Goal: Answer question/provide support: Share knowledge or assist other users

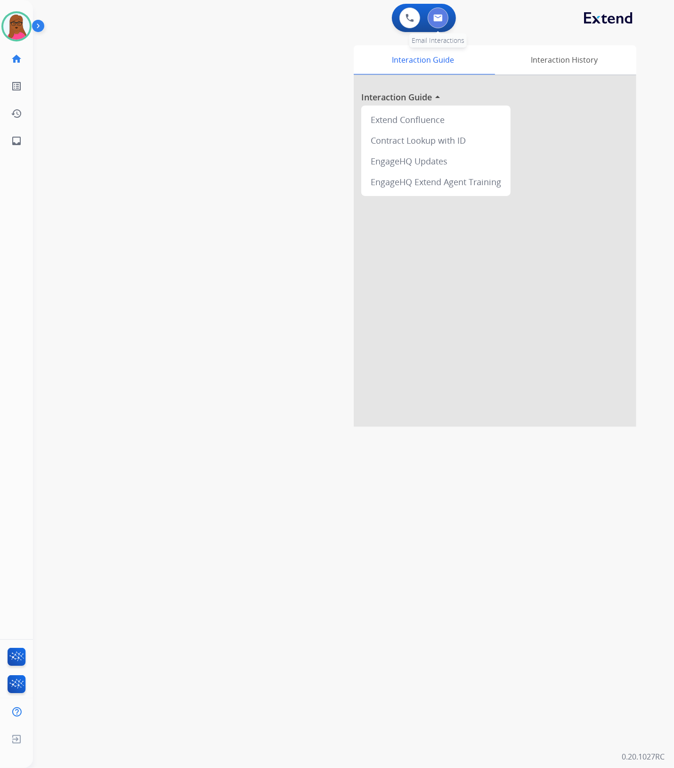
click at [440, 20] on img at bounding box center [437, 18] width 9 height 8
select select "**********"
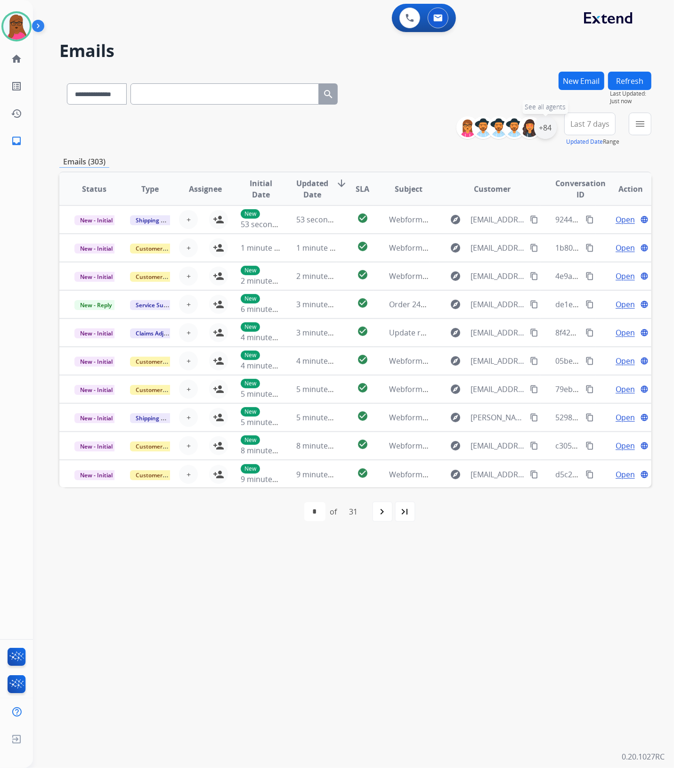
click at [544, 131] on div "+84" at bounding box center [545, 127] width 23 height 23
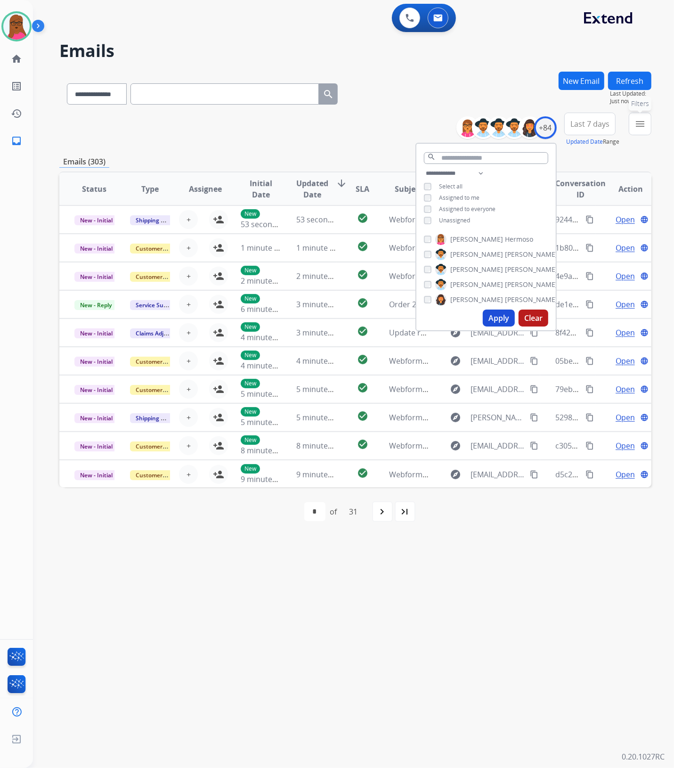
click at [639, 131] on button "menu Filters" at bounding box center [640, 124] width 23 height 23
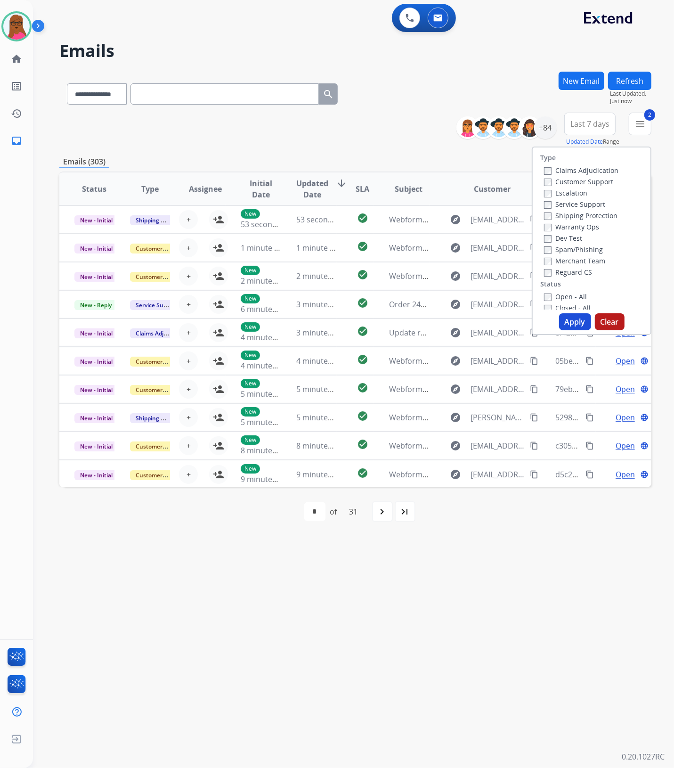
click at [565, 323] on button "Apply" at bounding box center [575, 321] width 32 height 17
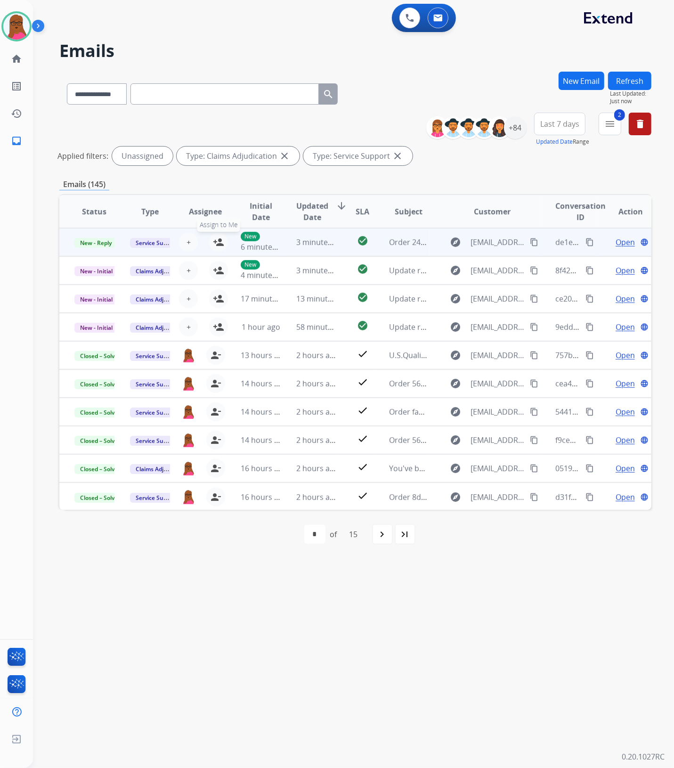
click at [220, 241] on mat-icon "person_add" at bounding box center [218, 241] width 11 height 11
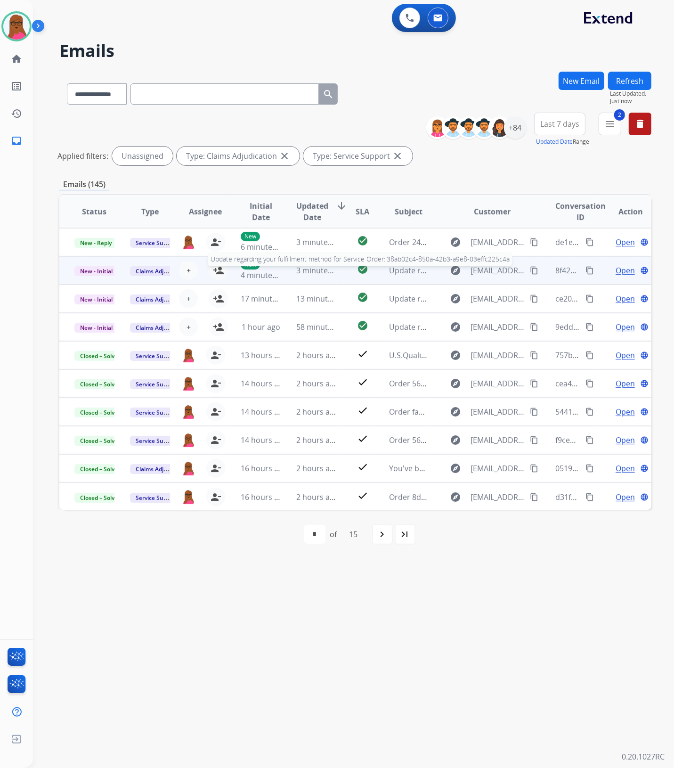
click at [406, 275] on div "Update regarding your fulfillment method for Service Order: 38ab02c4-850a-42b3-…" at bounding box center [409, 270] width 40 height 11
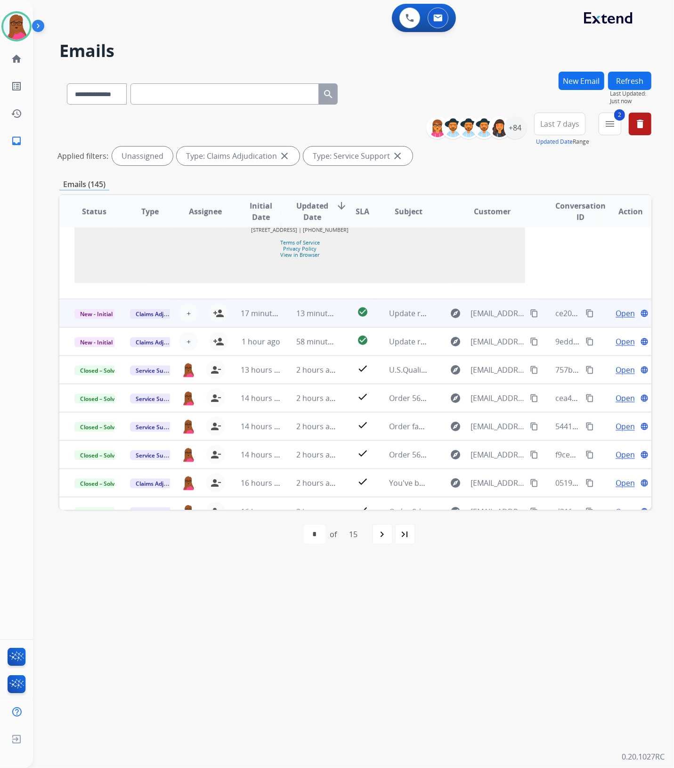
scroll to position [829, 0]
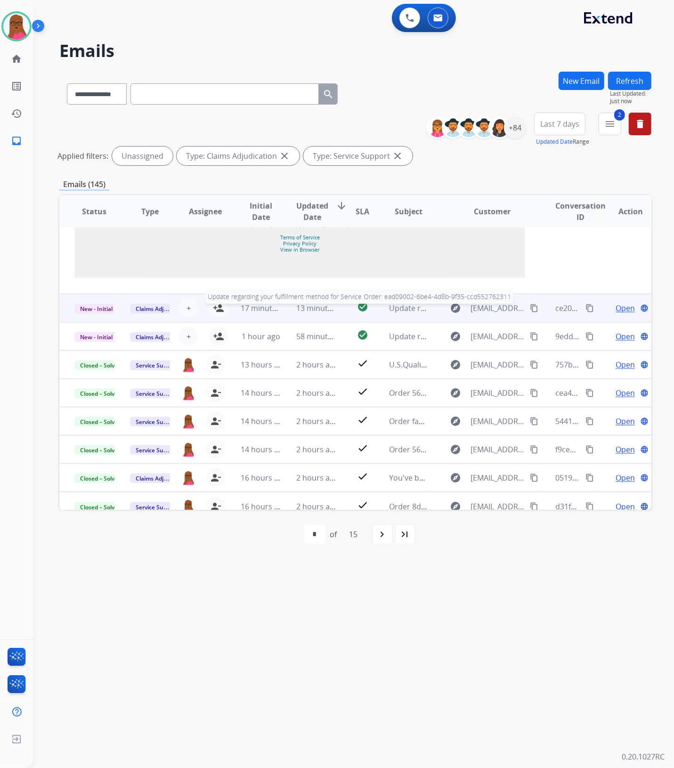
click at [406, 303] on span "Update regarding your fulfillment method for Service Order: ead09002-6be4-4d8b-…" at bounding box center [569, 308] width 360 height 10
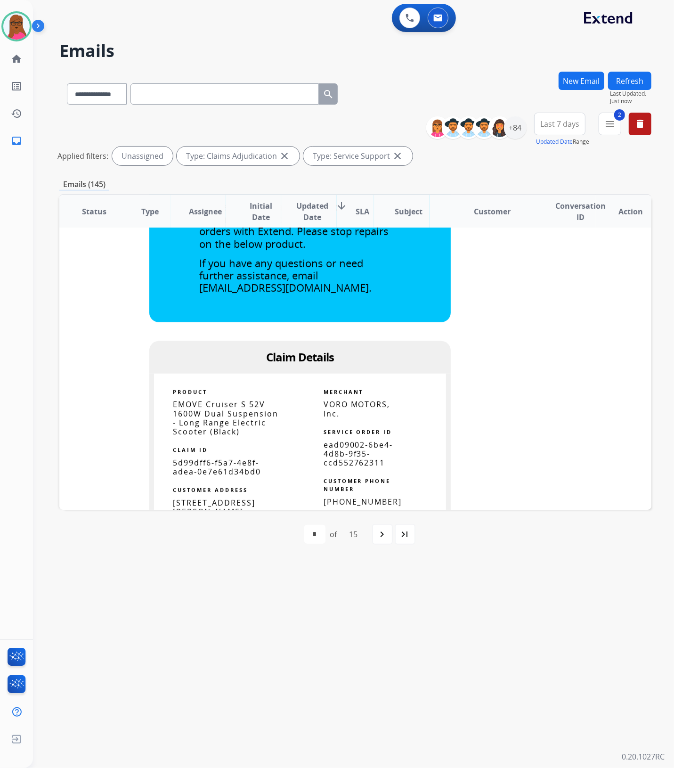
scroll to position [356, 0]
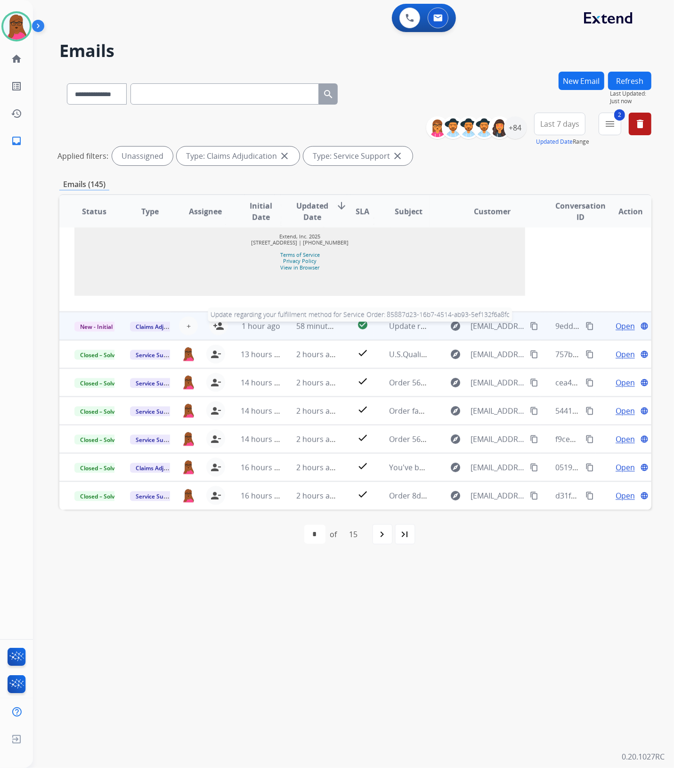
click at [410, 325] on span "Update regarding your fulfillment method for Service Order: 85887d23-16b7-4514-…" at bounding box center [567, 326] width 356 height 10
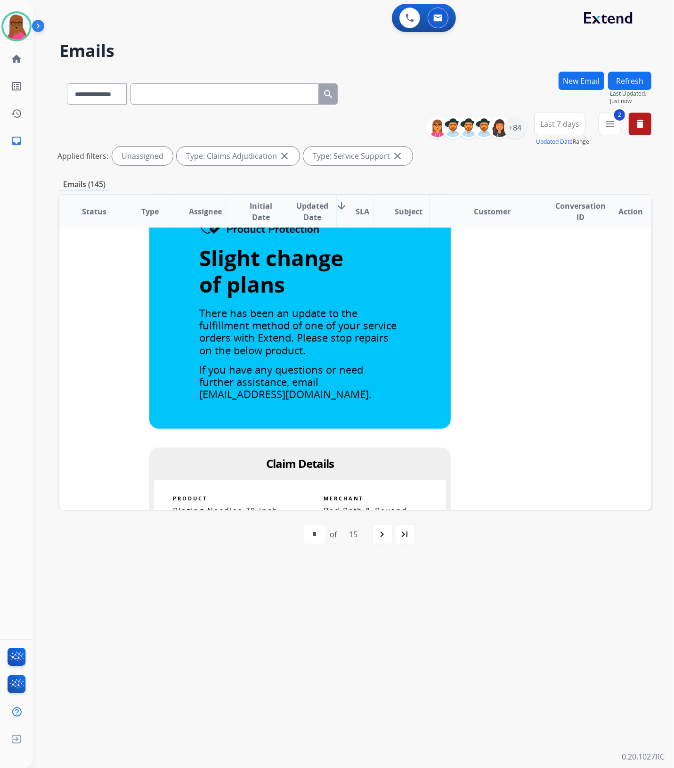
scroll to position [200, 0]
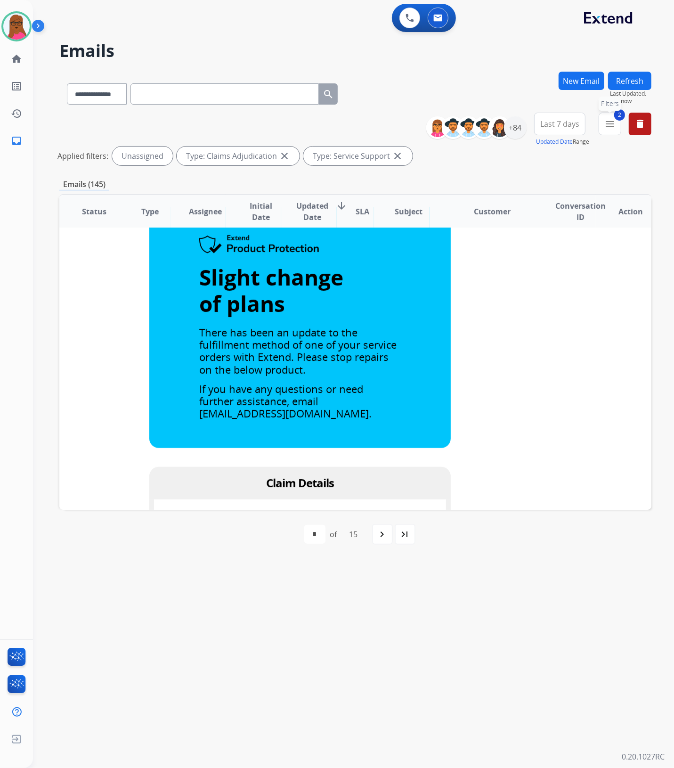
click at [618, 125] on button "2 menu Filters" at bounding box center [609, 124] width 23 height 23
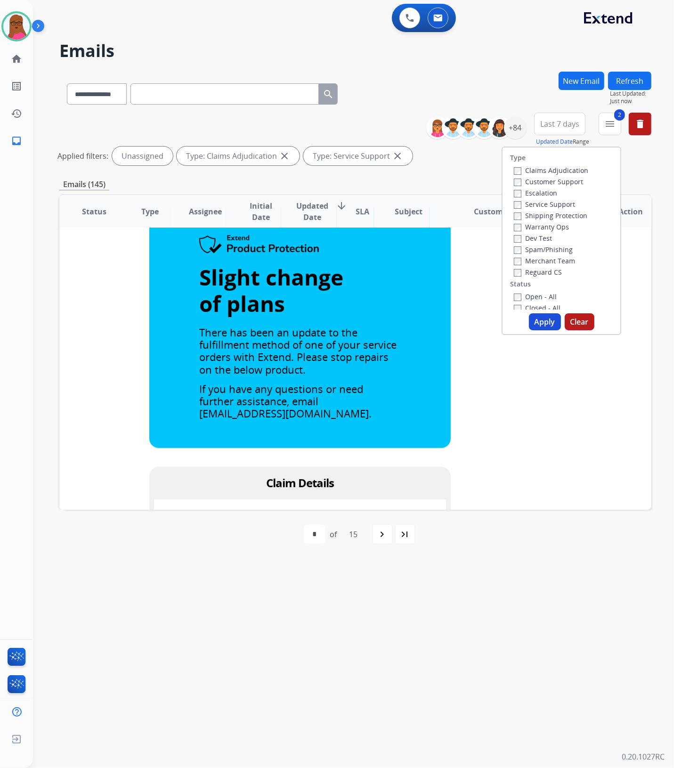
click at [580, 323] on button "Clear" at bounding box center [580, 321] width 30 height 17
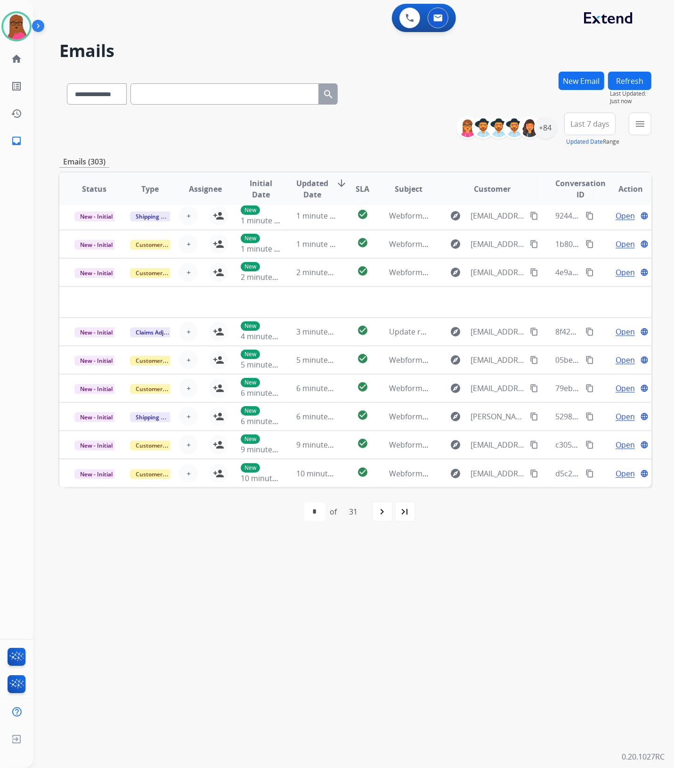
scroll to position [31, 0]
click at [554, 135] on div "+84" at bounding box center [509, 127] width 93 height 23
click at [546, 129] on div "+84" at bounding box center [545, 127] width 23 height 23
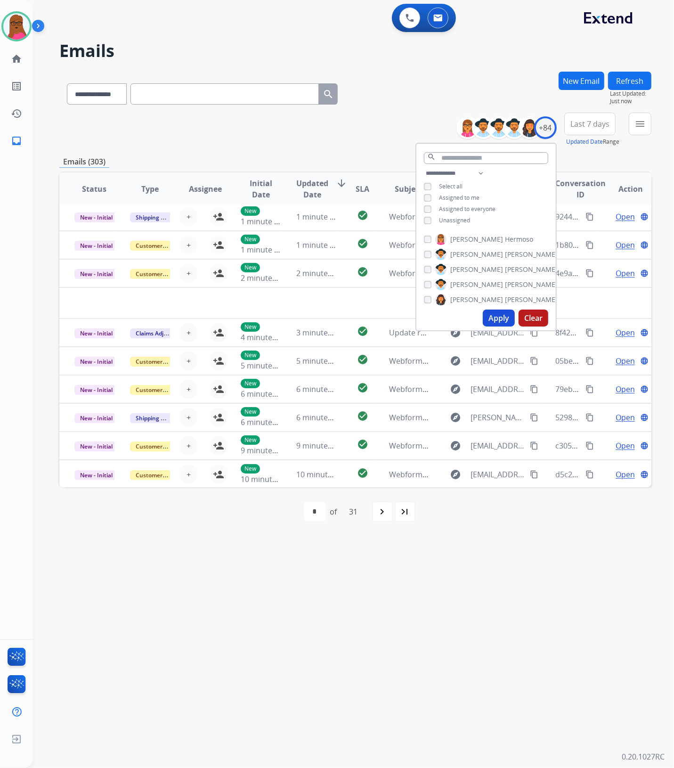
click at [429, 217] on div "Unassigned" at bounding box center [447, 221] width 46 height 8
click at [496, 314] on button "Apply" at bounding box center [499, 317] width 32 height 17
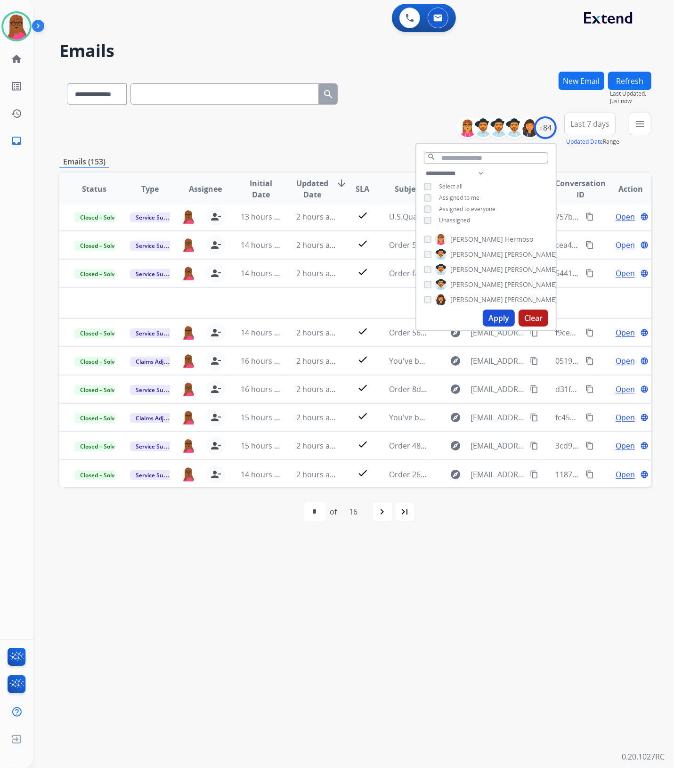
click at [493, 310] on button "Apply" at bounding box center [499, 317] width 32 height 17
click at [487, 553] on div "**********" at bounding box center [342, 401] width 618 height 734
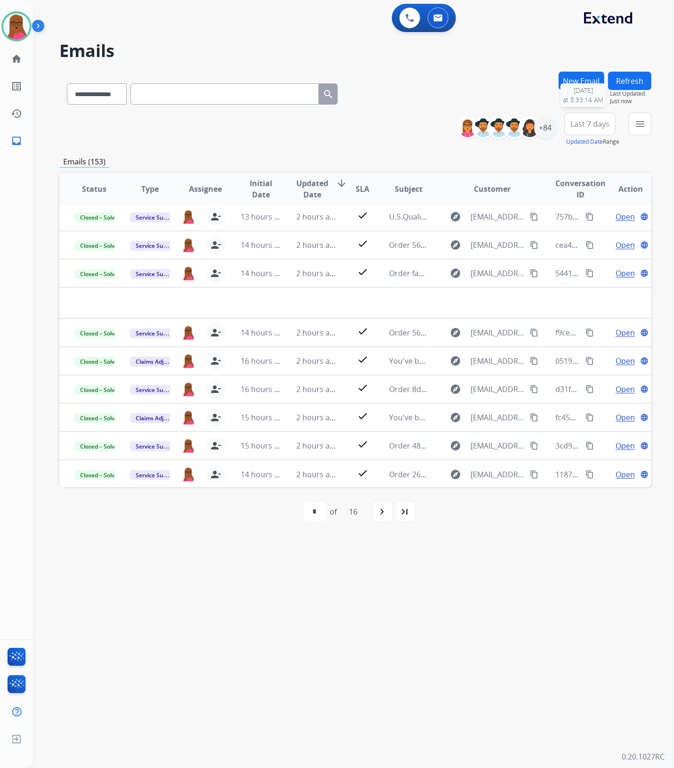
click at [636, 90] on span "Last Updated:" at bounding box center [630, 94] width 41 height 8
click at [639, 119] on mat-icon "menu" at bounding box center [639, 123] width 11 height 11
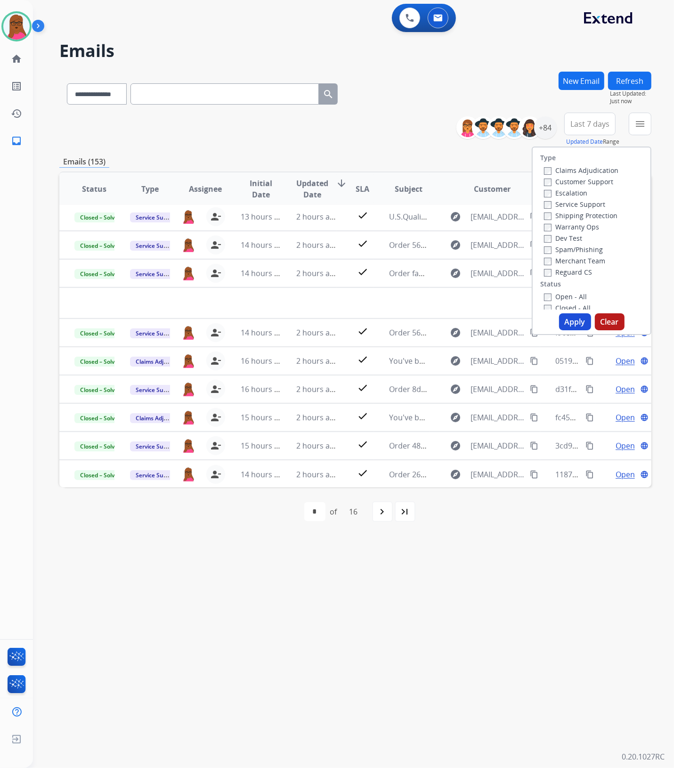
click at [617, 320] on button "Clear" at bounding box center [610, 321] width 30 height 17
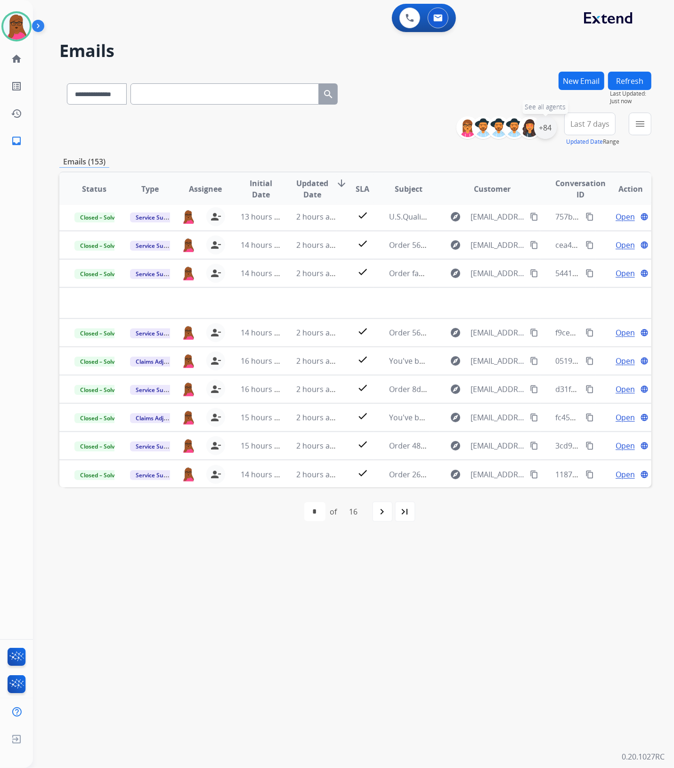
click at [549, 129] on div "+84" at bounding box center [545, 127] width 23 height 23
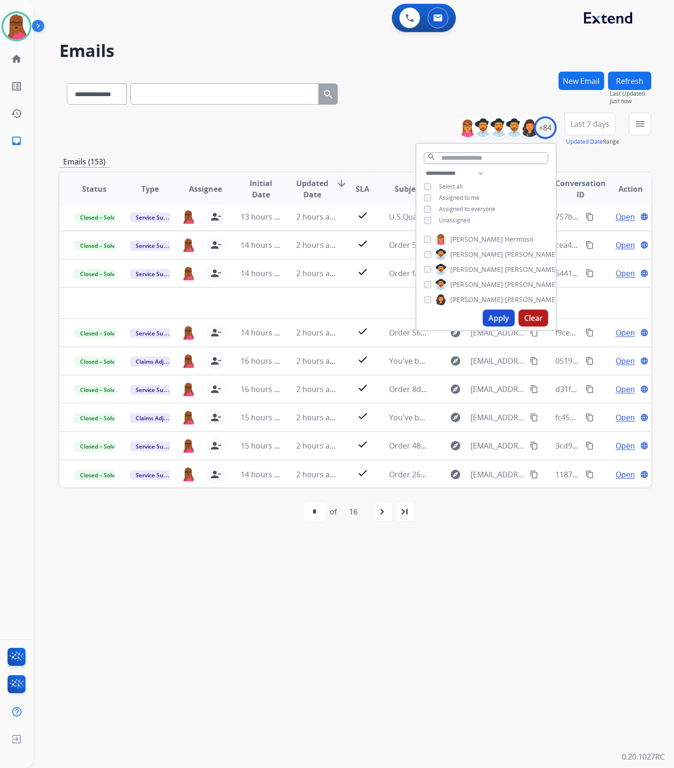
click at [485, 316] on button "Apply" at bounding box center [499, 317] width 32 height 17
click at [525, 540] on div "**********" at bounding box center [342, 401] width 618 height 734
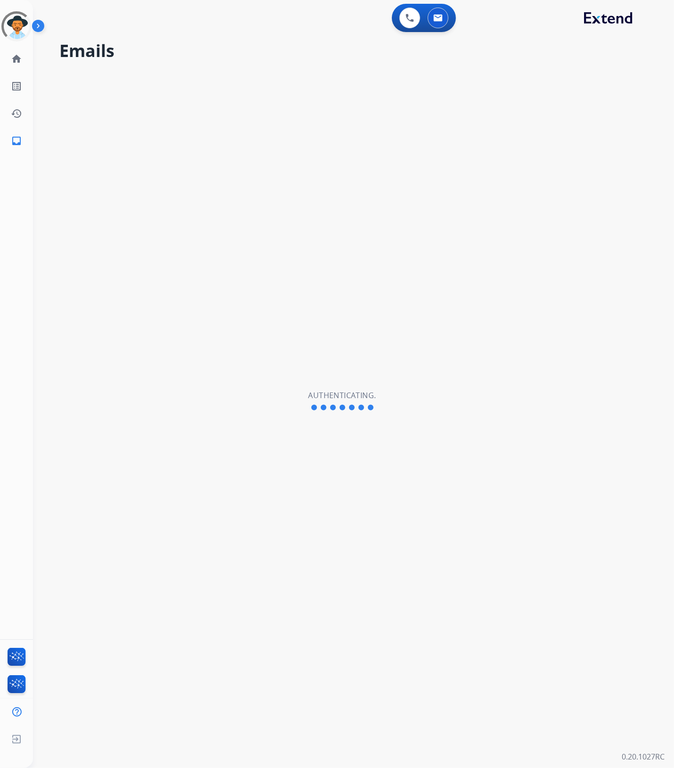
select select "**********"
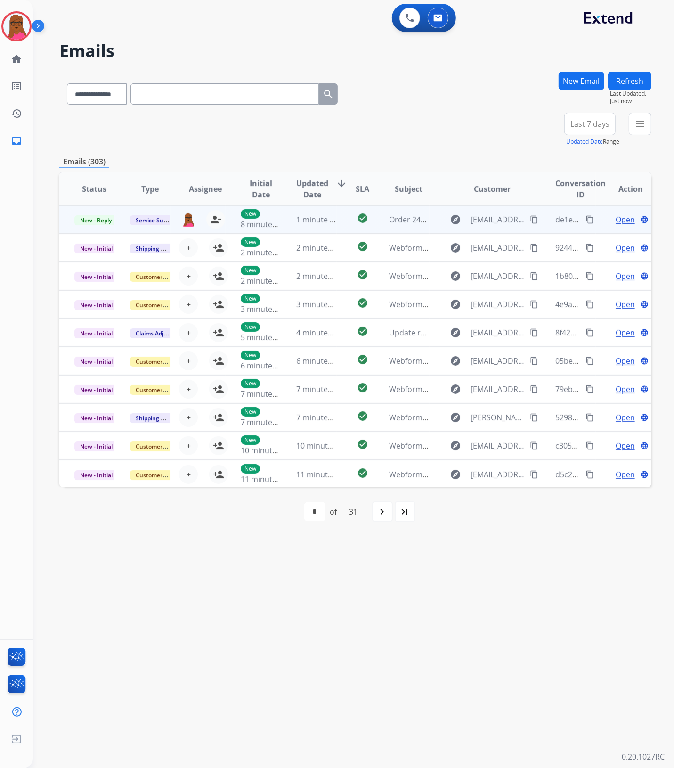
click at [619, 220] on span "Open" at bounding box center [624, 219] width 19 height 11
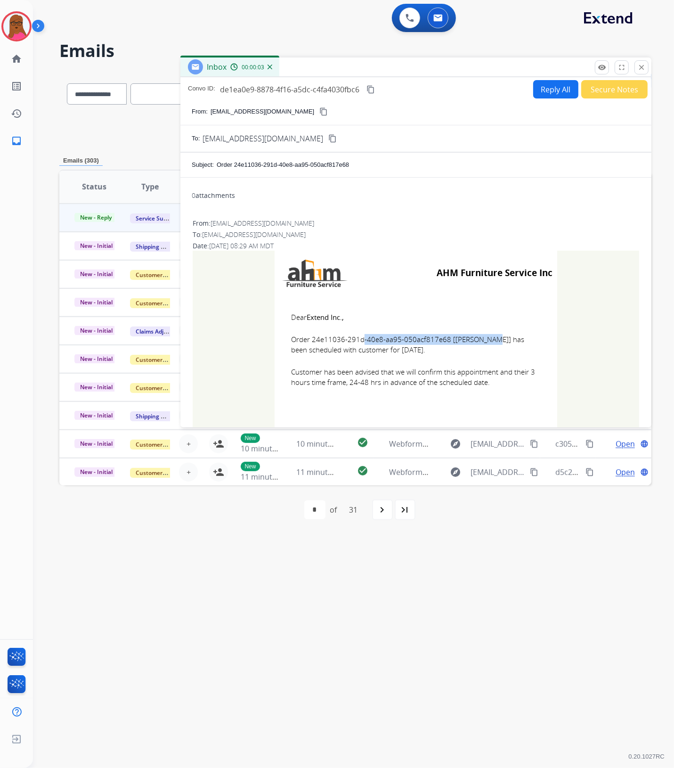
drag, startPoint x: 441, startPoint y: 339, endPoint x: 307, endPoint y: 337, distance: 133.3
click at [307, 337] on span "Order 24e11036-291d-40e8-aa95-050acf817e68 [James Banks] has been scheduled wit…" at bounding box center [416, 344] width 250 height 21
copy span "24e11036-291d-40e8-aa95-050acf817e68"
drag, startPoint x: 288, startPoint y: 314, endPoint x: 498, endPoint y: 378, distance: 219.6
click at [498, 378] on td "Dear Extend Inc., Order 24e11036-291d-40e8-aa95-050acf817e68 [James Banks] has …" at bounding box center [416, 355] width 283 height 120
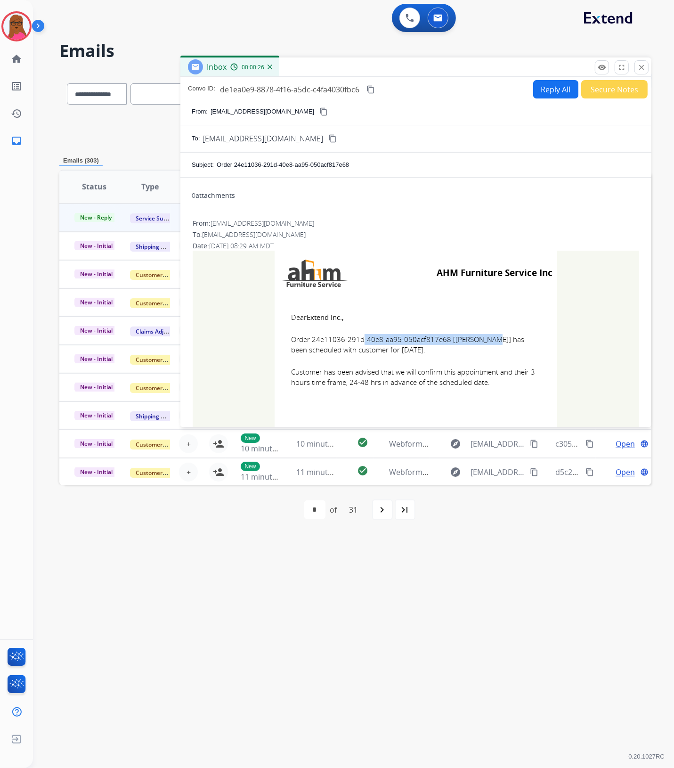
copy td "Dear Extend Inc., Order 24e11036-291d-40e8-aa95-050acf817e68 [James Banks] has …"
click at [640, 67] on mat-icon "close" at bounding box center [641, 67] width 8 height 8
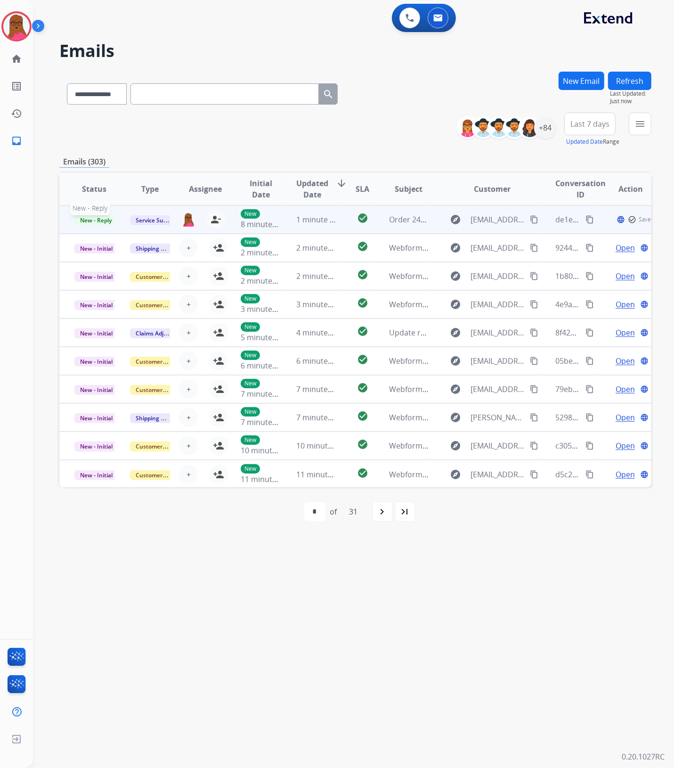
click at [96, 221] on span "New - Reply" at bounding box center [95, 220] width 43 height 10
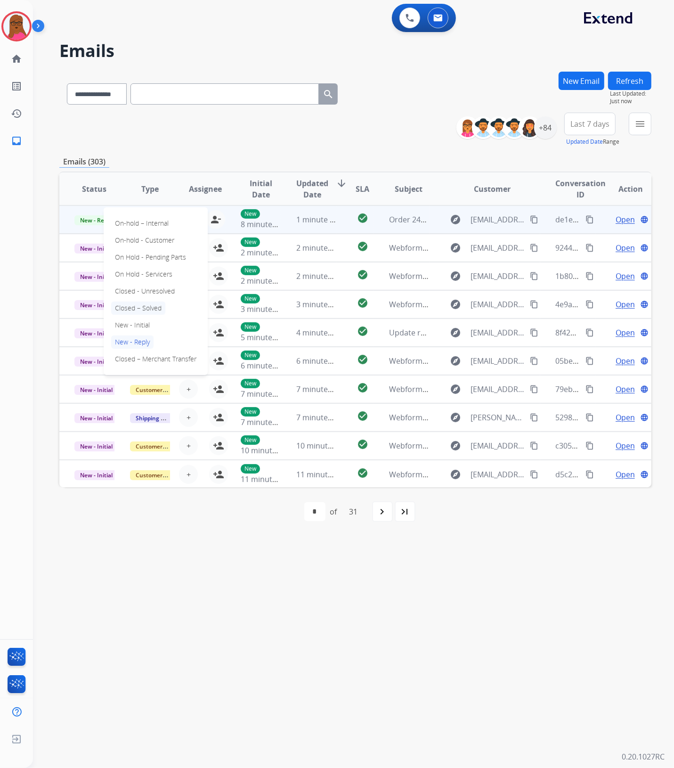
click at [158, 311] on p "Closed – Solved" at bounding box center [138, 307] width 54 height 13
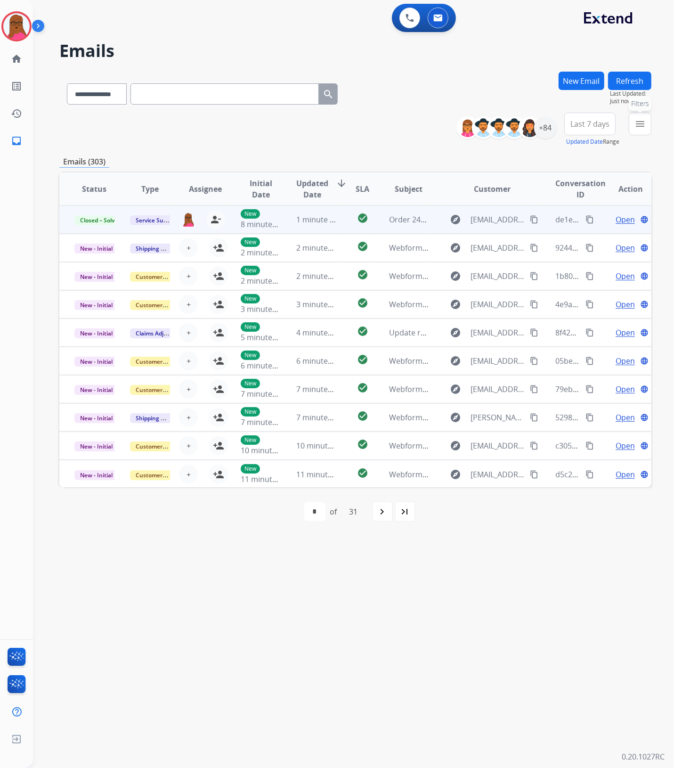
click at [639, 129] on button "menu Filters" at bounding box center [640, 124] width 23 height 23
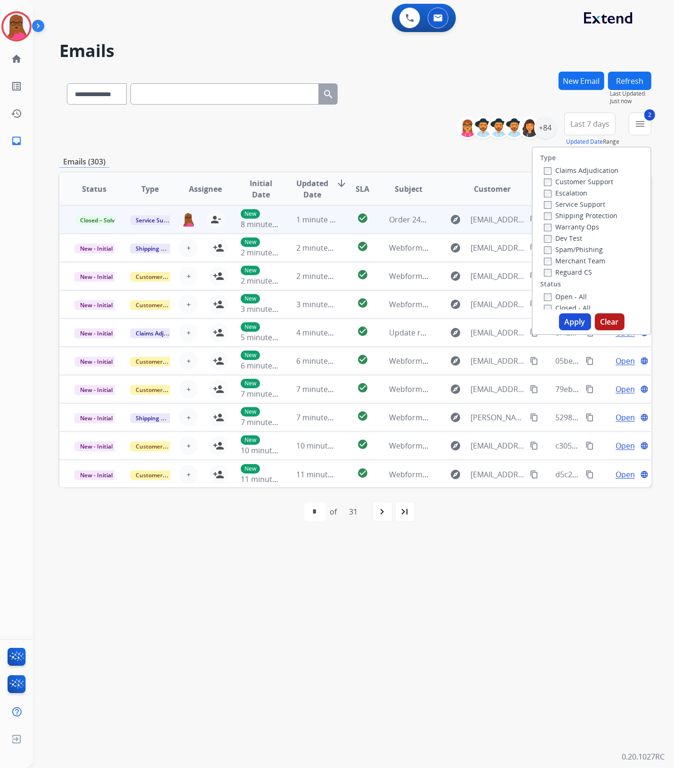
click at [570, 323] on button "Apply" at bounding box center [575, 321] width 32 height 17
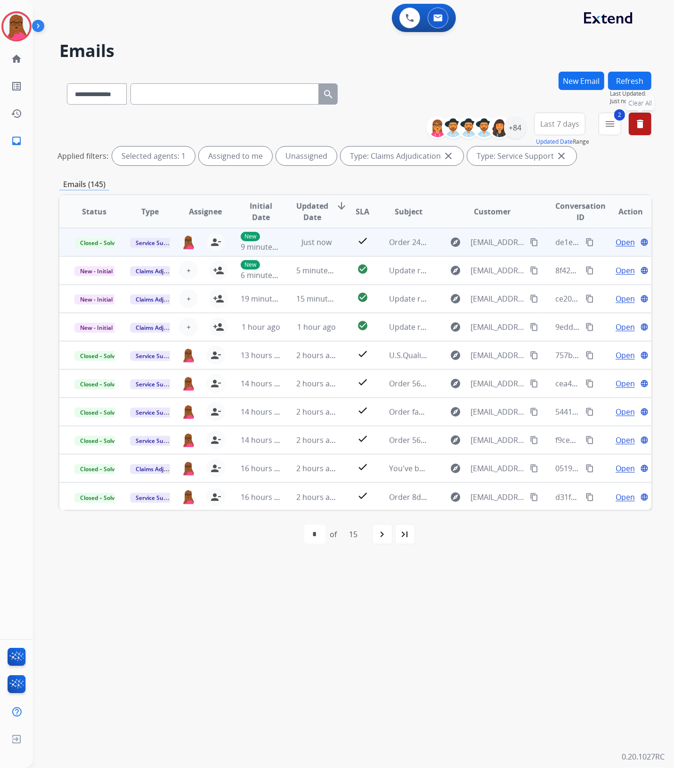
click at [635, 124] on mat-icon "delete" at bounding box center [639, 123] width 11 height 11
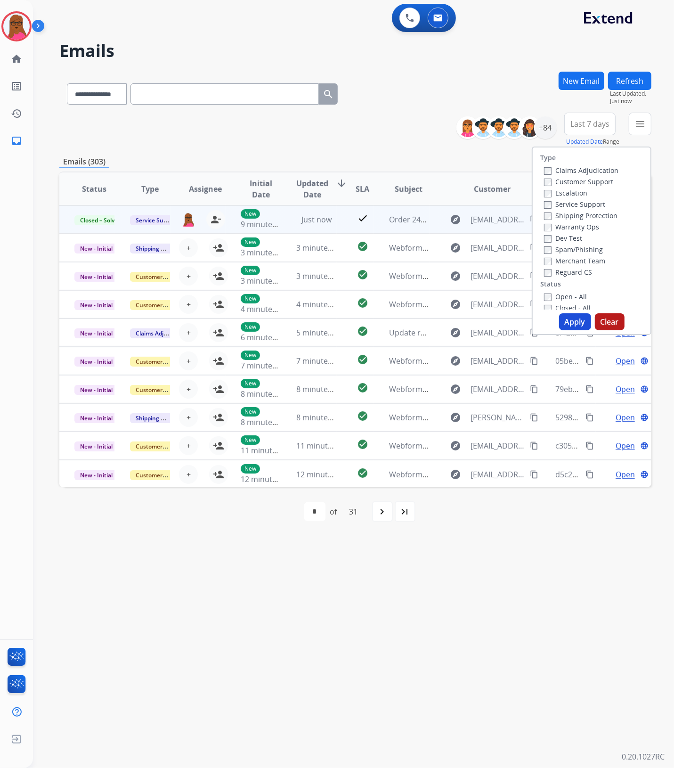
click at [423, 666] on div "**********" at bounding box center [342, 401] width 618 height 734
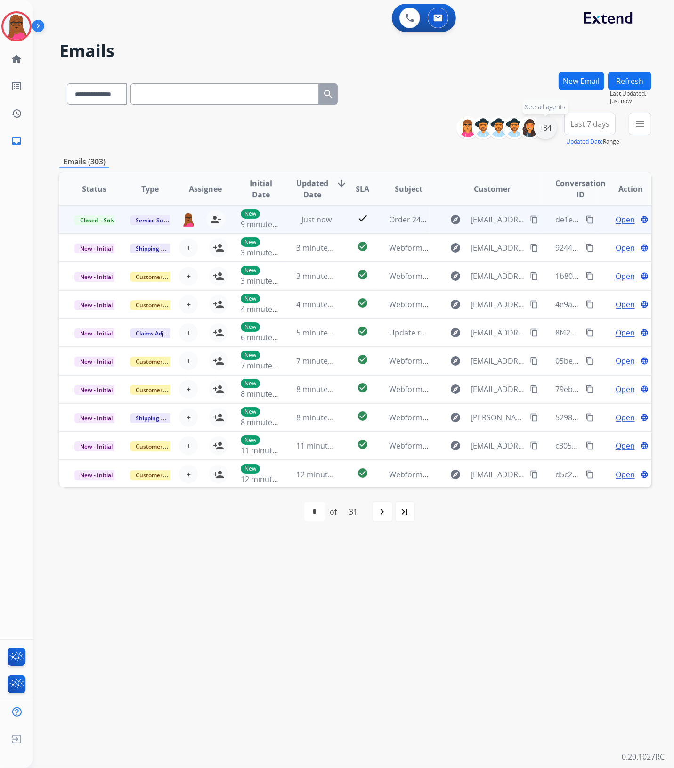
click at [548, 127] on div "+84" at bounding box center [545, 127] width 23 height 23
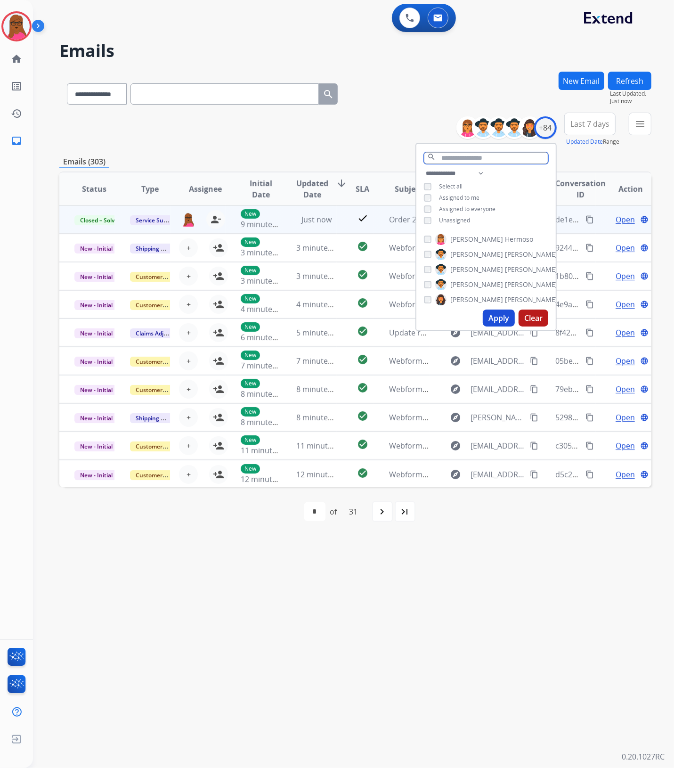
click at [497, 157] on input "text" at bounding box center [486, 158] width 124 height 12
click at [447, 200] on label "Assigned to me" at bounding box center [459, 198] width 40 height 8
click at [488, 317] on button "Apply" at bounding box center [499, 317] width 32 height 17
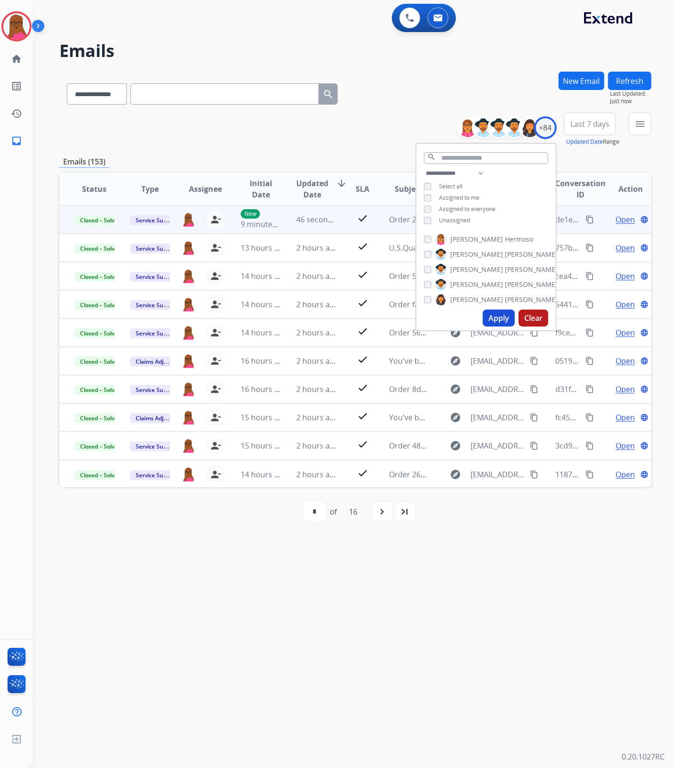
drag, startPoint x: 499, startPoint y: 585, endPoint x: 464, endPoint y: 570, distance: 38.6
click at [500, 585] on div "**********" at bounding box center [342, 401] width 618 height 734
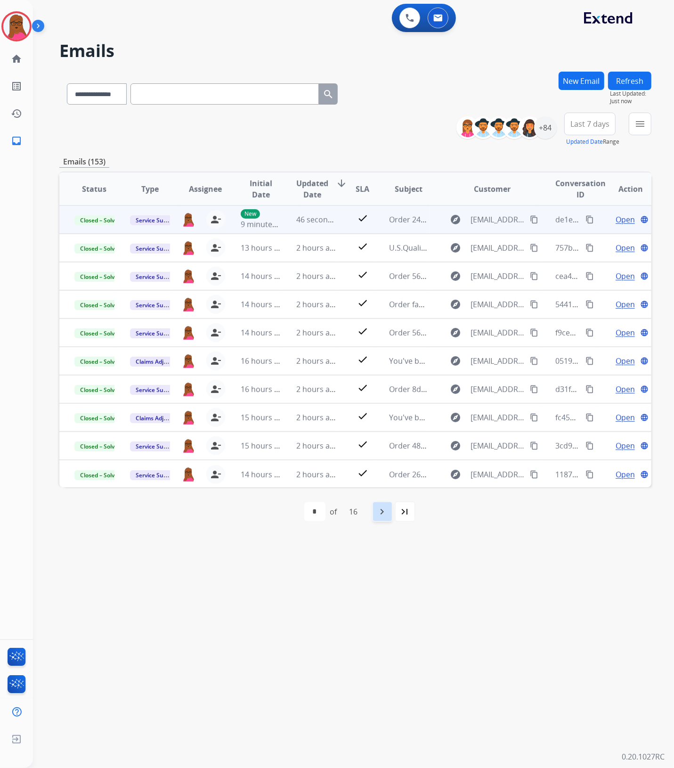
click at [390, 510] on div "navigate_next" at bounding box center [382, 511] width 21 height 21
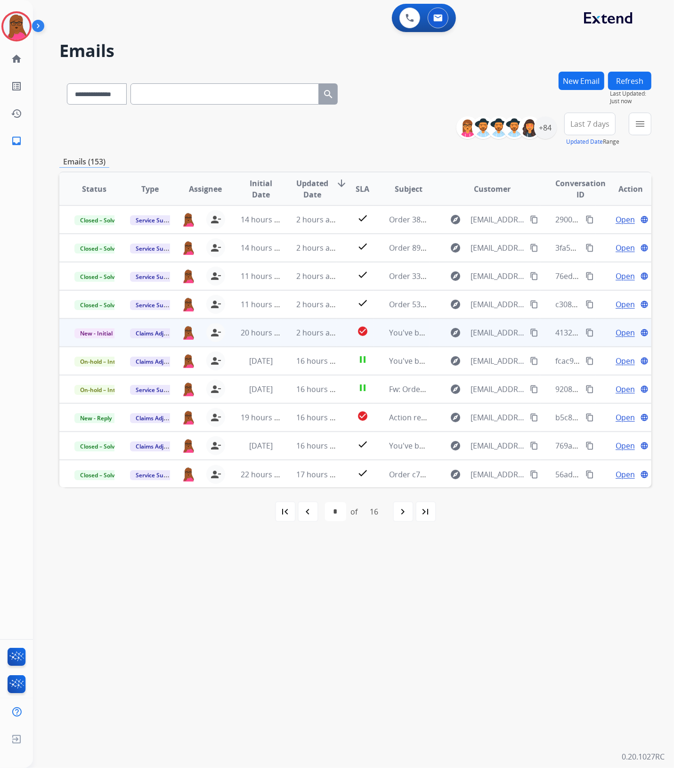
click at [621, 332] on span "Open" at bounding box center [624, 332] width 19 height 11
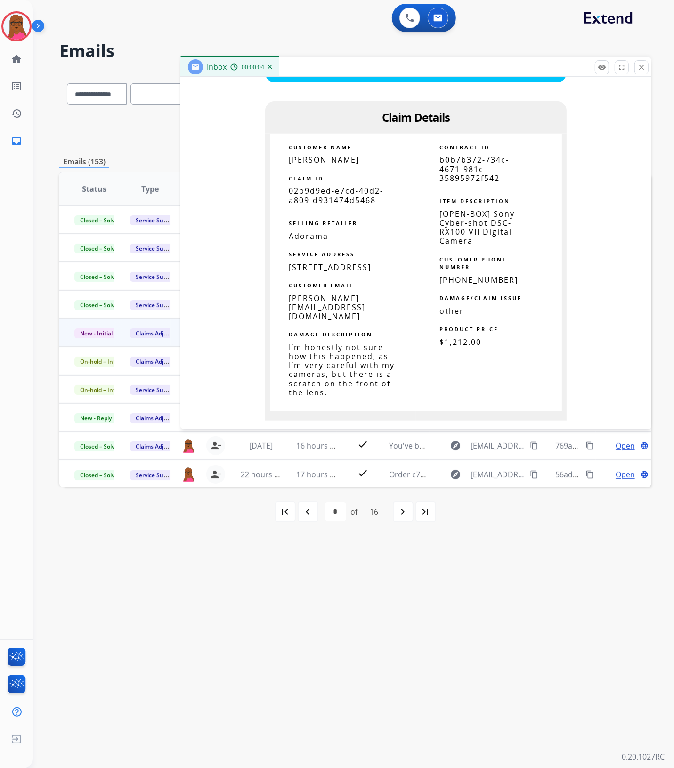
scroll to position [530, 0]
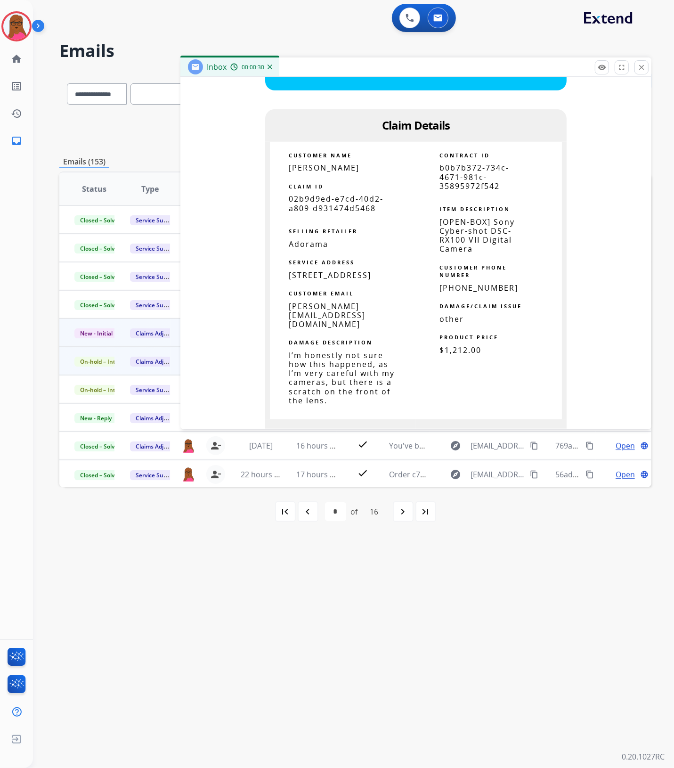
drag, startPoint x: 639, startPoint y: 70, endPoint x: 320, endPoint y: 359, distance: 430.7
click at [639, 70] on mat-icon "close" at bounding box center [641, 67] width 8 height 8
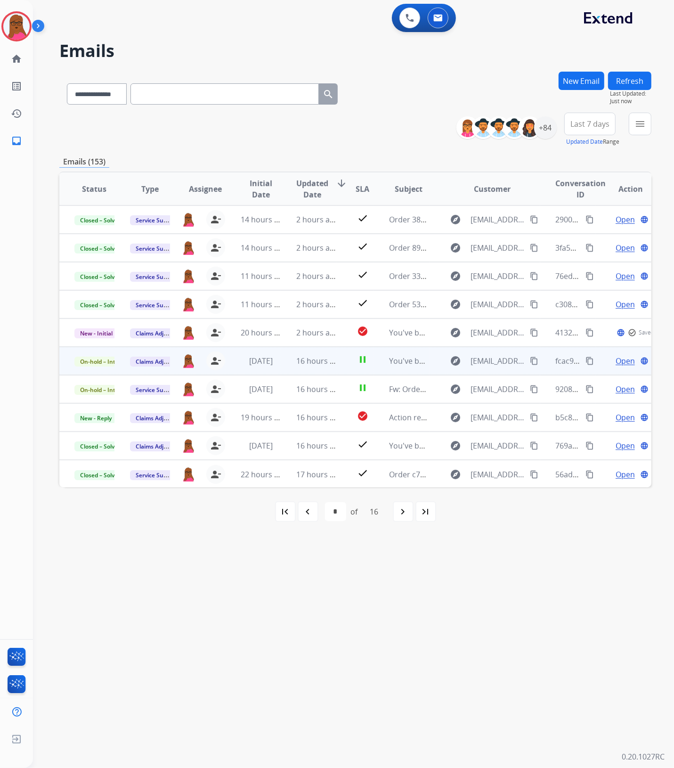
click at [615, 362] on span "Open" at bounding box center [624, 360] width 19 height 11
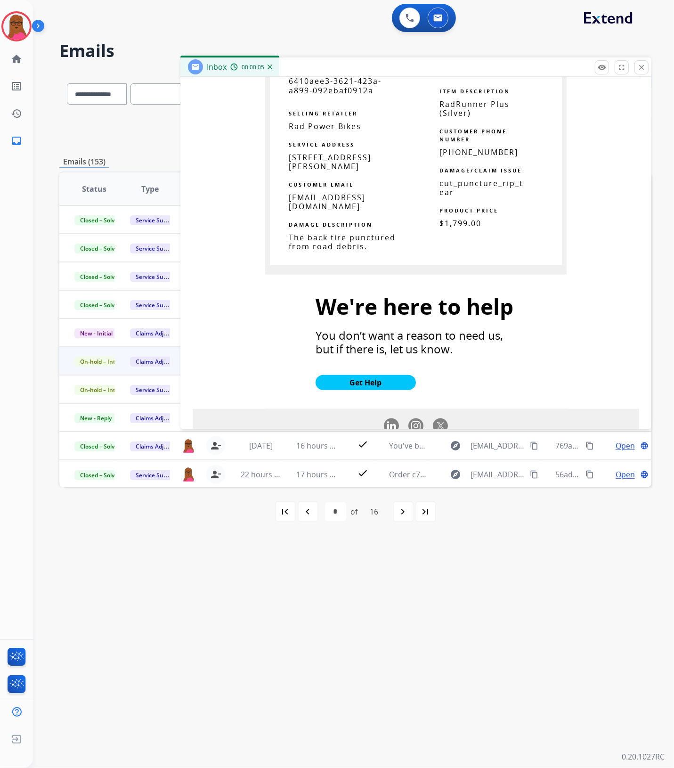
scroll to position [589, 0]
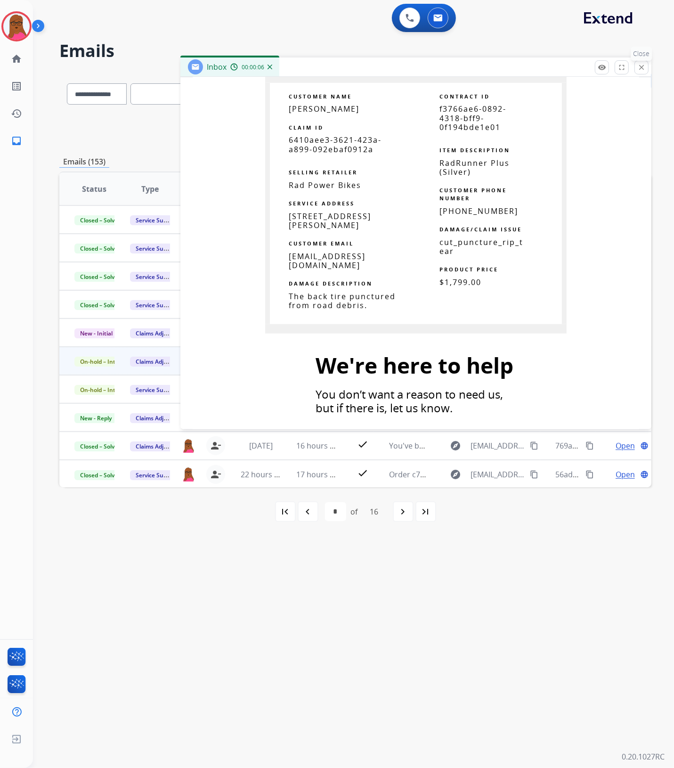
click at [641, 66] on mat-icon "close" at bounding box center [641, 67] width 8 height 8
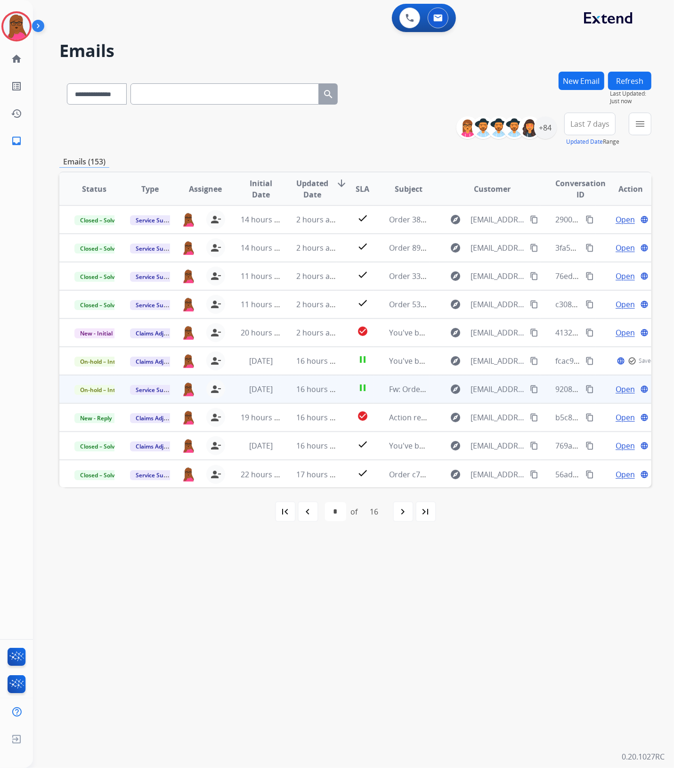
click at [615, 388] on span "Open" at bounding box center [624, 388] width 19 height 11
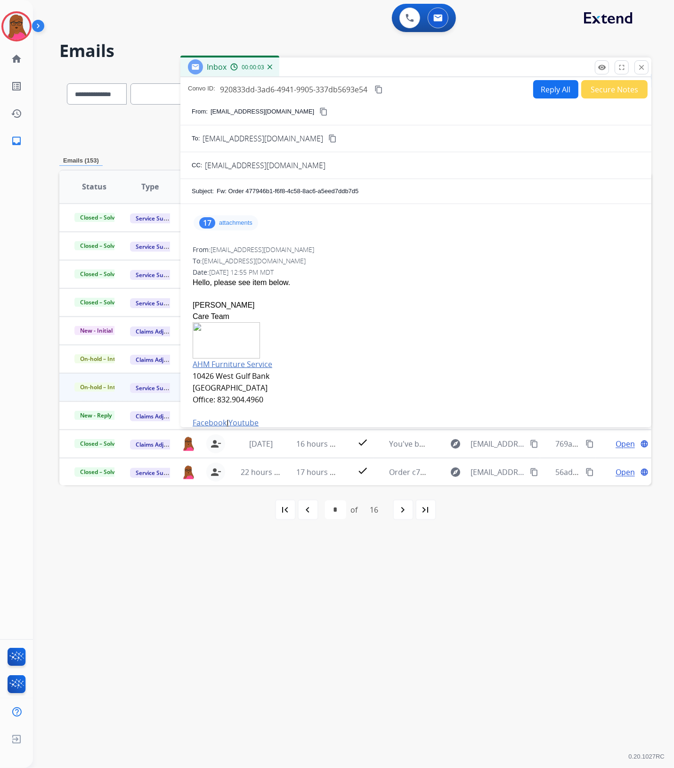
click at [243, 221] on p "attachments" at bounding box center [235, 223] width 33 height 8
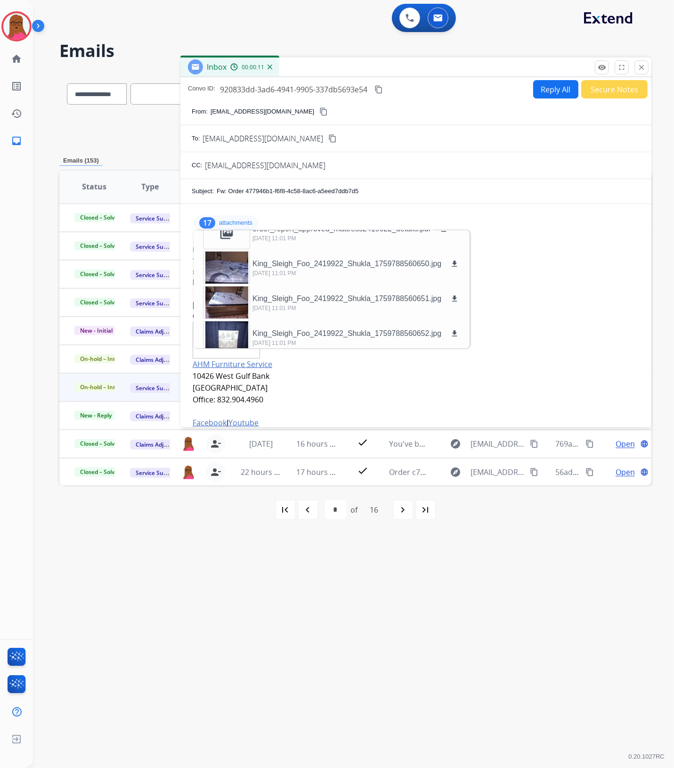
scroll to position [0, 0]
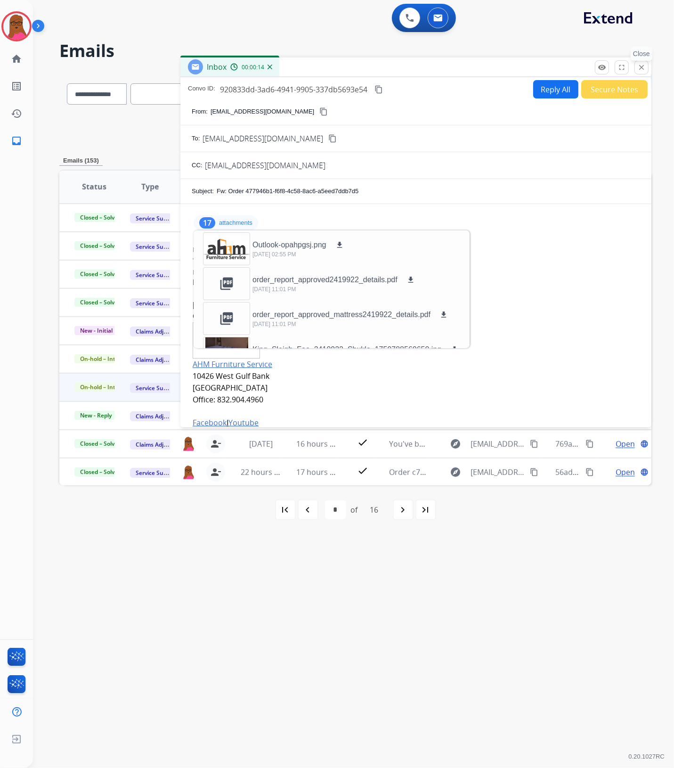
click at [645, 68] on mat-icon "close" at bounding box center [641, 67] width 8 height 8
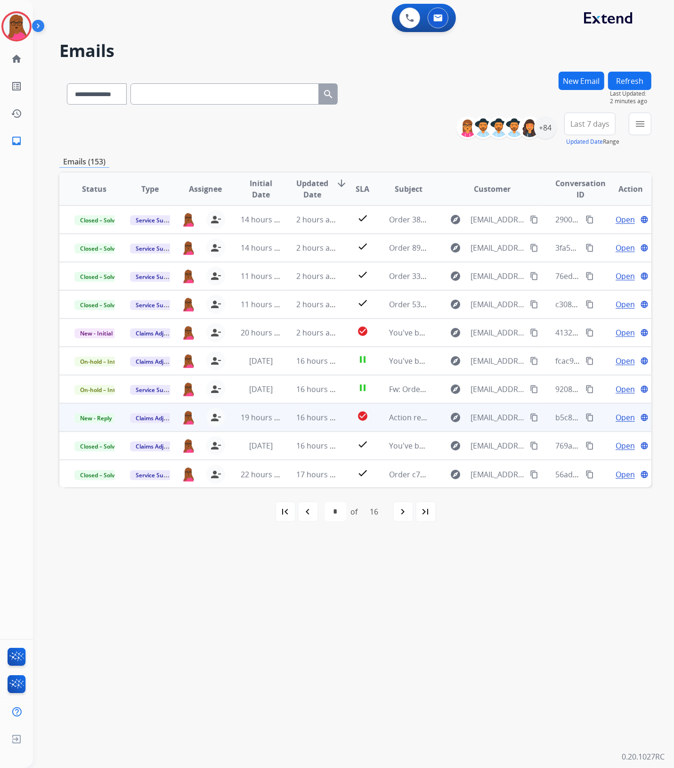
click at [618, 417] on span "Open" at bounding box center [624, 417] width 19 height 11
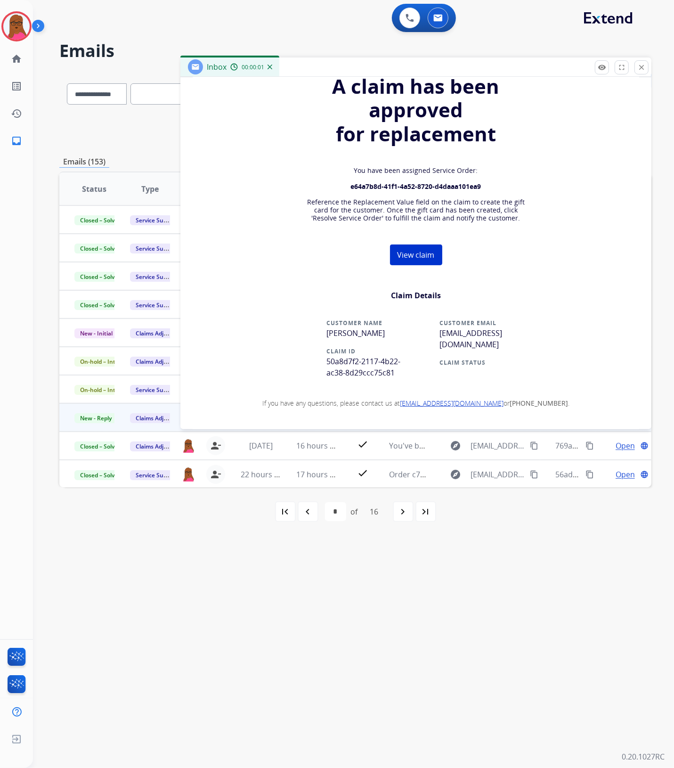
scroll to position [235, 0]
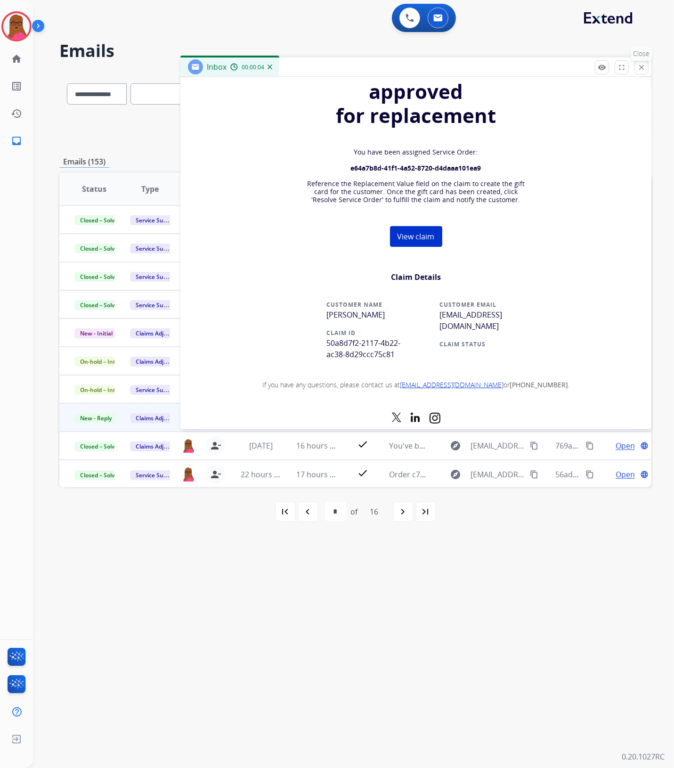
click at [643, 71] on mat-icon "close" at bounding box center [641, 67] width 8 height 8
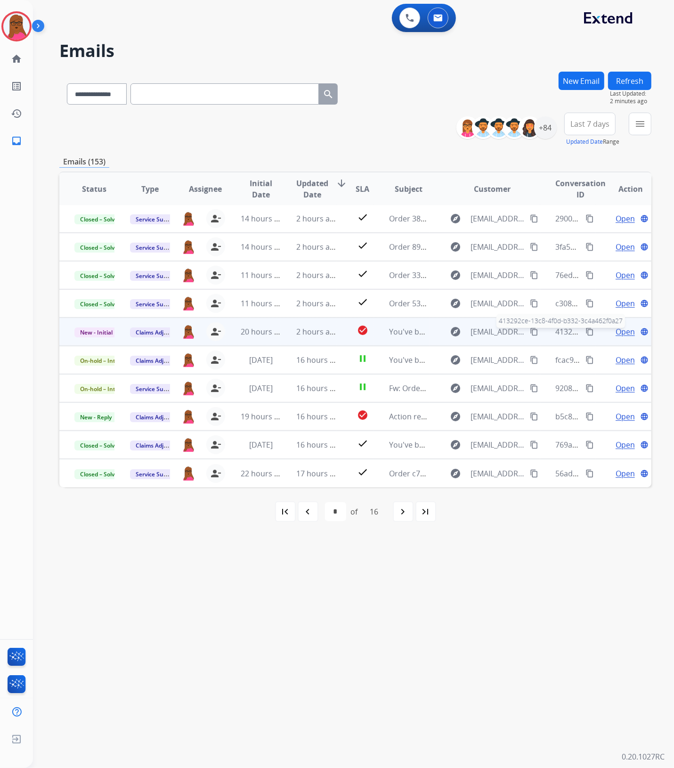
scroll to position [0, 0]
click at [623, 333] on span "Open" at bounding box center [624, 331] width 19 height 11
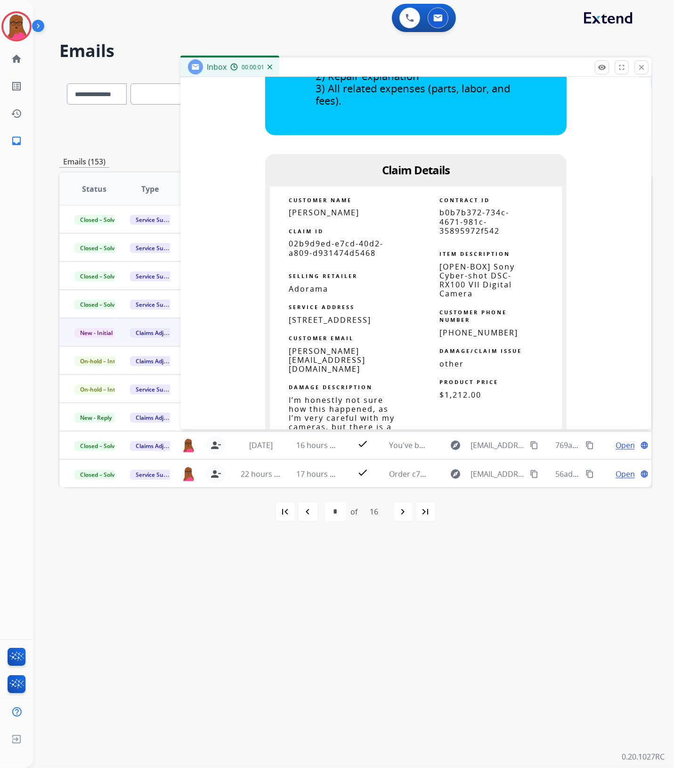
scroll to position [589, 0]
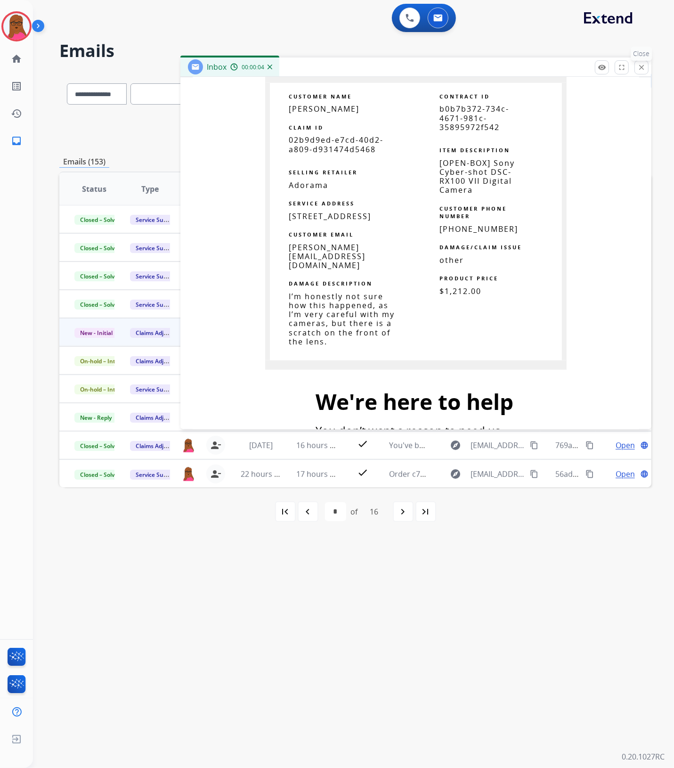
click at [639, 62] on button "close Close" at bounding box center [641, 67] width 14 height 14
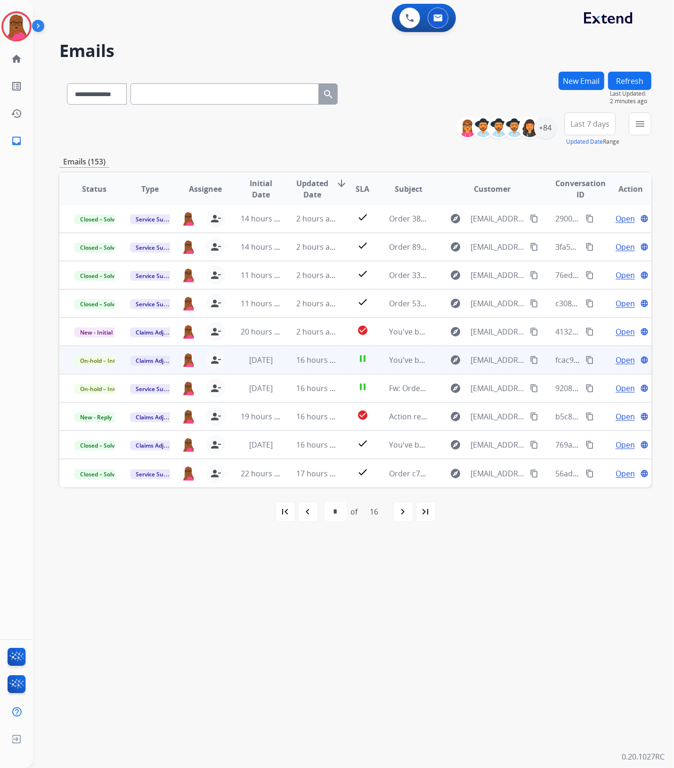
scroll to position [0, 0]
click at [615, 359] on span "Open" at bounding box center [624, 360] width 19 height 11
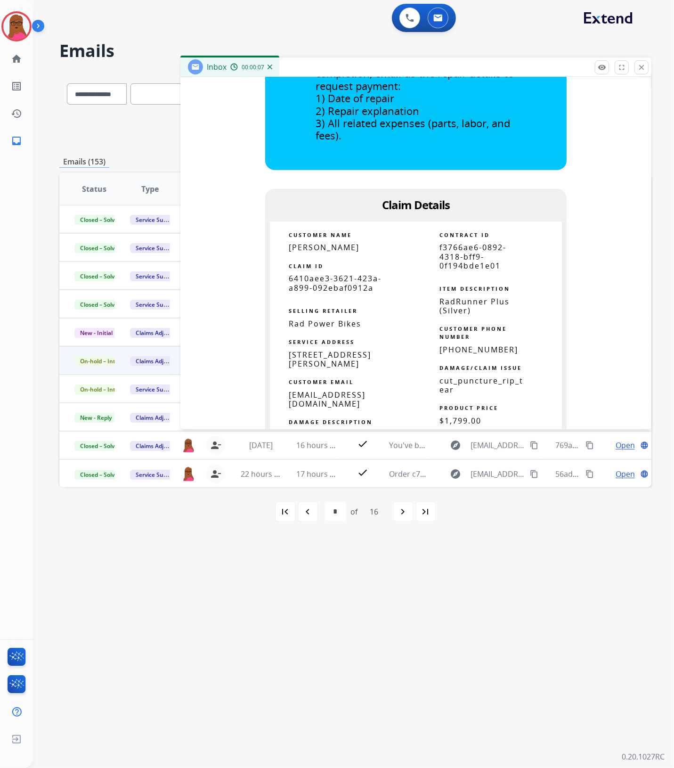
scroll to position [589, 0]
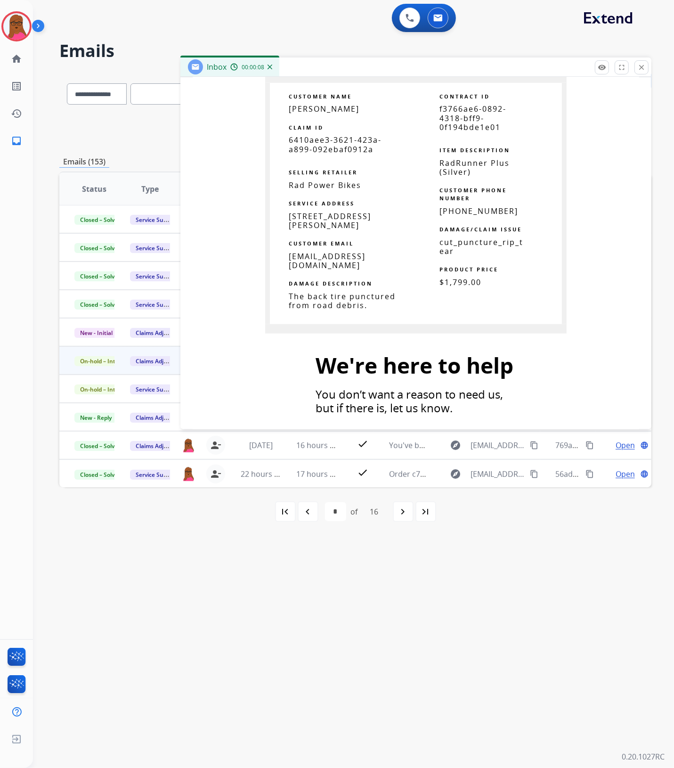
drag, startPoint x: 344, startPoint y: 133, endPoint x: 344, endPoint y: 139, distance: 6.1
click at [345, 132] on td "CLAIM ID" at bounding box center [343, 125] width 146 height 22
click at [342, 144] on span "6410aee3-3621-423a-a899-092ebaf0912a" at bounding box center [335, 144] width 93 height 19
click at [341, 144] on span "6410aee3-3621-423a-a899-092ebaf0912a" at bounding box center [335, 144] width 93 height 19
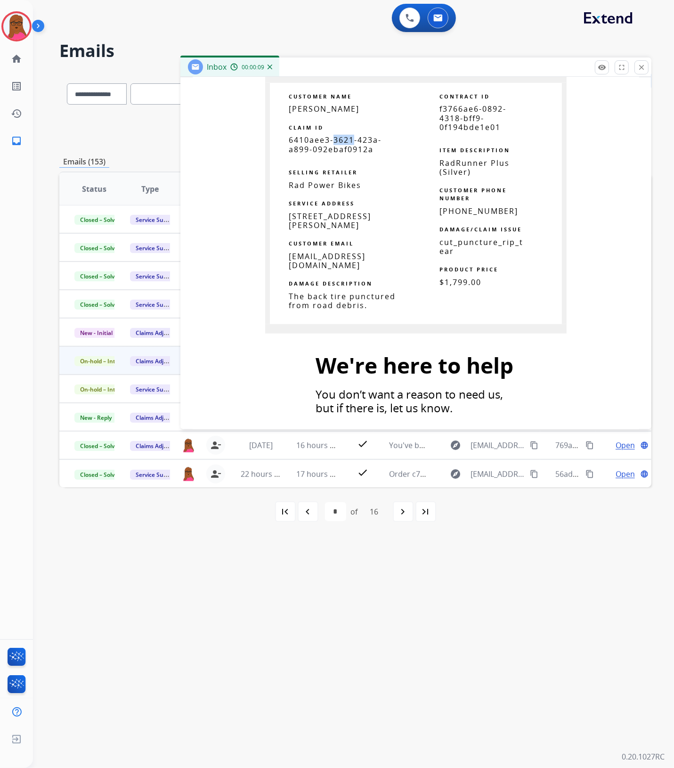
click at [341, 144] on span "6410aee3-3621-423a-a899-092ebaf0912a" at bounding box center [335, 144] width 93 height 19
copy tbody
click at [641, 72] on button "close Close" at bounding box center [641, 67] width 14 height 14
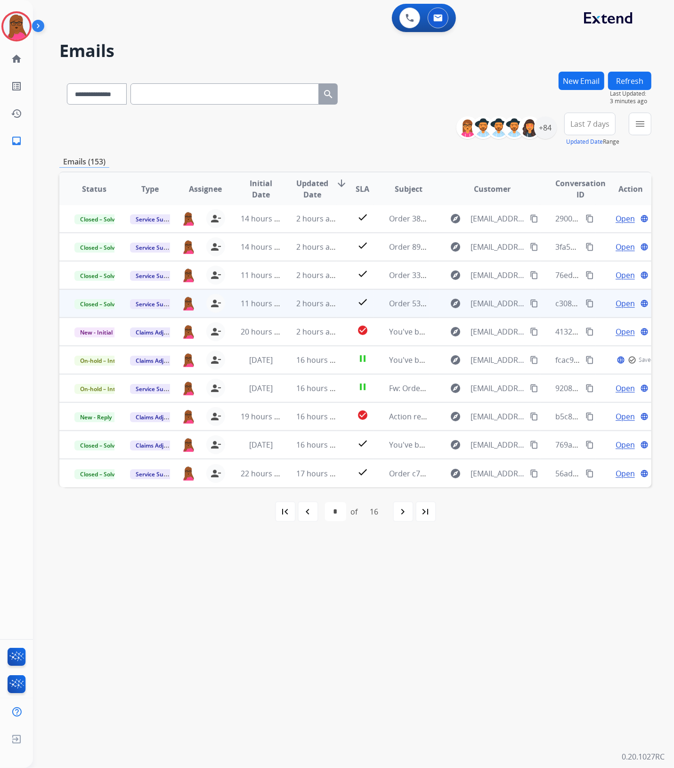
scroll to position [0, 0]
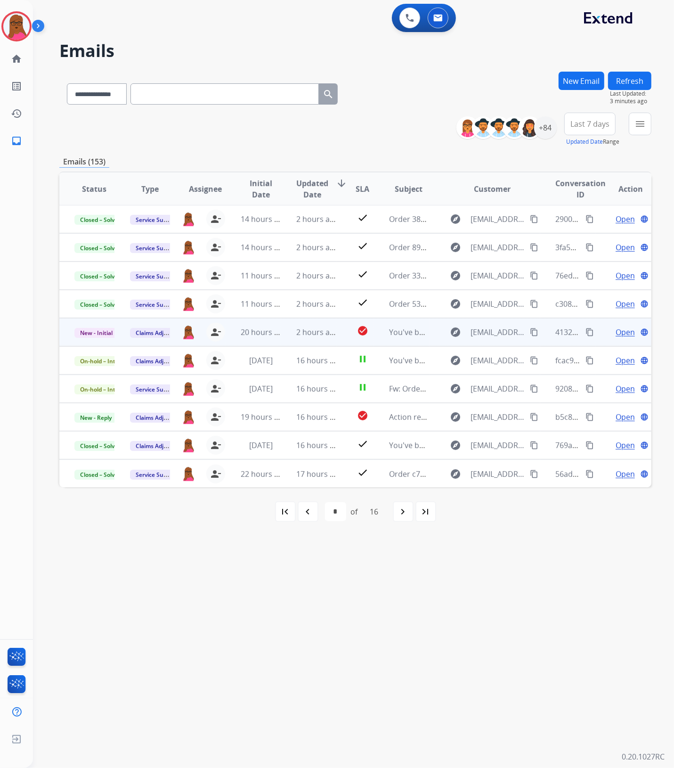
click at [617, 334] on span "Open" at bounding box center [624, 331] width 19 height 11
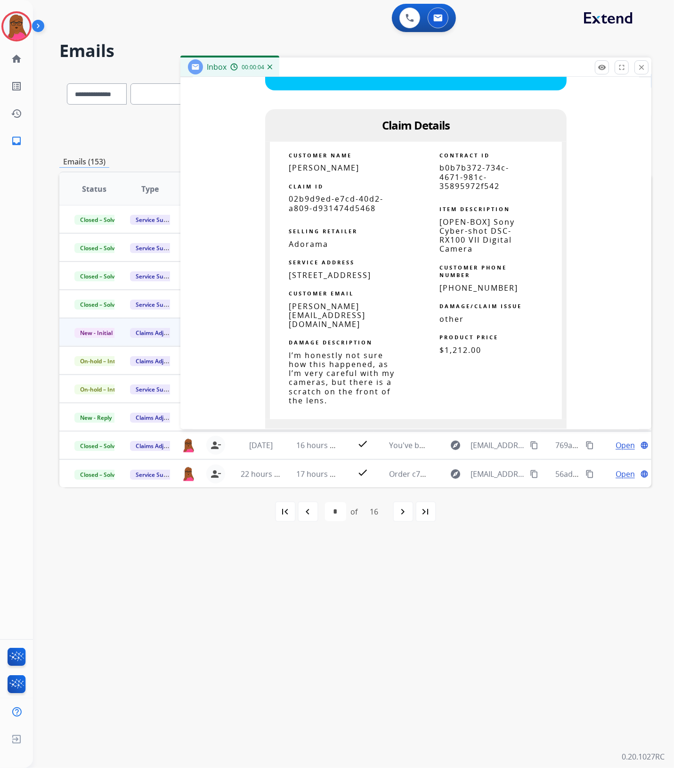
scroll to position [530, 0]
click at [19, 34] on img at bounding box center [16, 26] width 26 height 26
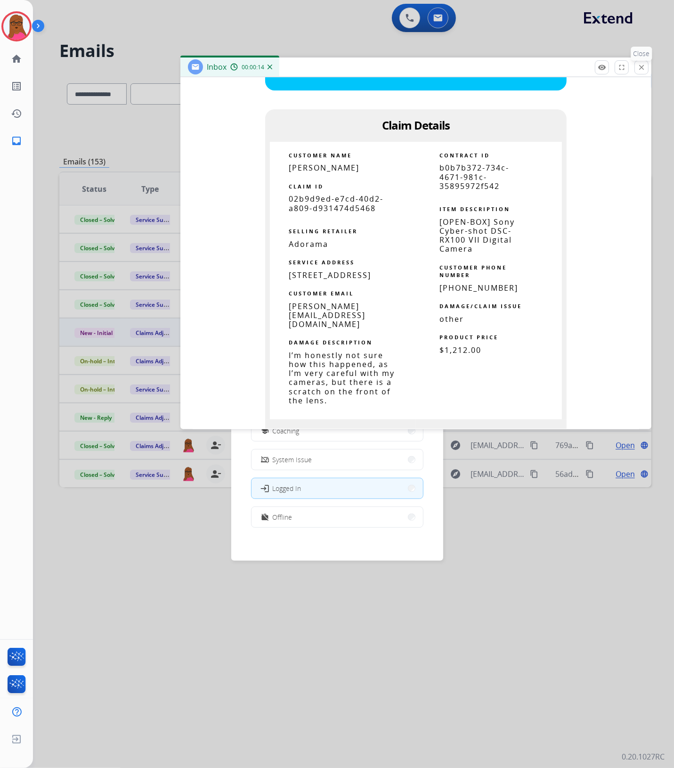
click at [639, 70] on mat-icon "close" at bounding box center [641, 67] width 8 height 8
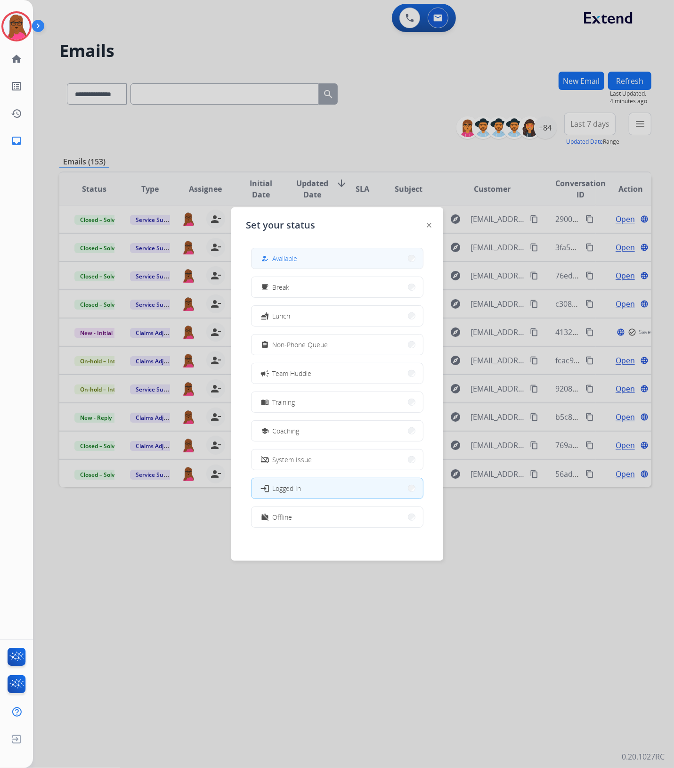
click at [303, 257] on button "how_to_reg Available" at bounding box center [336, 258] width 171 height 20
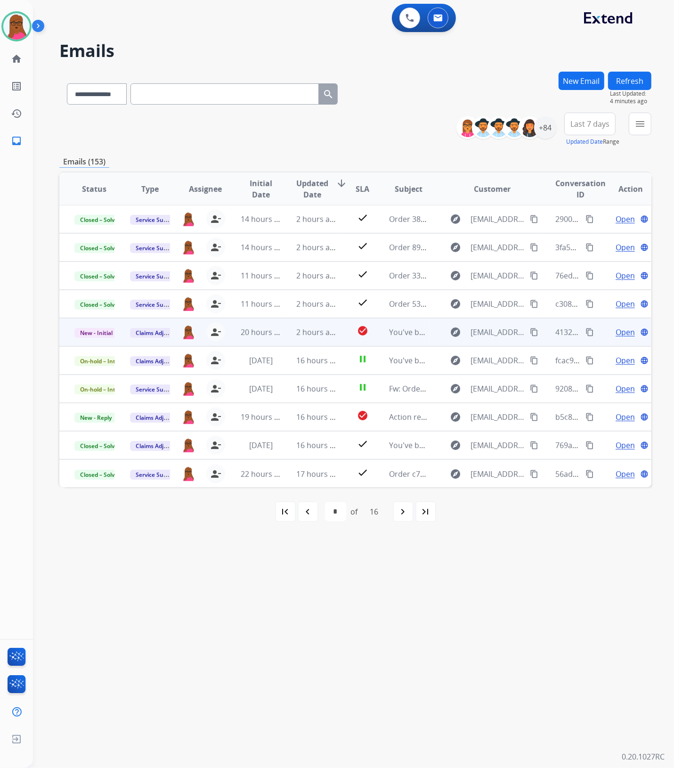
click at [625, 332] on span "Open" at bounding box center [624, 331] width 19 height 11
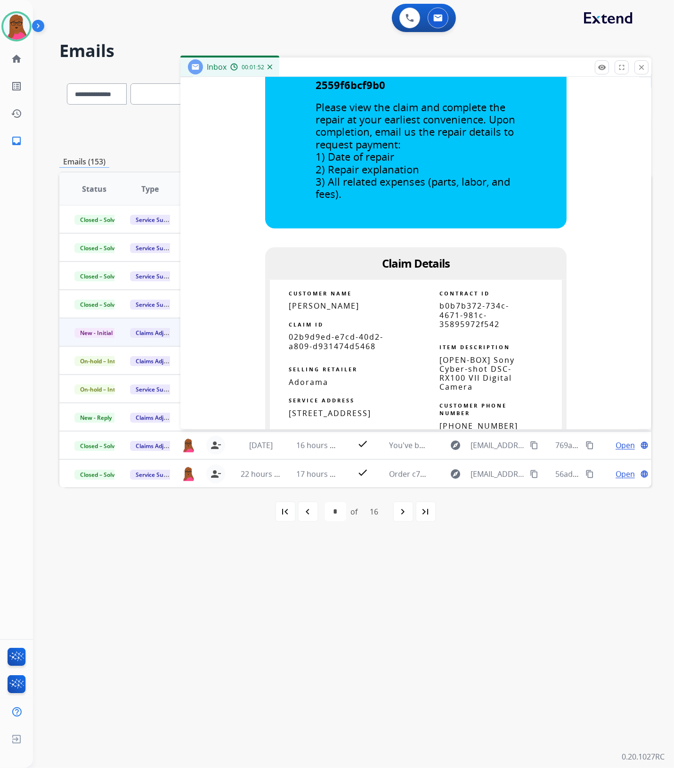
scroll to position [412, 0]
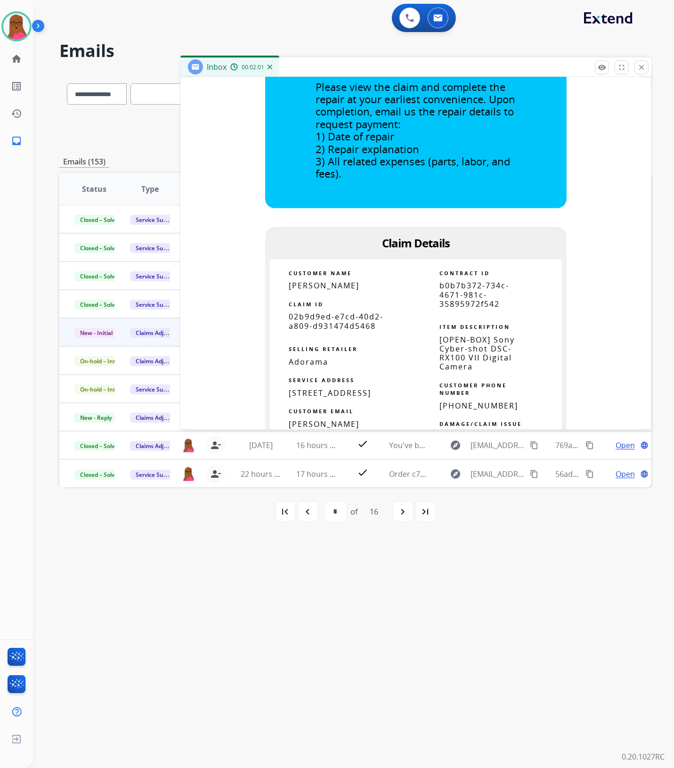
click at [340, 315] on span "02b9d9ed-e7cd-40d2-a809-d931474d5468" at bounding box center [336, 320] width 95 height 19
copy tbody
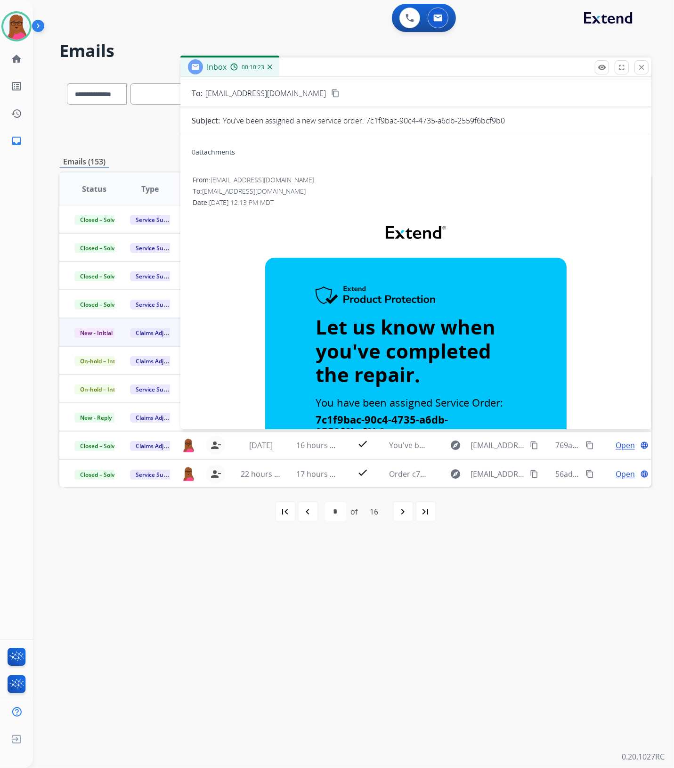
scroll to position [0, 0]
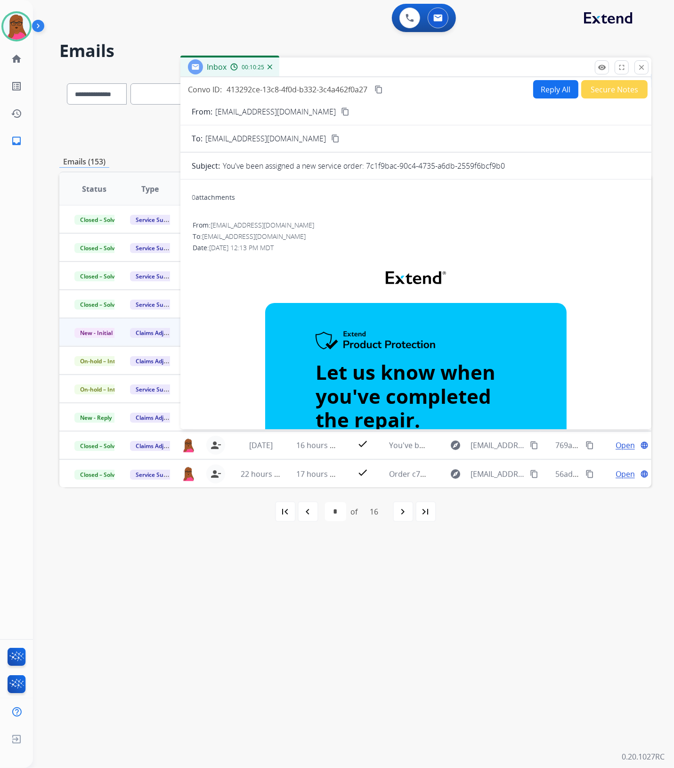
drag, startPoint x: 636, startPoint y: 72, endPoint x: 477, endPoint y: 163, distance: 183.7
click at [636, 72] on button "close Close" at bounding box center [641, 67] width 14 height 14
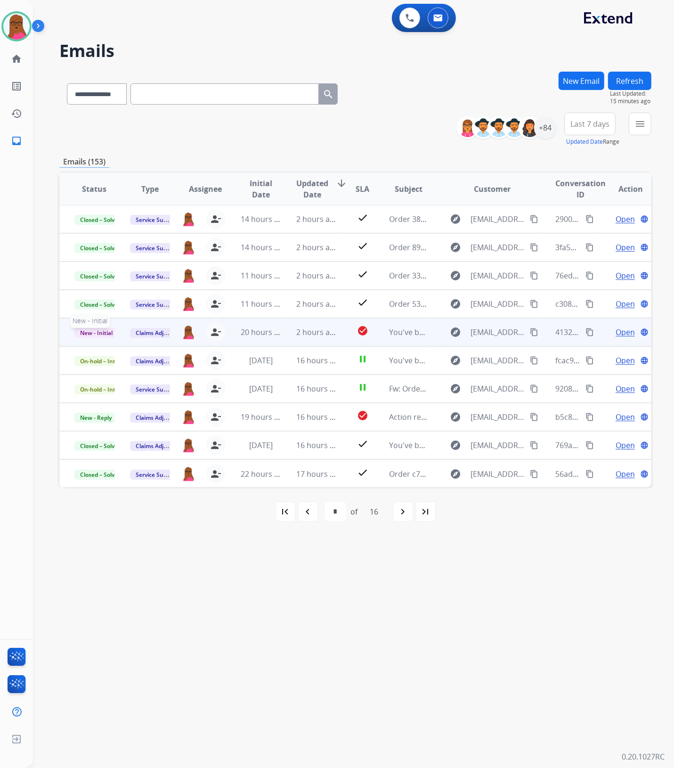
click at [101, 329] on span "New - Initial" at bounding box center [96, 333] width 44 height 10
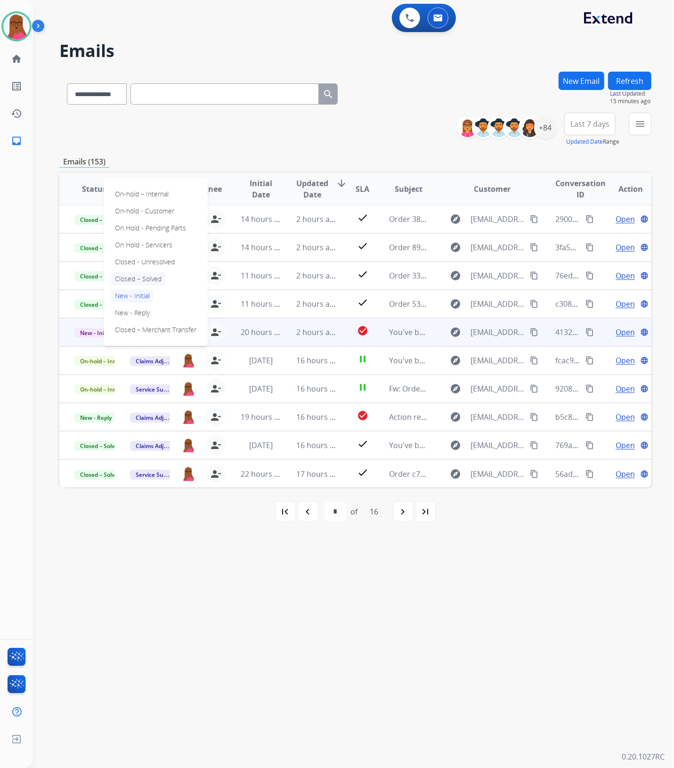
click at [145, 276] on p "Closed – Solved" at bounding box center [138, 278] width 54 height 13
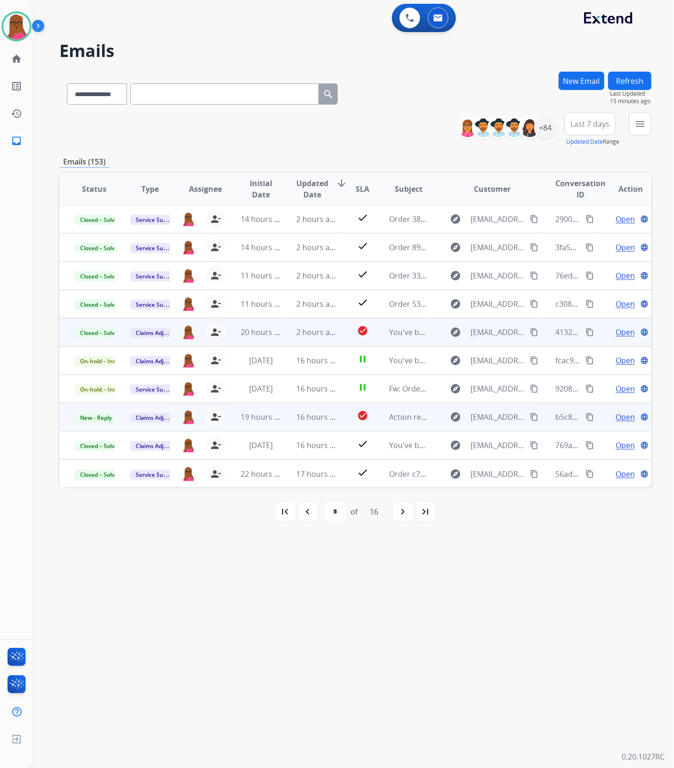
click at [618, 420] on span "Open" at bounding box center [624, 416] width 19 height 11
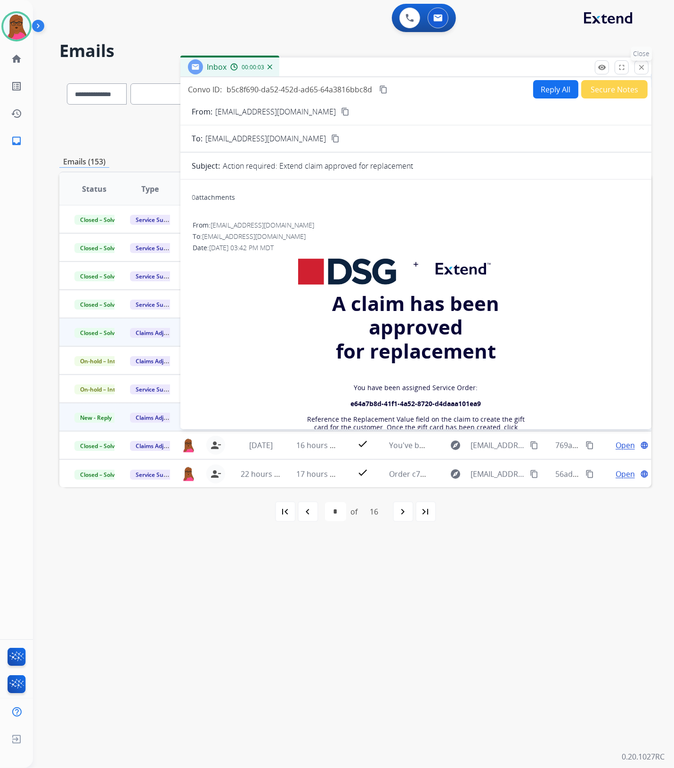
click at [639, 71] on mat-icon "close" at bounding box center [641, 67] width 8 height 8
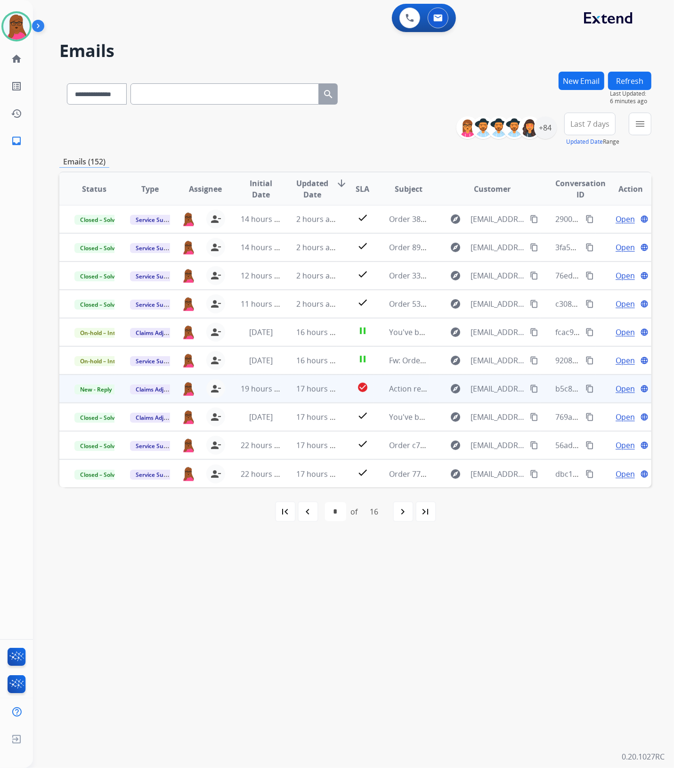
click at [622, 388] on span "Open" at bounding box center [624, 388] width 19 height 11
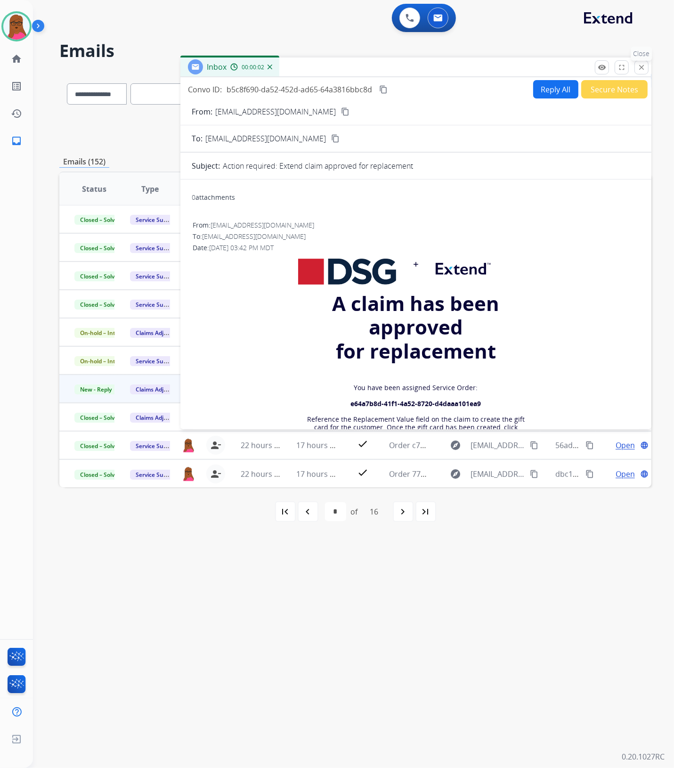
click at [638, 69] on mat-icon "close" at bounding box center [641, 67] width 8 height 8
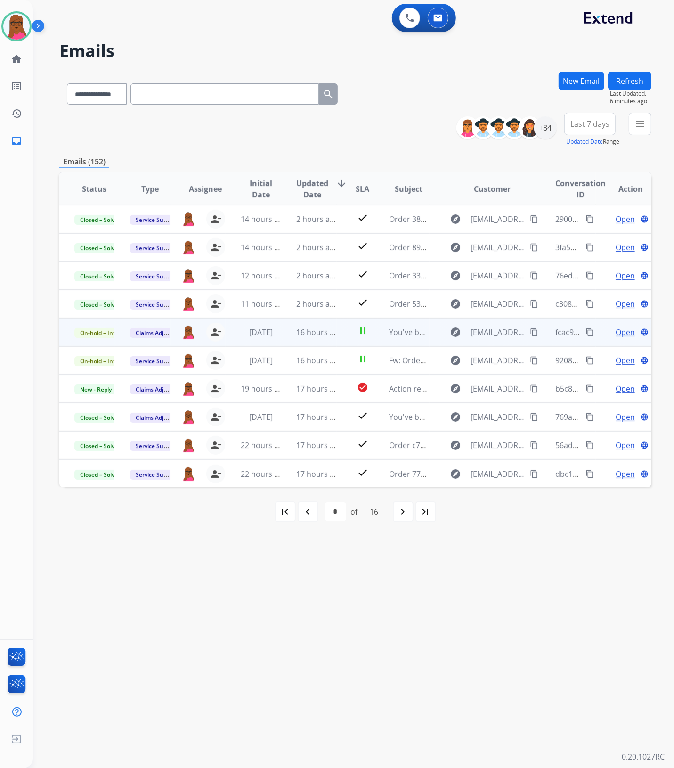
click at [624, 331] on span "Open" at bounding box center [624, 331] width 19 height 11
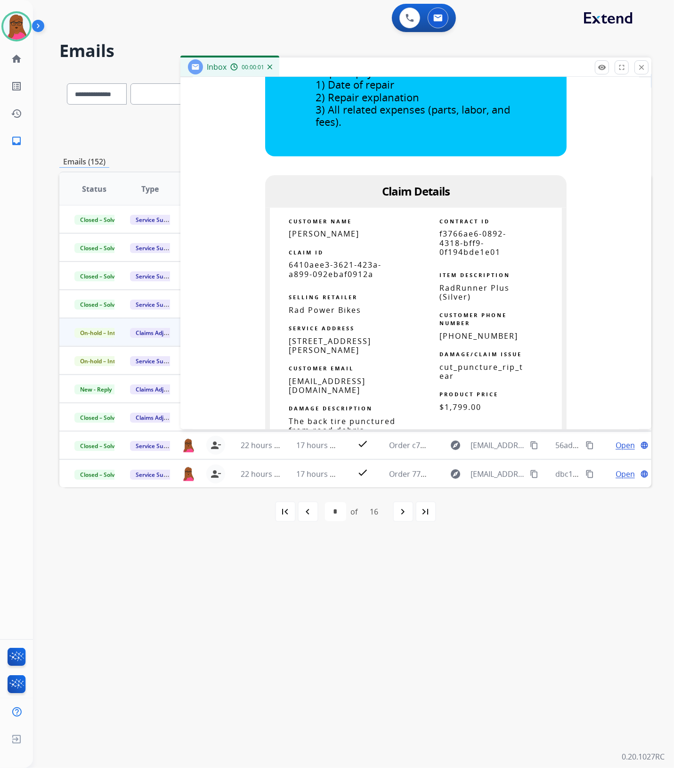
scroll to position [530, 0]
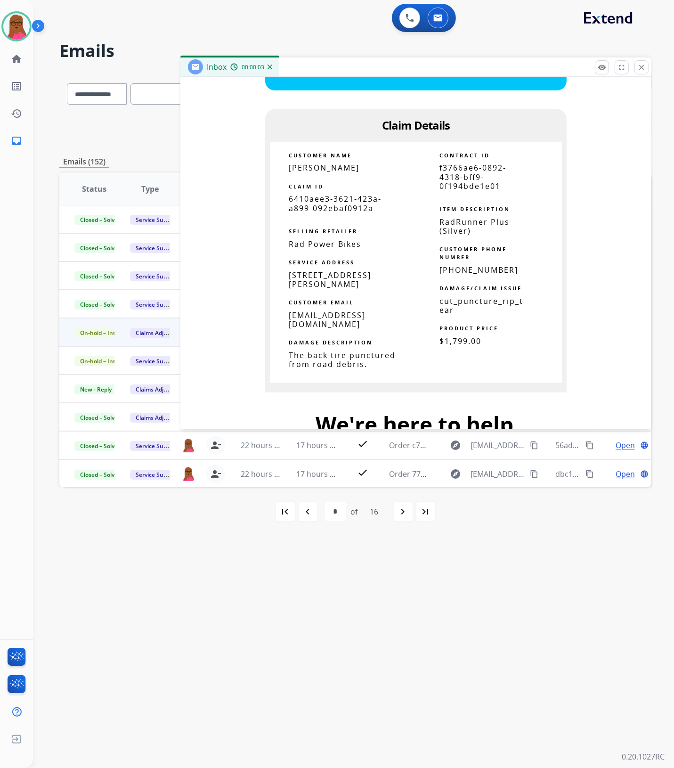
click at [318, 202] on span "6410aee3-3621-423a-a899-092ebaf0912a" at bounding box center [335, 203] width 93 height 19
copy tbody
click at [643, 74] on div "Inbox 00:09:25 Convo ID: fcac94b5-8c2a-45ee-a93f-92ade02fc767 content_copy Repl…" at bounding box center [415, 243] width 471 height 372
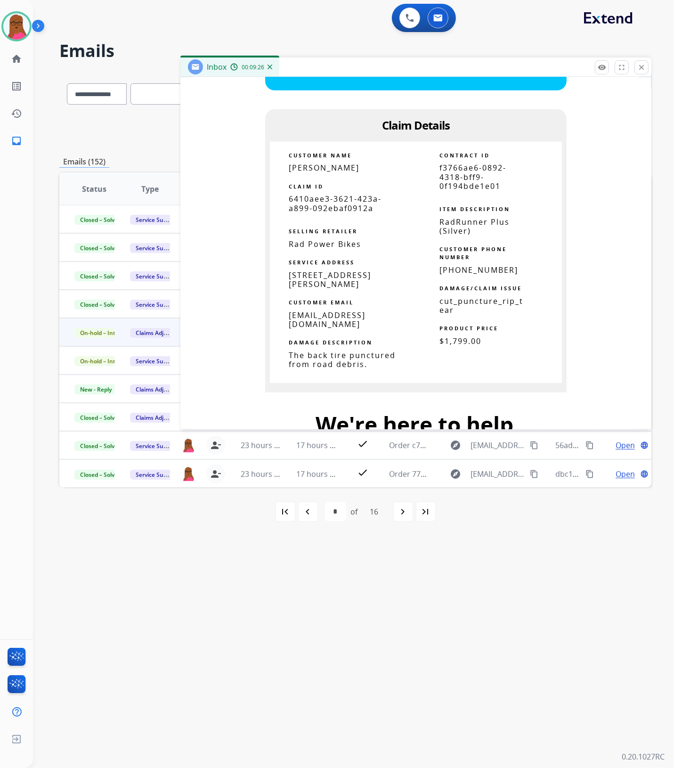
click at [646, 68] on button "close Close" at bounding box center [641, 67] width 14 height 14
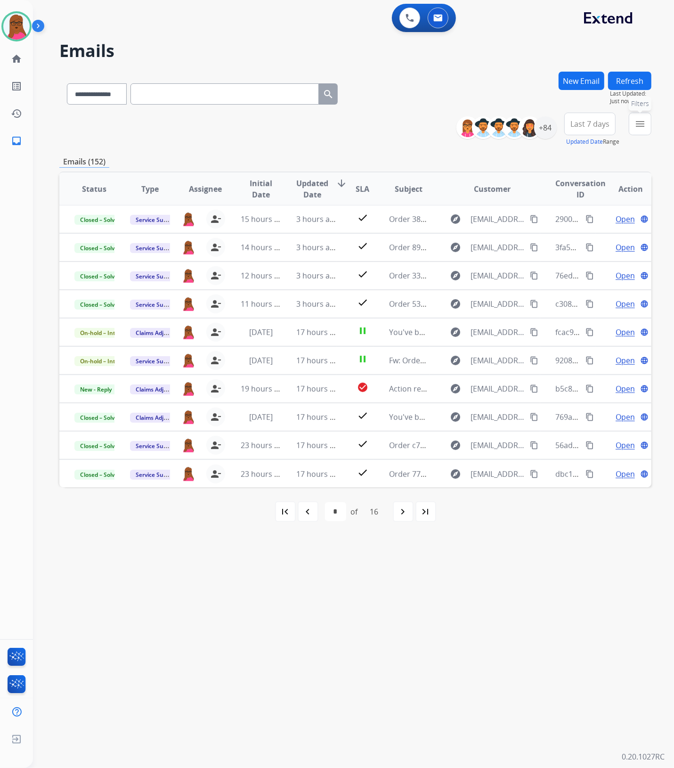
click at [634, 129] on button "menu Filters" at bounding box center [640, 124] width 23 height 23
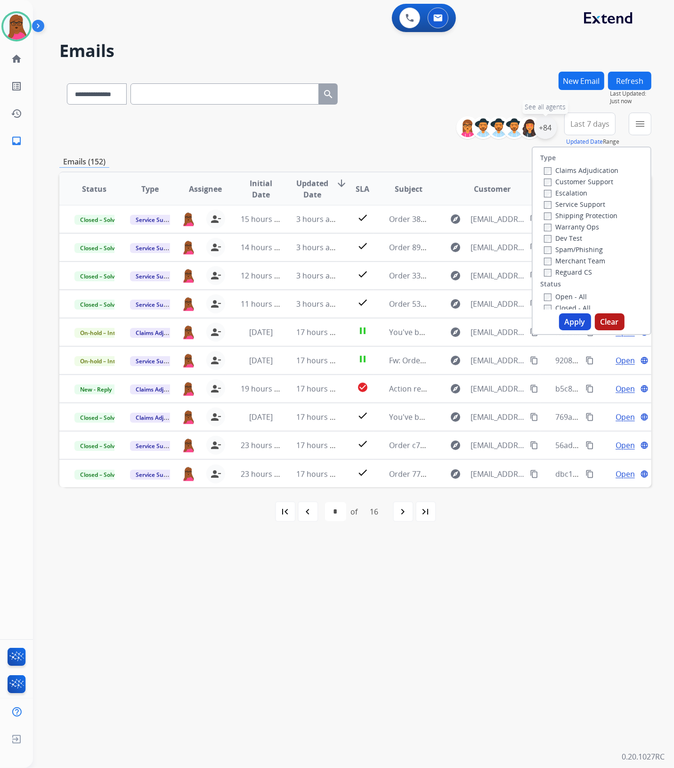
click at [545, 129] on div "+84" at bounding box center [545, 127] width 23 height 23
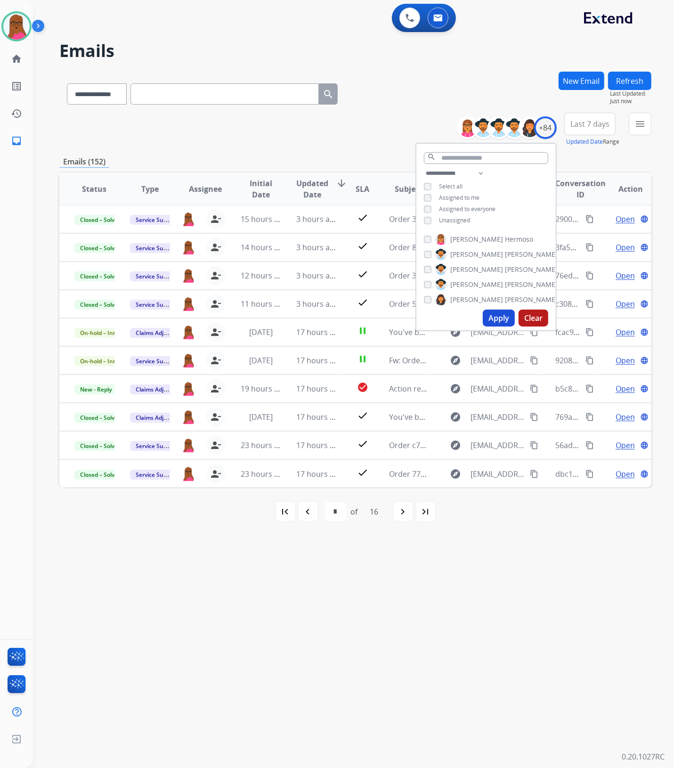
click at [529, 317] on button "Clear" at bounding box center [533, 317] width 30 height 17
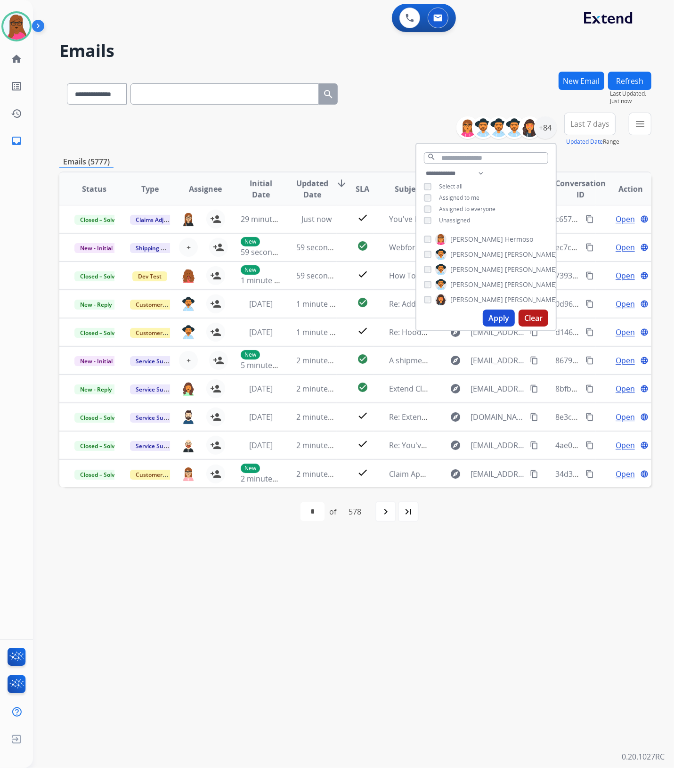
click at [465, 198] on span "Assigned to me" at bounding box center [459, 198] width 40 height 8
click at [503, 318] on button "Apply" at bounding box center [499, 317] width 32 height 17
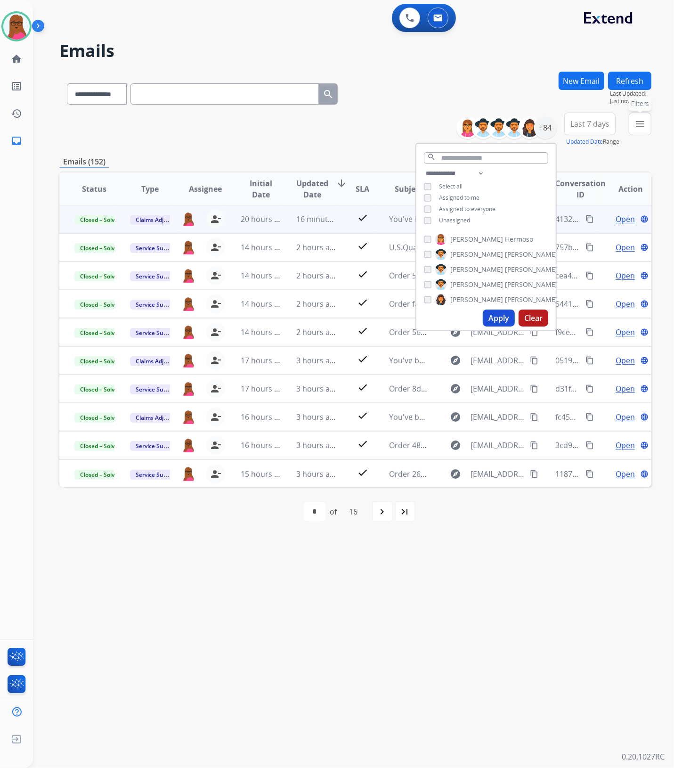
click at [638, 128] on mat-icon "menu" at bounding box center [639, 123] width 11 height 11
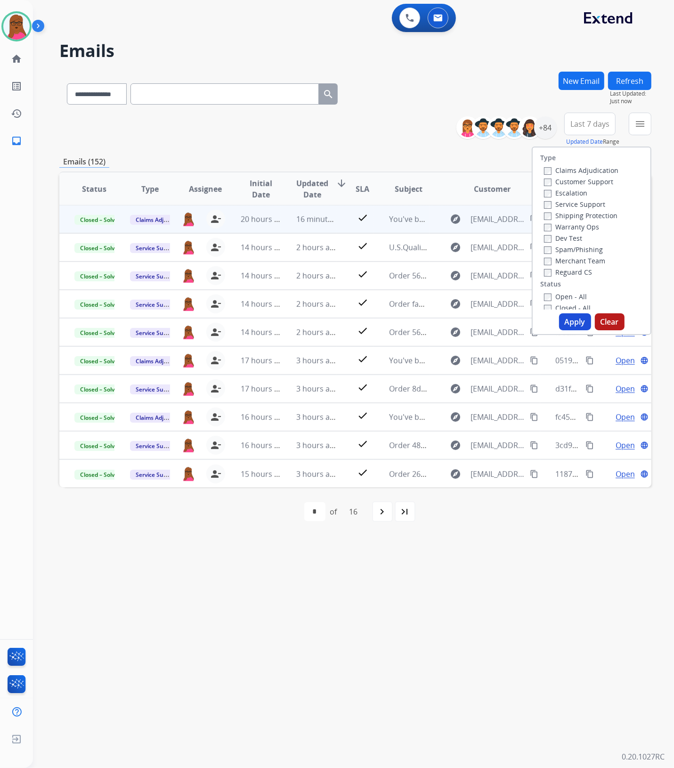
click at [570, 172] on label "Claims Adjudication" at bounding box center [581, 170] width 74 height 9
click at [558, 204] on label "Service Support" at bounding box center [574, 204] width 61 height 9
click at [565, 322] on button "Apply" at bounding box center [575, 321] width 32 height 17
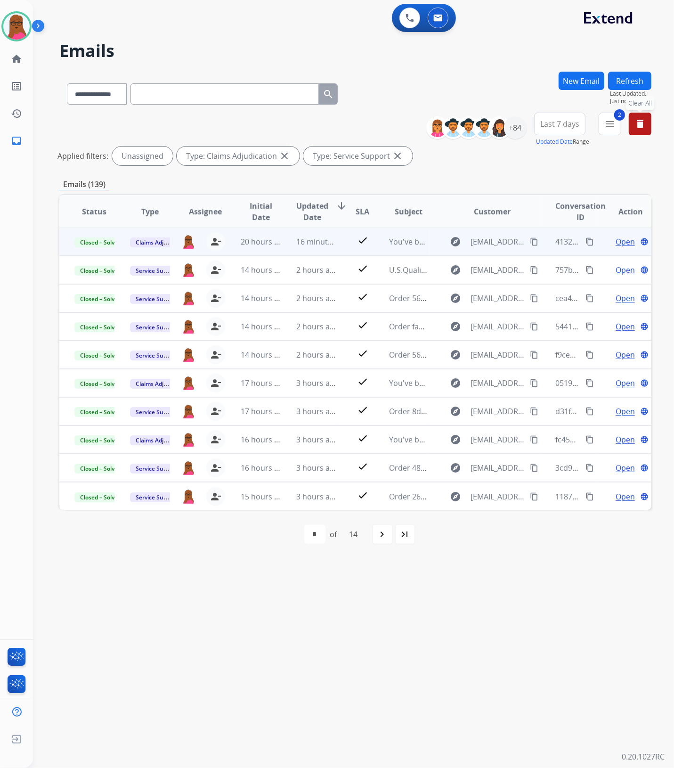
click at [622, 81] on button "Refresh" at bounding box center [629, 81] width 43 height 18
click at [516, 126] on div "+84" at bounding box center [515, 127] width 23 height 23
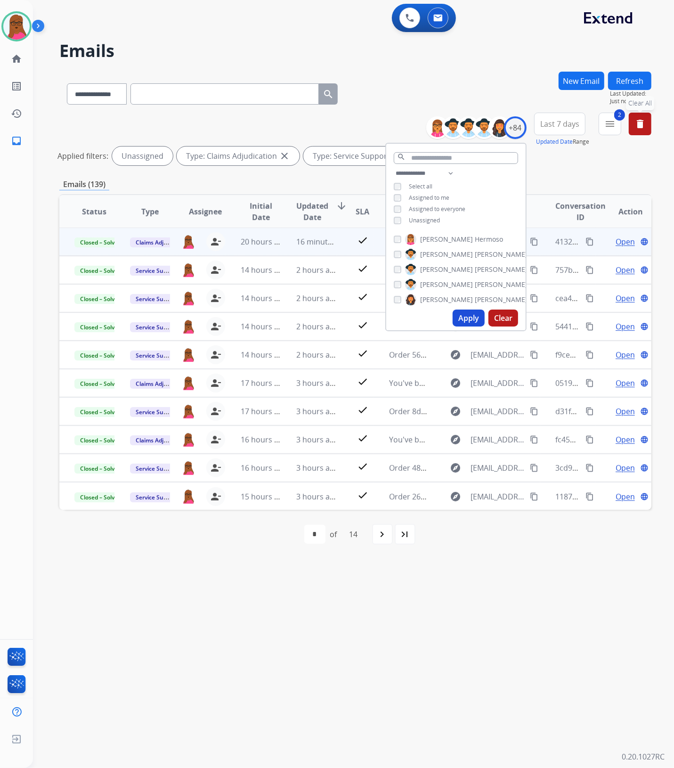
click at [458, 316] on button "Apply" at bounding box center [469, 317] width 32 height 17
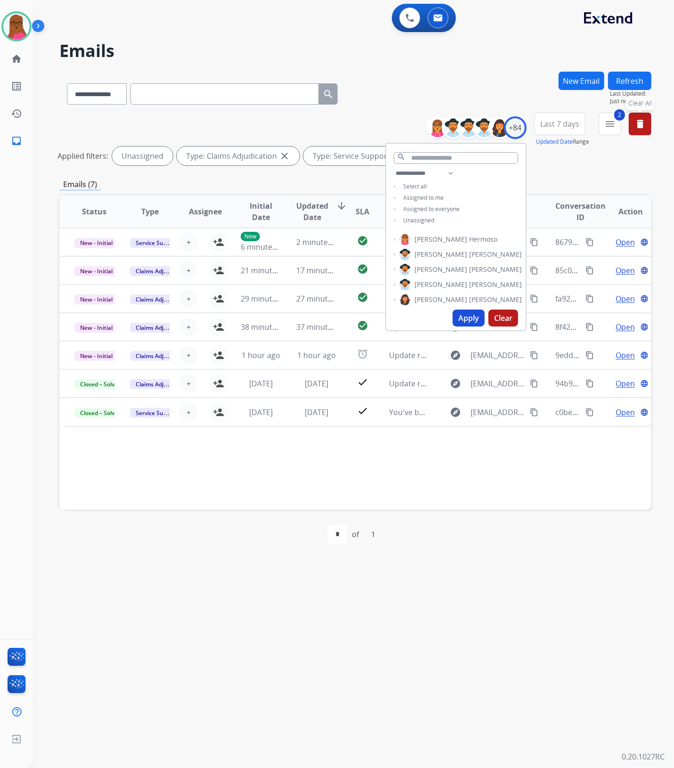
scroll to position [0, 0]
click at [411, 590] on div "**********" at bounding box center [342, 401] width 618 height 734
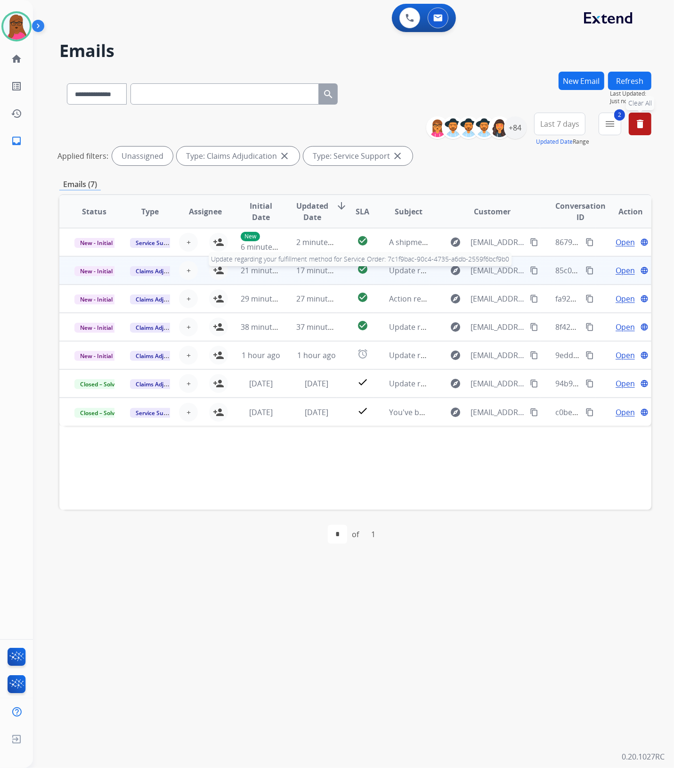
click at [395, 274] on span "Update regarding your fulfillment method for Service Order: 7c1f9bac-90c4-4735-…" at bounding box center [567, 270] width 356 height 10
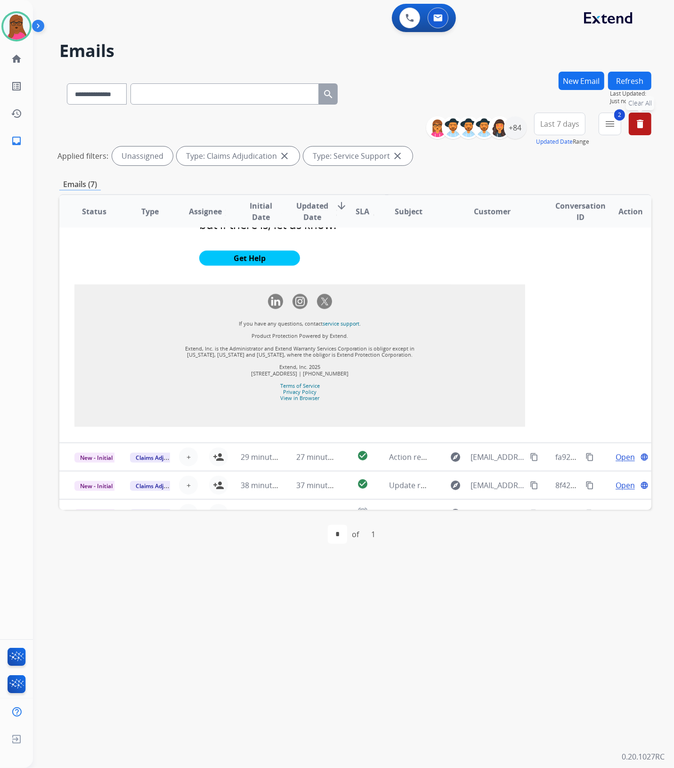
scroll to position [771, 0]
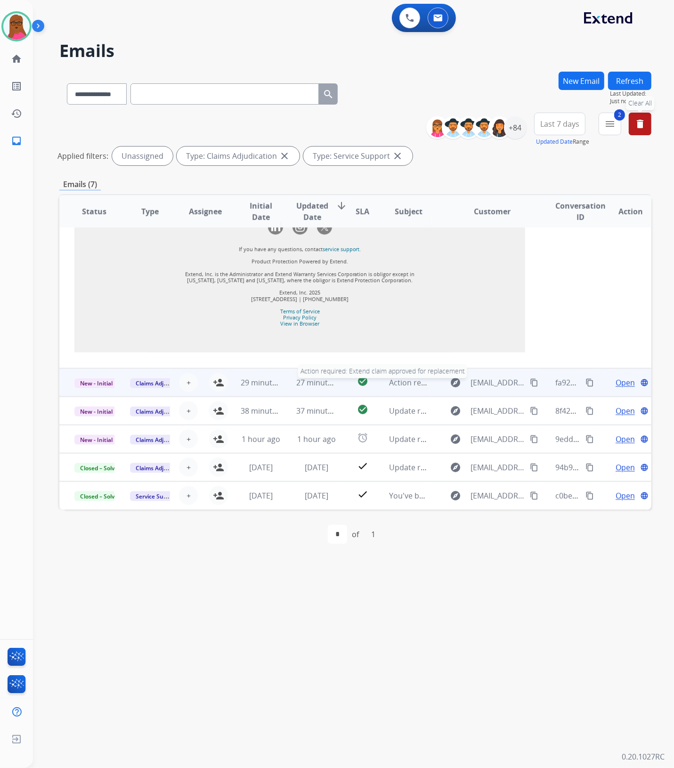
click at [389, 386] on span "Action required: Extend claim approved for replacement" at bounding box center [489, 382] width 200 height 10
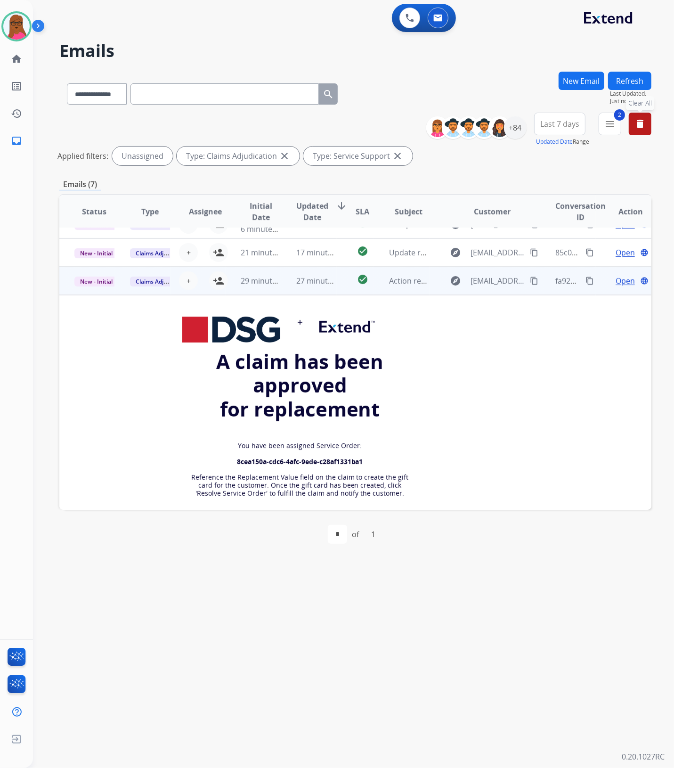
scroll to position [0, 0]
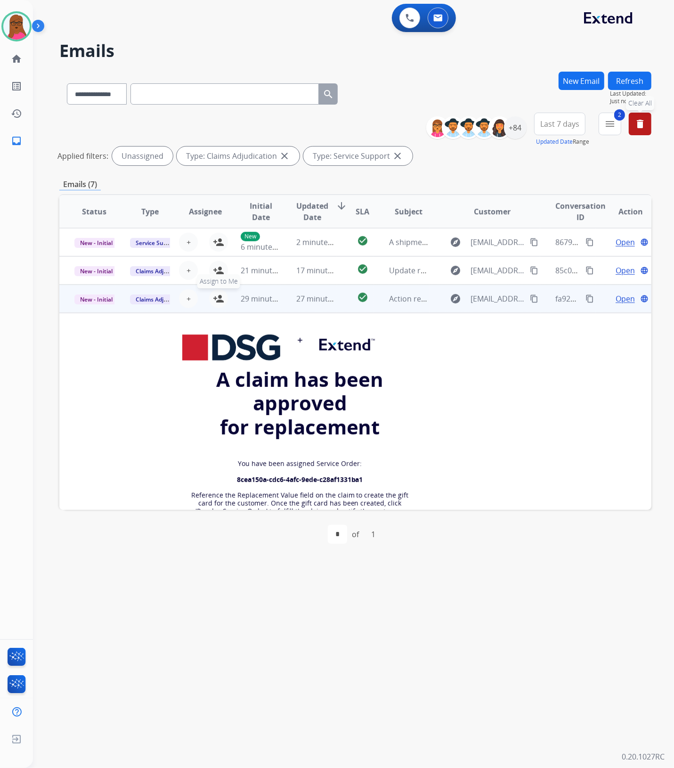
click at [217, 300] on mat-icon "person_add" at bounding box center [218, 298] width 11 height 11
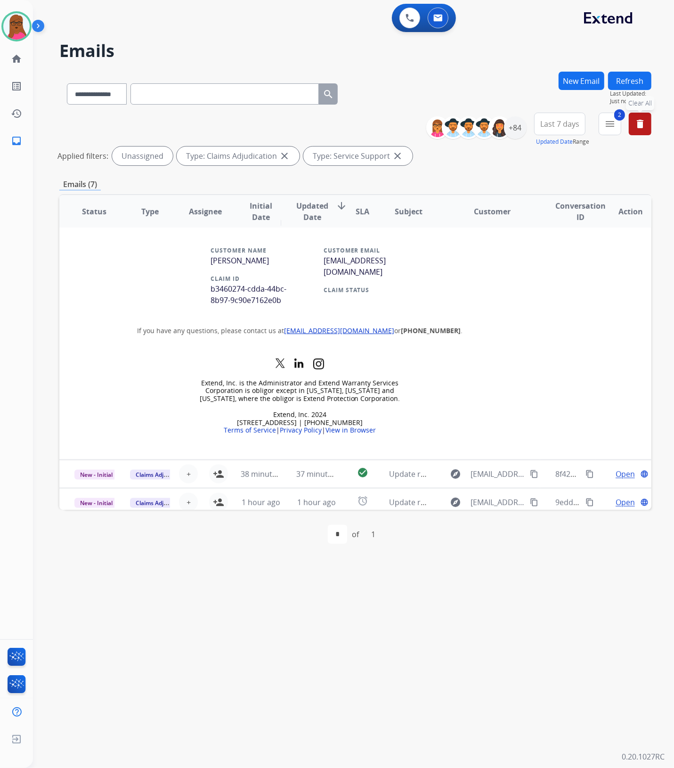
scroll to position [428, 0]
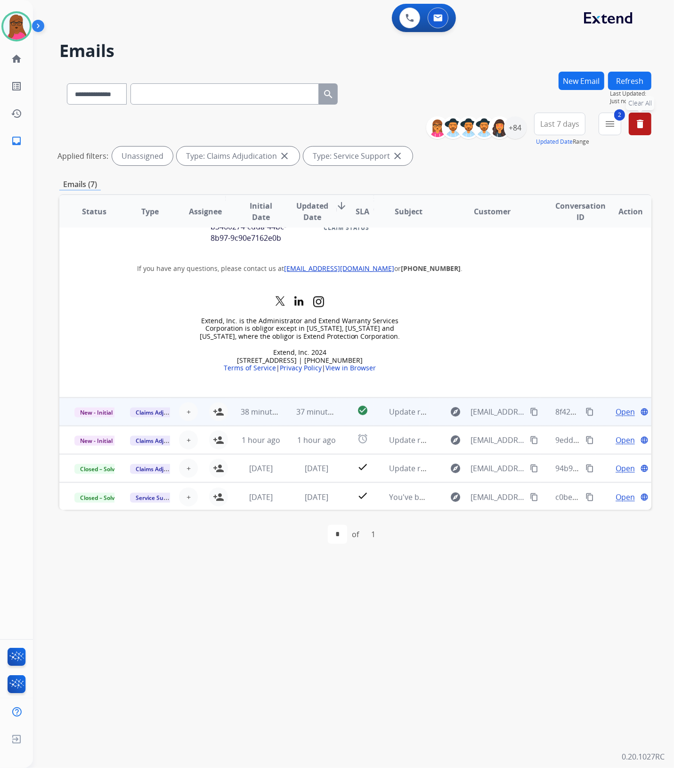
click at [380, 410] on td "Update regarding your fulfillment method for Service Order: 38ab02c4-850a-42b3-…" at bounding box center [402, 411] width 56 height 28
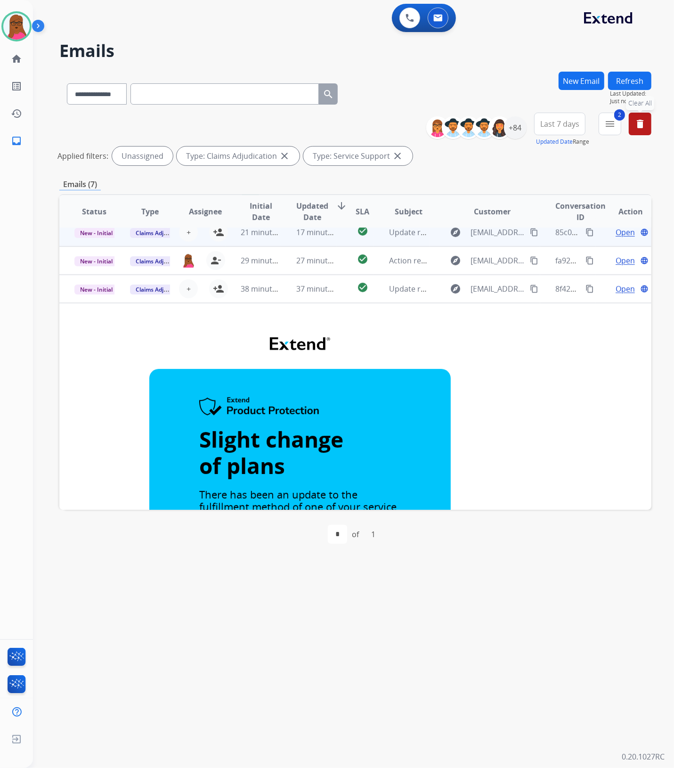
scroll to position [0, 0]
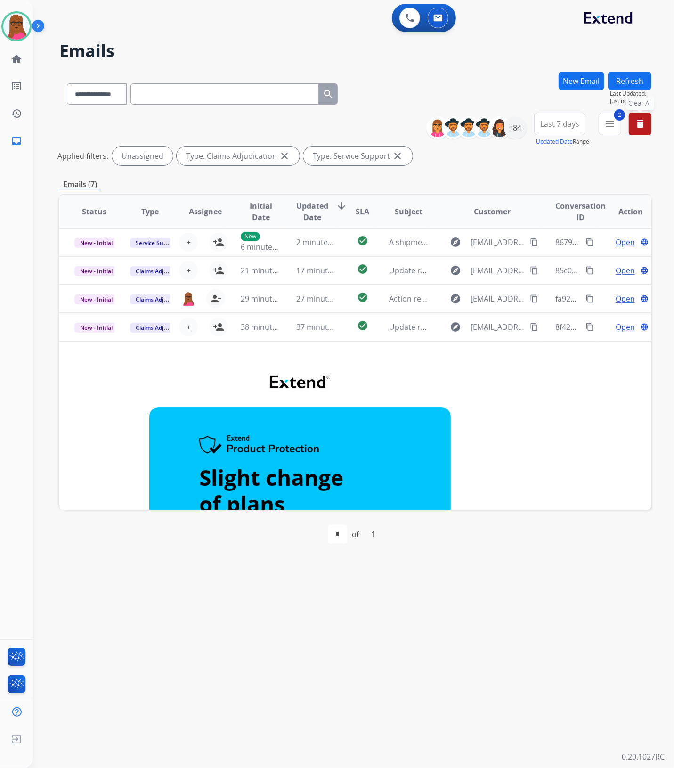
click at [649, 121] on button "delete Clear All" at bounding box center [640, 124] width 23 height 23
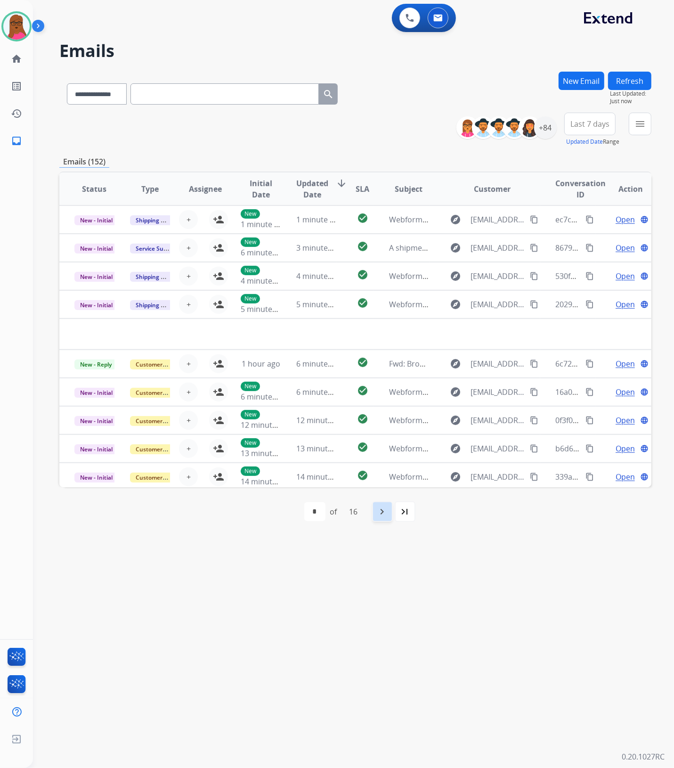
click at [380, 515] on mat-icon "navigate_next" at bounding box center [382, 511] width 11 height 11
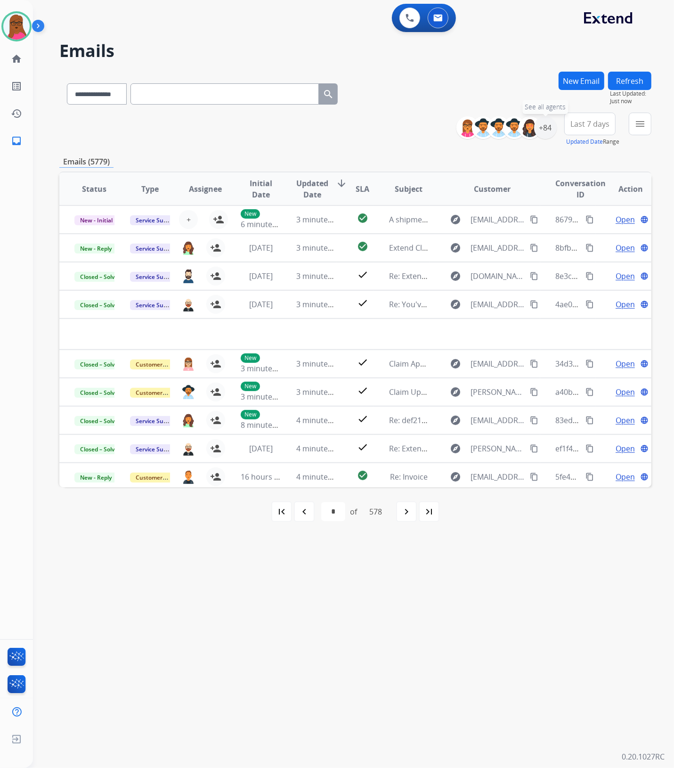
drag, startPoint x: 546, startPoint y: 132, endPoint x: 516, endPoint y: 147, distance: 33.9
click at [546, 131] on div "+84" at bounding box center [545, 127] width 23 height 23
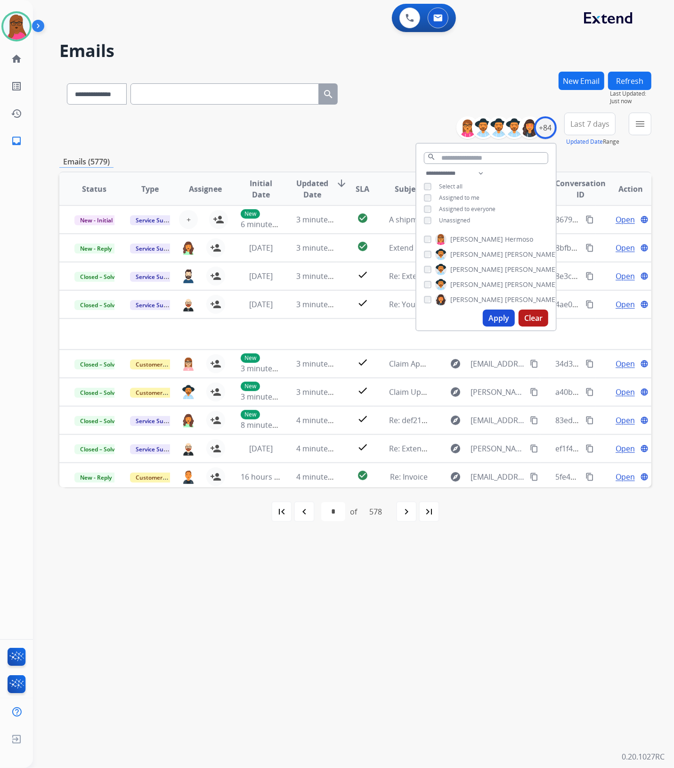
click at [429, 198] on div "Assigned to me" at bounding box center [452, 198] width 56 height 8
click at [493, 324] on button "Apply" at bounding box center [499, 317] width 32 height 17
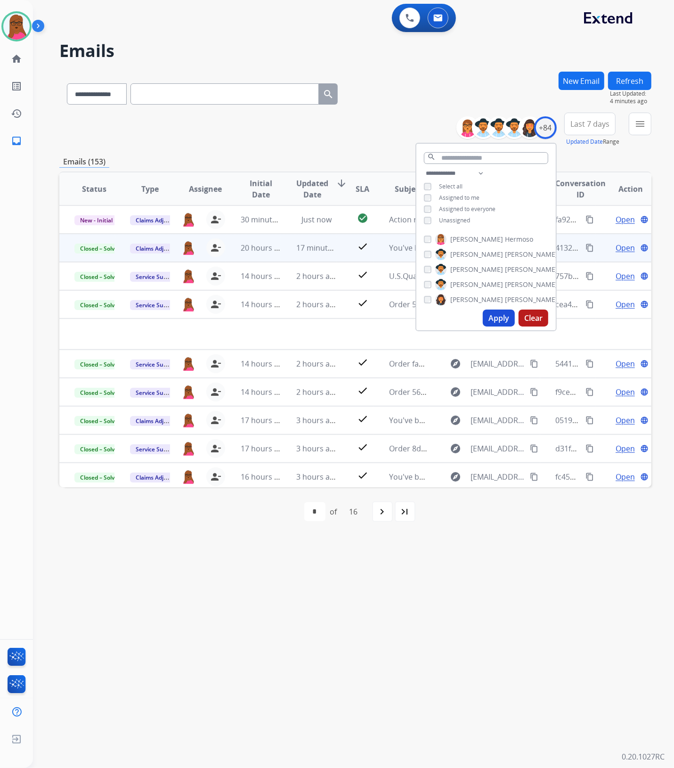
click at [377, 671] on div "**********" at bounding box center [342, 401] width 618 height 734
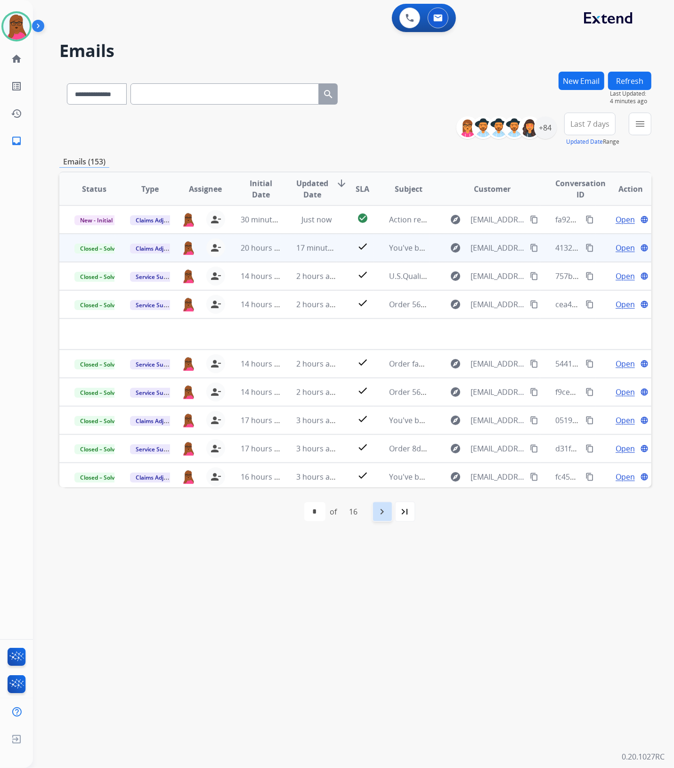
click at [381, 510] on mat-icon "navigate_next" at bounding box center [382, 511] width 11 height 11
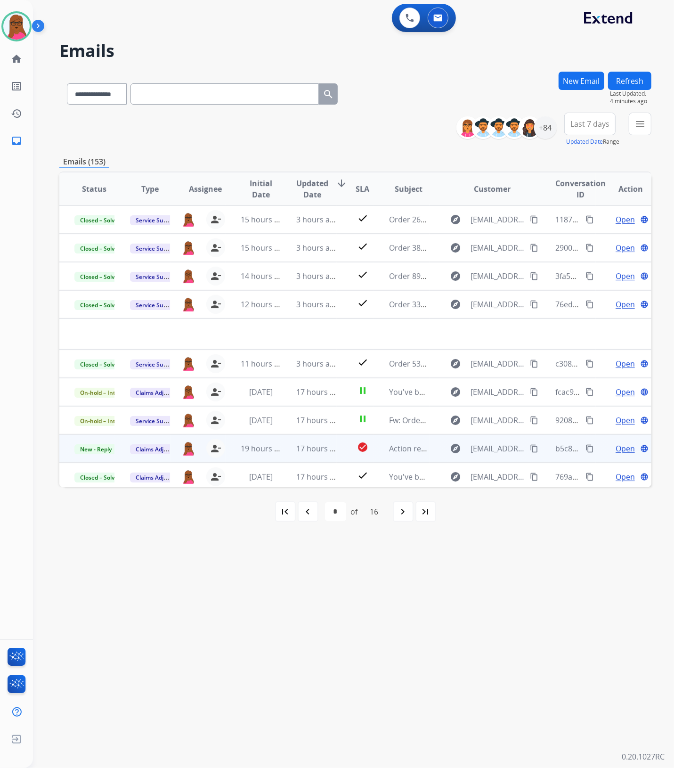
click at [618, 449] on span "Open" at bounding box center [624, 448] width 19 height 11
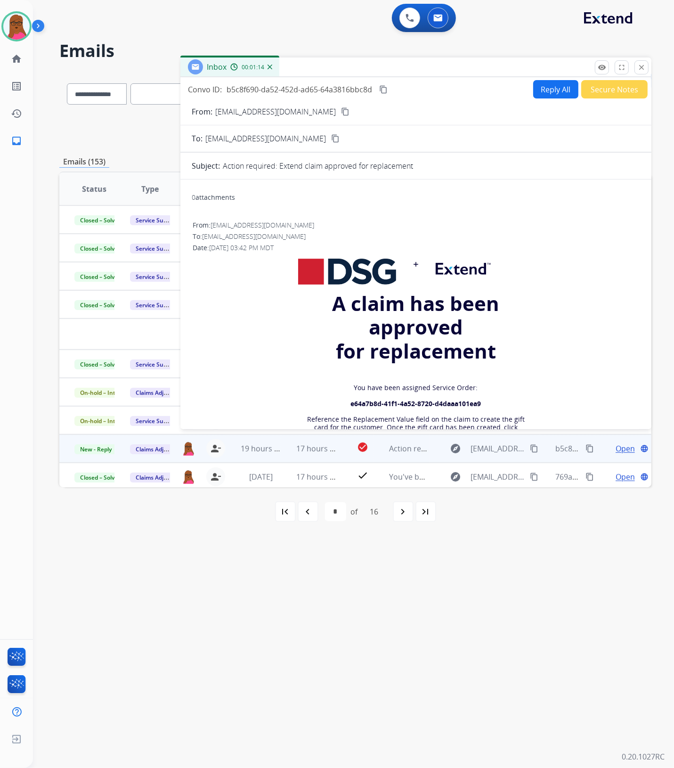
scroll to position [59, 0]
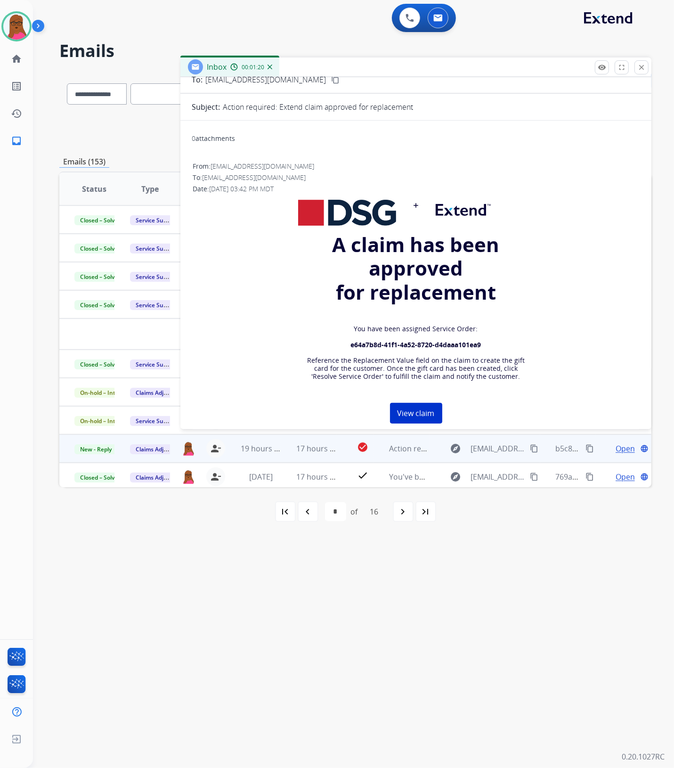
click at [450, 341] on strong "e64a7b8d-41f1-4a52-8720-d4daaa101ea9" at bounding box center [416, 344] width 130 height 9
copy strong
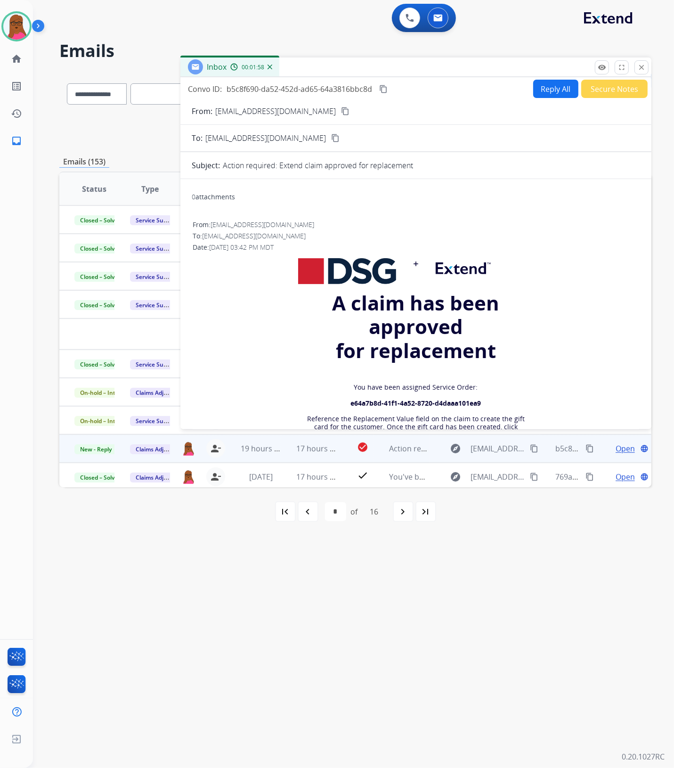
scroll to position [0, 0]
drag, startPoint x: 641, startPoint y: 66, endPoint x: 632, endPoint y: 71, distance: 9.7
click at [641, 66] on mat-icon "close" at bounding box center [641, 67] width 8 height 8
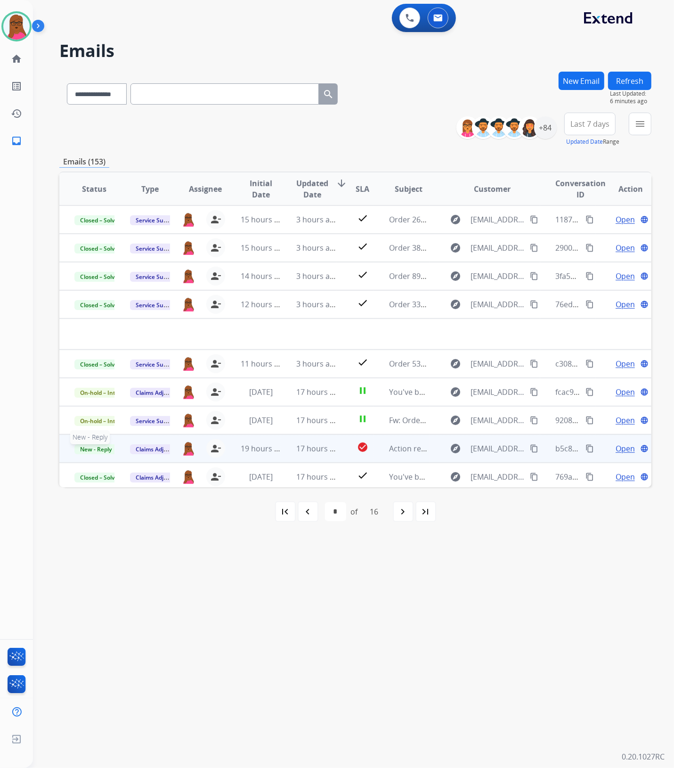
click at [97, 451] on span "New - Reply" at bounding box center [95, 449] width 43 height 10
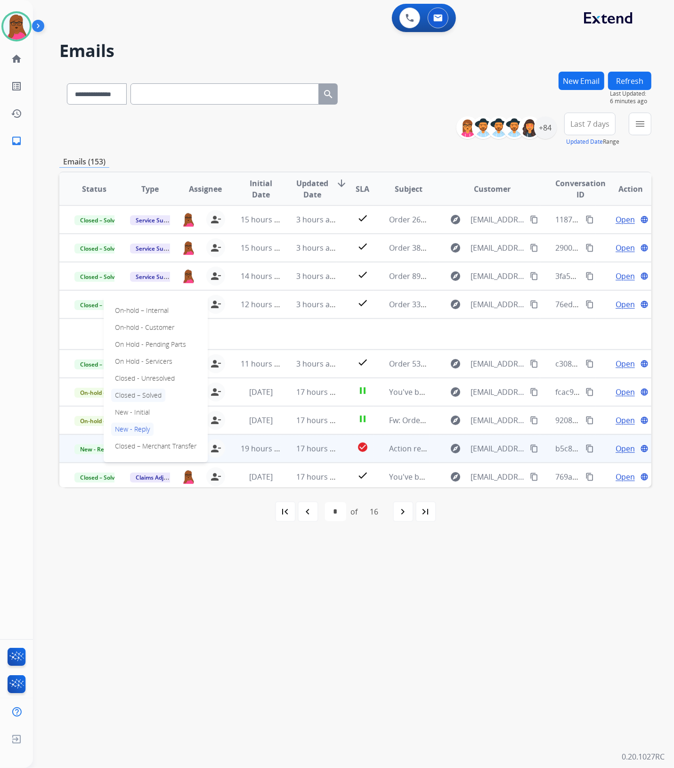
click at [154, 394] on p "Closed – Solved" at bounding box center [138, 394] width 54 height 13
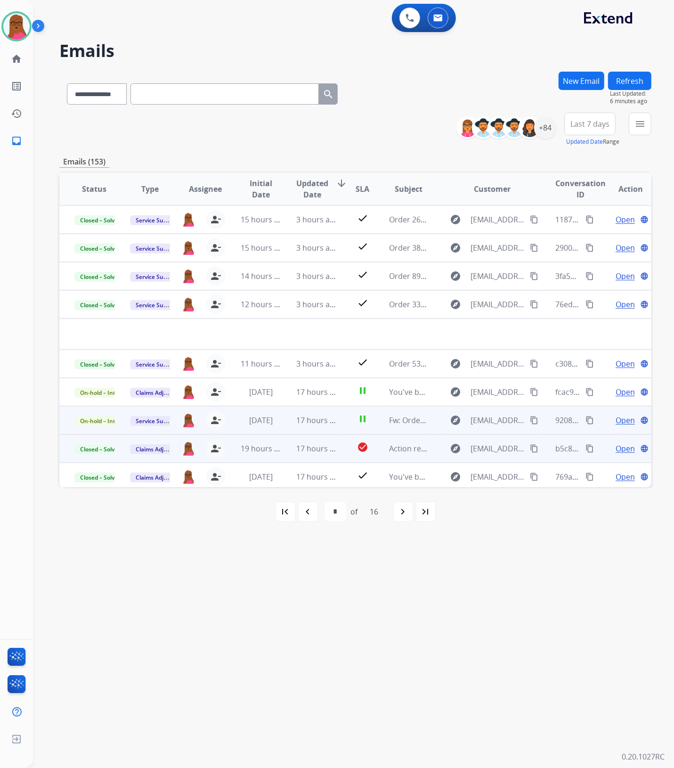
click at [619, 417] on span "Open" at bounding box center [624, 419] width 19 height 11
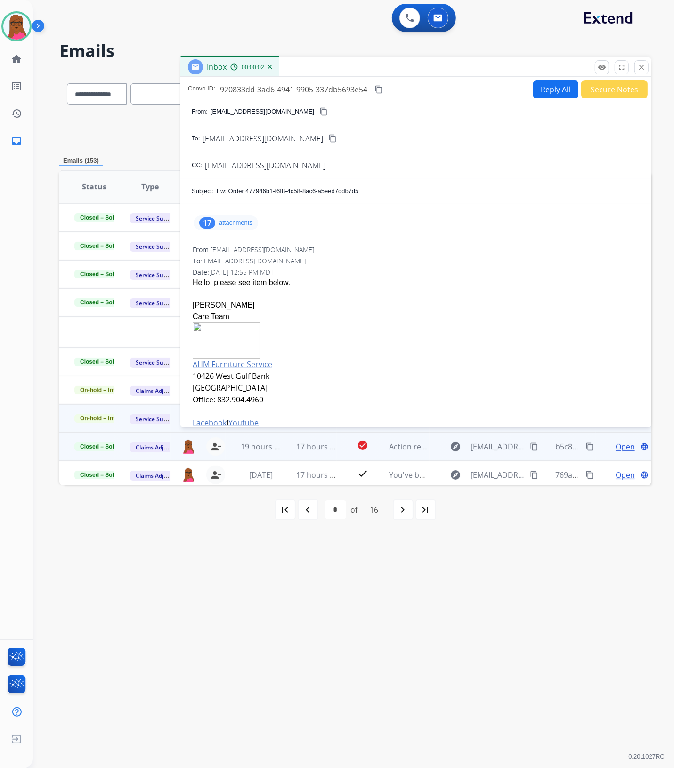
click at [240, 223] on p "attachments" at bounding box center [235, 223] width 33 height 8
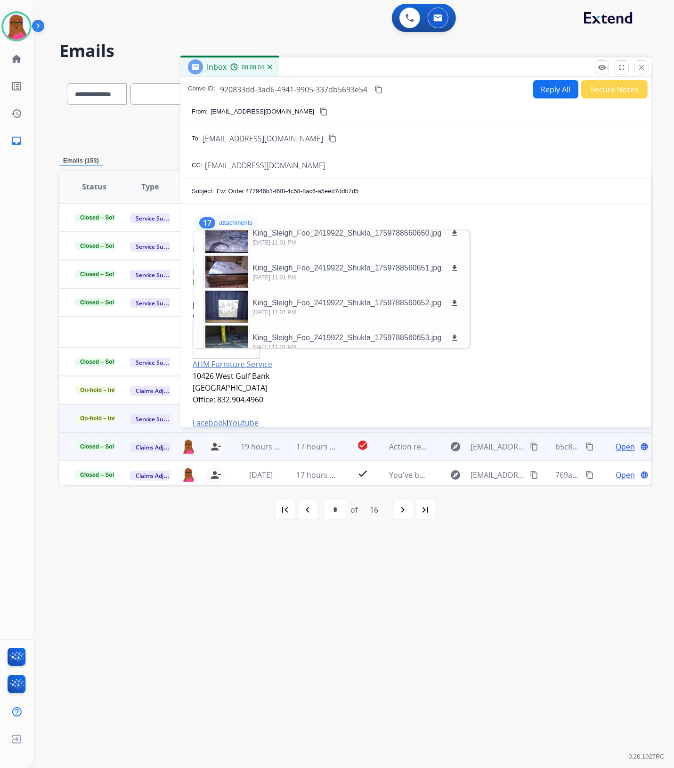
scroll to position [118, 0]
click at [358, 86] on span "920833dd-3ad6-4941-9905-337db5693e54" at bounding box center [293, 89] width 147 height 10
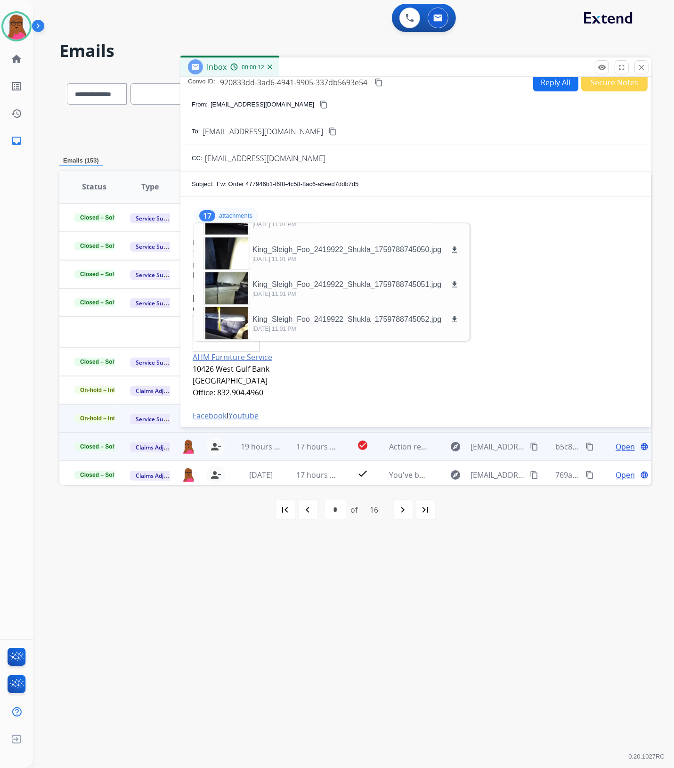
scroll to position [0, 0]
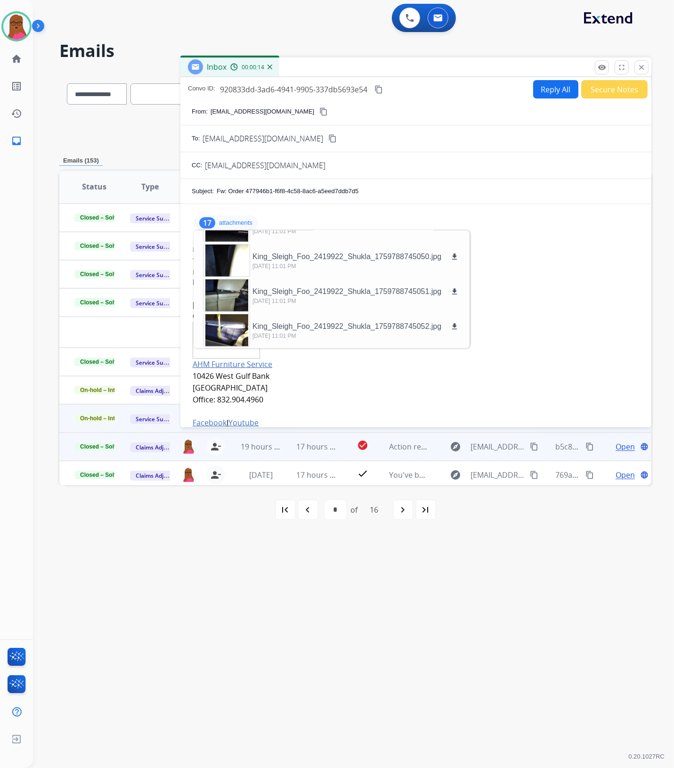
click at [240, 221] on p "attachments" at bounding box center [235, 223] width 33 height 8
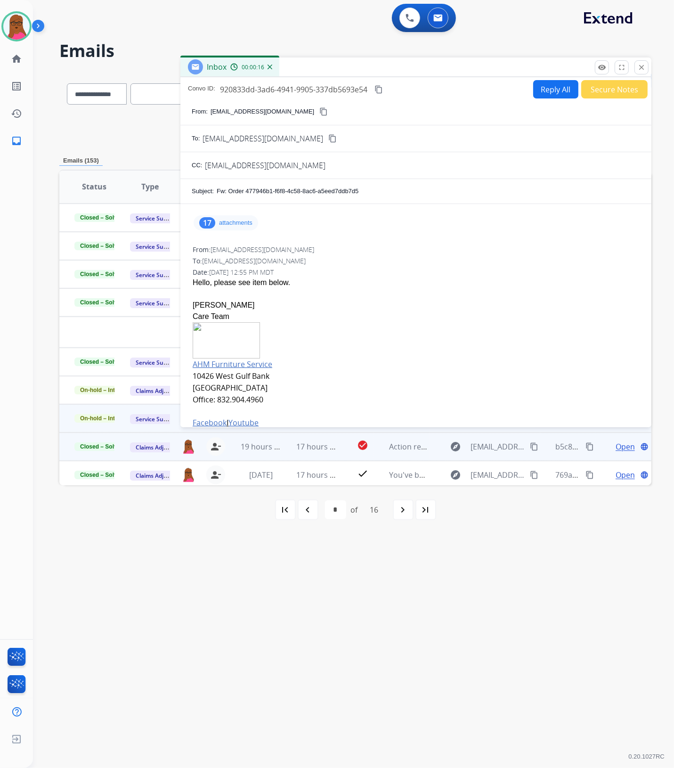
click at [250, 224] on p "attachments" at bounding box center [235, 223] width 33 height 8
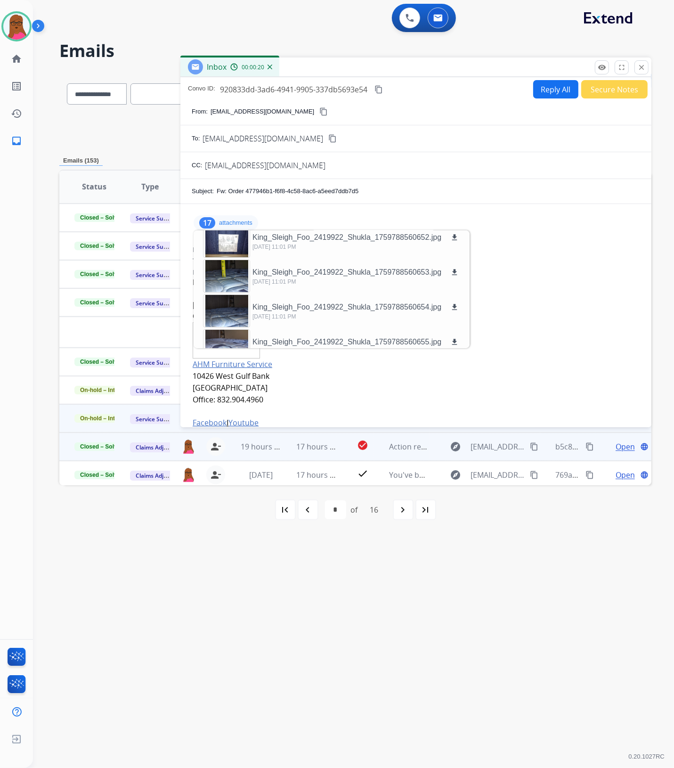
scroll to position [5, 0]
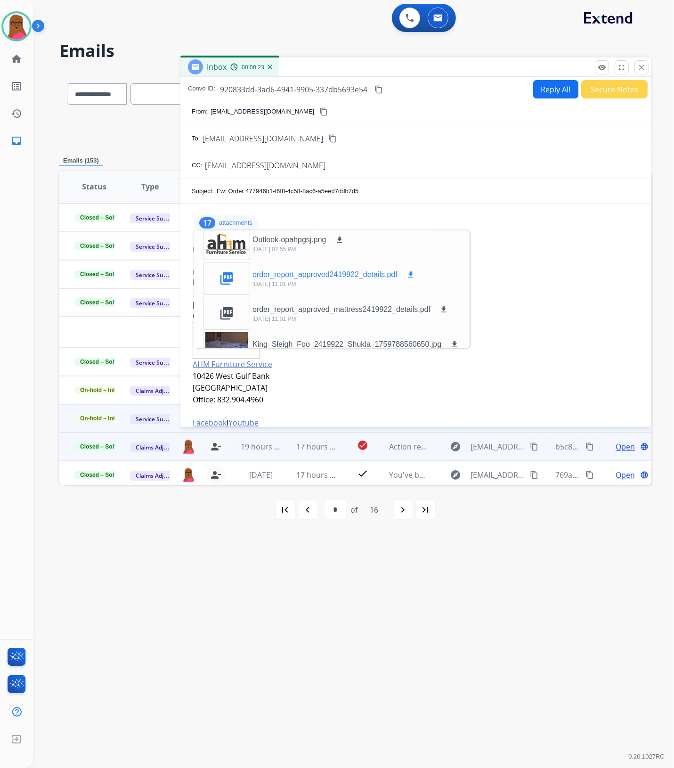
click at [410, 275] on mat-icon "download" at bounding box center [410, 274] width 8 height 8
click at [643, 67] on mat-icon "close" at bounding box center [641, 67] width 8 height 8
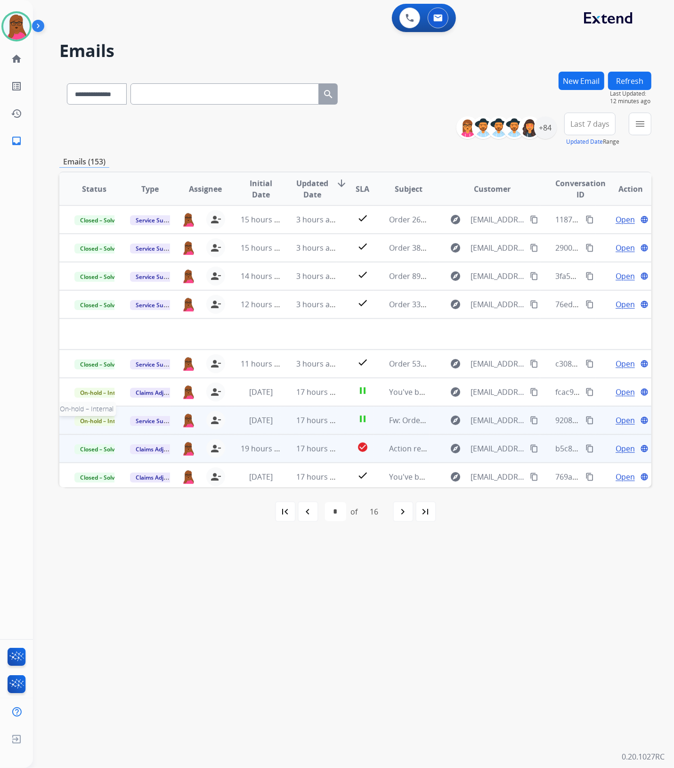
click at [103, 420] on span "On-hold – Internal" at bounding box center [104, 421] width 61 height 10
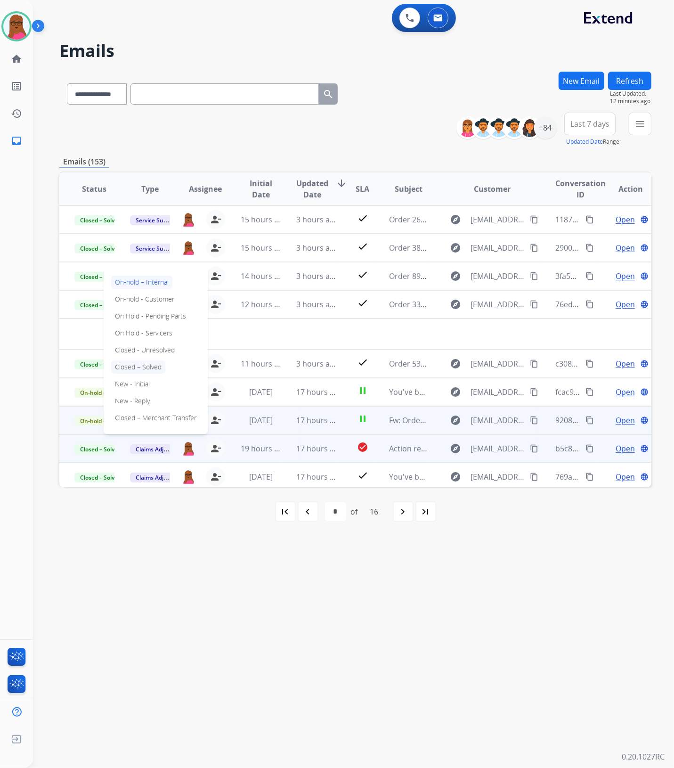
click at [152, 369] on p "Closed – Solved" at bounding box center [138, 366] width 54 height 13
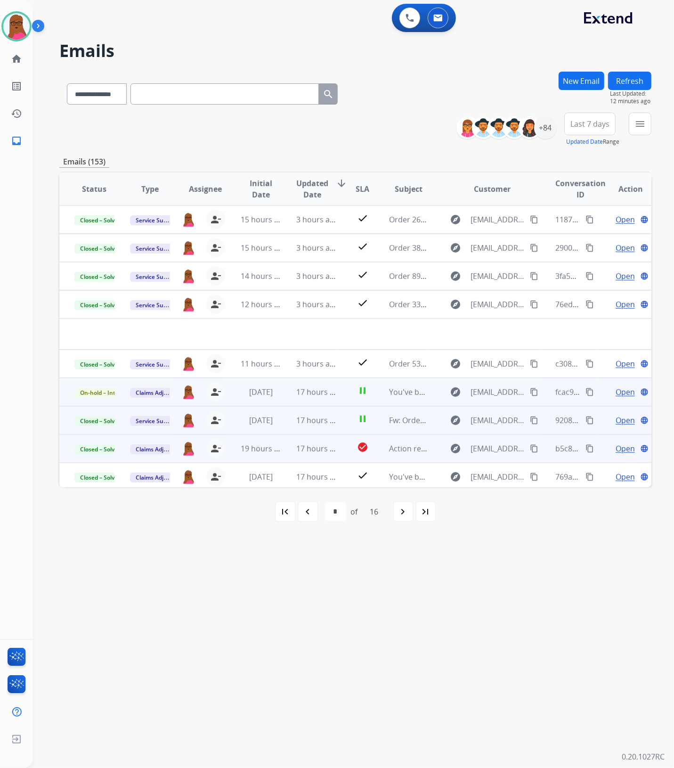
click at [624, 393] on span "Open" at bounding box center [624, 391] width 19 height 11
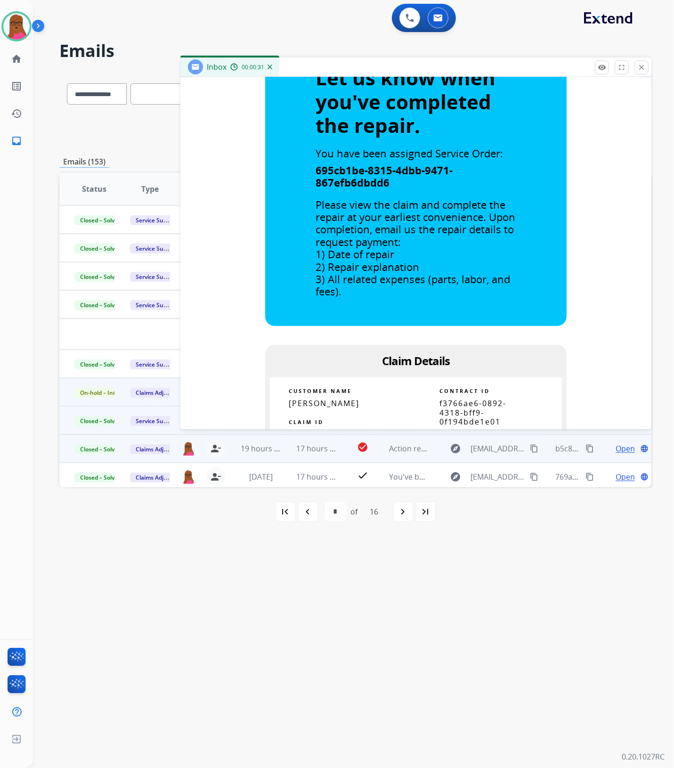
scroll to position [471, 0]
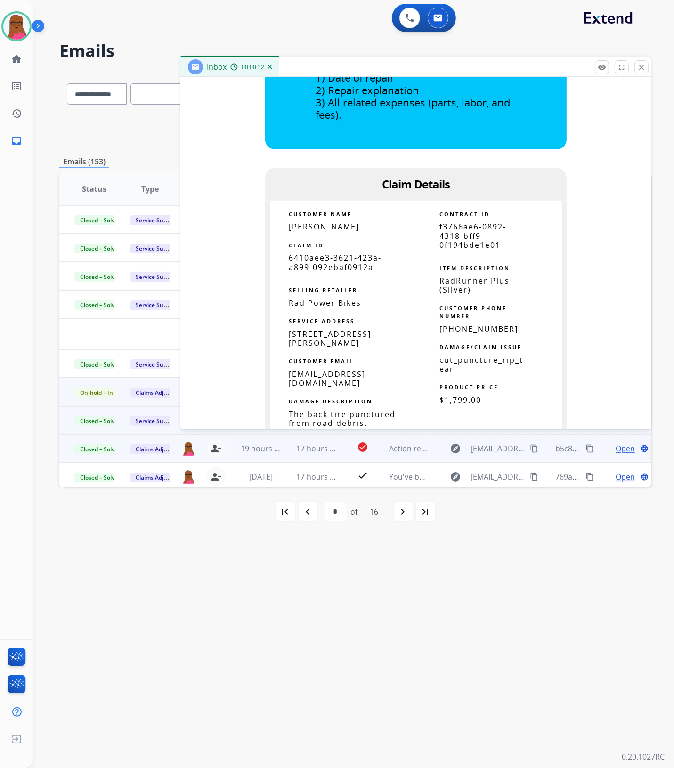
click at [299, 264] on span "6410aee3-3621-423a-a899-092ebaf0912a" at bounding box center [335, 261] width 93 height 19
copy tbody
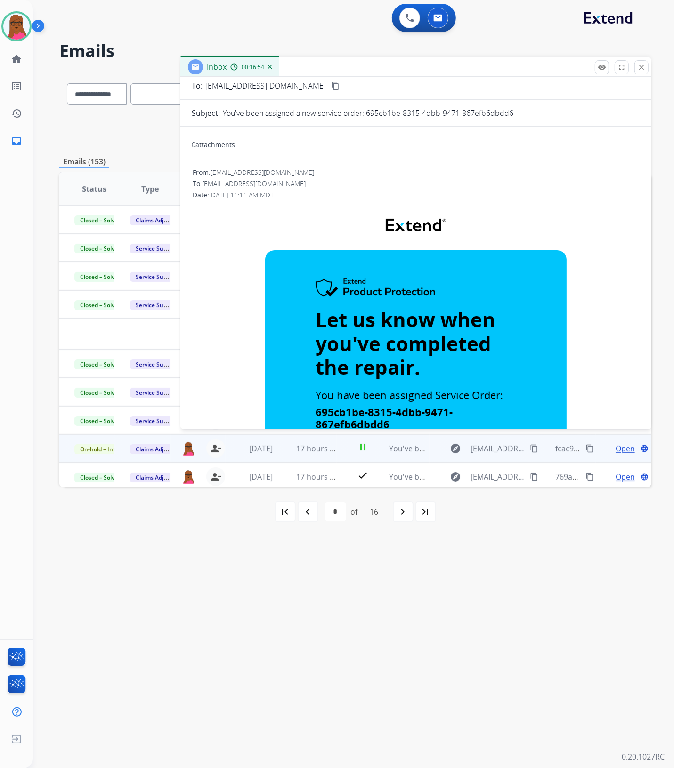
scroll to position [0, 0]
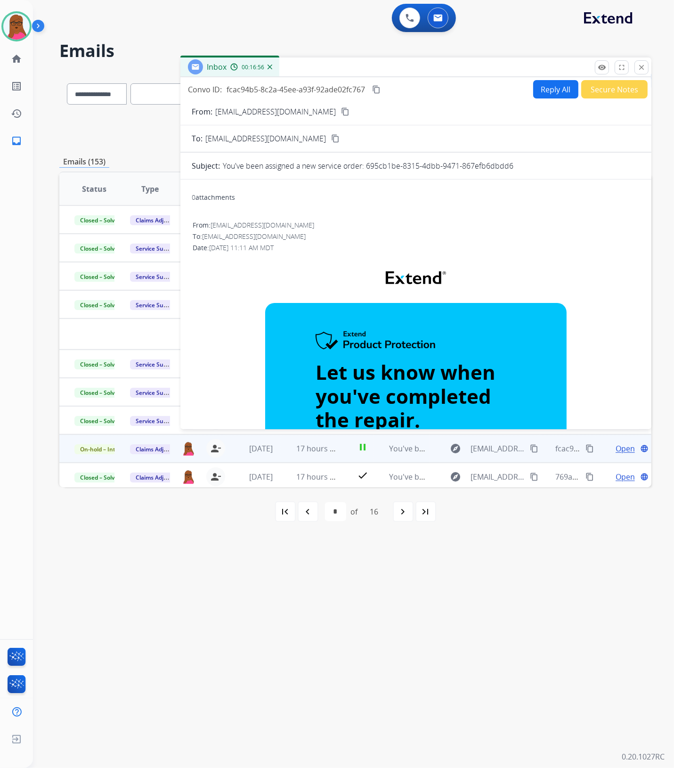
drag, startPoint x: 638, startPoint y: 68, endPoint x: 608, endPoint y: 83, distance: 33.7
click at [638, 68] on mat-icon "close" at bounding box center [641, 67] width 8 height 8
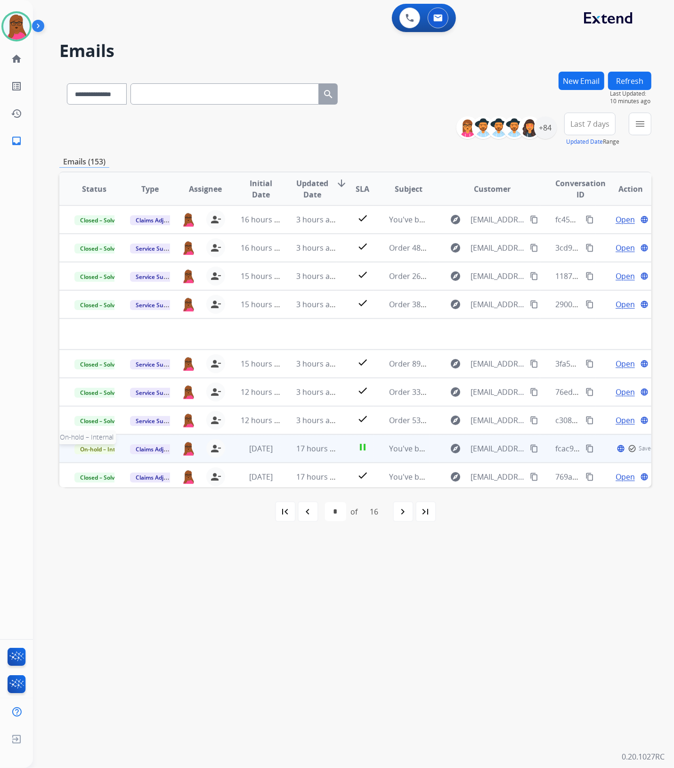
click at [92, 448] on span "On-hold – Internal" at bounding box center [104, 449] width 61 height 10
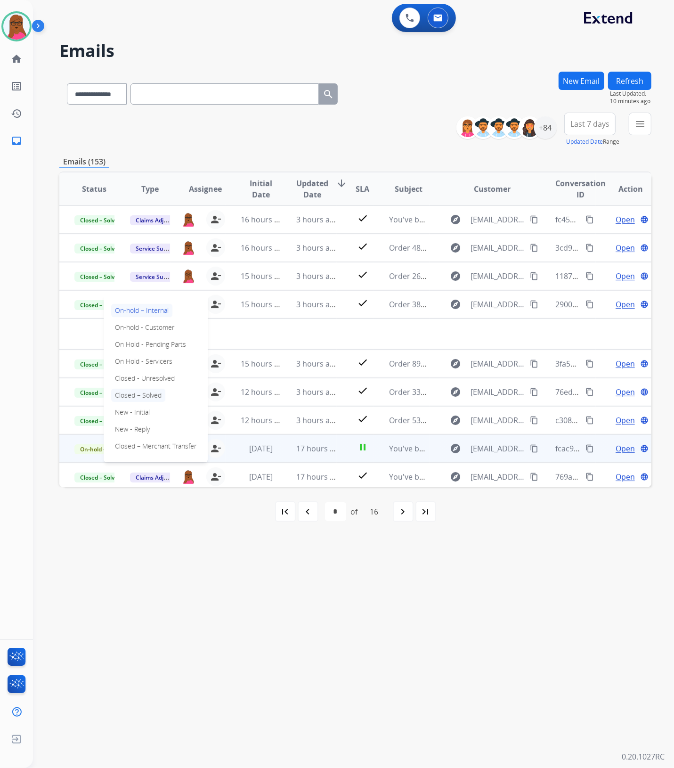
click at [158, 396] on p "Closed – Solved" at bounding box center [138, 394] width 54 height 13
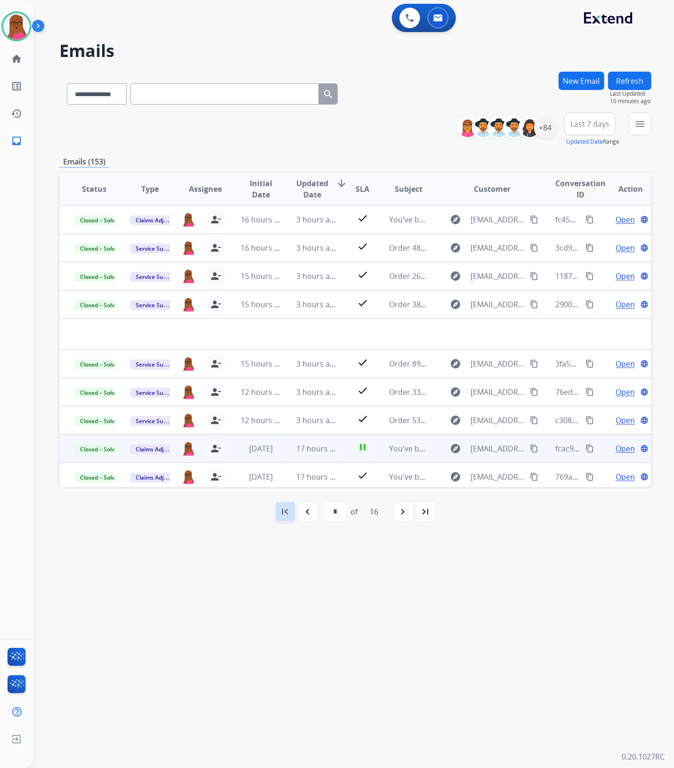
click at [287, 513] on mat-icon "first_page" at bounding box center [285, 511] width 11 height 11
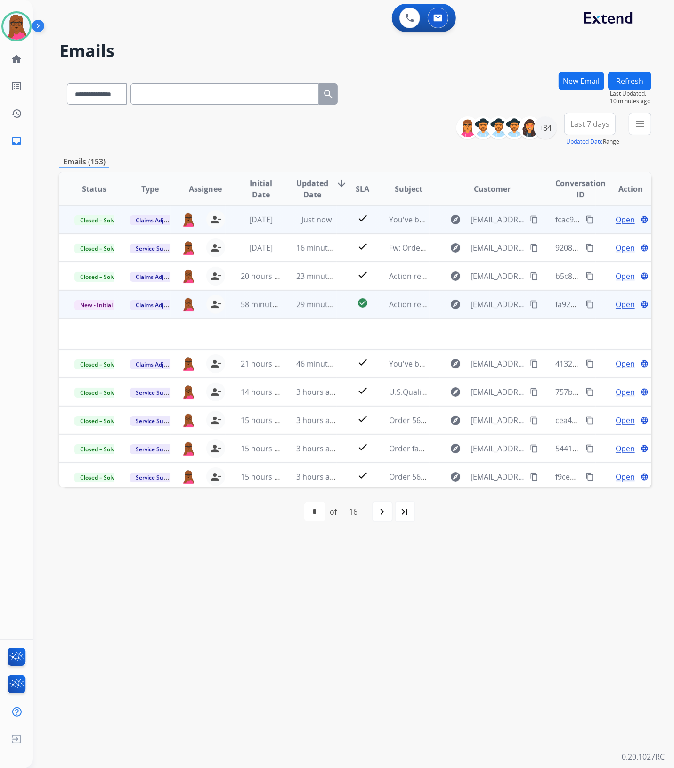
click at [620, 304] on span "Open" at bounding box center [624, 304] width 19 height 11
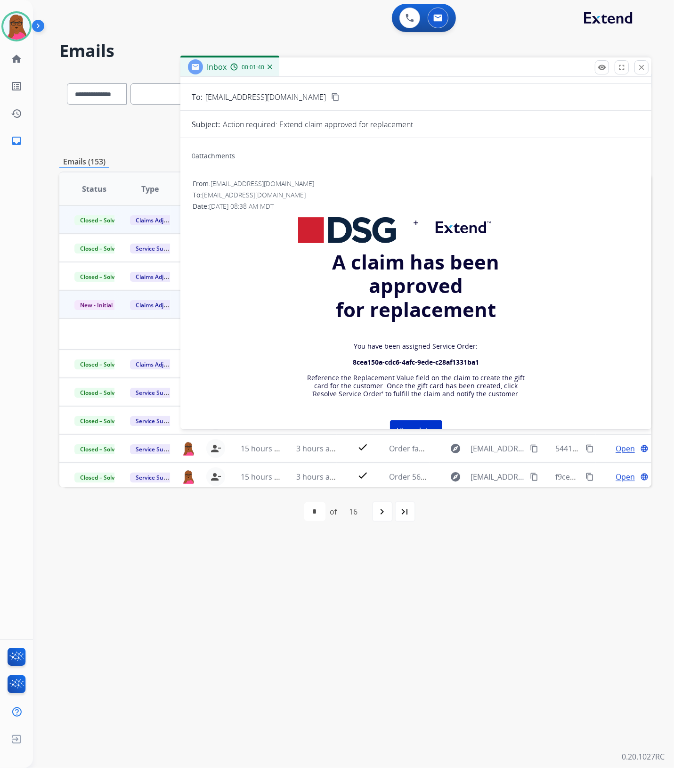
scroll to position [59, 0]
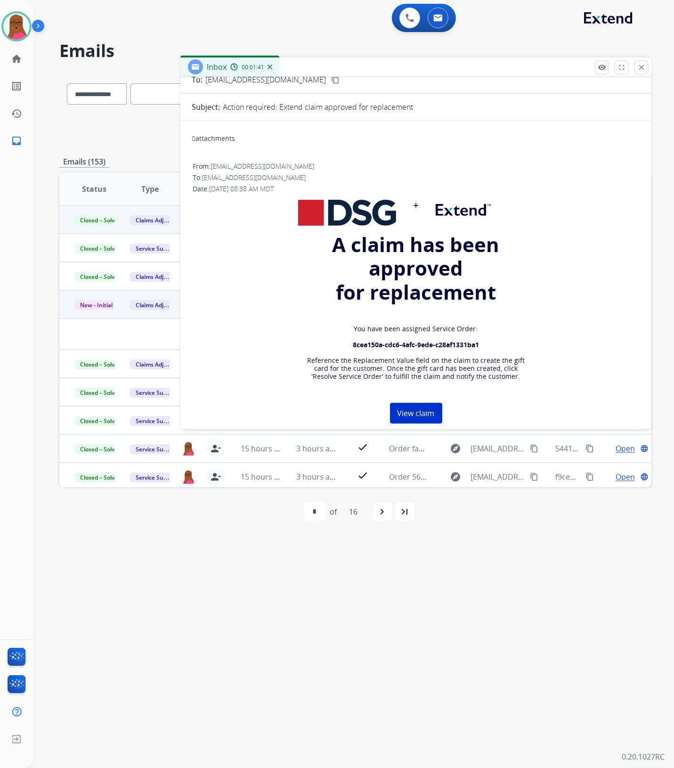
click at [426, 344] on strong "8cea150a-cdc6-4afc-9ede-c28af1331ba1" at bounding box center [416, 344] width 126 height 9
copy strong
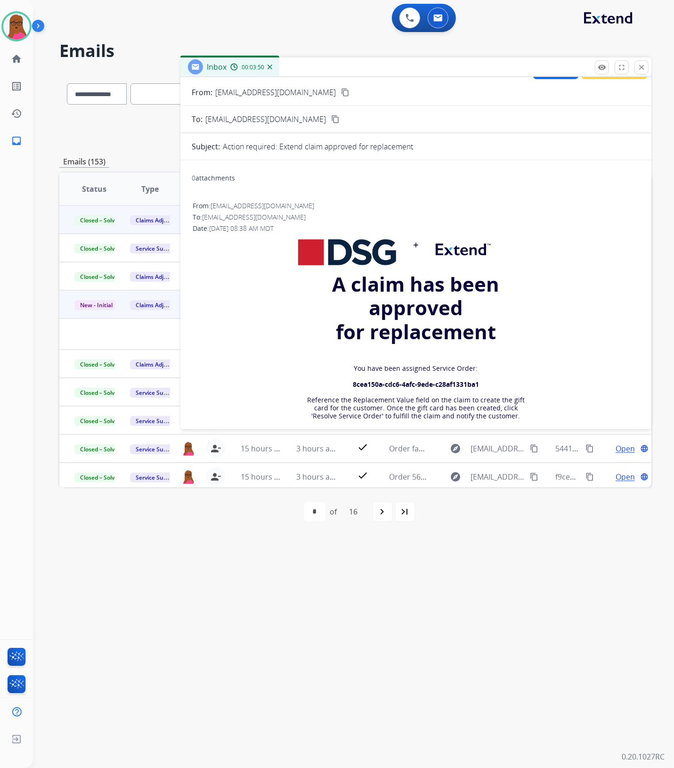
scroll to position [0, 0]
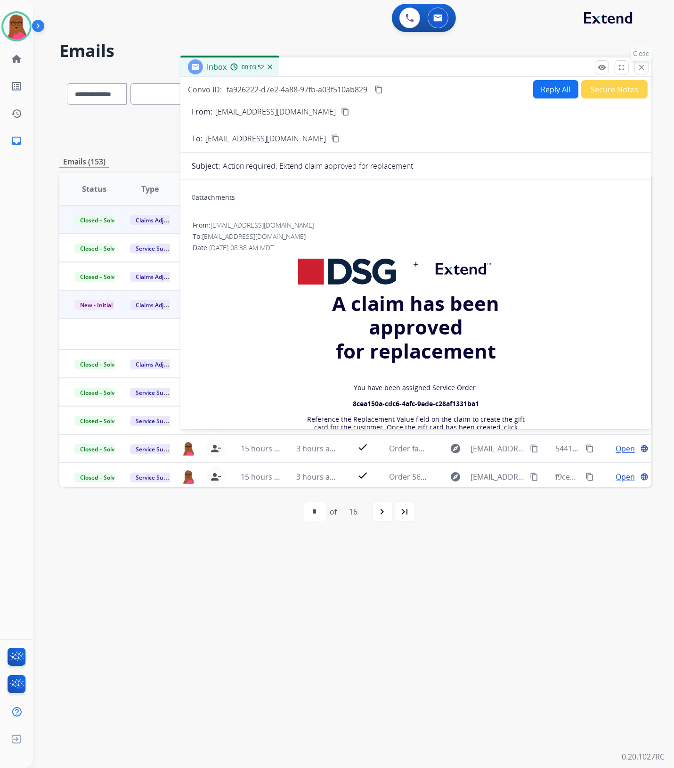
drag, startPoint x: 639, startPoint y: 65, endPoint x: 216, endPoint y: 176, distance: 437.5
click at [639, 65] on mat-icon "close" at bounding box center [641, 67] width 8 height 8
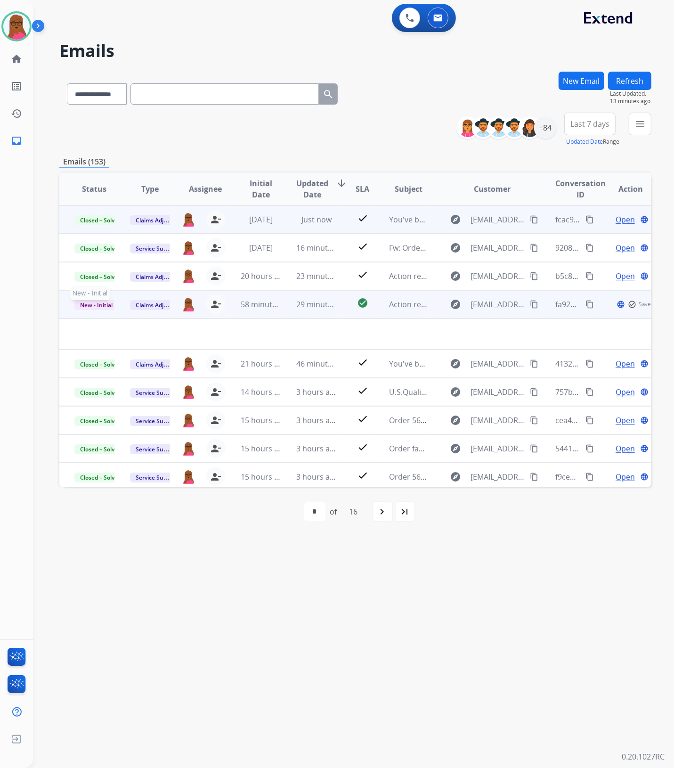
click at [97, 305] on span "New - Initial" at bounding box center [96, 305] width 44 height 10
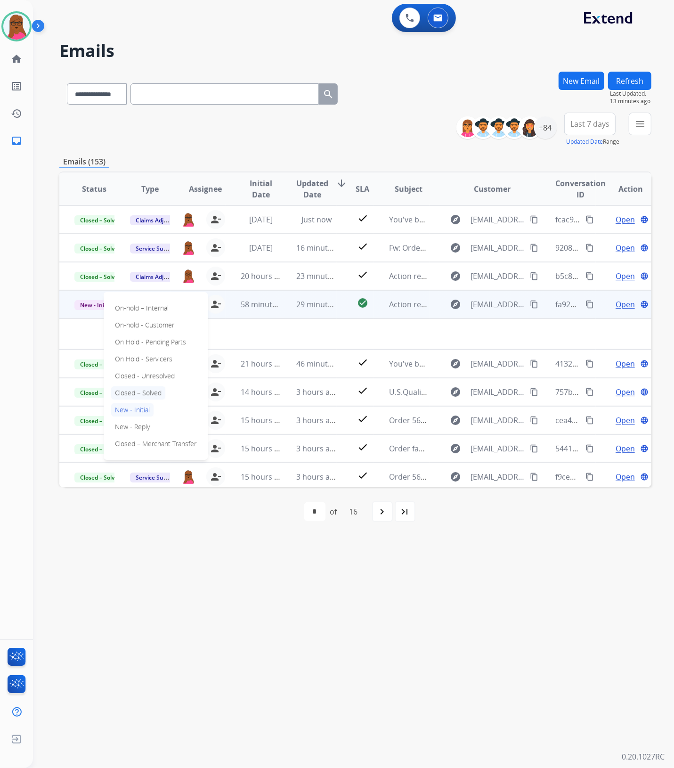
click at [129, 393] on p "Closed – Solved" at bounding box center [138, 392] width 54 height 13
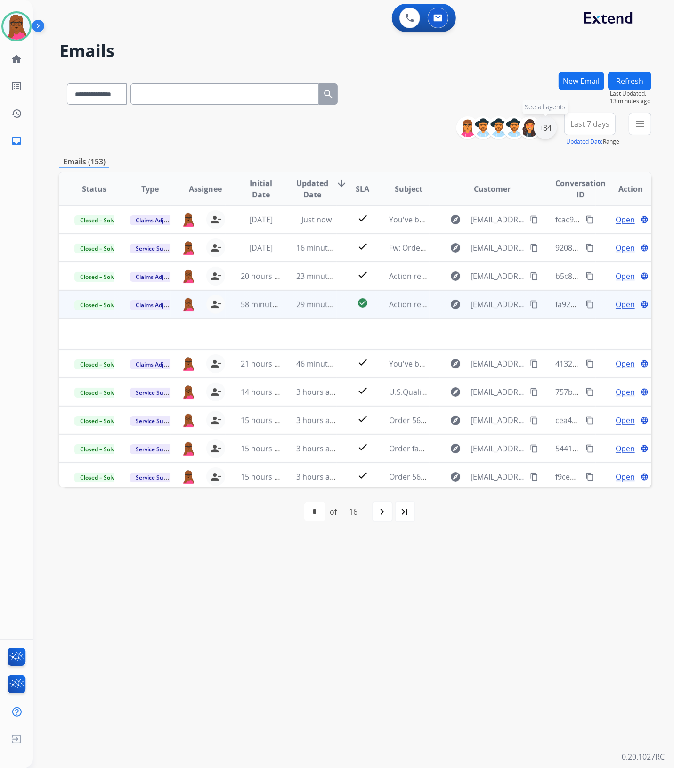
click at [552, 128] on div "+84" at bounding box center [545, 127] width 23 height 23
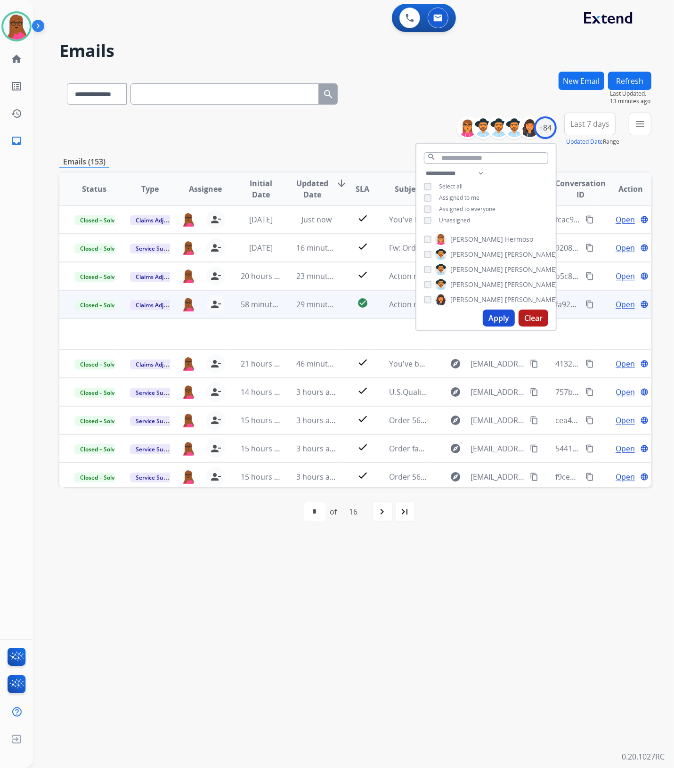
click at [427, 200] on div "Assigned to me" at bounding box center [452, 198] width 56 height 8
click at [424, 200] on div "Assigned to me" at bounding box center [452, 198] width 56 height 8
click at [636, 132] on button "menu Filters" at bounding box center [640, 124] width 23 height 23
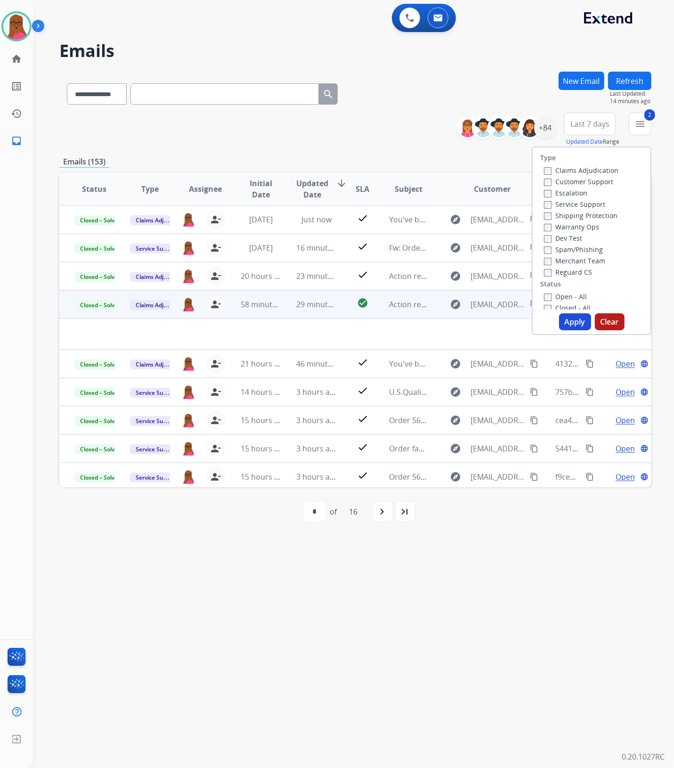
click at [571, 319] on button "Apply" at bounding box center [575, 321] width 32 height 17
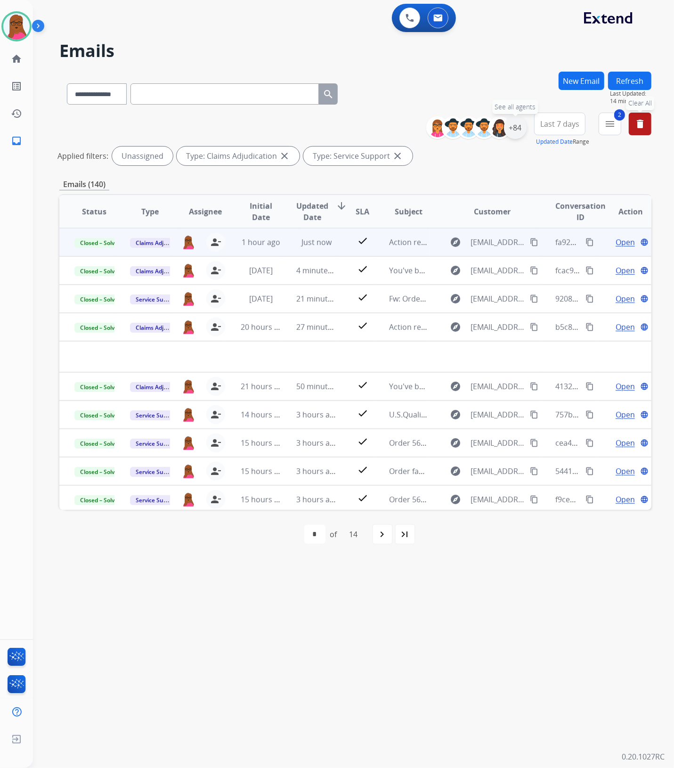
click at [523, 126] on div "+84" at bounding box center [515, 127] width 23 height 23
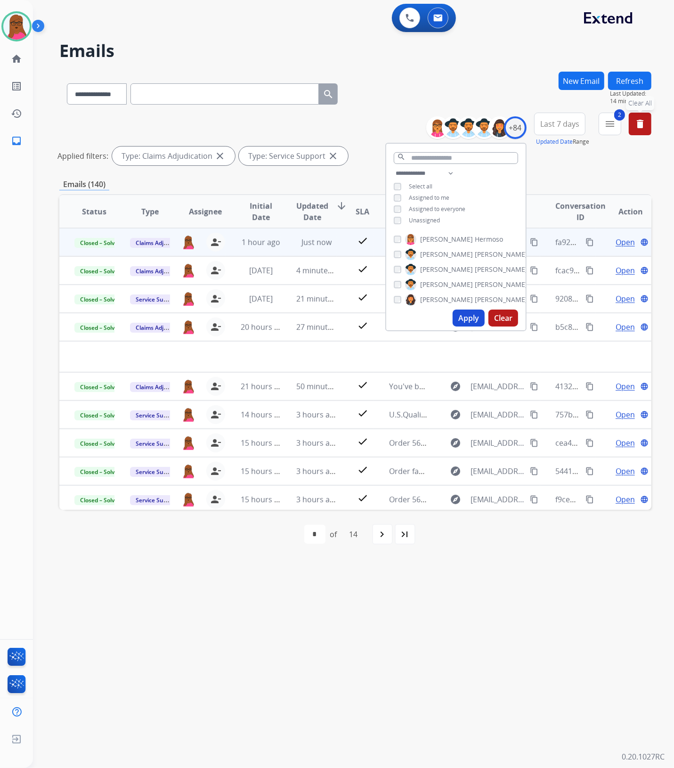
click at [464, 314] on button "Apply" at bounding box center [469, 317] width 32 height 17
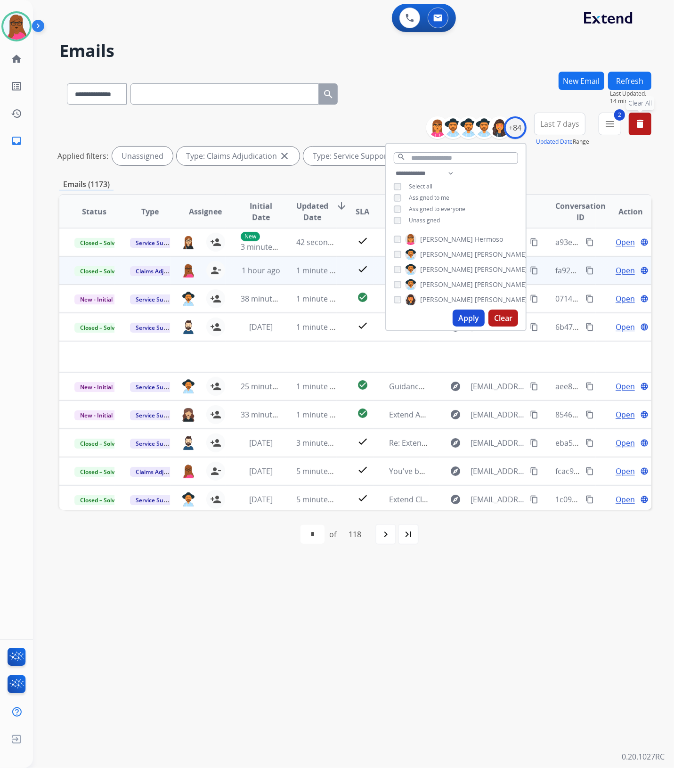
click at [466, 315] on button "Apply" at bounding box center [469, 317] width 32 height 17
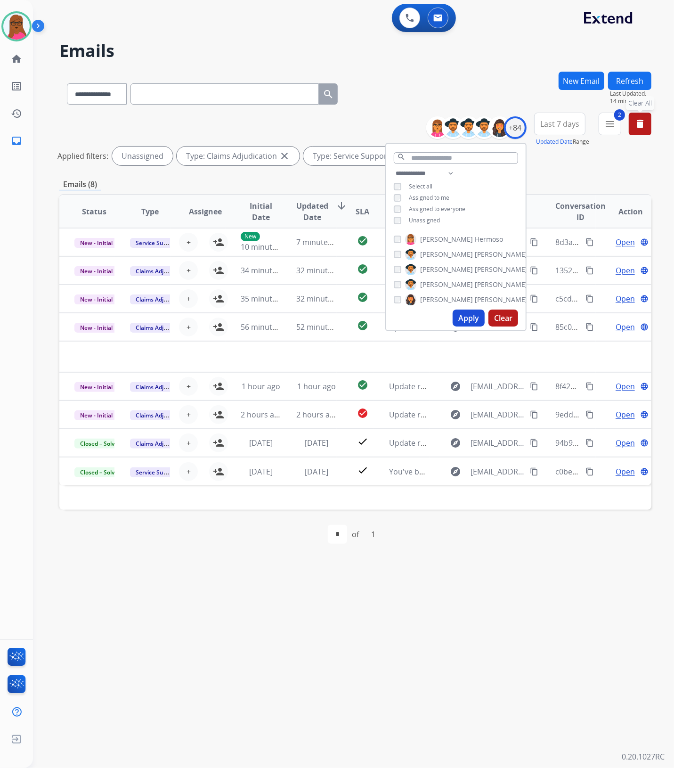
click at [534, 561] on div "**********" at bounding box center [342, 401] width 618 height 734
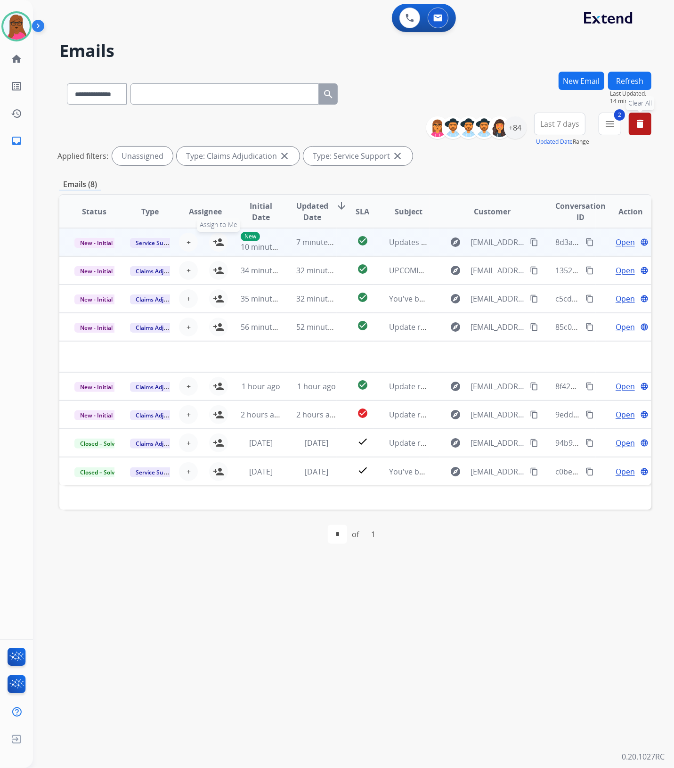
click at [217, 243] on mat-icon "person_add" at bounding box center [218, 241] width 11 height 11
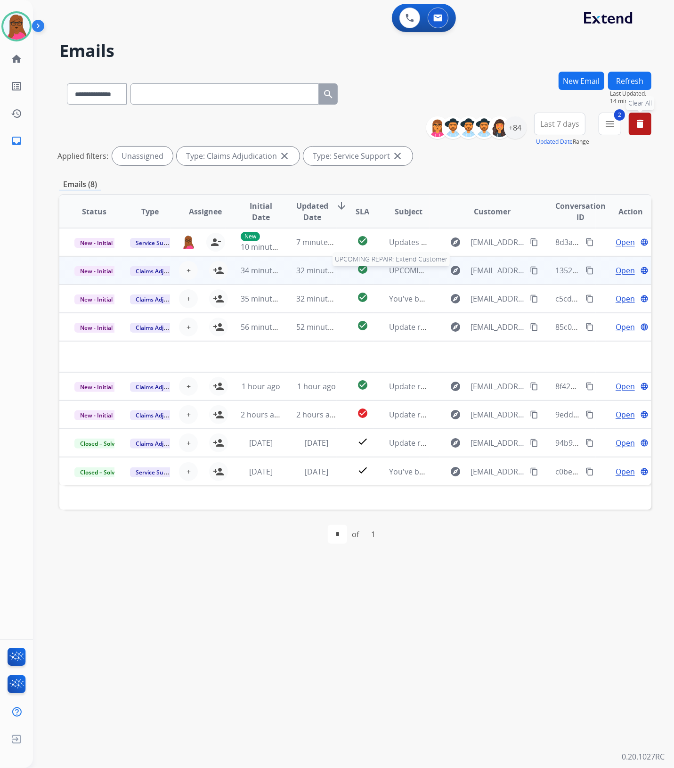
click at [400, 273] on span "UPCOMING REPAIR: Extend Customer" at bounding box center [455, 270] width 133 height 10
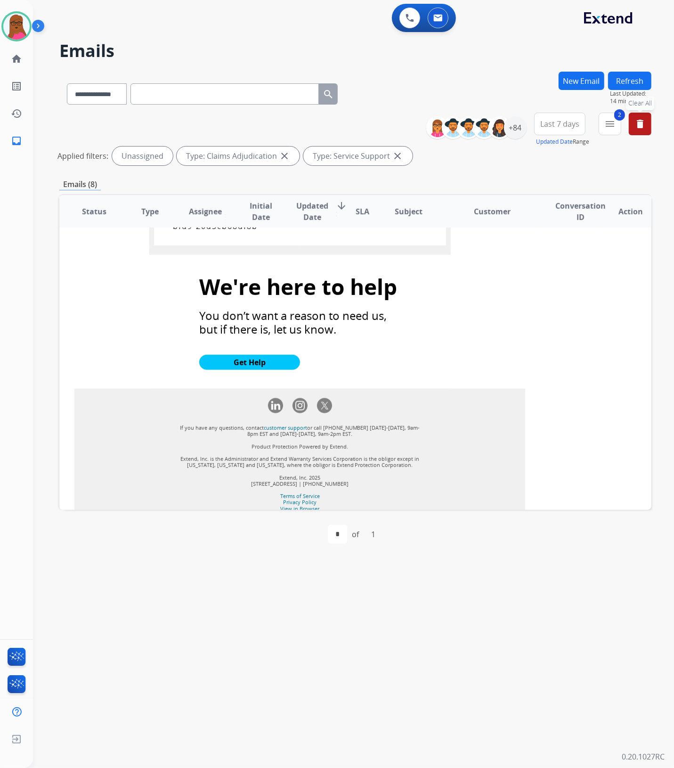
scroll to position [829, 0]
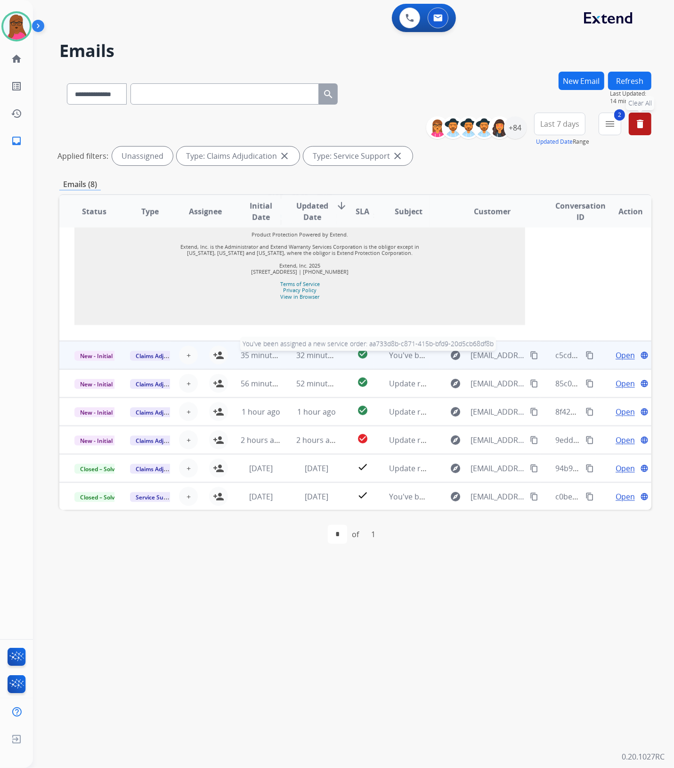
click at [389, 356] on span "You've been assigned a new service order: aa733d8b-c871-415b-bfd9-20d5cb68df8b" at bounding box center [537, 355] width 297 height 10
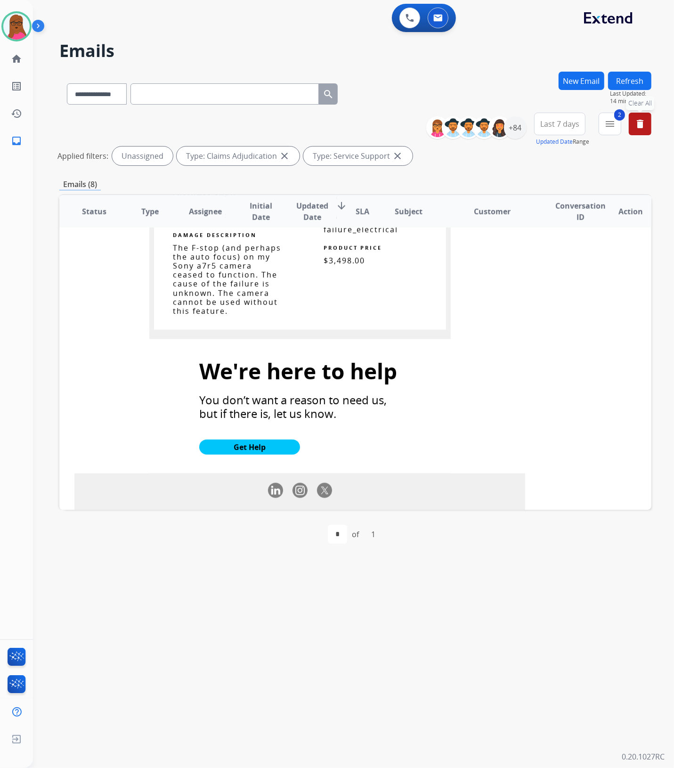
scroll to position [974, 0]
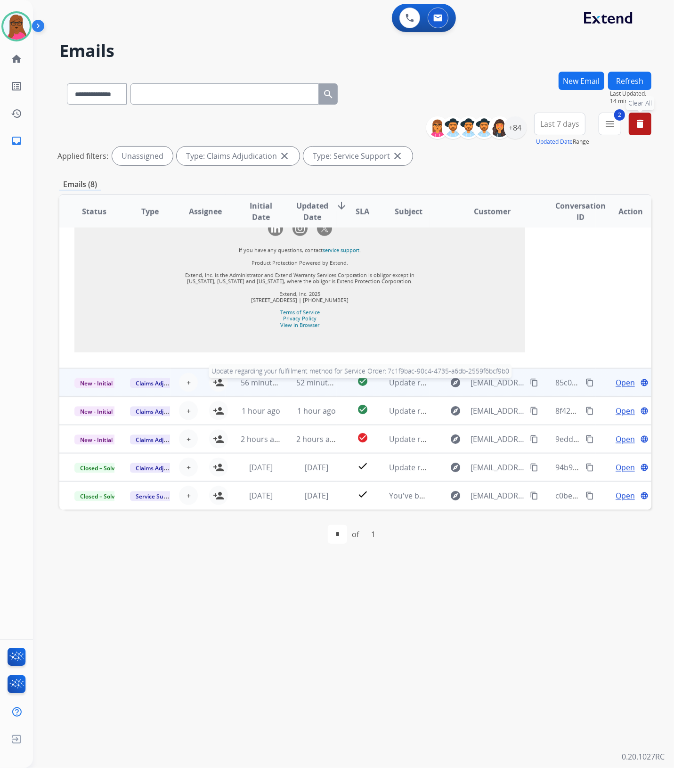
click at [407, 387] on span "Update regarding your fulfillment method for Service Order: 7c1f9bac-90c4-4735-…" at bounding box center [567, 382] width 356 height 10
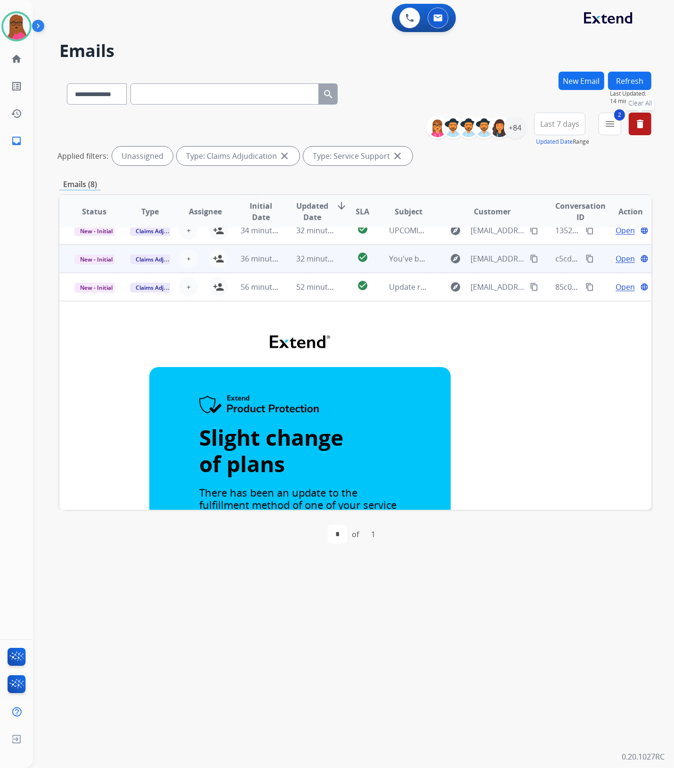
scroll to position [0, 0]
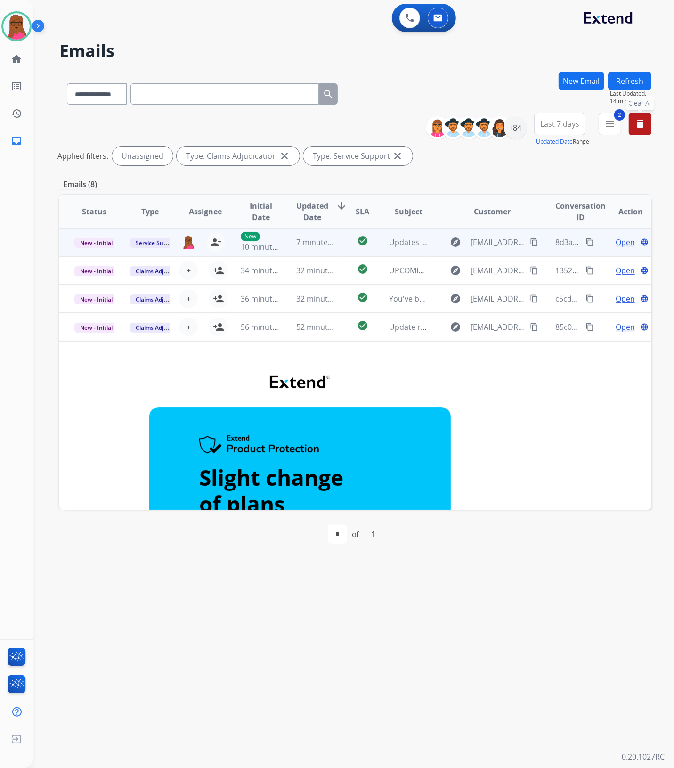
click at [622, 241] on span "Open" at bounding box center [624, 241] width 19 height 11
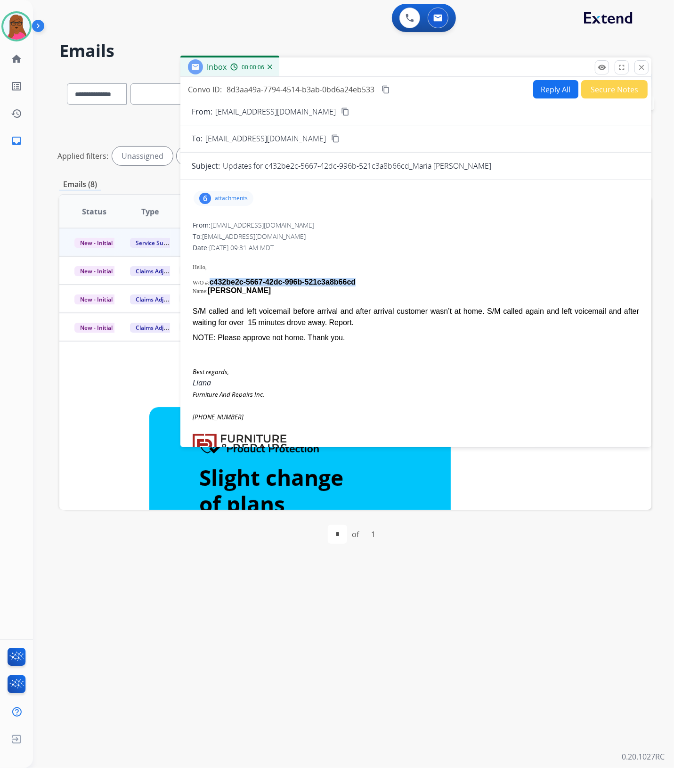
drag, startPoint x: 365, startPoint y: 279, endPoint x: 211, endPoint y: 283, distance: 154.5
click at [211, 283] on p "W/O # : c432be2c-5667-42dc-996b-521c3a8b66cd" at bounding box center [416, 282] width 446 height 8
copy span "c432be2c-5667-42dc-996b-521c3a8b66cd"
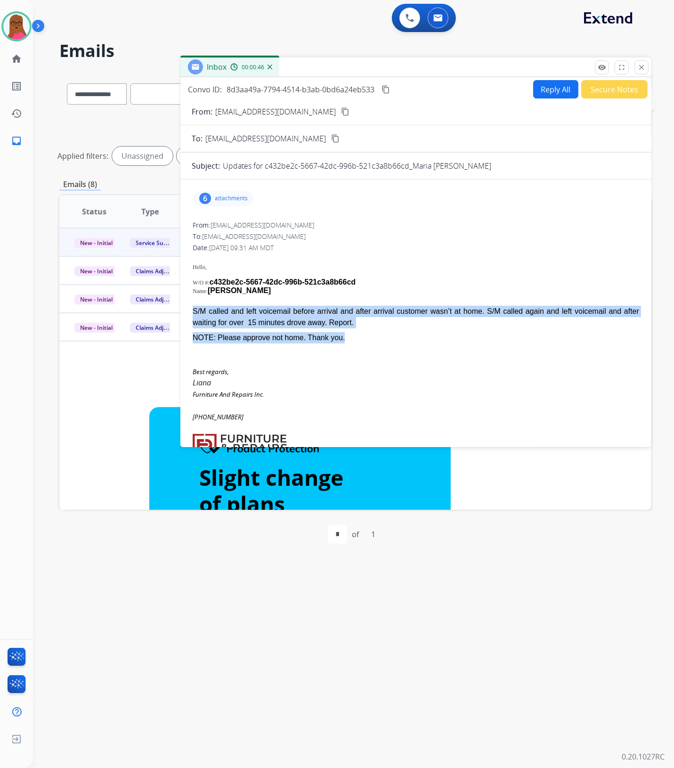
drag, startPoint x: 191, startPoint y: 303, endPoint x: 380, endPoint y: 331, distance: 191.9
click at [380, 331] on div "6 attachments From: contact@furnitureandrepairs.com To: servicesupport@extend.c…" at bounding box center [415, 441] width 471 height 509
copy div "S/M called and left voicemail before arrival and after arrival customer wasn’t …"
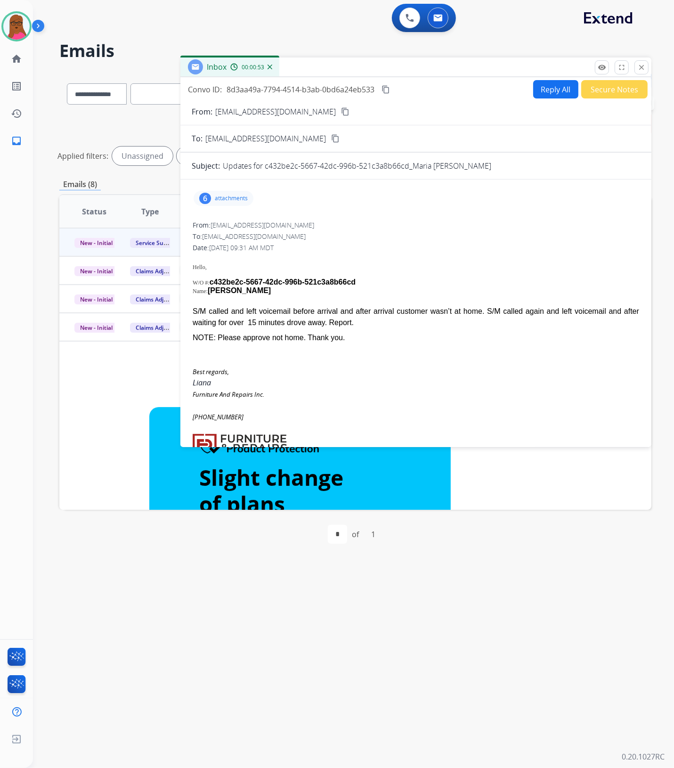
click at [229, 199] on p "attachments" at bounding box center [231, 198] width 33 height 8
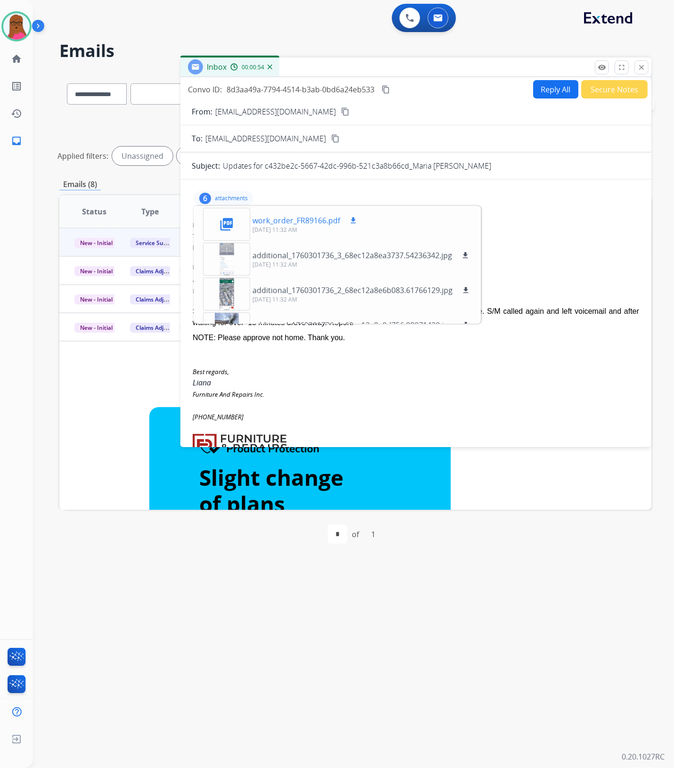
click at [356, 220] on mat-icon "download" at bounding box center [353, 220] width 8 height 8
click at [644, 66] on mat-icon "close" at bounding box center [641, 67] width 8 height 8
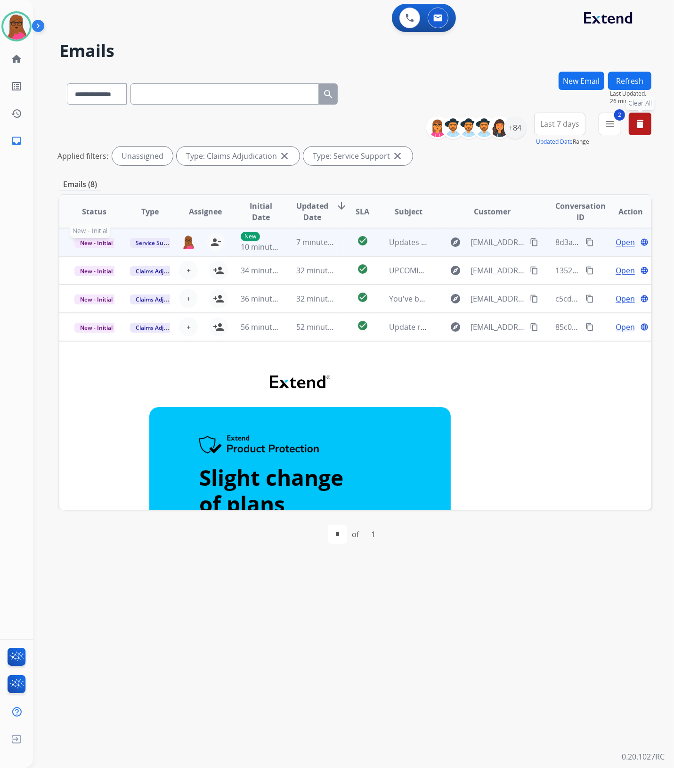
click at [109, 241] on span "New - Initial" at bounding box center [96, 243] width 44 height 10
click at [147, 328] on p "Closed – Solved" at bounding box center [138, 330] width 54 height 13
click at [608, 125] on mat-icon "menu" at bounding box center [609, 123] width 11 height 11
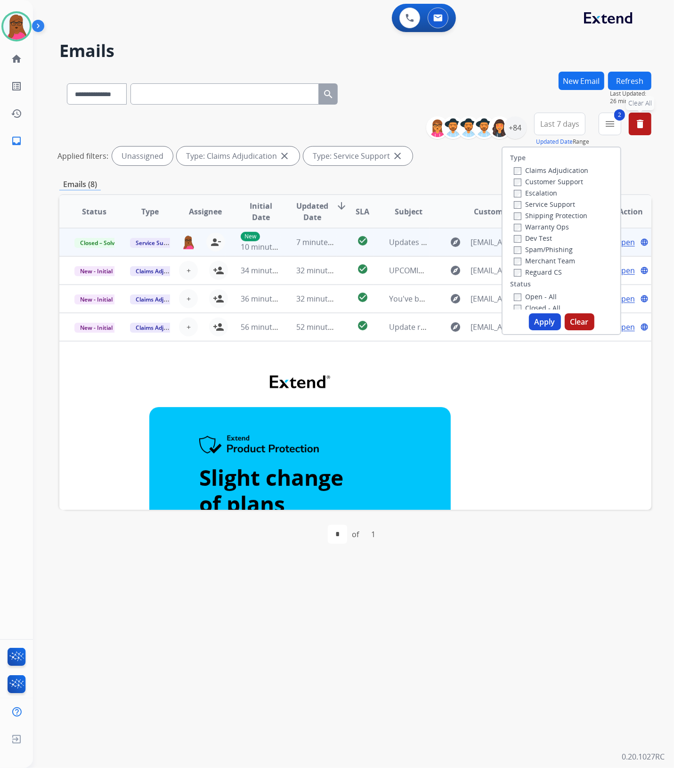
click at [578, 319] on button "Clear" at bounding box center [580, 321] width 30 height 17
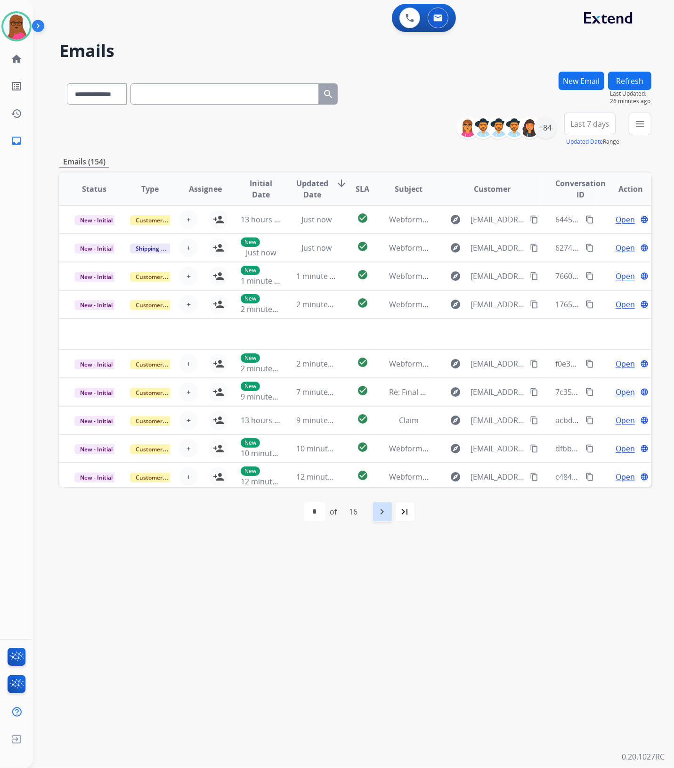
click at [386, 514] on mat-icon "navigate_next" at bounding box center [382, 511] width 11 height 11
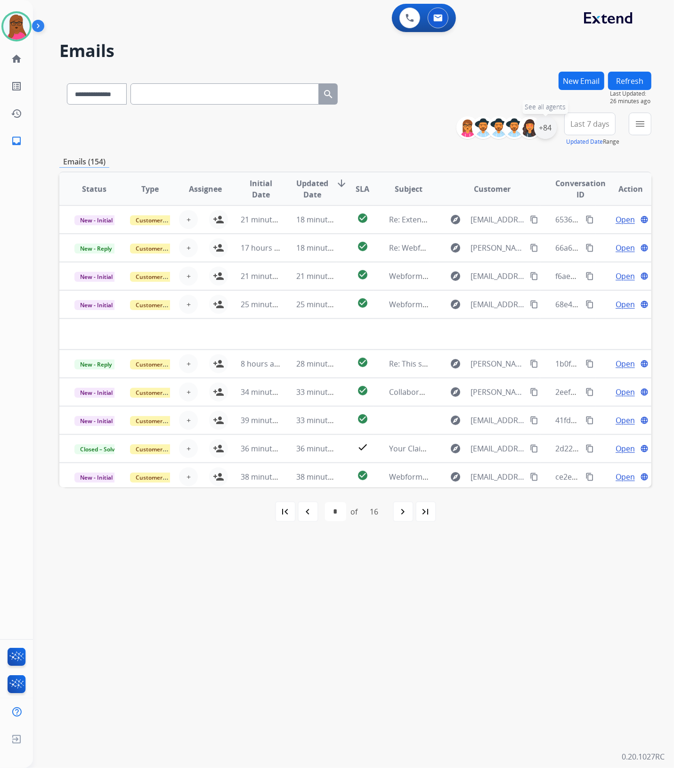
click at [546, 129] on div "+84" at bounding box center [545, 127] width 23 height 23
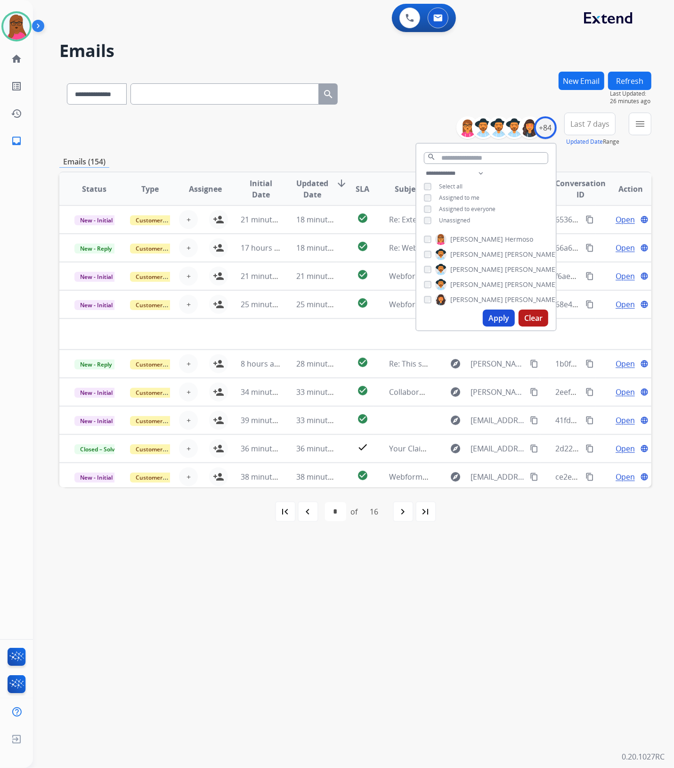
click at [494, 316] on button "Apply" at bounding box center [499, 317] width 32 height 17
select select "*"
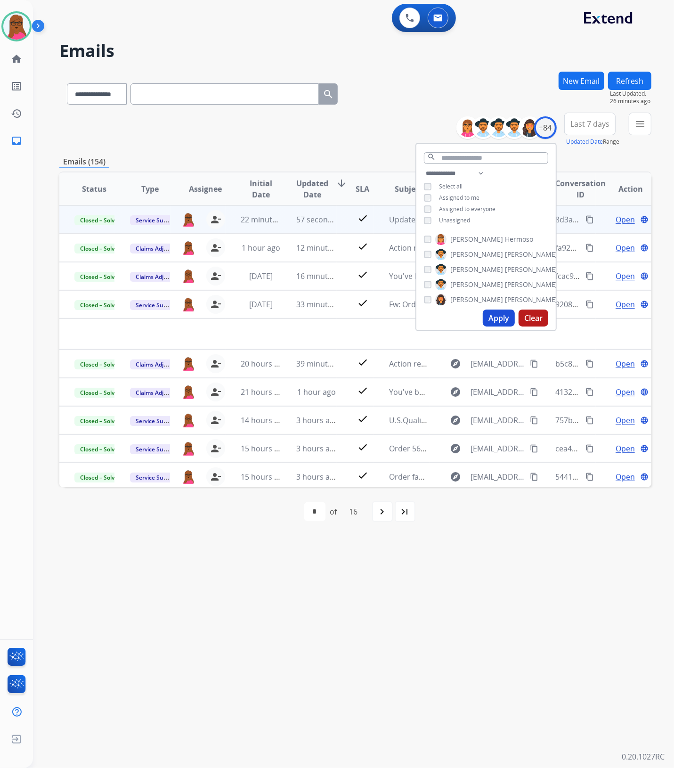
click at [504, 651] on div "**********" at bounding box center [342, 401] width 618 height 734
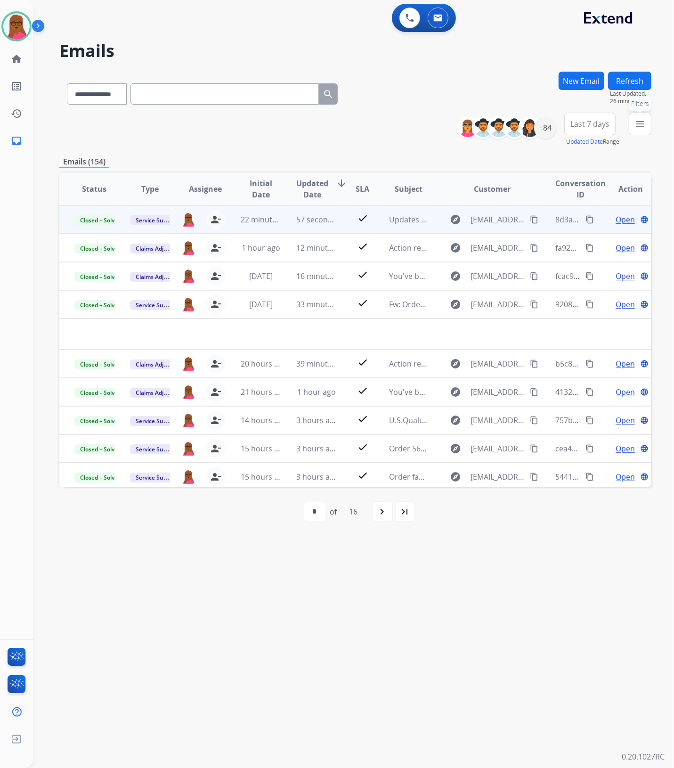
click at [635, 128] on mat-icon "menu" at bounding box center [639, 123] width 11 height 11
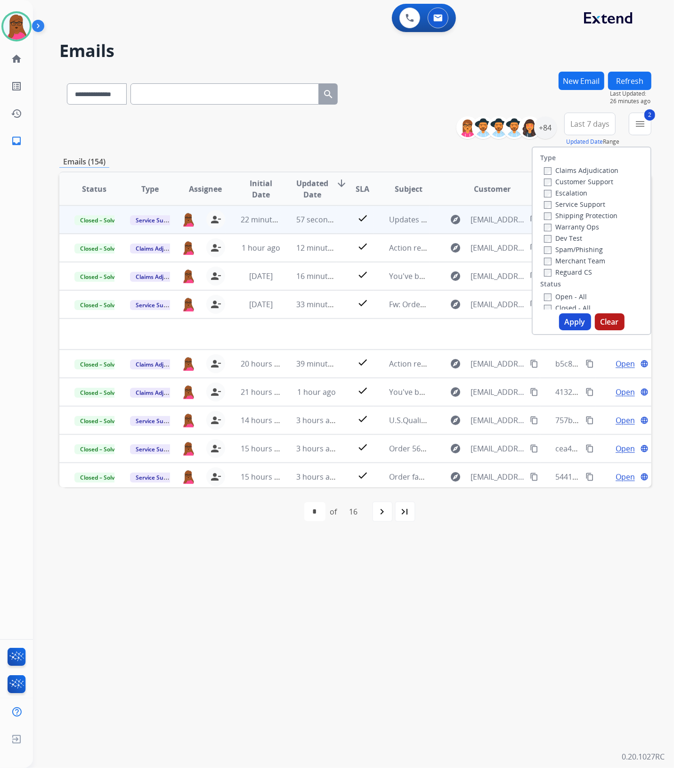
click at [566, 319] on button "Apply" at bounding box center [575, 321] width 32 height 17
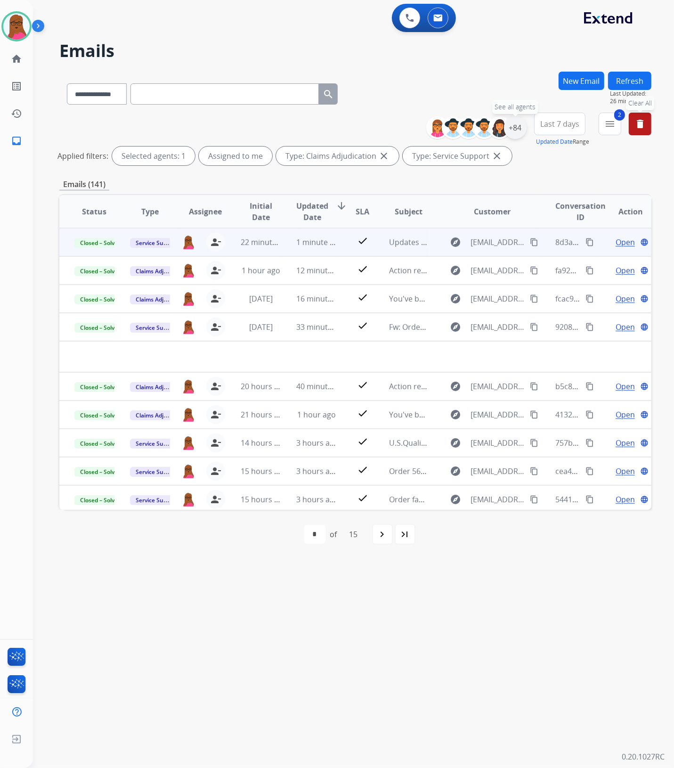
click at [510, 131] on div "+84" at bounding box center [515, 127] width 23 height 23
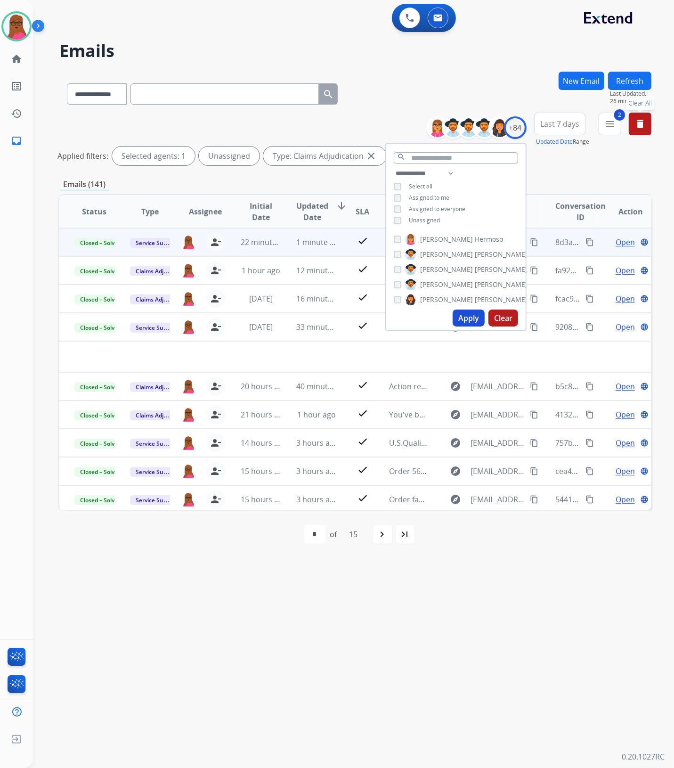
click at [462, 313] on button "Apply" at bounding box center [469, 317] width 32 height 17
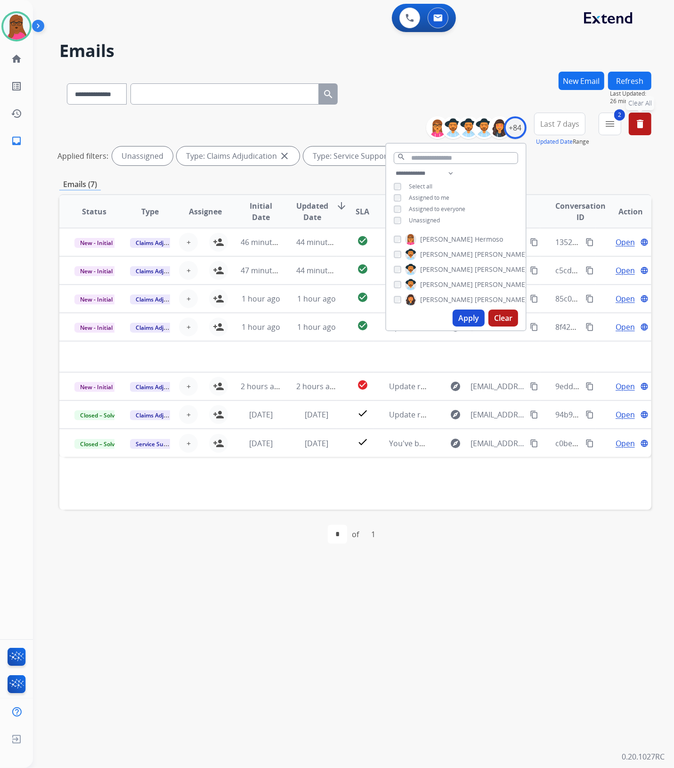
click at [482, 558] on div "first_page navigate_before * of 1 navigate_next last_page" at bounding box center [355, 533] width 592 height 49
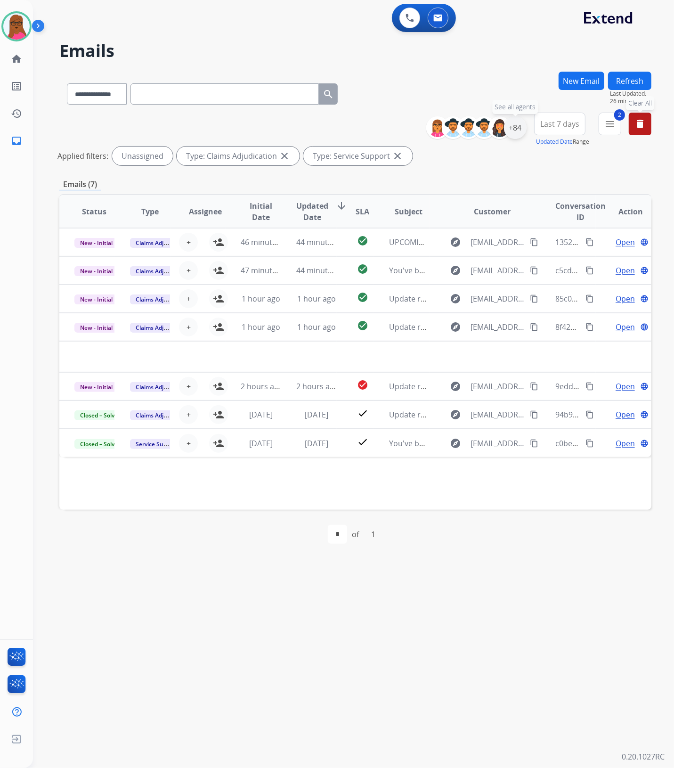
click at [507, 126] on div "+84" at bounding box center [515, 127] width 23 height 23
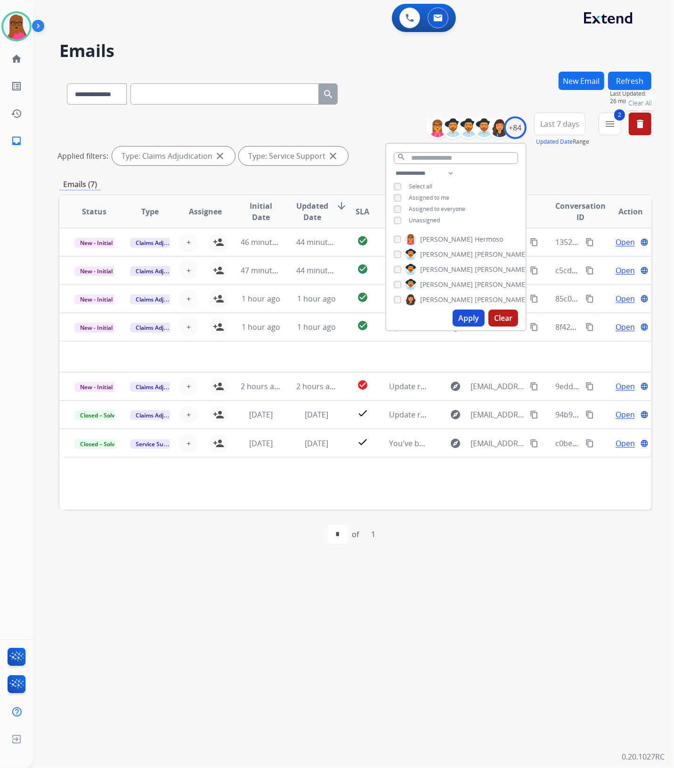
click at [432, 149] on div "search" at bounding box center [455, 156] width 139 height 24
click at [432, 160] on input "text" at bounding box center [456, 158] width 124 height 12
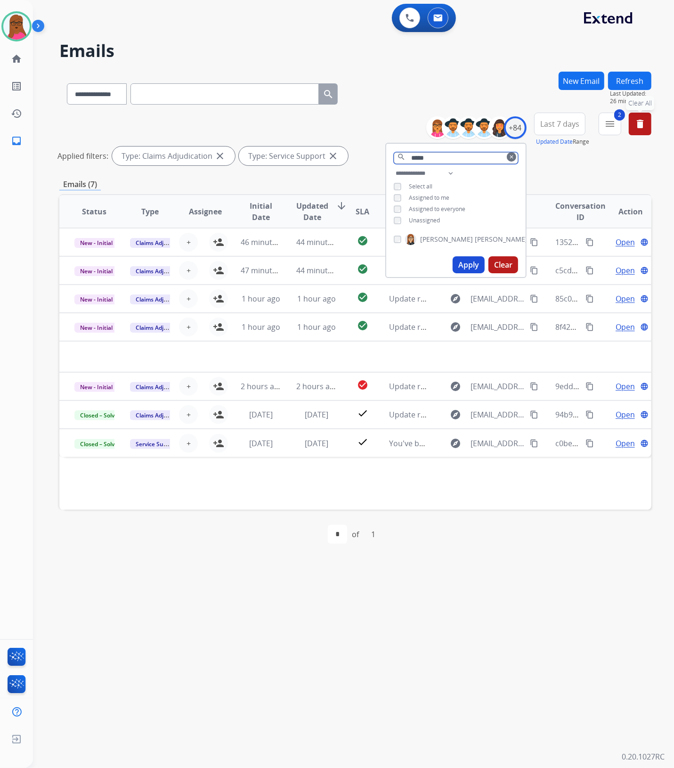
type input "*****"
click at [475, 237] on span "[PERSON_NAME]" at bounding box center [501, 238] width 53 height 9
click at [460, 263] on button "Apply" at bounding box center [469, 264] width 32 height 17
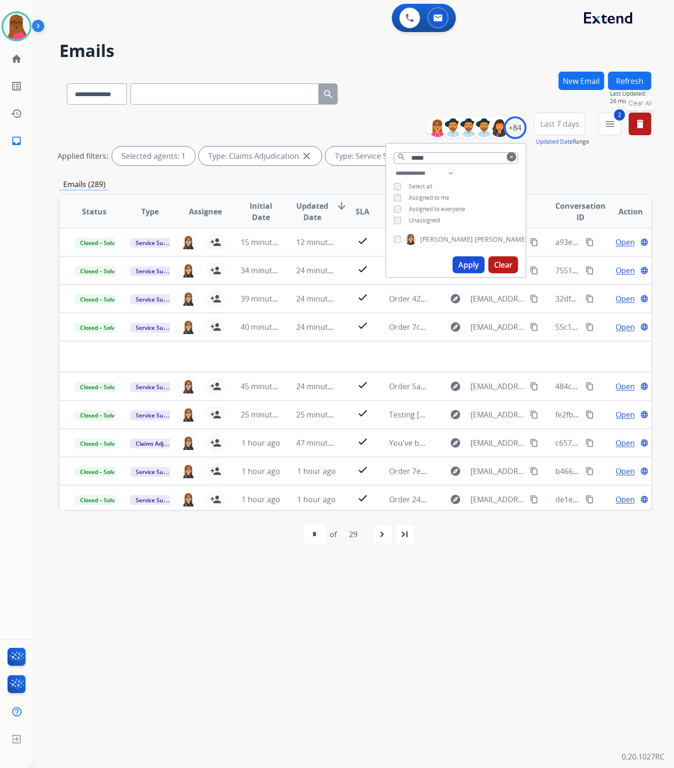
click at [575, 594] on div "**********" at bounding box center [342, 401] width 618 height 734
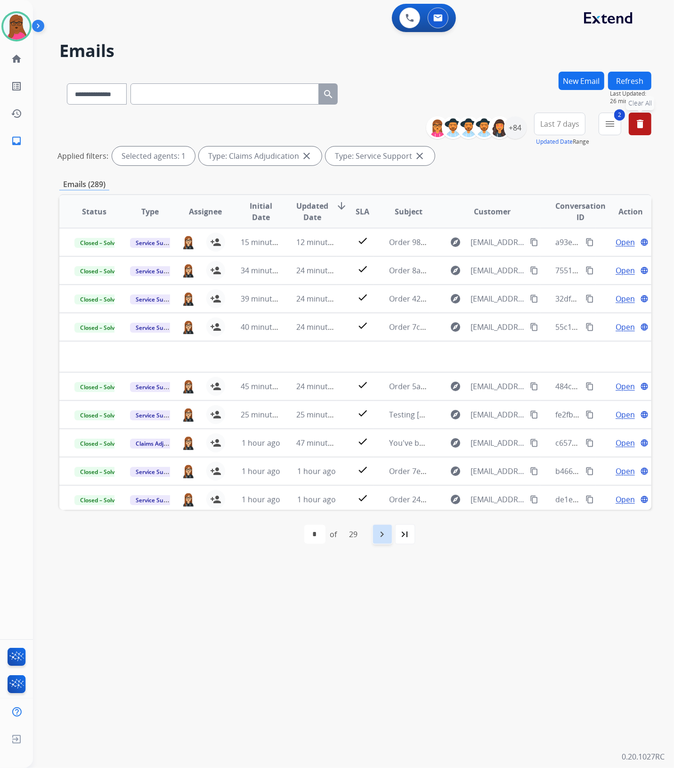
click at [385, 538] on mat-icon "navigate_next" at bounding box center [382, 533] width 11 height 11
click at [400, 540] on div "navigate_next" at bounding box center [403, 534] width 21 height 21
click at [401, 538] on mat-icon "navigate_next" at bounding box center [402, 533] width 11 height 11
click at [521, 128] on div "+84" at bounding box center [515, 127] width 23 height 23
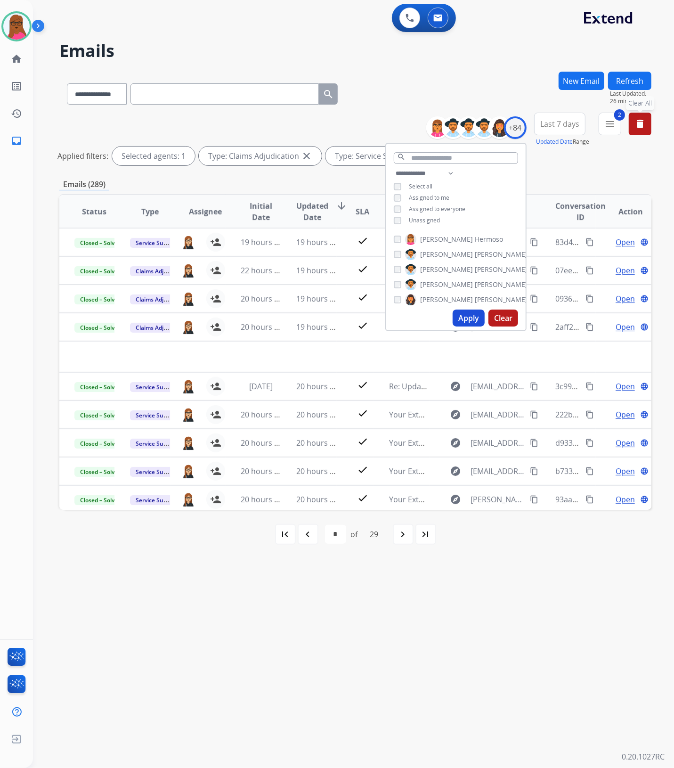
click at [507, 321] on button "Clear" at bounding box center [503, 317] width 30 height 17
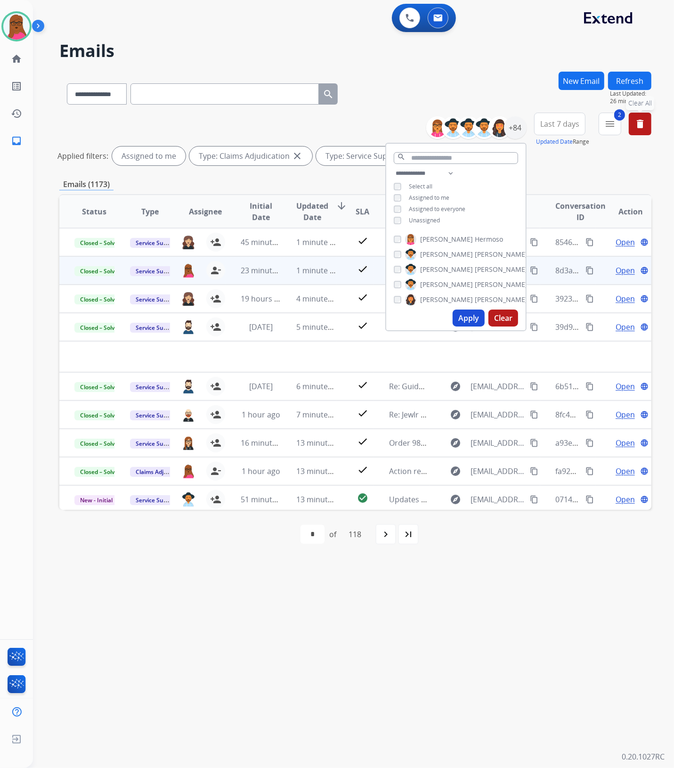
click at [458, 321] on button "Apply" at bounding box center [469, 317] width 32 height 17
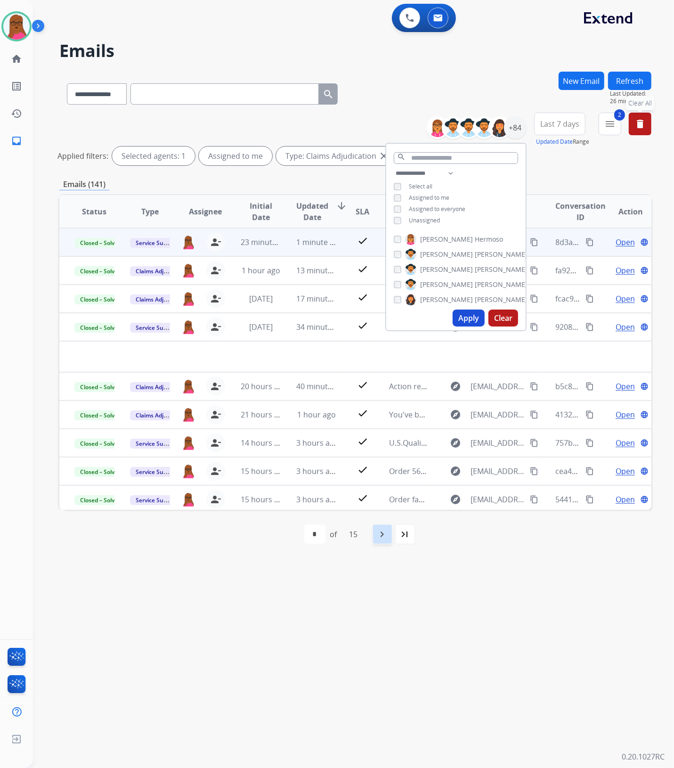
click at [380, 532] on mat-icon "navigate_next" at bounding box center [382, 533] width 11 height 11
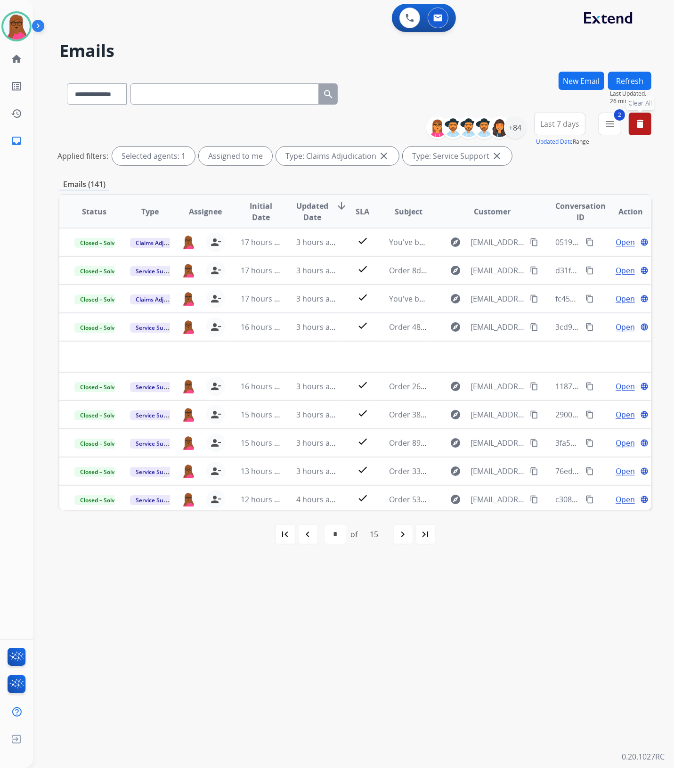
click at [404, 533] on mat-icon "navigate_next" at bounding box center [402, 533] width 11 height 11
click at [291, 536] on div "first_page" at bounding box center [285, 534] width 21 height 21
select select "*"
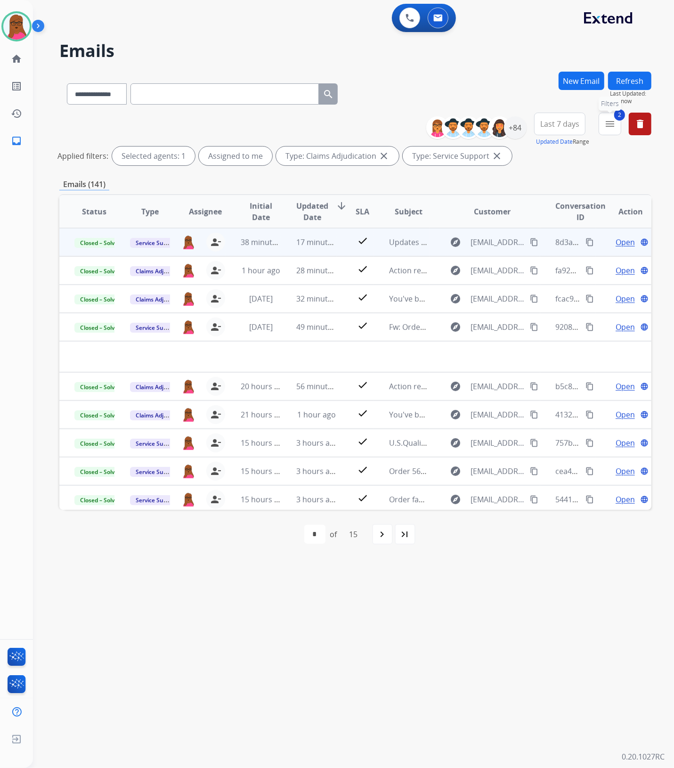
click at [614, 125] on mat-icon "menu" at bounding box center [609, 123] width 11 height 11
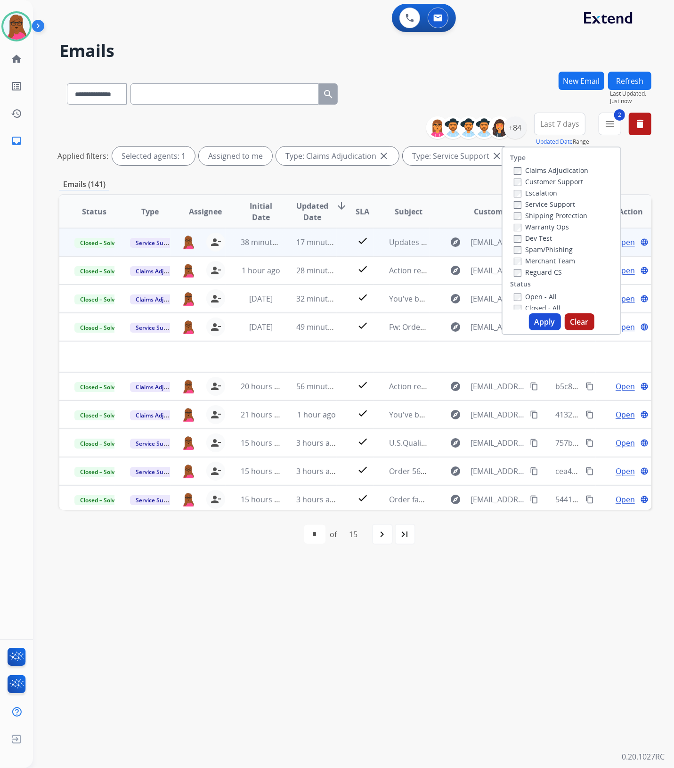
click at [578, 324] on button "Clear" at bounding box center [580, 321] width 30 height 17
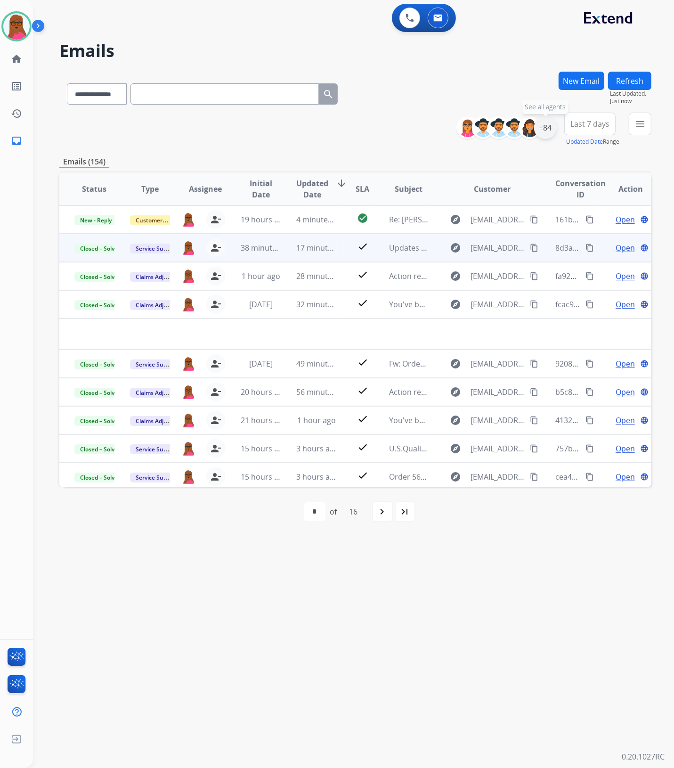
click at [543, 130] on div "+84" at bounding box center [545, 127] width 23 height 23
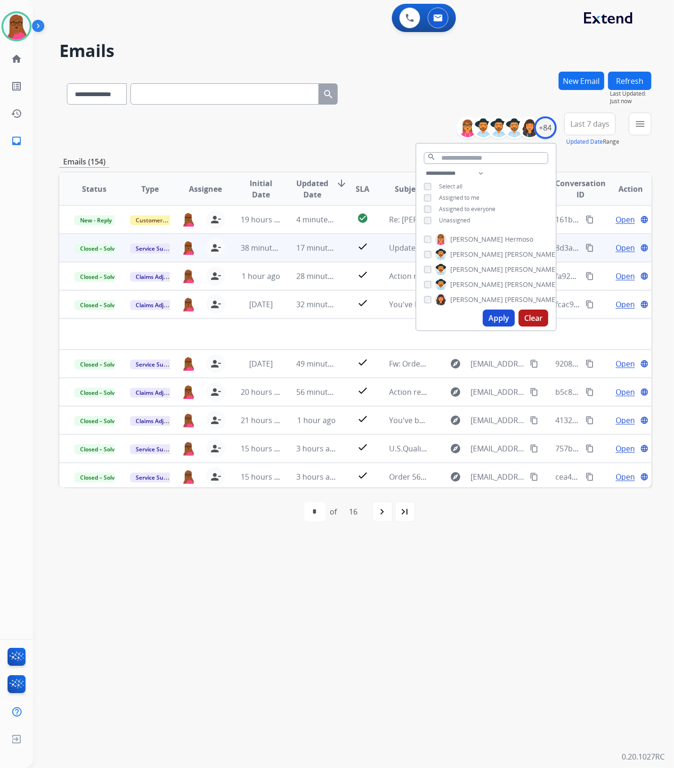
click at [448, 198] on span "Assigned to me" at bounding box center [459, 198] width 40 height 8
click at [453, 220] on span "Unassigned" at bounding box center [454, 220] width 31 height 8
click at [502, 321] on button "Apply" at bounding box center [499, 317] width 32 height 17
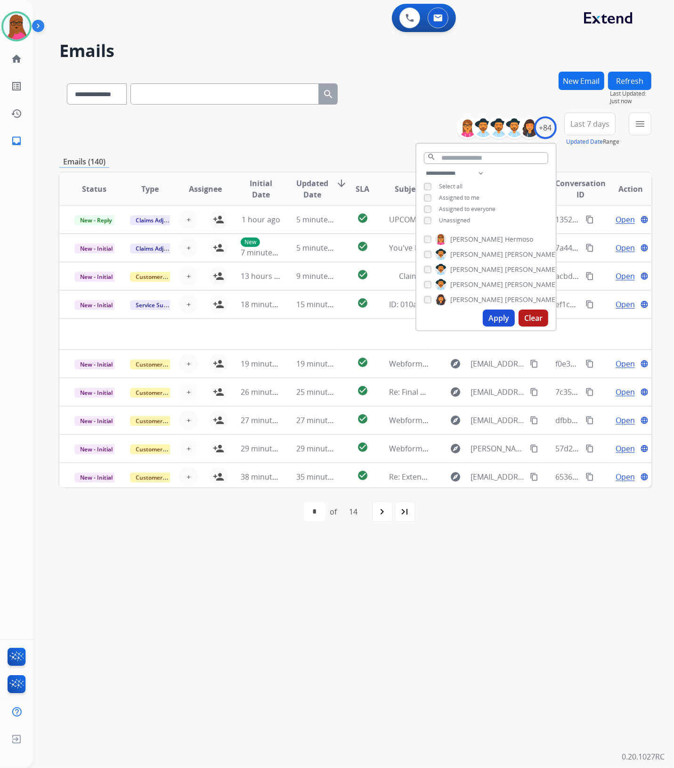
click at [347, 606] on div "**********" at bounding box center [342, 401] width 618 height 734
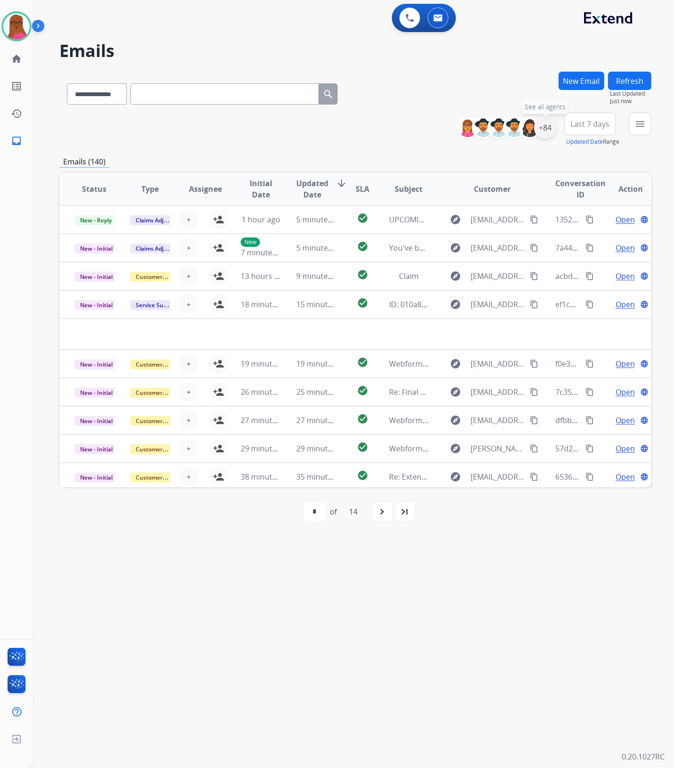
click at [541, 132] on div "+84" at bounding box center [545, 127] width 23 height 23
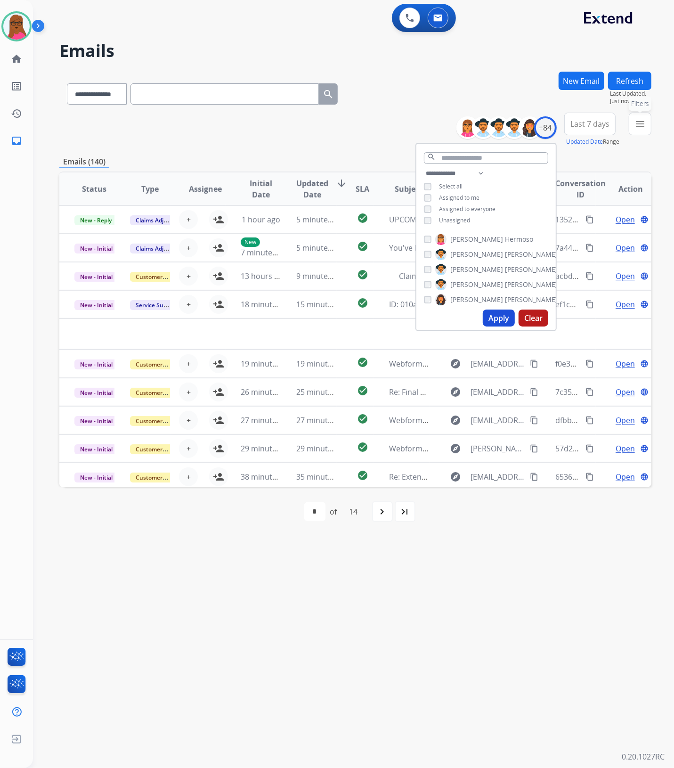
click at [639, 126] on mat-icon "menu" at bounding box center [639, 123] width 11 height 11
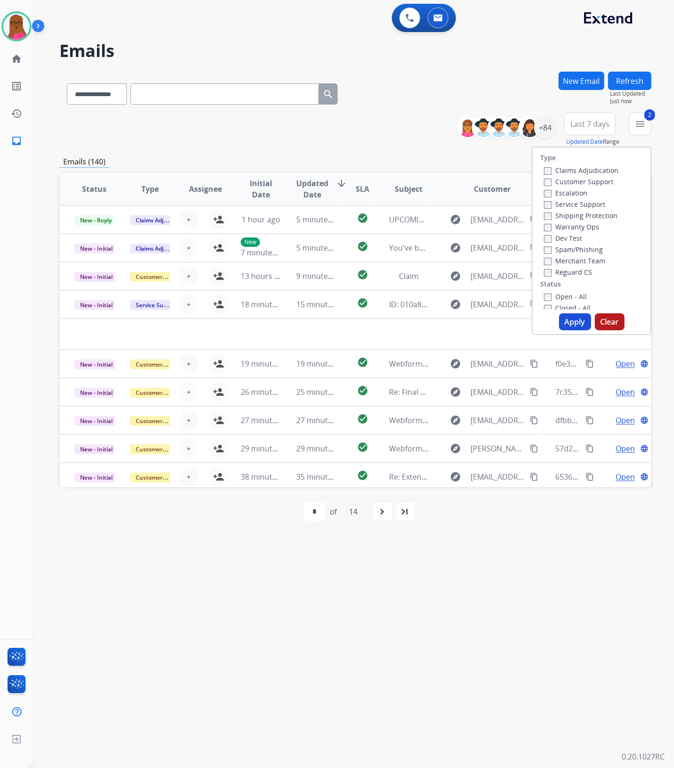
click at [570, 319] on button "Apply" at bounding box center [575, 321] width 32 height 17
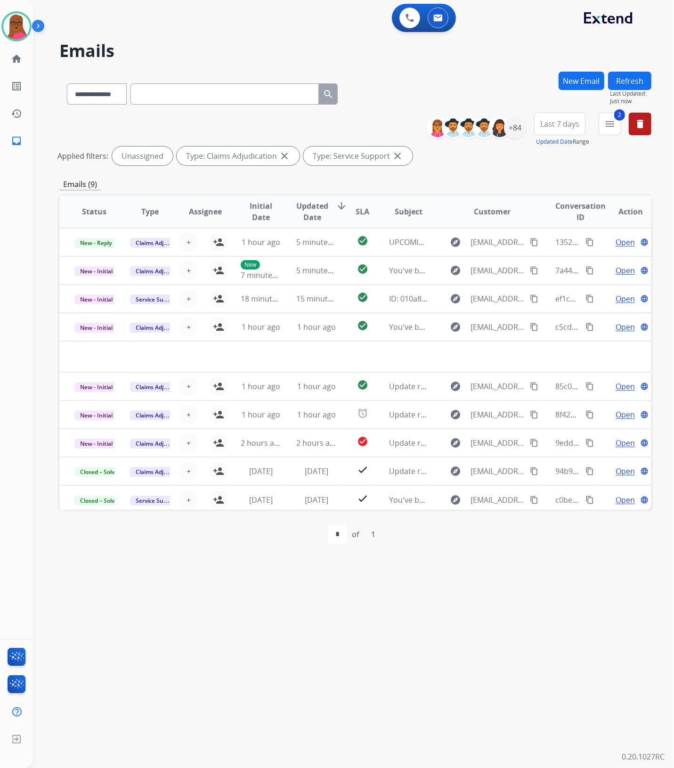
drag, startPoint x: 559, startPoint y: 566, endPoint x: 557, endPoint y: 545, distance: 21.3
click at [558, 566] on div "**********" at bounding box center [342, 401] width 618 height 734
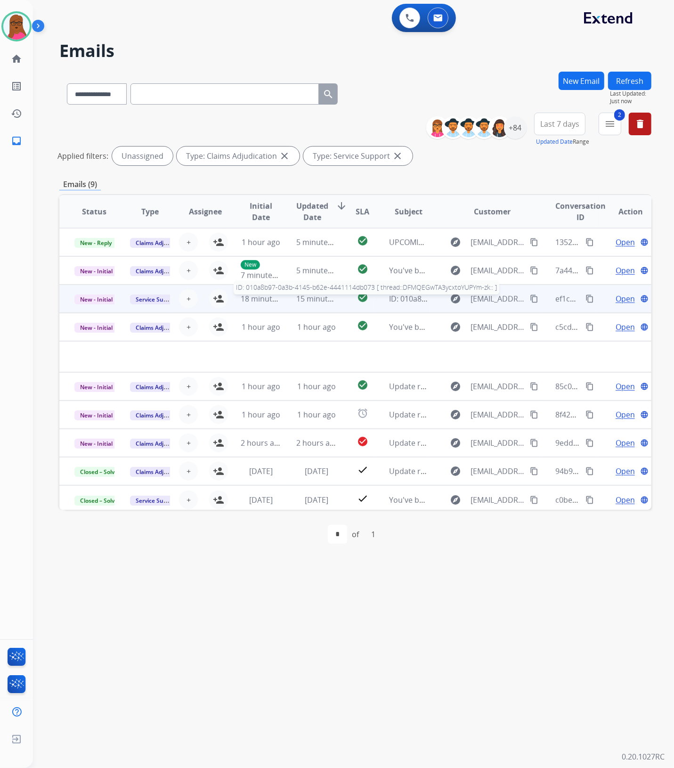
click at [389, 296] on span "ID: 010a8b97-0a3b-4145-b62e-4441114db073 [ thread::DFMQEGwTA3ycxtoYUPYm-zk:: ]" at bounding box center [541, 298] width 305 height 10
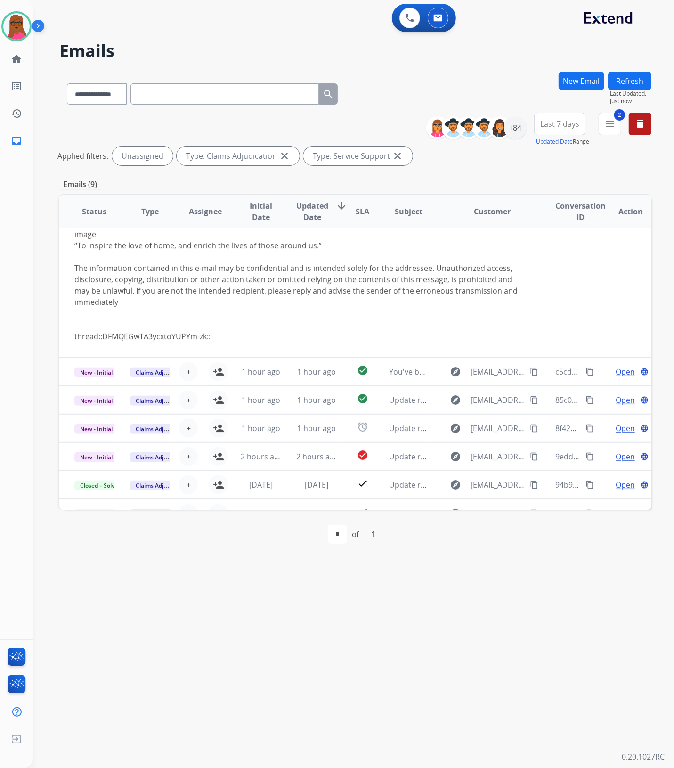
scroll to position [286, 0]
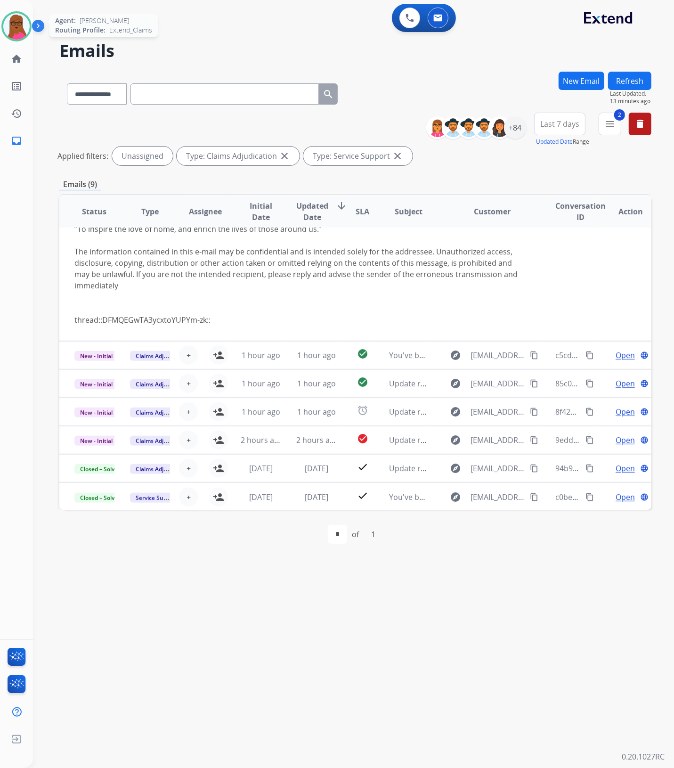
click at [12, 26] on img at bounding box center [16, 26] width 26 height 26
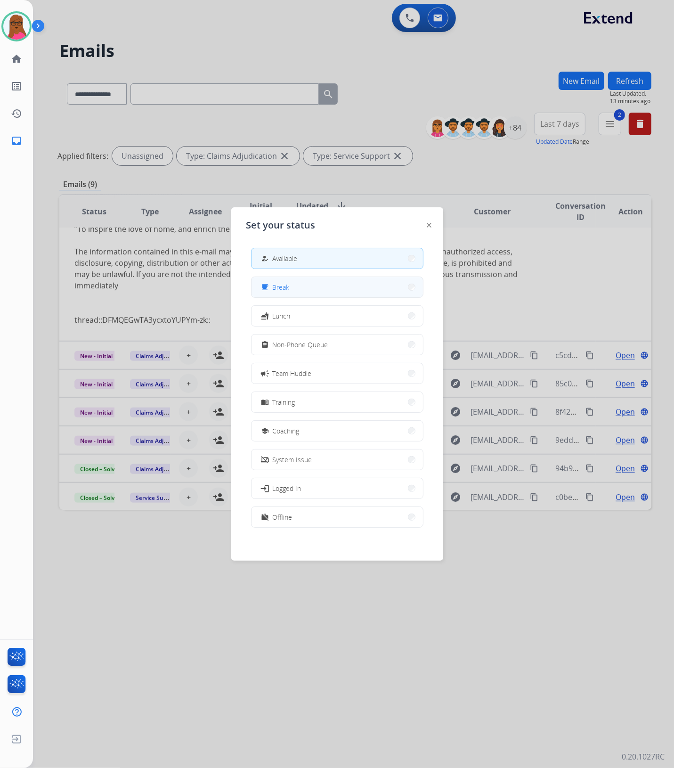
click at [295, 288] on button "free_breakfast Break" at bounding box center [336, 287] width 171 height 20
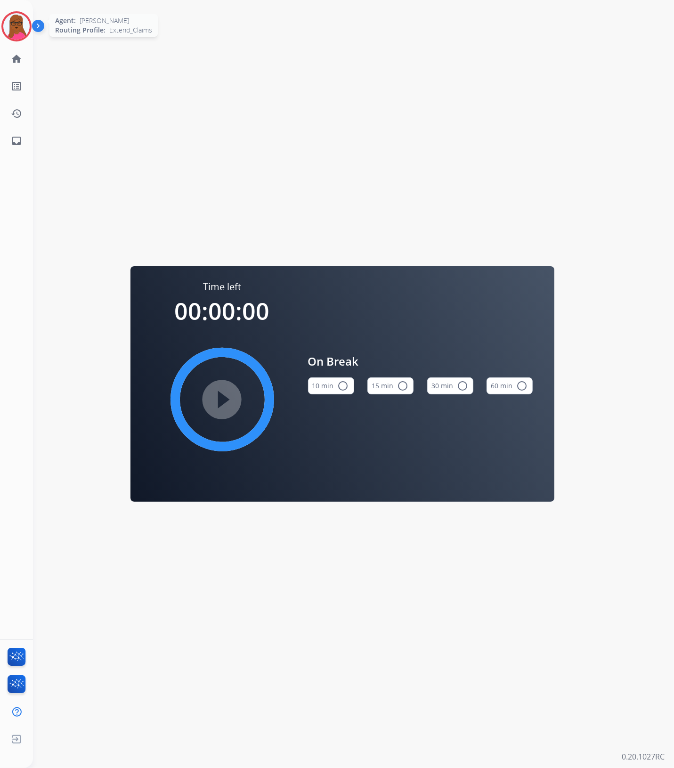
click at [20, 25] on img at bounding box center [16, 26] width 26 height 26
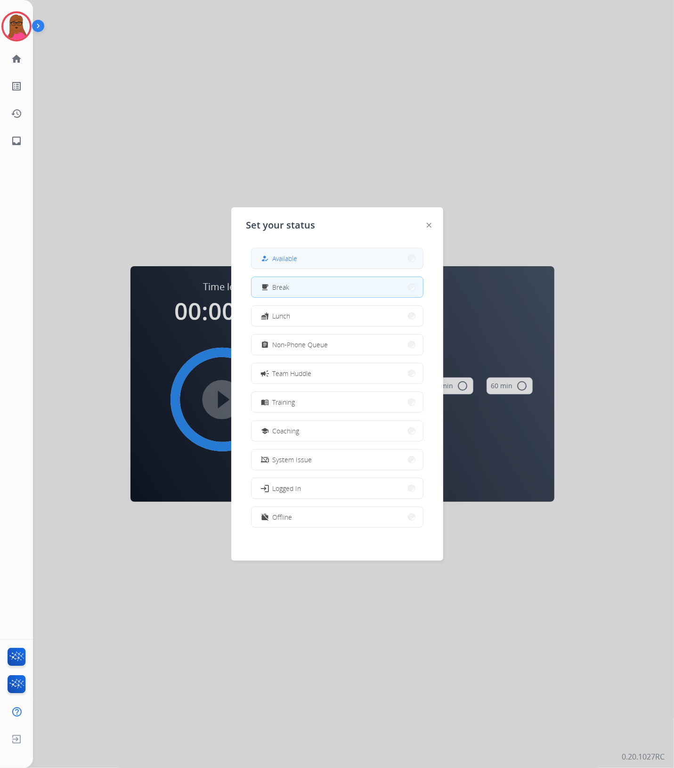
click at [338, 263] on button "how_to_reg Available" at bounding box center [336, 258] width 171 height 20
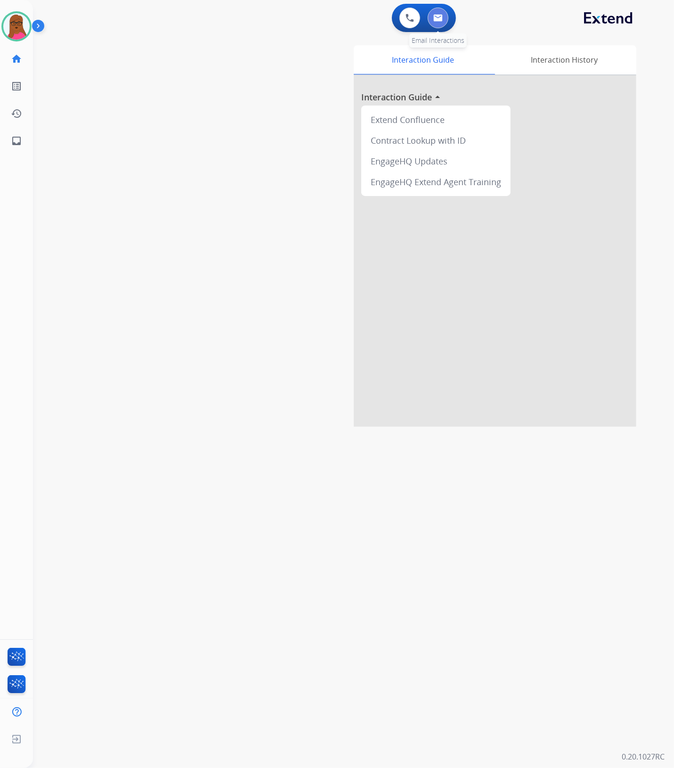
click at [436, 20] on img at bounding box center [437, 18] width 9 height 8
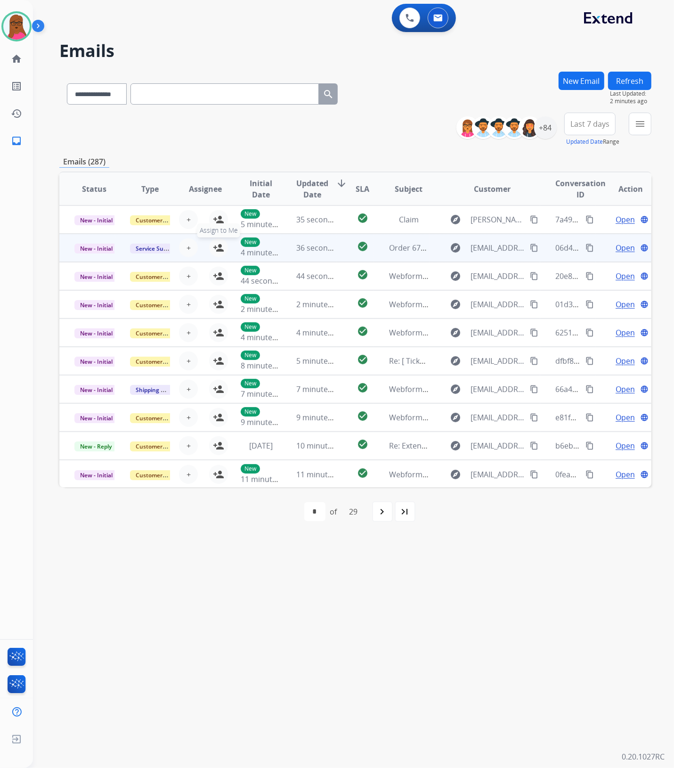
click at [217, 248] on mat-icon "person_add" at bounding box center [218, 247] width 11 height 11
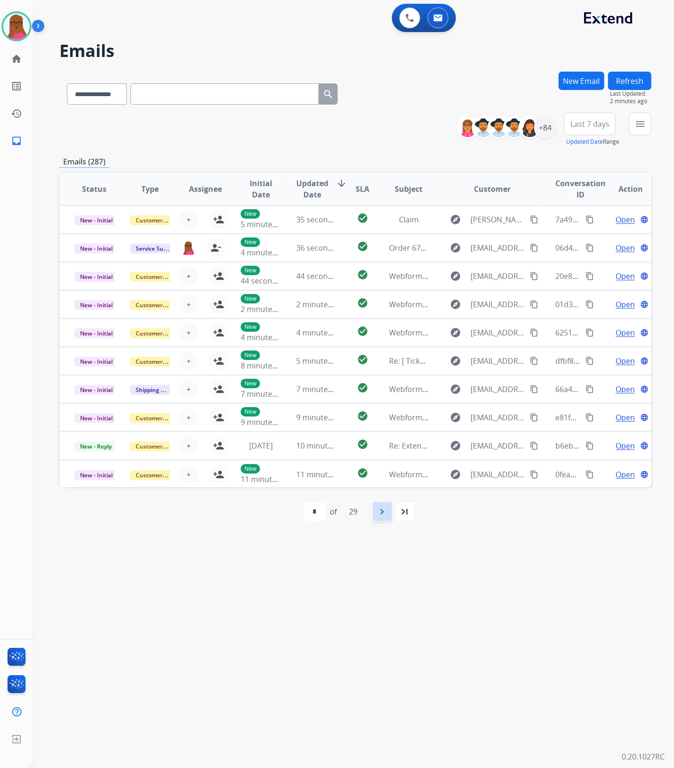
click at [381, 516] on mat-icon "navigate_next" at bounding box center [382, 511] width 11 height 11
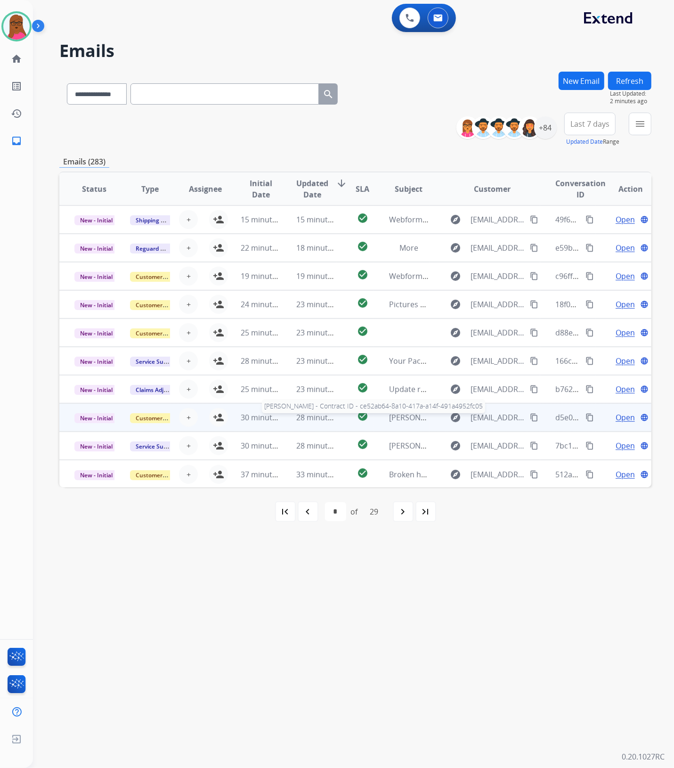
click at [393, 418] on span "[PERSON_NAME] - Contract ID - ce52ab64-8a10-417a-a14f-491a4952fc05" at bounding box center [515, 417] width 252 height 10
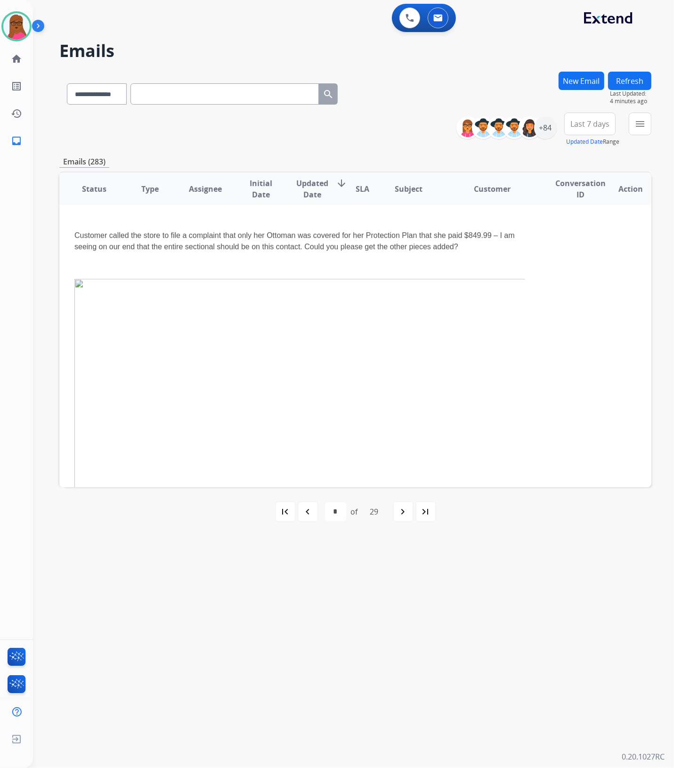
scroll to position [374, 0]
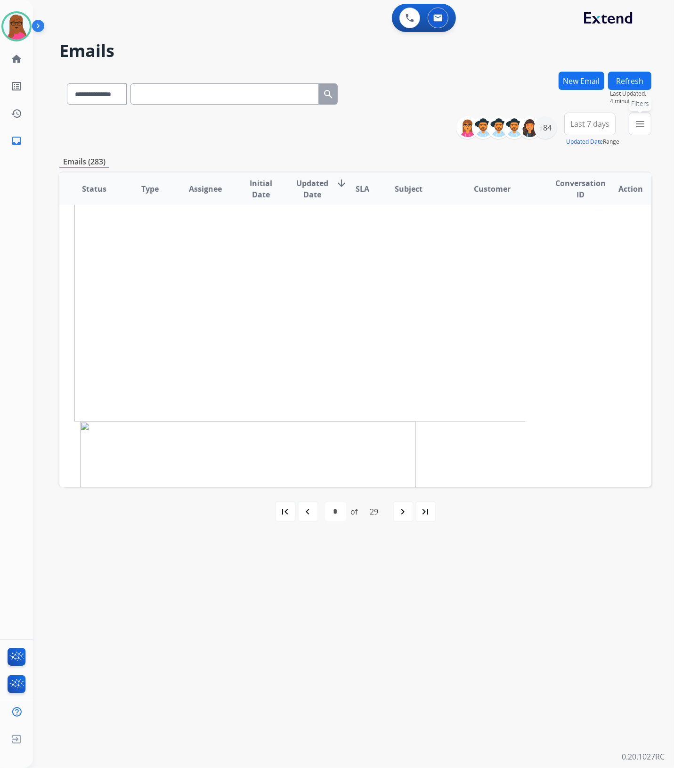
click at [644, 121] on mat-icon "menu" at bounding box center [639, 123] width 11 height 11
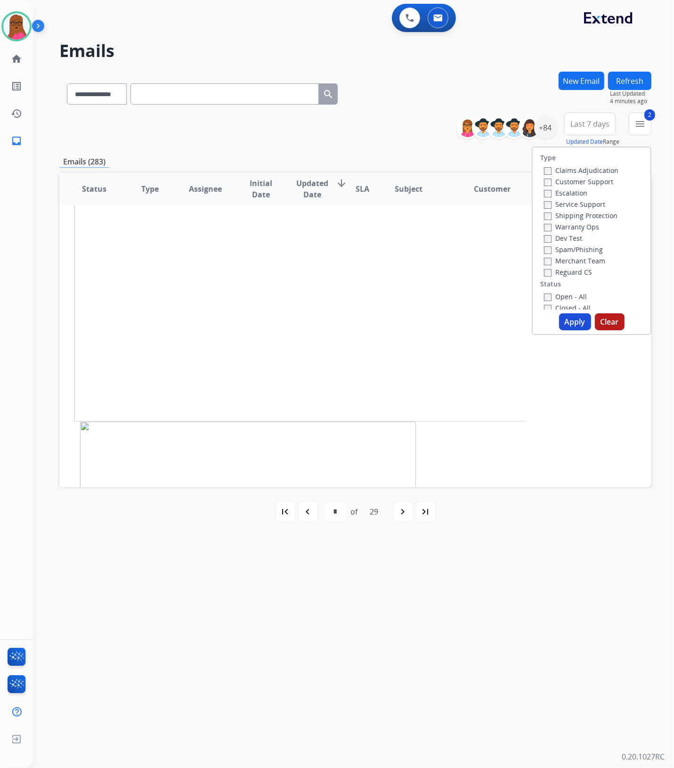
click at [568, 322] on button "Apply" at bounding box center [575, 321] width 32 height 17
select select "*"
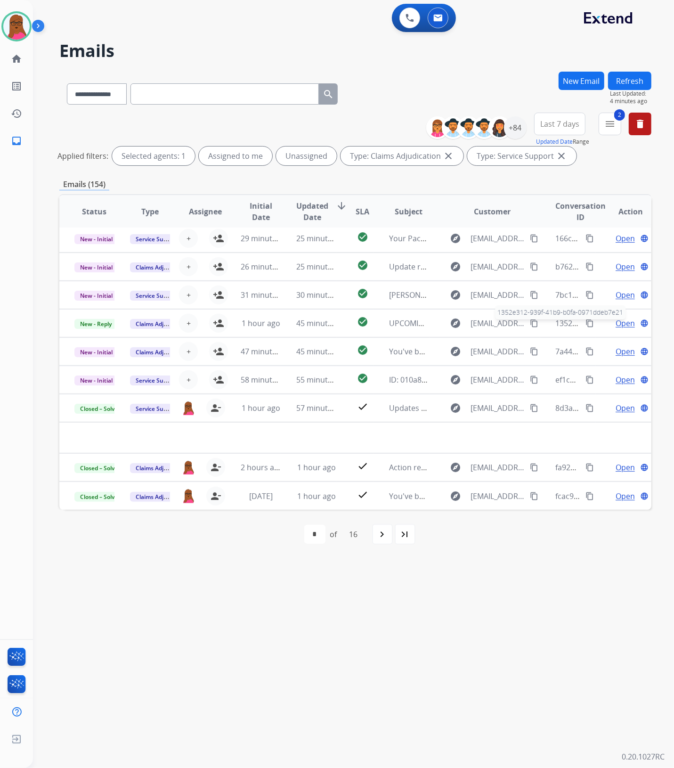
scroll to position [31, 0]
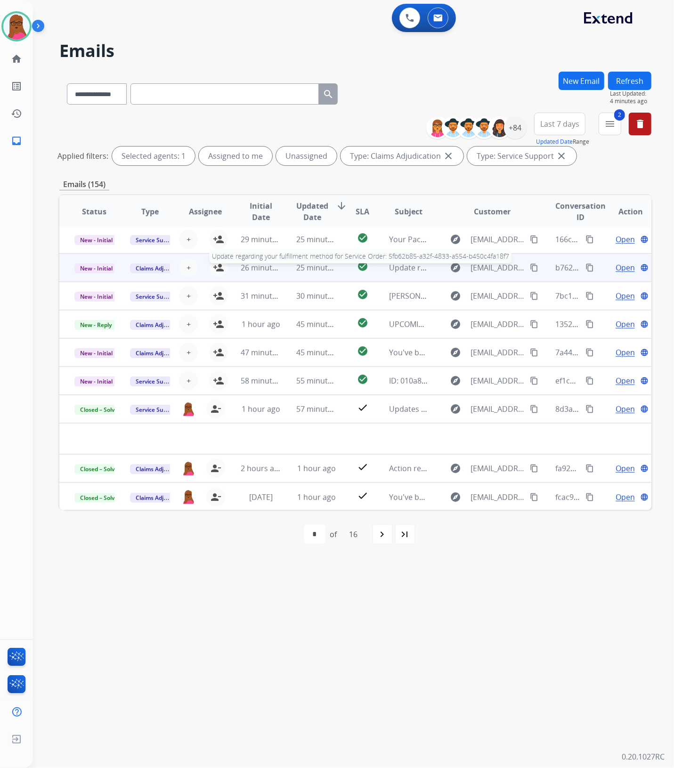
click at [398, 267] on span "Update regarding your fulfillment method for Service Order: 5fb62b85-a32f-4833-…" at bounding box center [566, 267] width 354 height 10
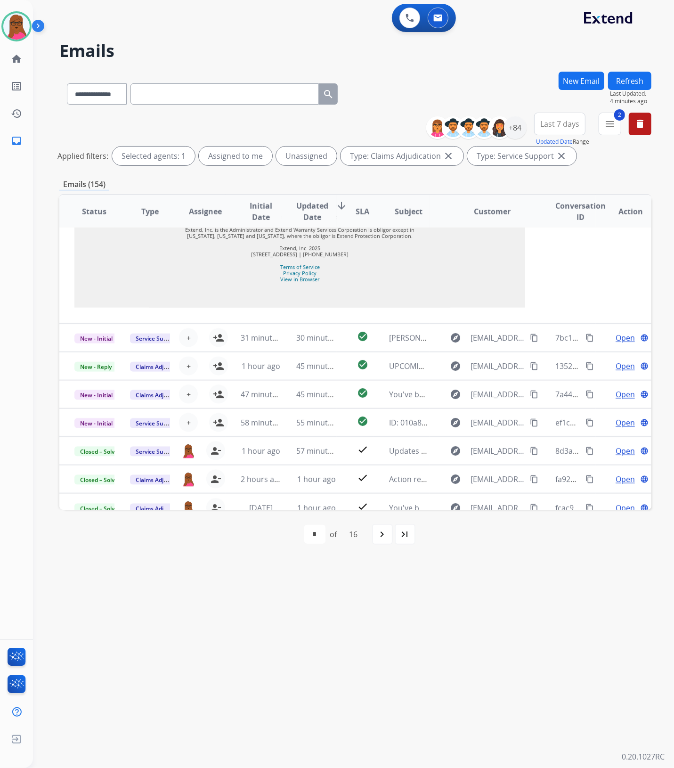
scroll to position [829, 0]
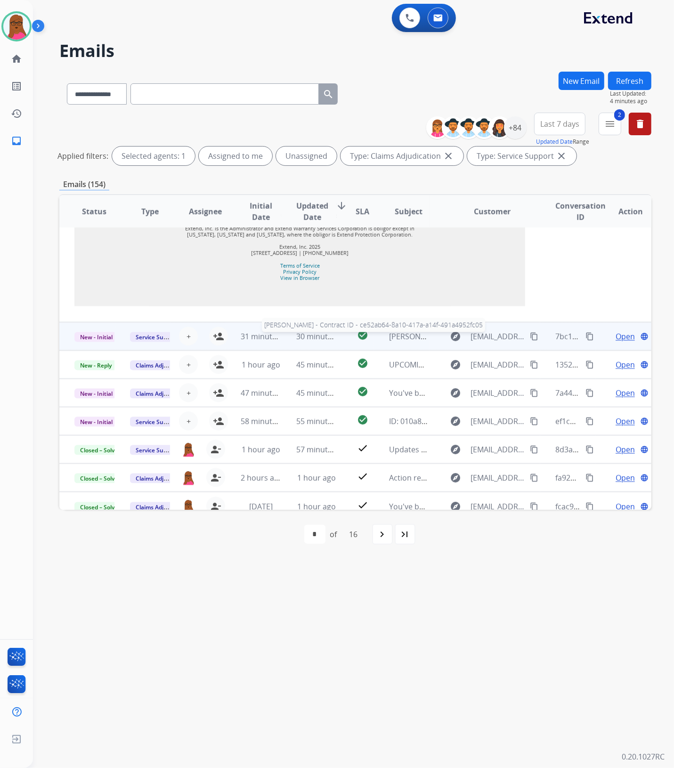
click at [399, 331] on span "[PERSON_NAME] - Contract ID - ce52ab64-8a10-417a-a14f-491a4952fc05" at bounding box center [515, 336] width 252 height 10
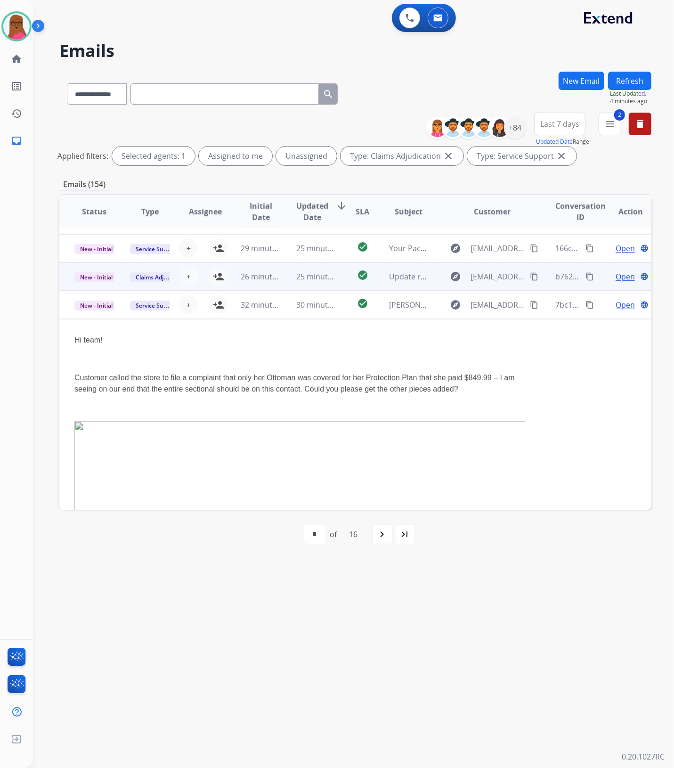
scroll to position [0, 0]
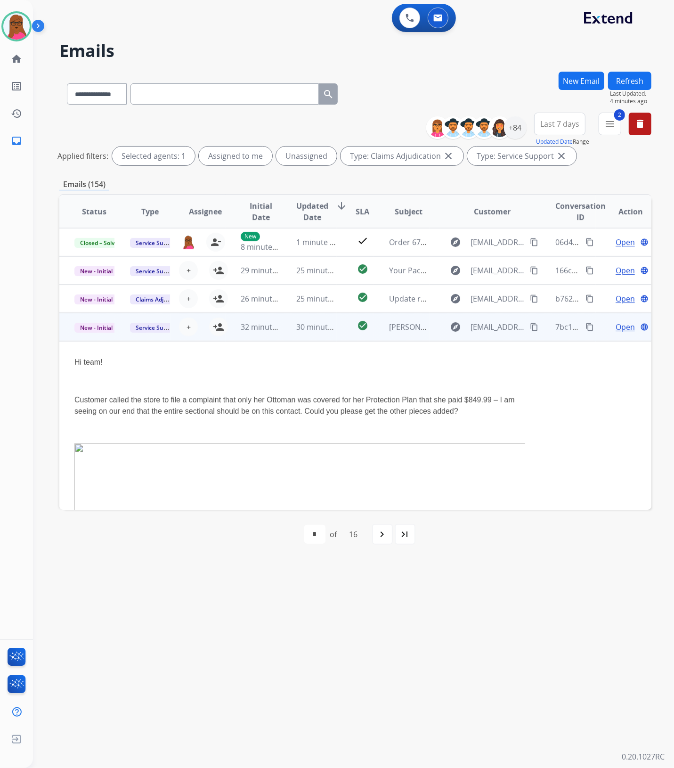
click at [620, 325] on span "Open" at bounding box center [624, 326] width 19 height 11
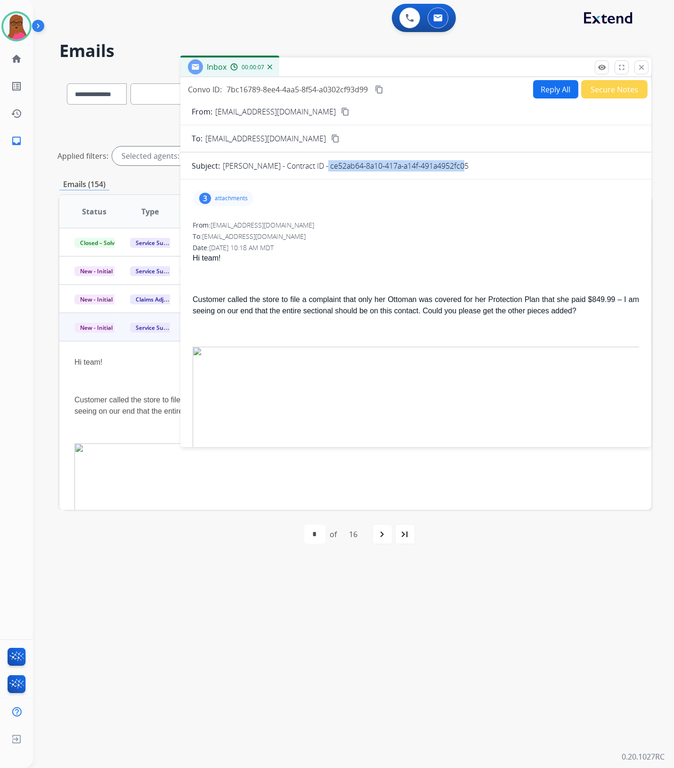
drag, startPoint x: 459, startPoint y: 163, endPoint x: 315, endPoint y: 166, distance: 144.6
click at [315, 166] on div "[PERSON_NAME] - Contract ID - ce52ab64-8a10-417a-a14f-491a4952fc05" at bounding box center [431, 165] width 417 height 11
click at [241, 197] on p "attachments" at bounding box center [231, 198] width 33 height 8
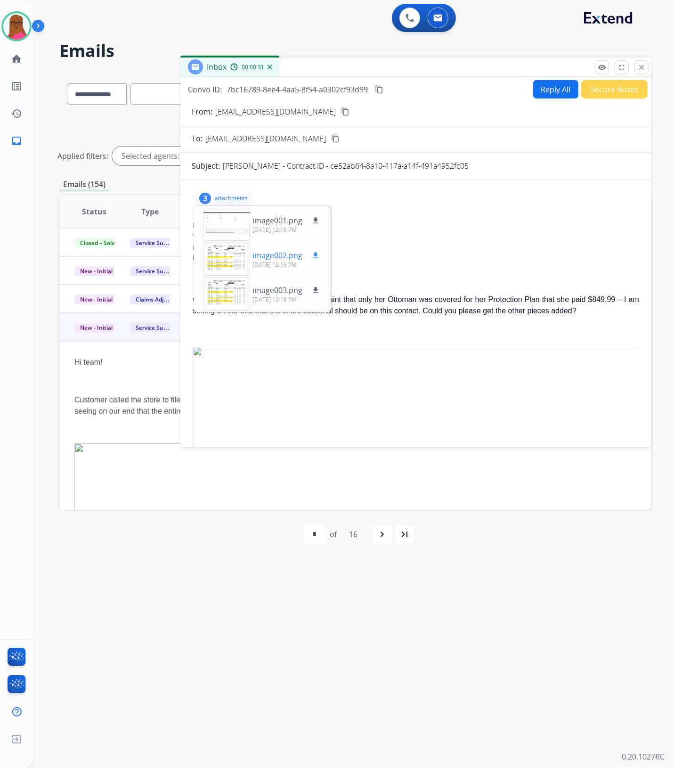
click at [236, 257] on div at bounding box center [226, 258] width 47 height 33
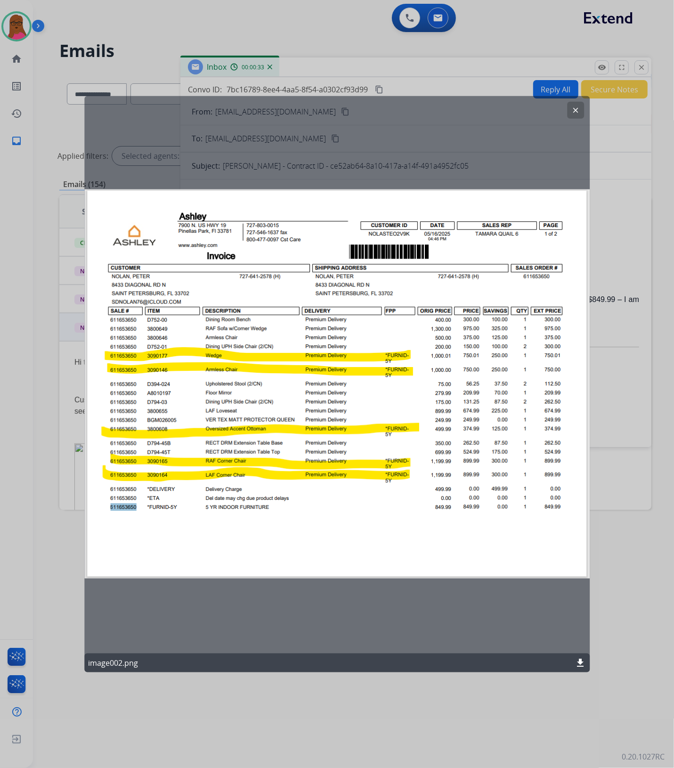
click at [578, 106] on mat-icon "clear" at bounding box center [575, 110] width 8 height 8
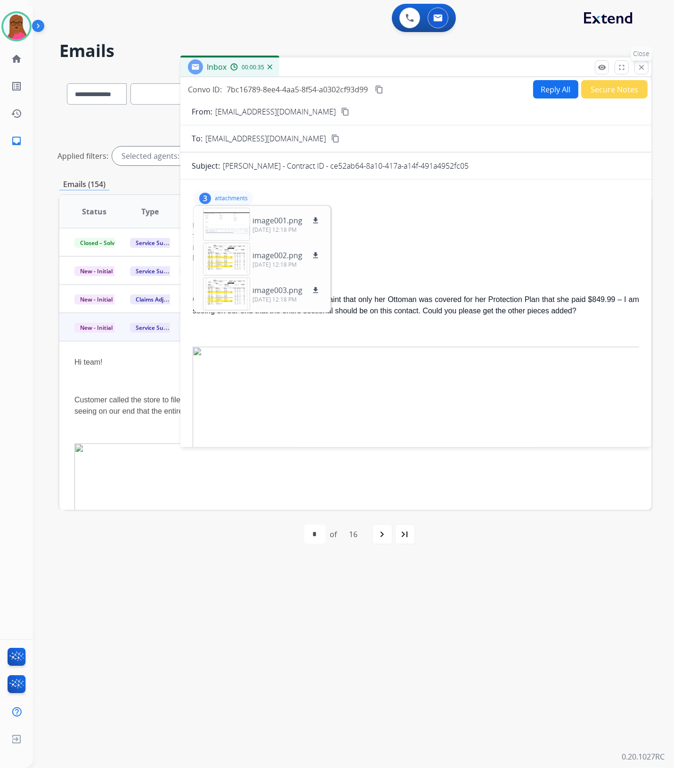
click at [641, 65] on mat-icon "close" at bounding box center [641, 67] width 8 height 8
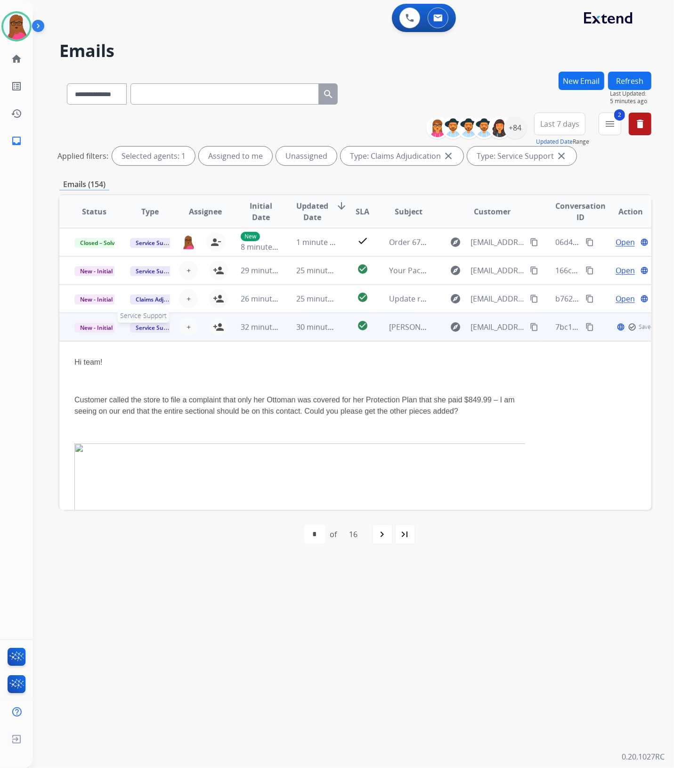
click at [159, 324] on span "Service Support" at bounding box center [157, 328] width 54 height 10
click at [198, 431] on p "Warranty Ops" at bounding box center [191, 432] width 48 height 13
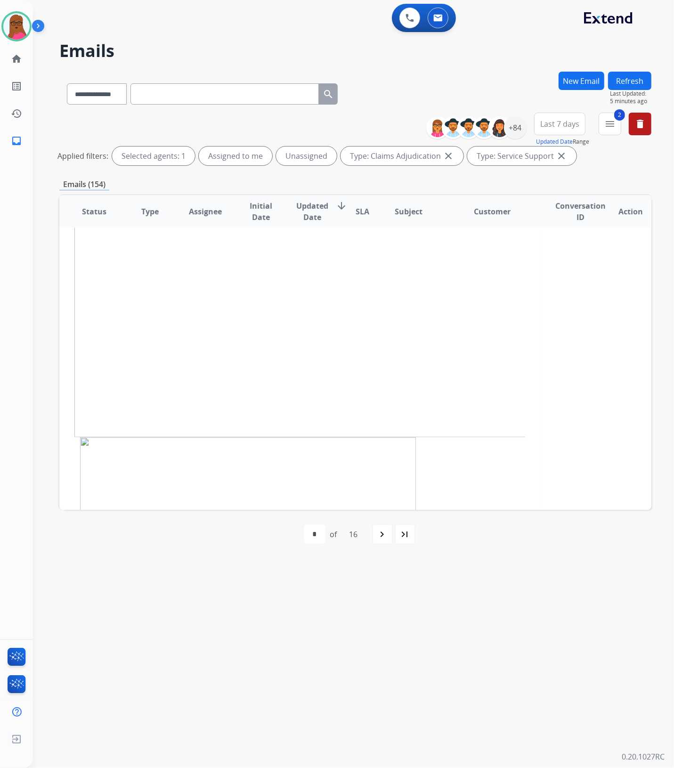
scroll to position [193, 0]
click at [635, 125] on mat-icon "delete" at bounding box center [639, 123] width 11 height 11
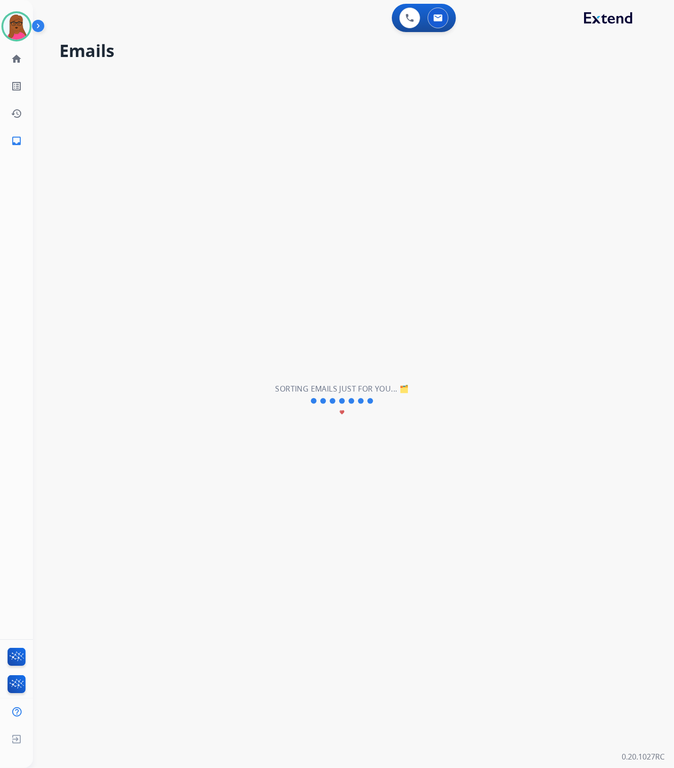
scroll to position [31, 0]
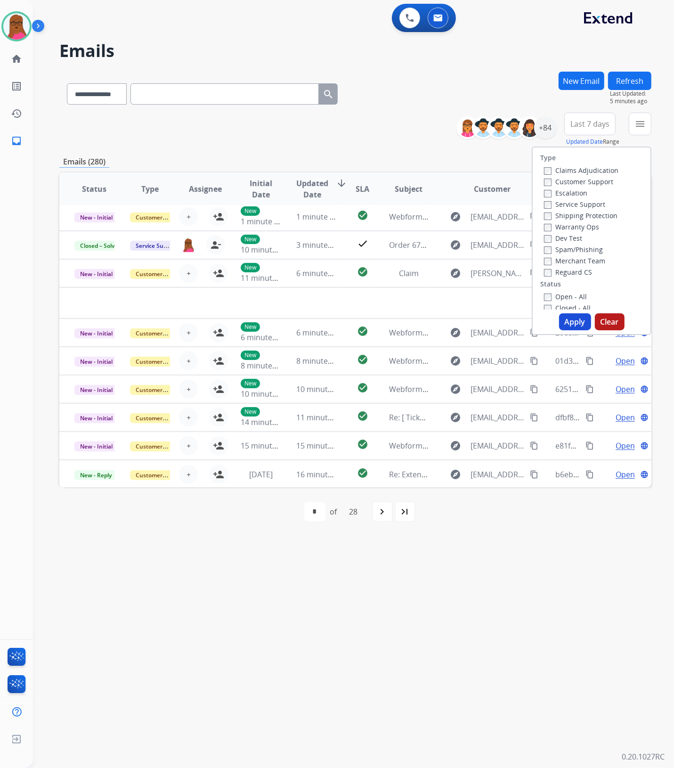
drag, startPoint x: 445, startPoint y: 629, endPoint x: 446, endPoint y: 624, distance: 5.3
click at [445, 629] on div "**********" at bounding box center [342, 401] width 618 height 734
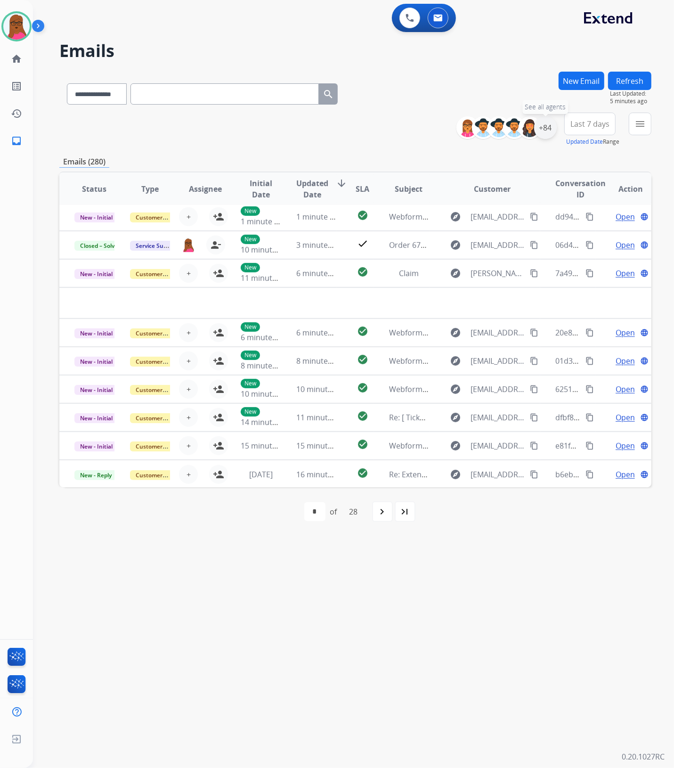
click at [549, 127] on div "+84" at bounding box center [545, 127] width 23 height 23
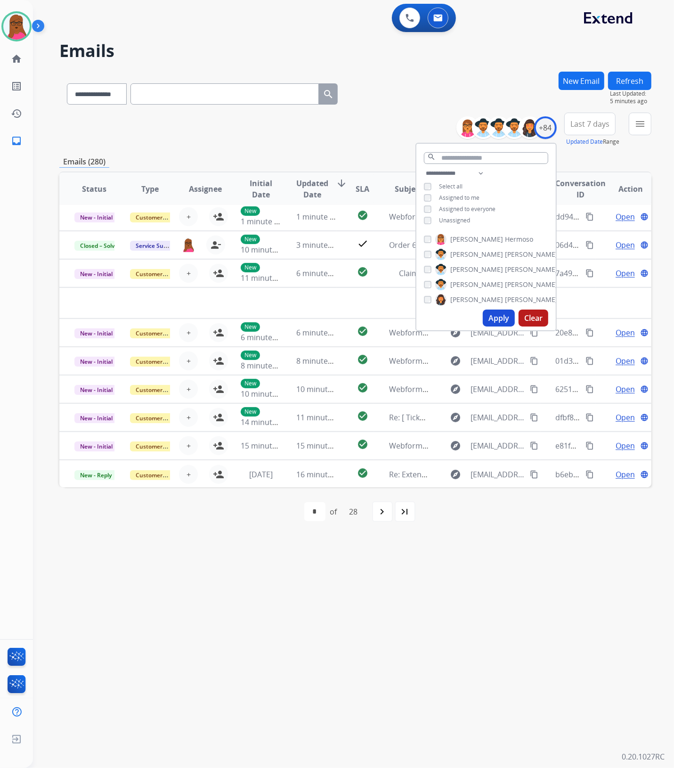
click at [501, 320] on button "Apply" at bounding box center [499, 317] width 32 height 17
click at [541, 585] on div "**********" at bounding box center [342, 401] width 618 height 734
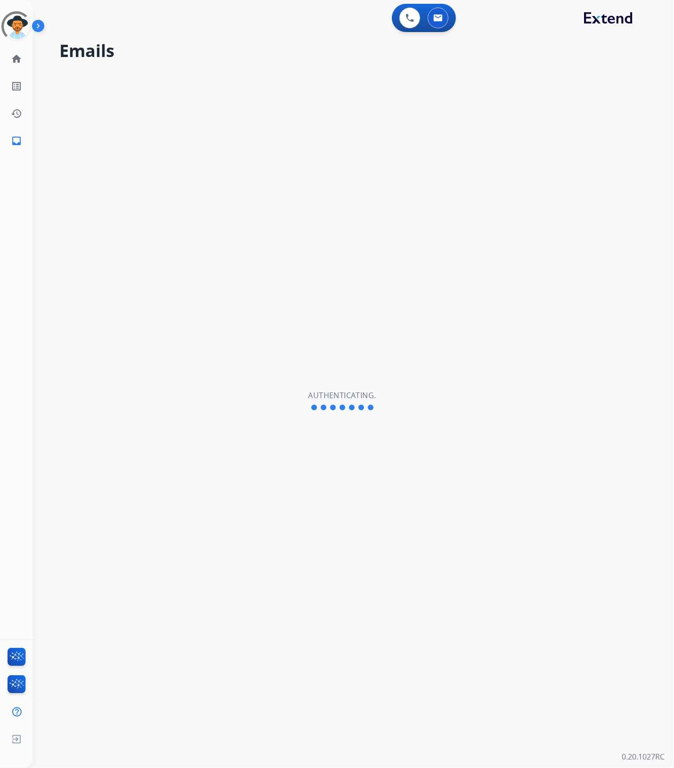
select select "**********"
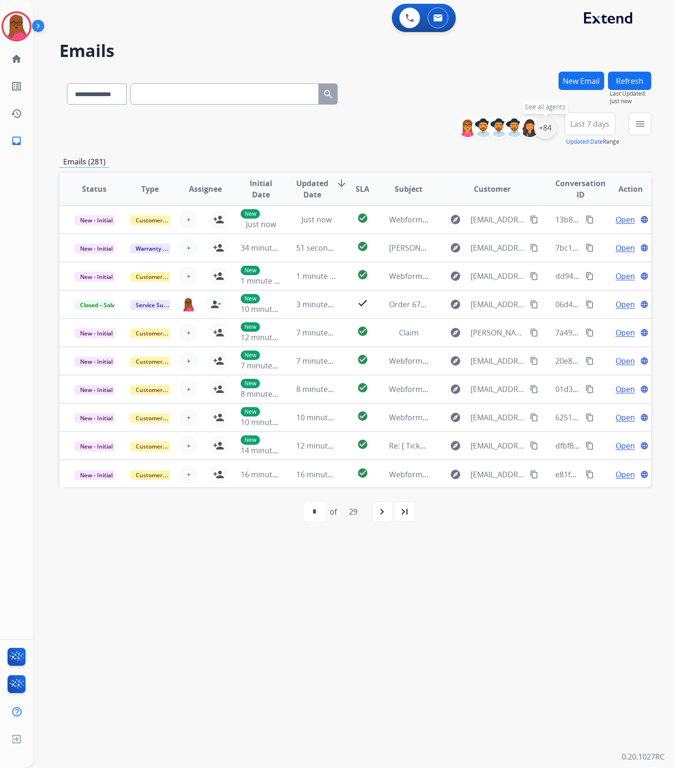
click at [544, 126] on div "+84" at bounding box center [545, 127] width 23 height 23
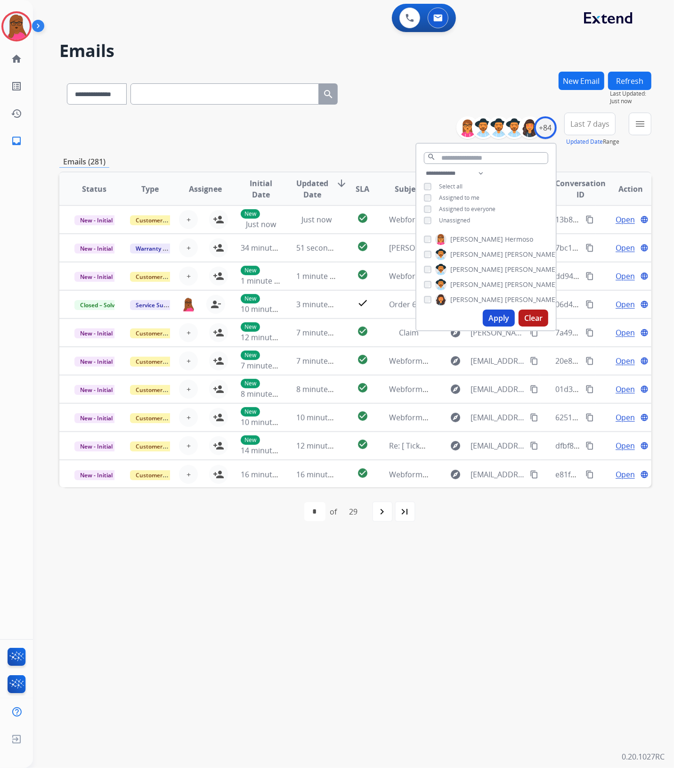
click at [495, 321] on button "Apply" at bounding box center [499, 317] width 32 height 17
click at [472, 533] on div "first_page navigate_before * * * * * * * * * ** ** ** ** of 13 navigate_next la…" at bounding box center [355, 511] width 592 height 49
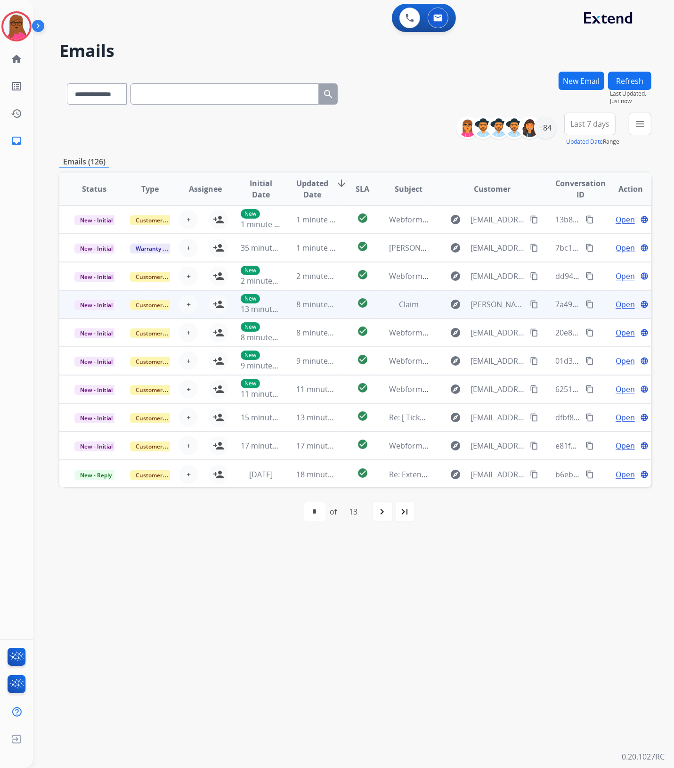
click at [396, 311] on td "Claim" at bounding box center [402, 304] width 56 height 28
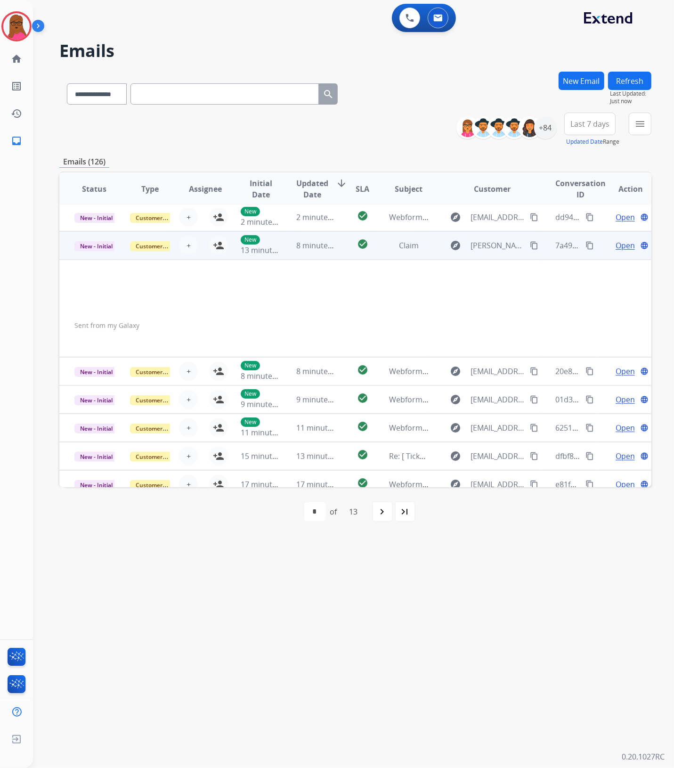
scroll to position [97, 0]
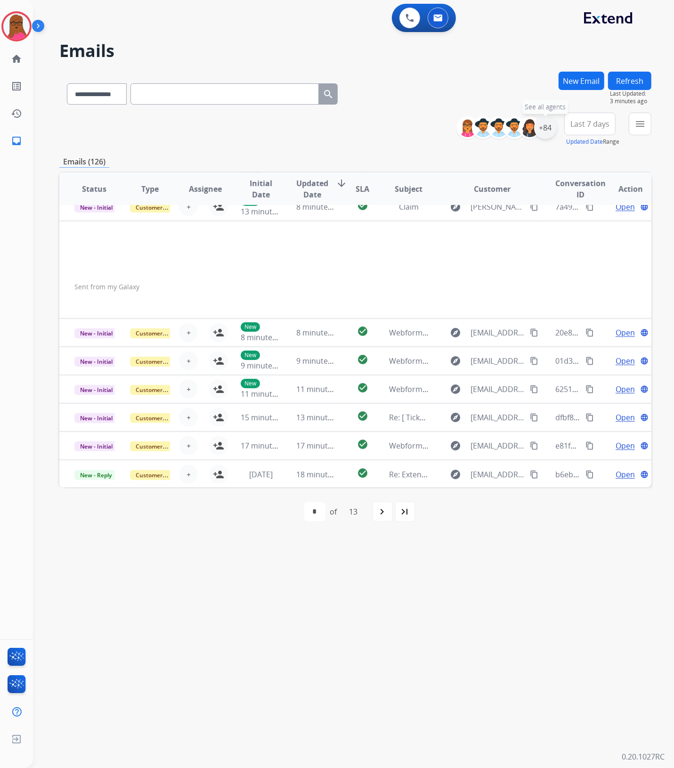
click at [542, 126] on div "+84" at bounding box center [545, 127] width 23 height 23
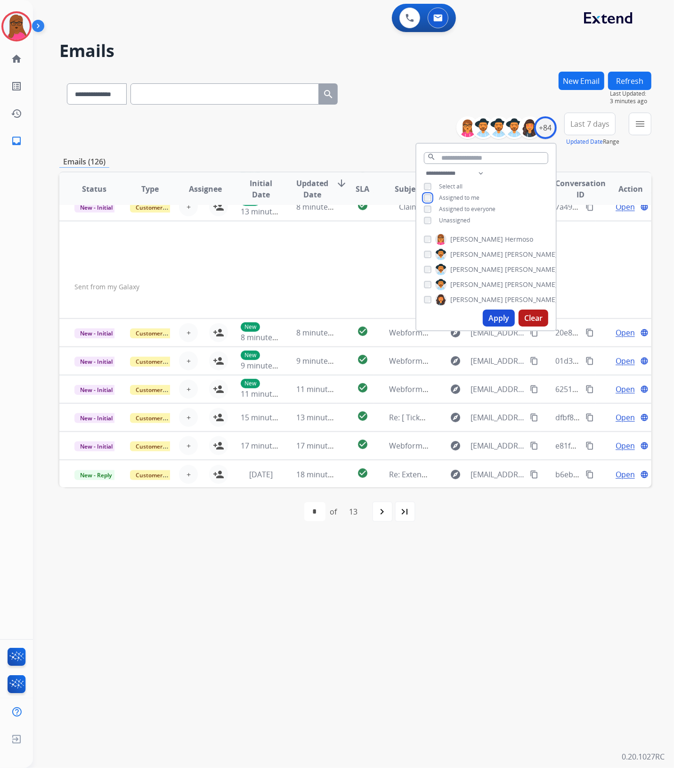
click at [429, 194] on div "Assigned to me" at bounding box center [452, 198] width 56 height 8
click at [491, 316] on button "Apply" at bounding box center [499, 317] width 32 height 17
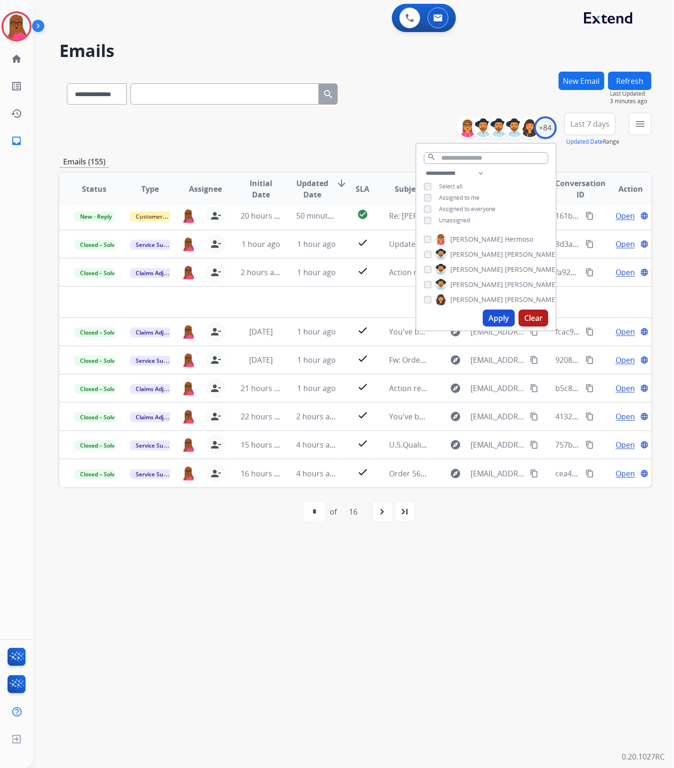
scroll to position [31, 0]
click at [15, 30] on img at bounding box center [16, 26] width 26 height 26
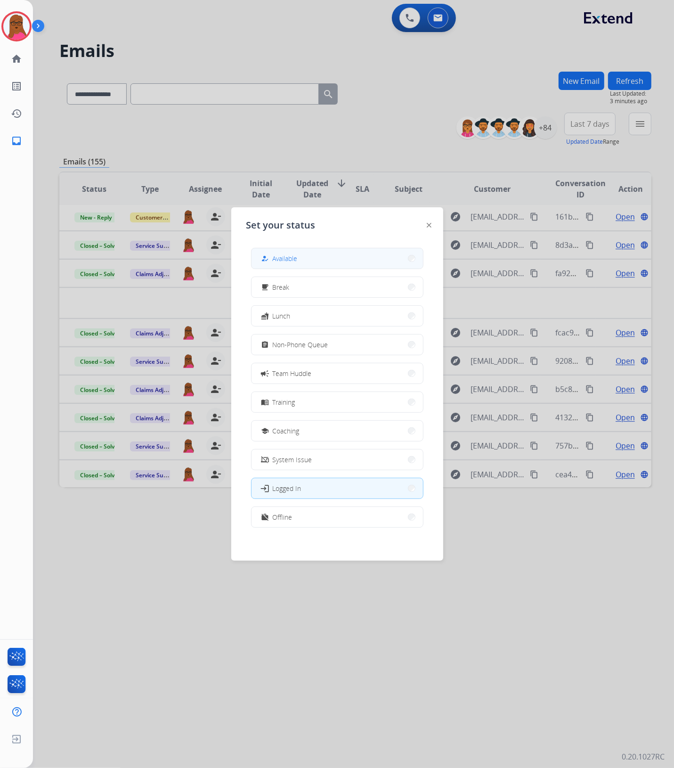
click at [276, 255] on span "Available" at bounding box center [285, 258] width 25 height 10
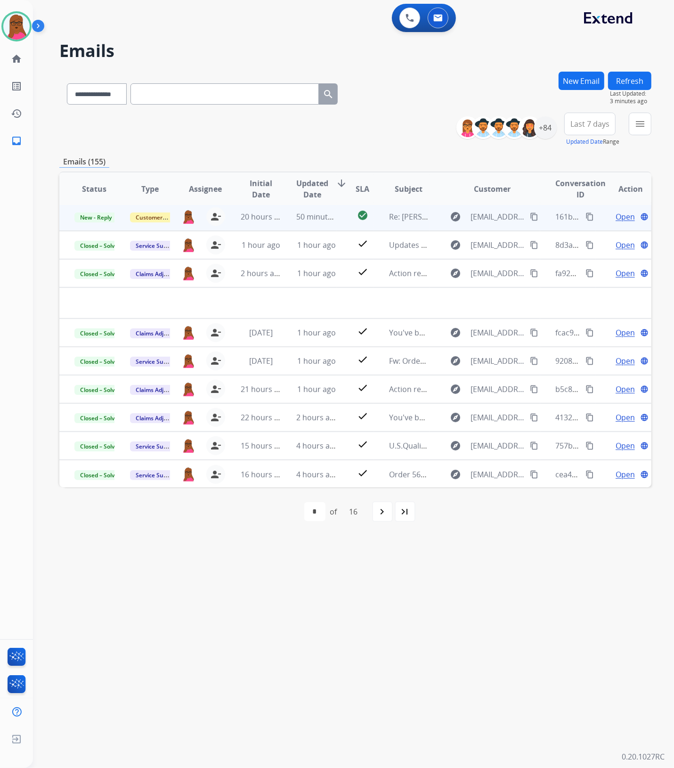
click at [618, 217] on span "Open" at bounding box center [624, 216] width 19 height 11
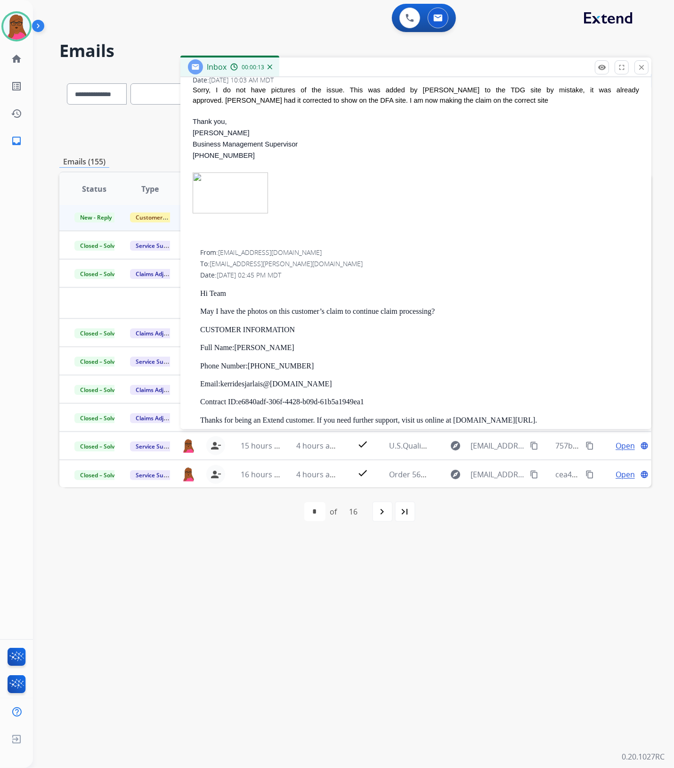
scroll to position [0, 0]
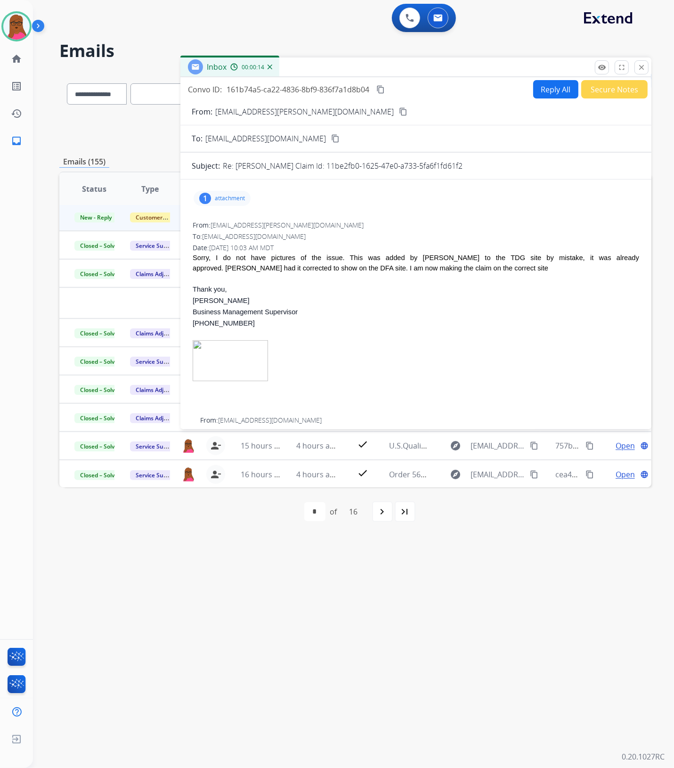
click at [234, 203] on div "1 attachment" at bounding box center [222, 198] width 57 height 15
click at [479, 243] on div "Date: [DATE] 10:03 AM MDT" at bounding box center [416, 247] width 446 height 9
drag, startPoint x: 669, startPoint y: 79, endPoint x: 491, endPoint y: 298, distance: 282.2
click at [243, 655] on div "**********" at bounding box center [342, 401] width 618 height 734
click at [641, 73] on button "close Close" at bounding box center [641, 67] width 14 height 14
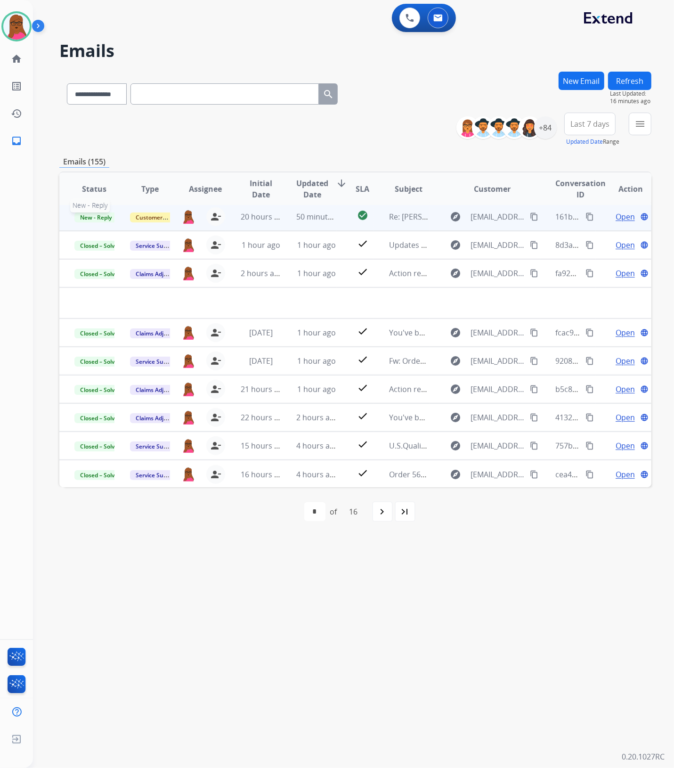
click at [93, 217] on span "New - Reply" at bounding box center [95, 217] width 43 height 10
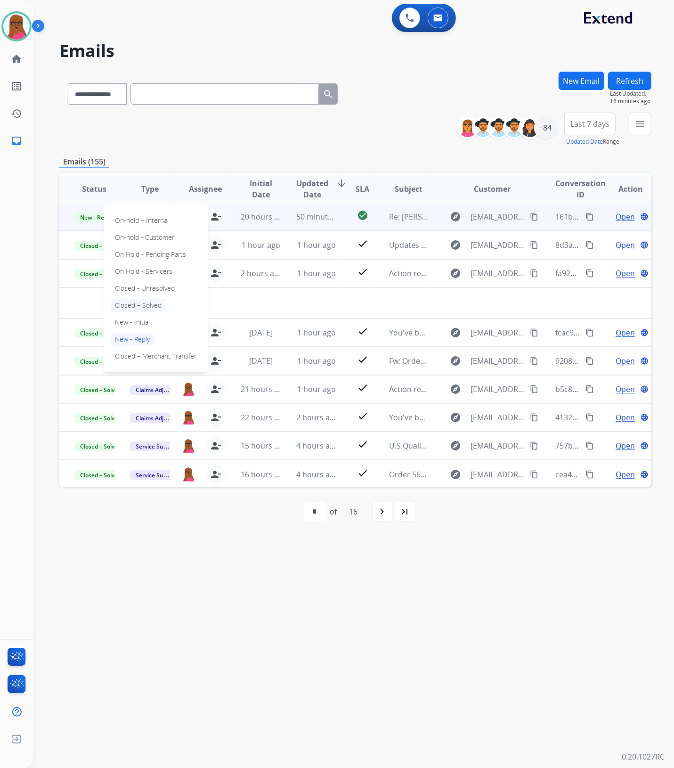
click at [139, 299] on p "Closed – Solved" at bounding box center [138, 305] width 54 height 13
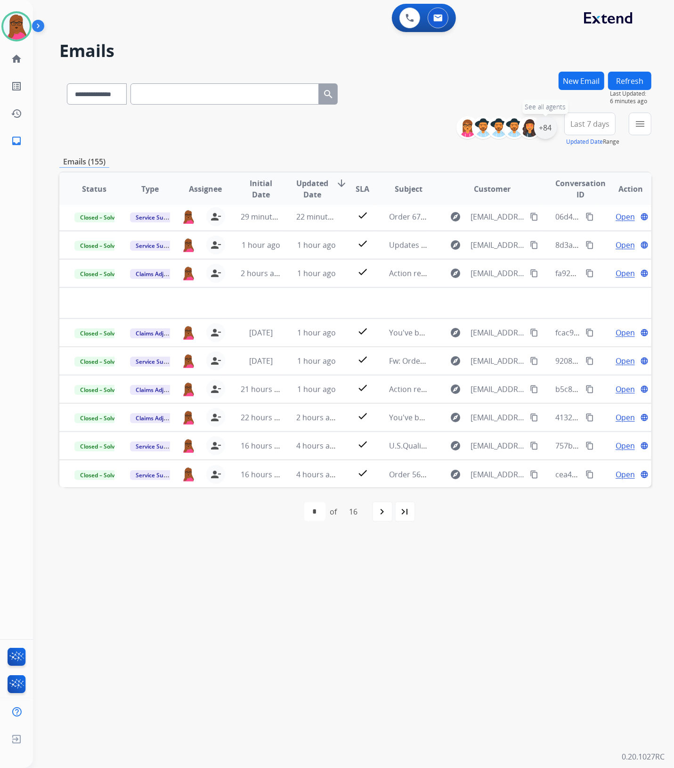
click at [545, 135] on div "+84" at bounding box center [545, 127] width 23 height 23
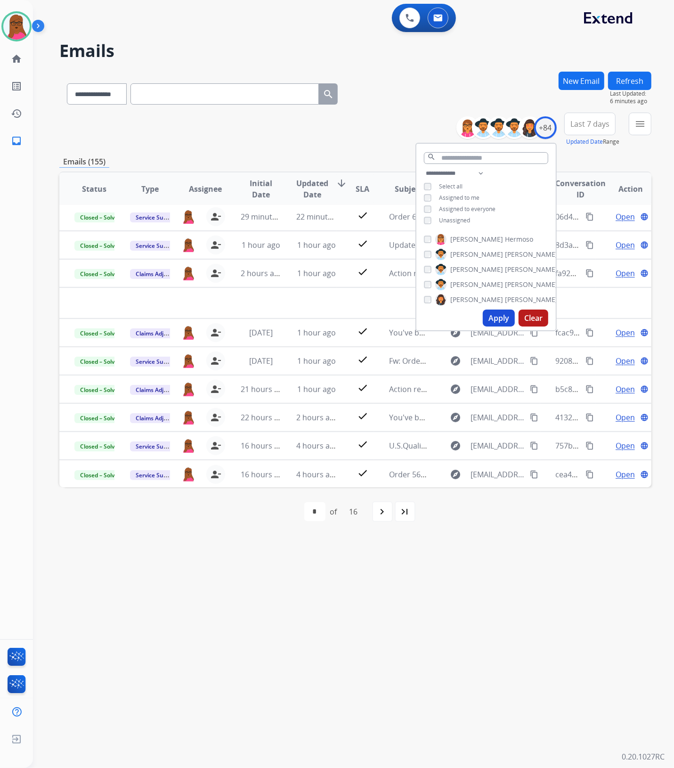
click at [430, 197] on div "Assigned to me" at bounding box center [452, 198] width 56 height 8
click at [491, 316] on button "Apply" at bounding box center [499, 317] width 32 height 17
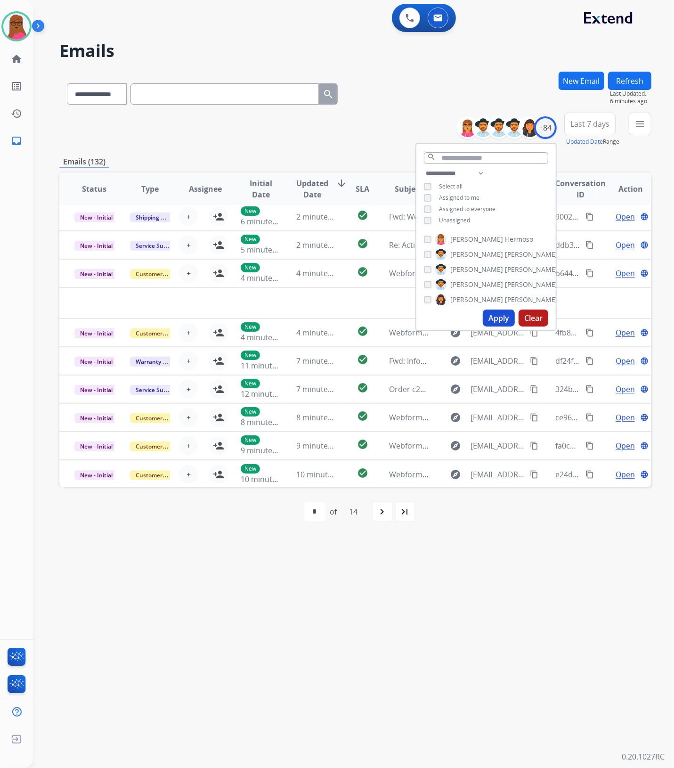
click at [502, 625] on div "**********" at bounding box center [342, 401] width 618 height 734
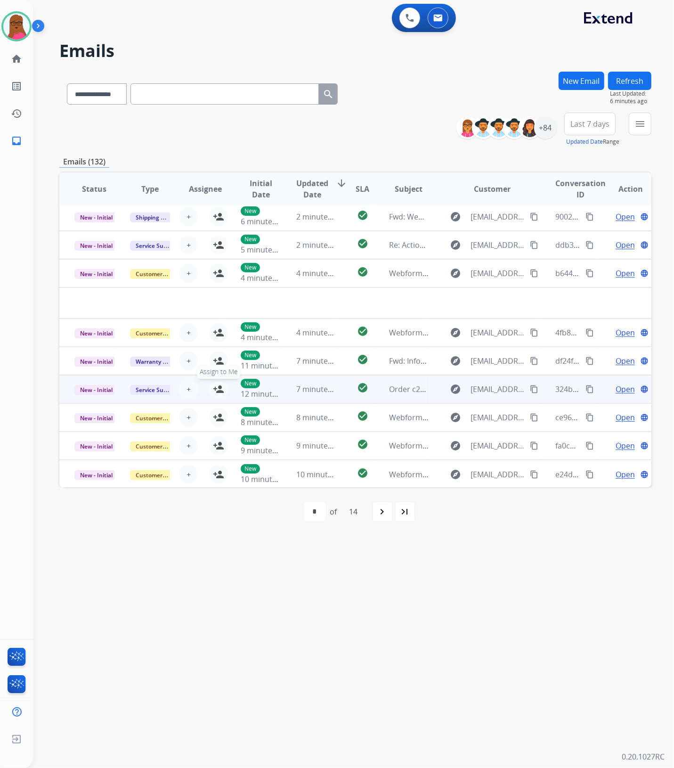
click at [217, 392] on mat-icon "person_add" at bounding box center [218, 388] width 11 height 11
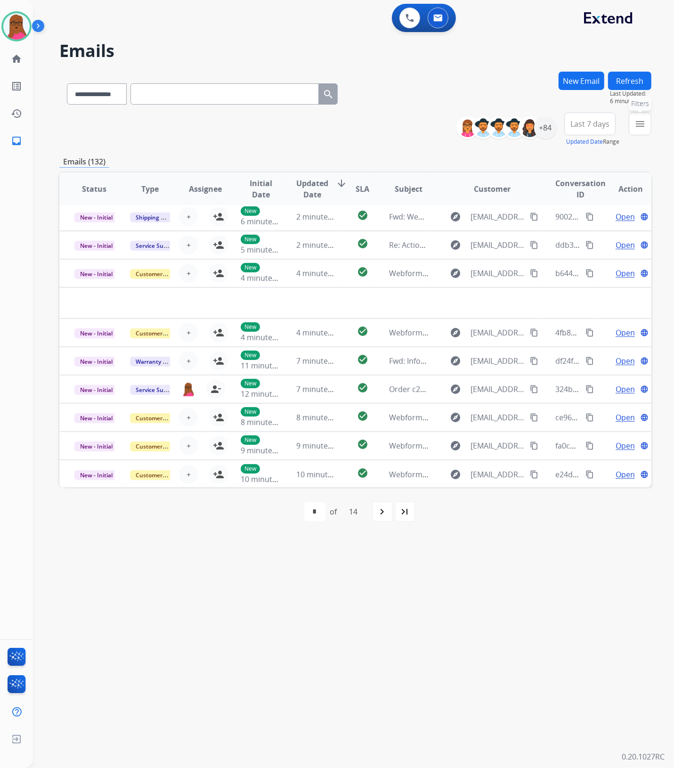
click at [634, 121] on mat-icon "menu" at bounding box center [639, 123] width 11 height 11
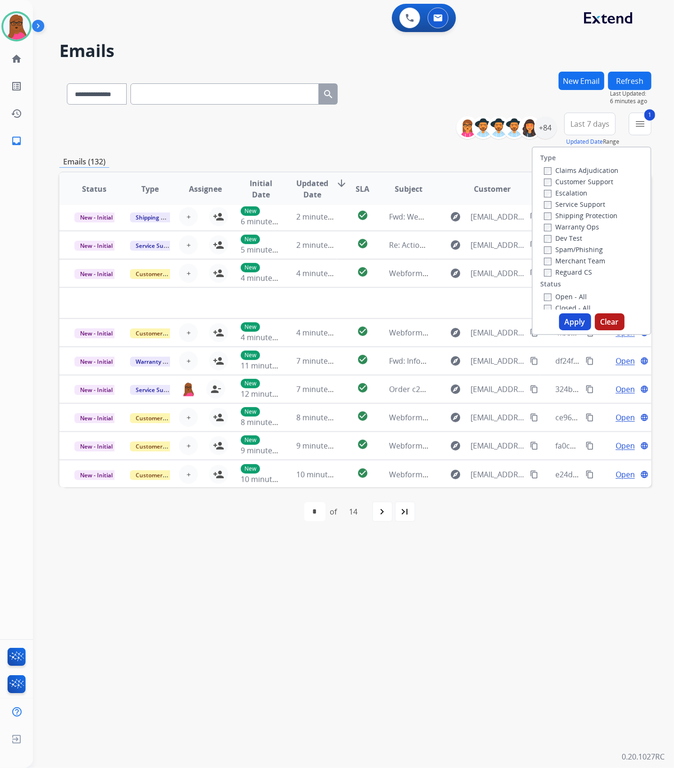
click at [544, 208] on div "Service Support" at bounding box center [581, 203] width 74 height 11
click at [573, 323] on button "Apply" at bounding box center [575, 321] width 32 height 17
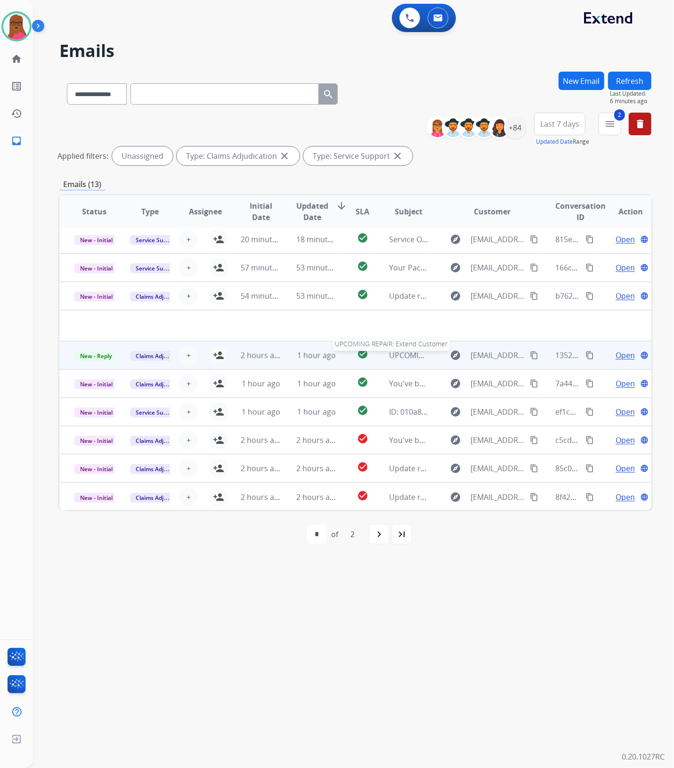
click at [394, 351] on span "UPCOMING REPAIR: Extend Customer" at bounding box center [455, 355] width 133 height 10
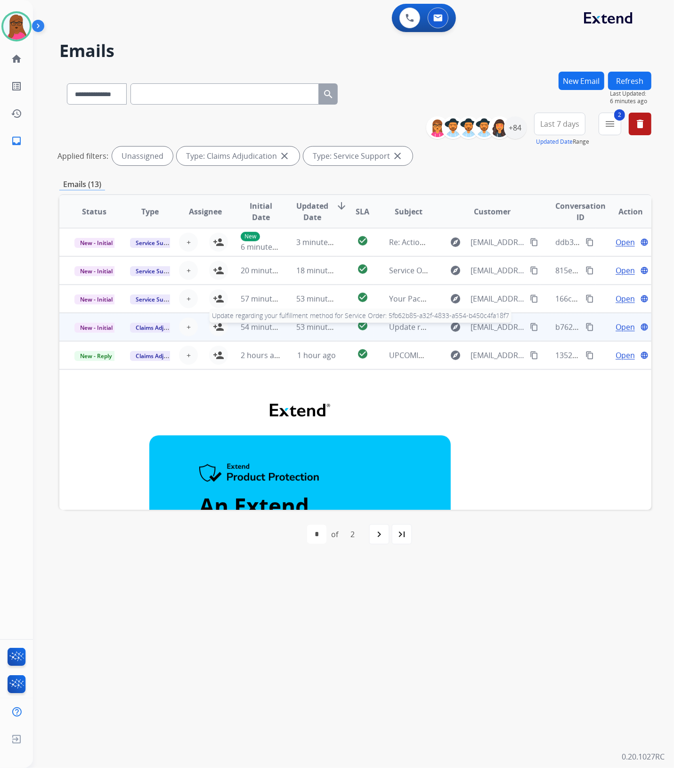
click at [413, 327] on span "Update regarding your fulfillment method for Service Order: 5fb62b85-a32f-4833-…" at bounding box center [566, 327] width 354 height 10
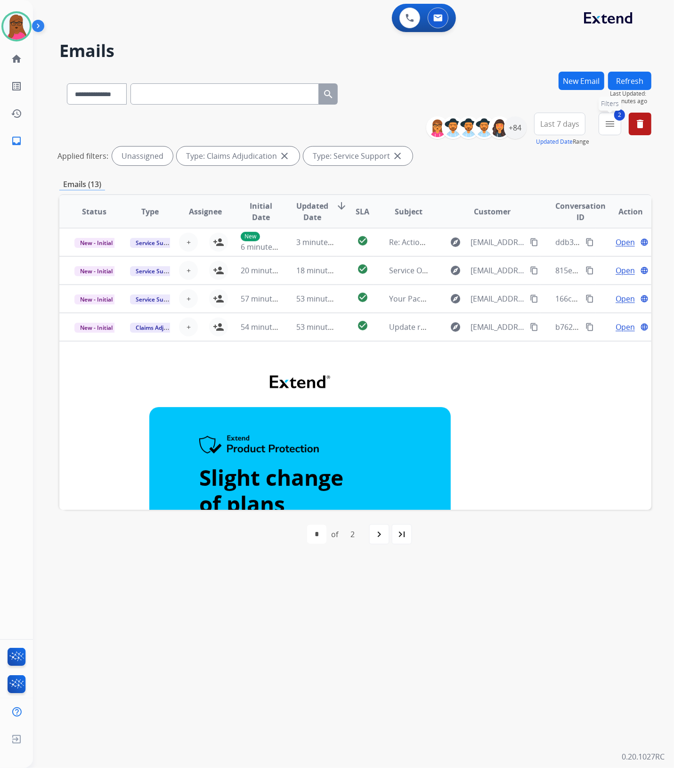
click at [606, 125] on mat-icon "menu" at bounding box center [609, 123] width 11 height 11
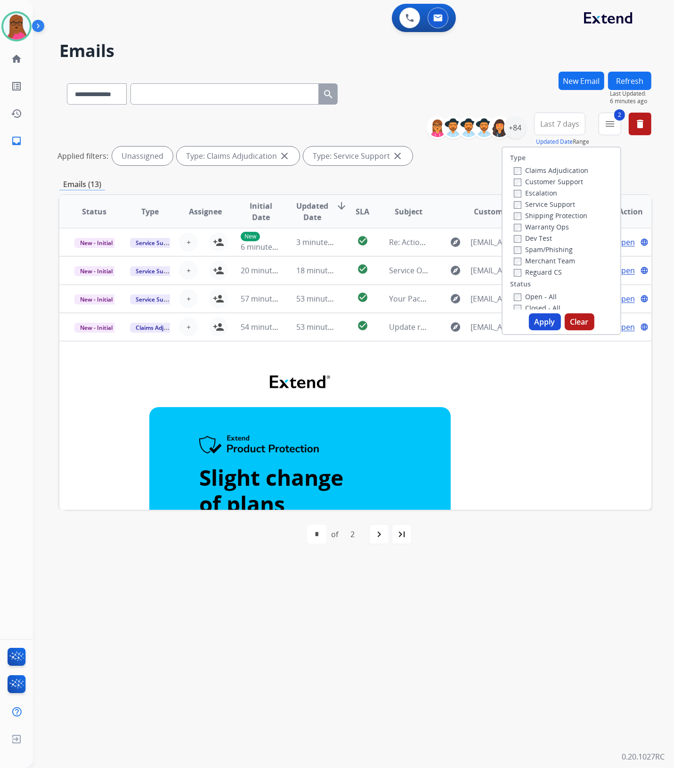
click at [574, 321] on button "Clear" at bounding box center [580, 321] width 30 height 17
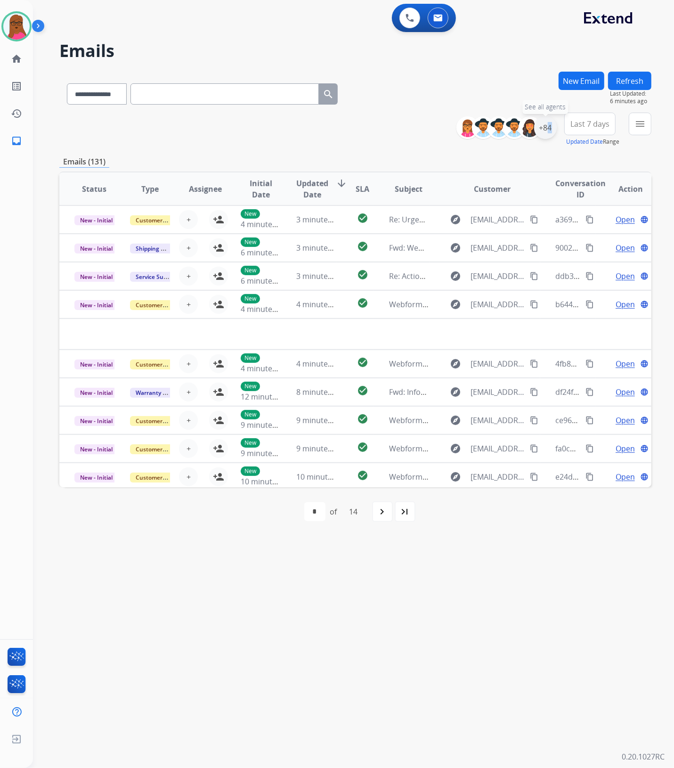
click at [544, 126] on div "+84" at bounding box center [545, 127] width 23 height 23
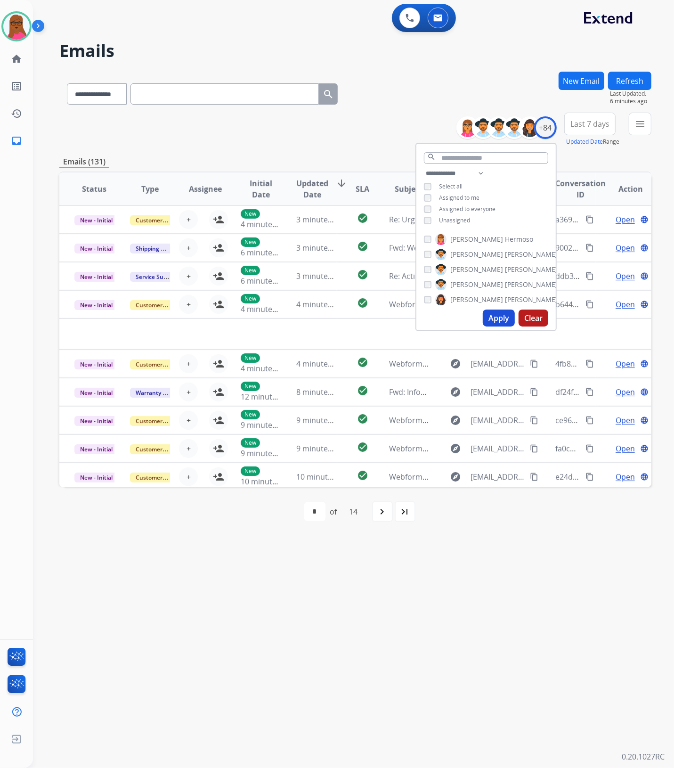
click at [428, 223] on div "**********" at bounding box center [485, 198] width 139 height 60
click at [491, 321] on button "Apply" at bounding box center [499, 317] width 32 height 17
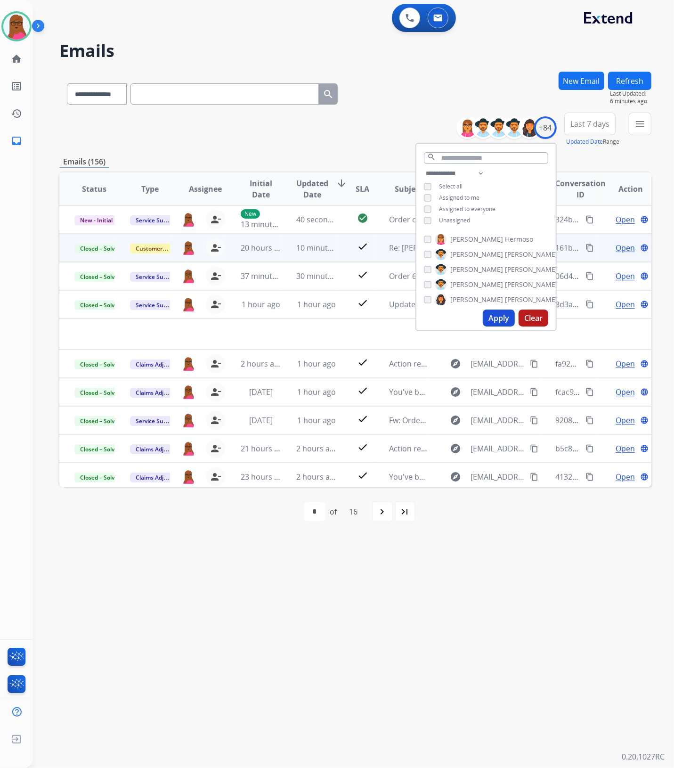
drag, startPoint x: 422, startPoint y: 715, endPoint x: 471, endPoint y: 587, distance: 137.0
click at [422, 711] on div "**********" at bounding box center [342, 401] width 618 height 734
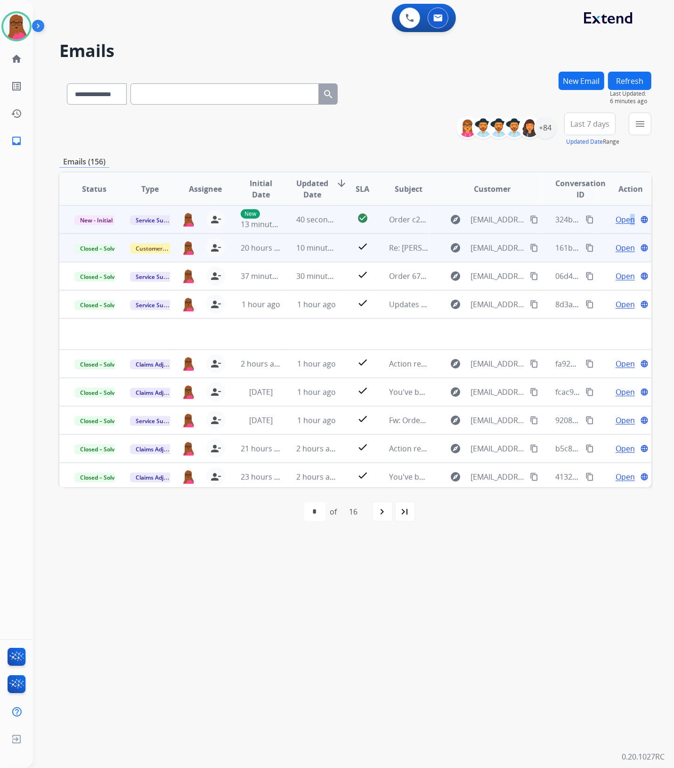
click at [625, 220] on span "Open" at bounding box center [624, 219] width 19 height 11
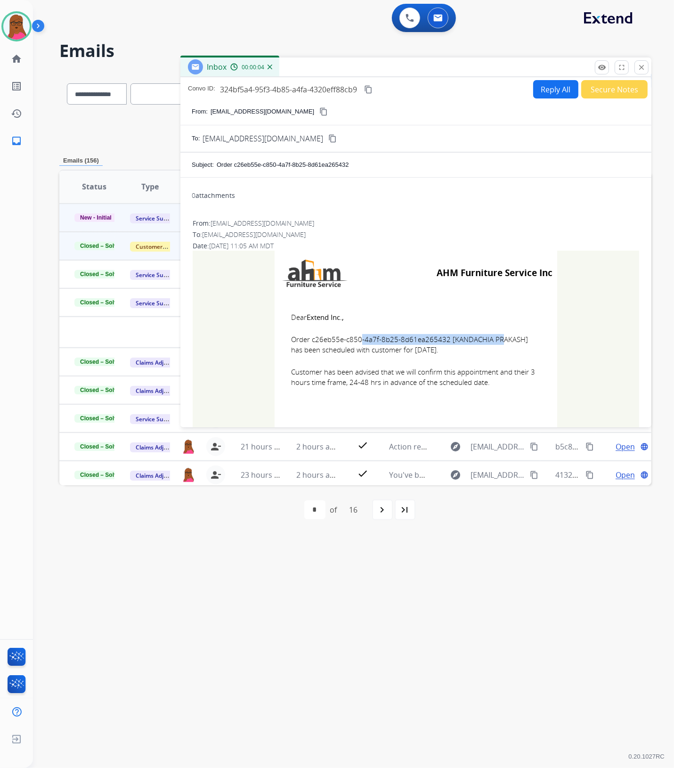
drag, startPoint x: 444, startPoint y: 342, endPoint x: 309, endPoint y: 341, distance: 135.1
click at [309, 341] on span "Order c26eb55e-c850-4a7f-8b25-8d61ea265432 [KANDACHIA PRAKASH] has been schedul…" at bounding box center [416, 344] width 250 height 21
copy span "c26eb55e-c850-4a7f-8b25-8d61ea265432"
drag, startPoint x: 288, startPoint y: 314, endPoint x: 523, endPoint y: 396, distance: 248.5
click at [523, 396] on td "Dear Extend Inc., Order c26eb55e-c850-4a7f-8b25-8d61ea265432 [KANDACHIA PRAKASH…" at bounding box center [416, 355] width 283 height 120
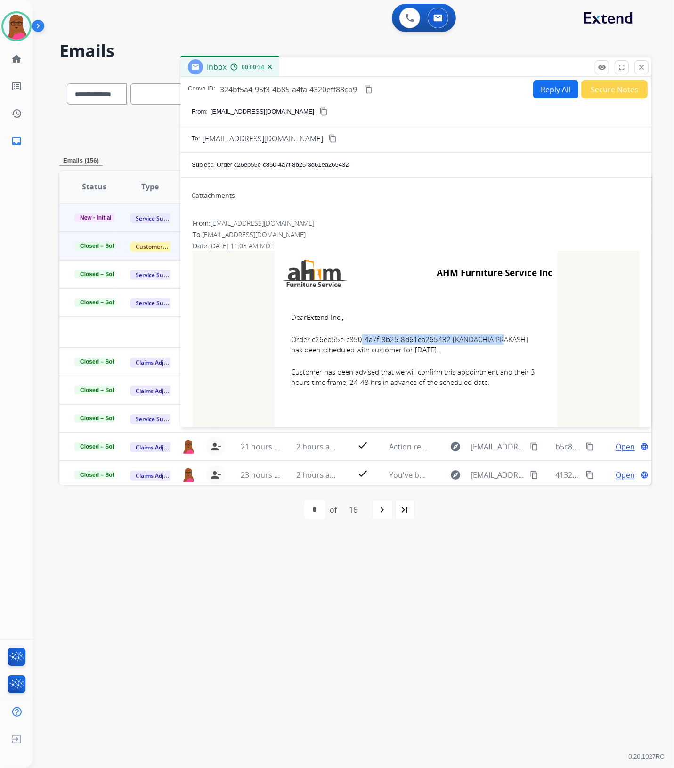
copy td "Dear Extend Inc., Order c26eb55e-c850-4a7f-8b25-8d61ea265432 [KANDACHIA PRAKASH…"
click at [642, 70] on mat-icon "close" at bounding box center [641, 67] width 8 height 8
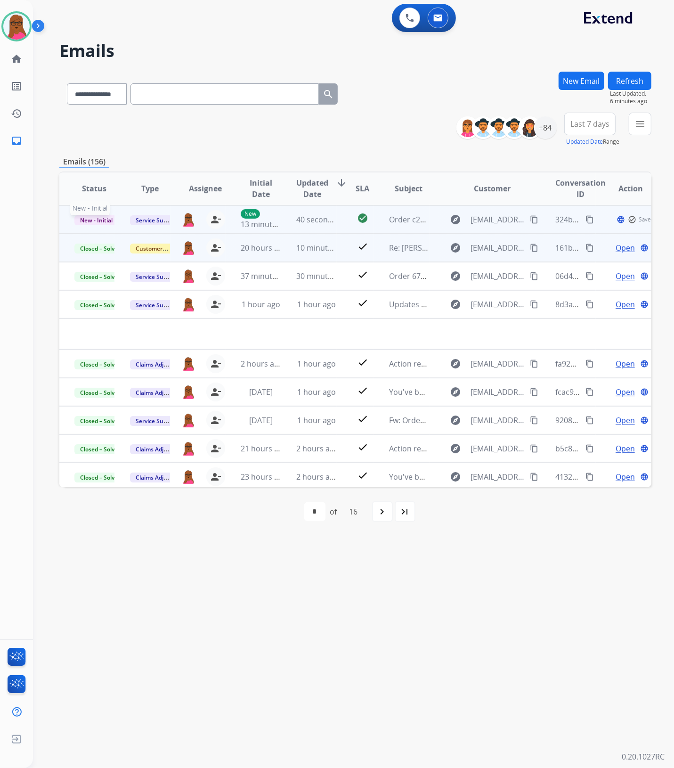
click at [96, 219] on span "New - Initial" at bounding box center [96, 220] width 44 height 10
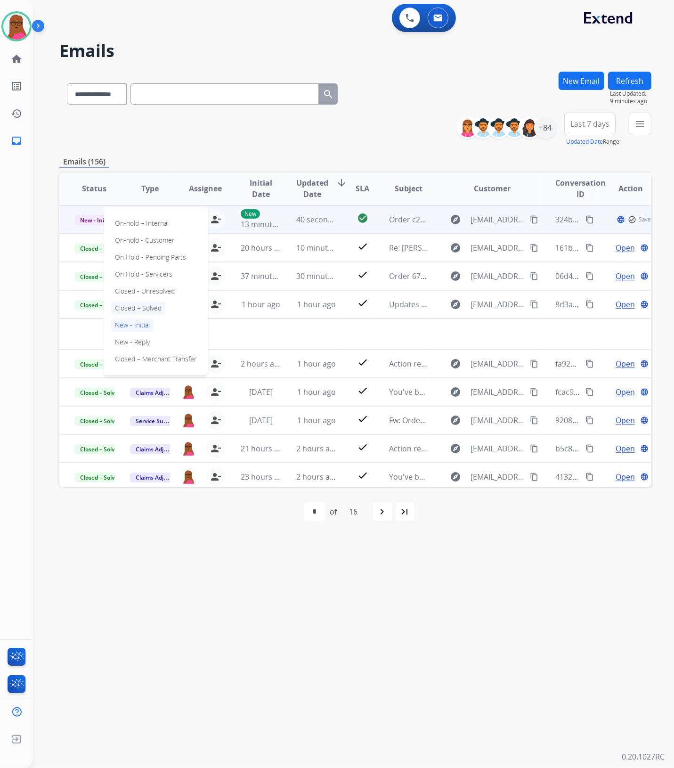
click at [140, 307] on p "Closed – Solved" at bounding box center [138, 307] width 54 height 13
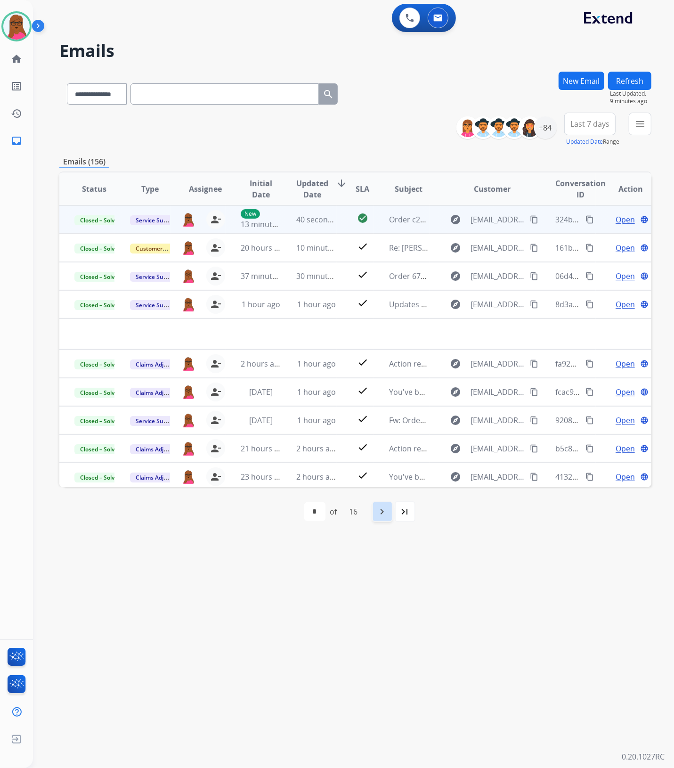
click at [379, 517] on div "navigate_next" at bounding box center [382, 511] width 21 height 21
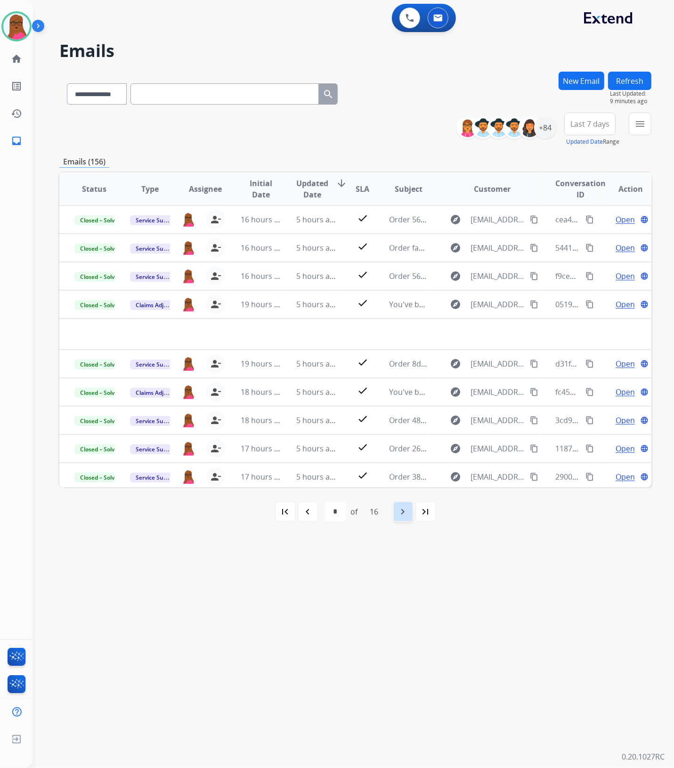
click at [399, 518] on div "navigate_next" at bounding box center [403, 511] width 21 height 21
click at [546, 127] on div "+84" at bounding box center [545, 127] width 23 height 23
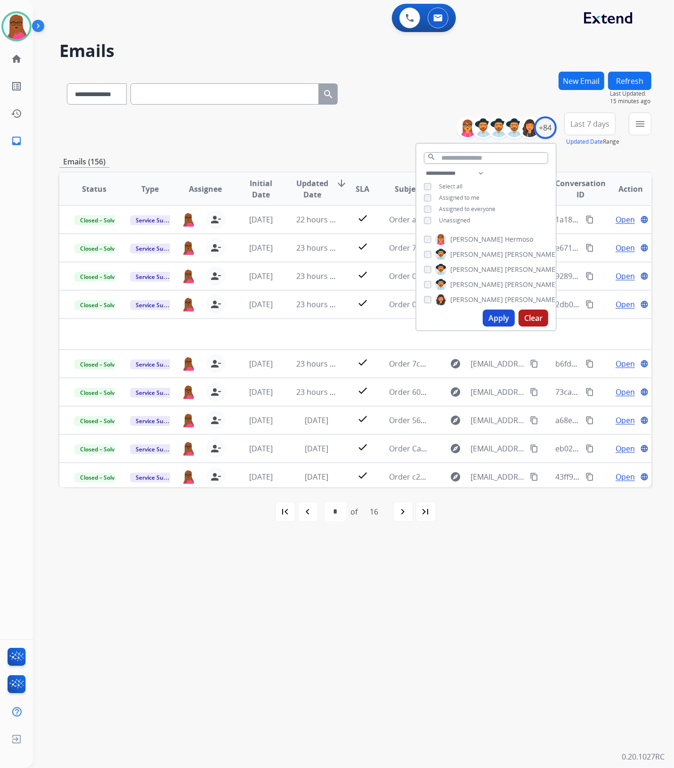
click at [534, 319] on button "Clear" at bounding box center [533, 317] width 30 height 17
select select "*"
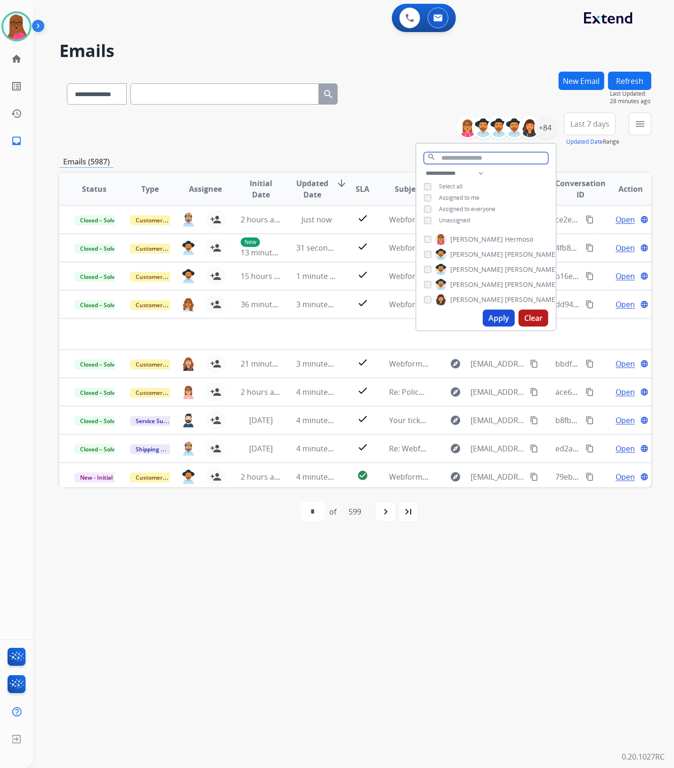
click at [471, 158] on input "text" at bounding box center [486, 158] width 124 height 12
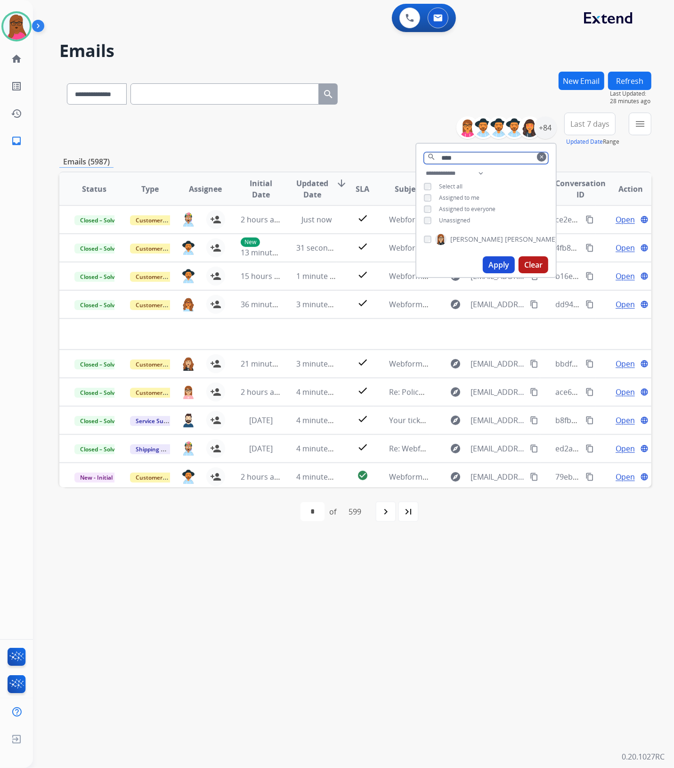
type input "****"
click at [489, 262] on button "Apply" at bounding box center [499, 264] width 32 height 17
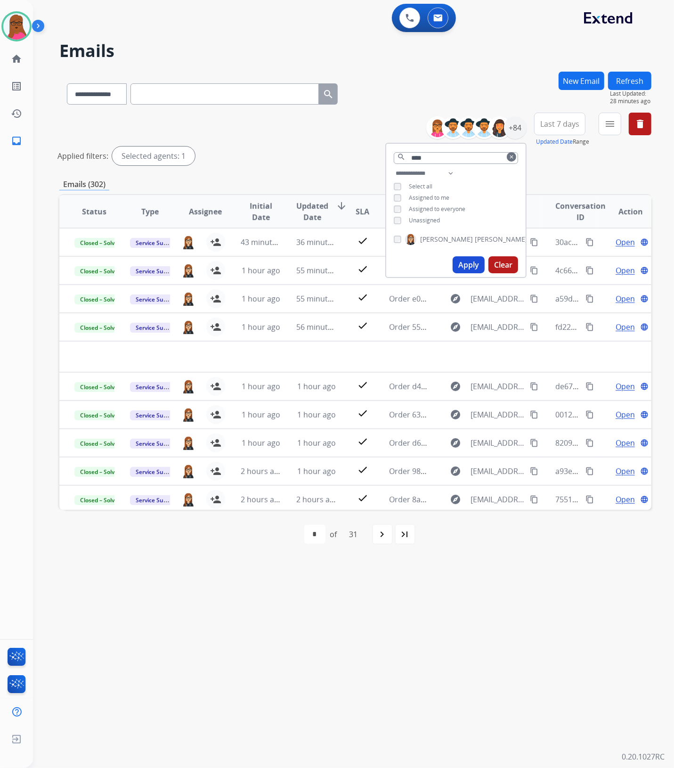
click at [548, 674] on div "**********" at bounding box center [342, 401] width 618 height 734
click at [379, 535] on mat-icon "navigate_next" at bounding box center [382, 533] width 11 height 11
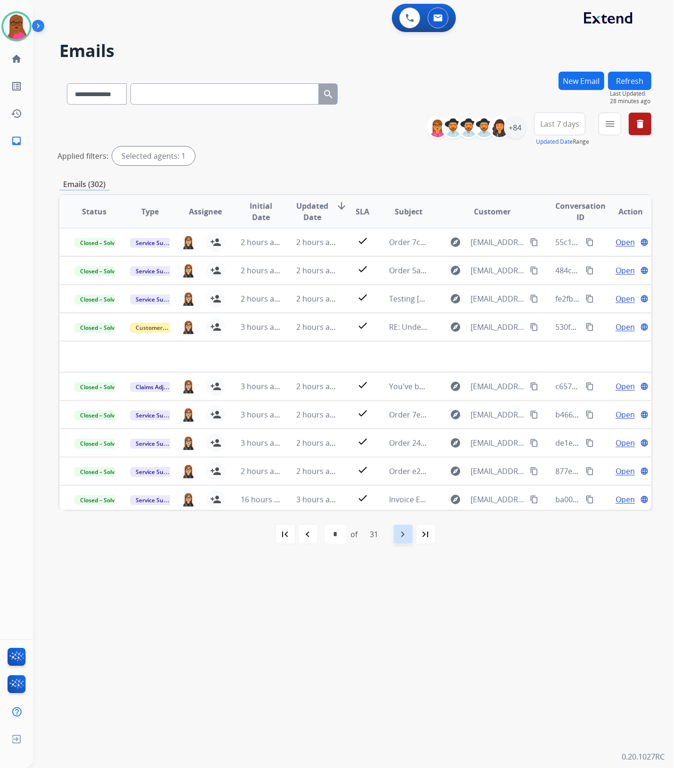
click at [399, 537] on mat-icon "navigate_next" at bounding box center [402, 533] width 11 height 11
click at [514, 126] on div "+84" at bounding box center [515, 127] width 23 height 23
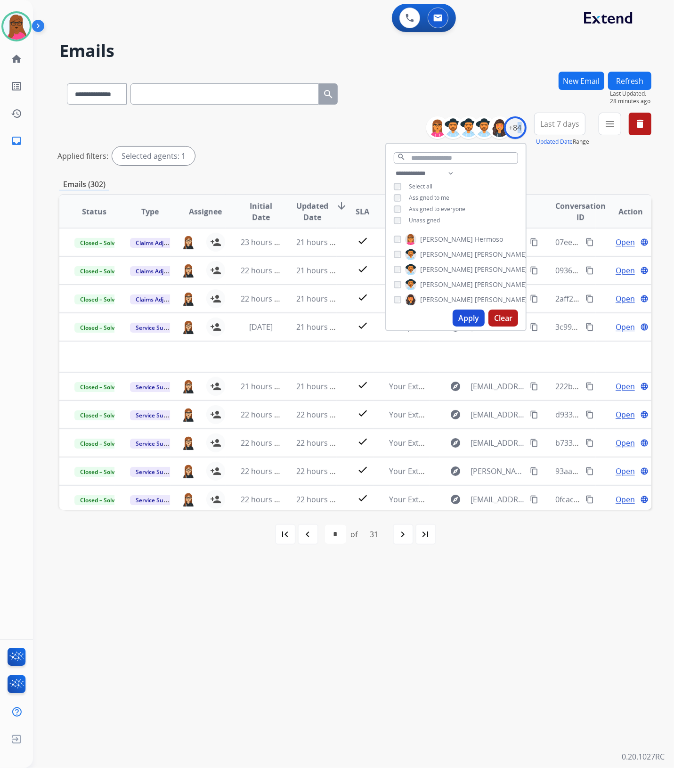
click at [504, 312] on button "Clear" at bounding box center [503, 317] width 30 height 17
select select "*"
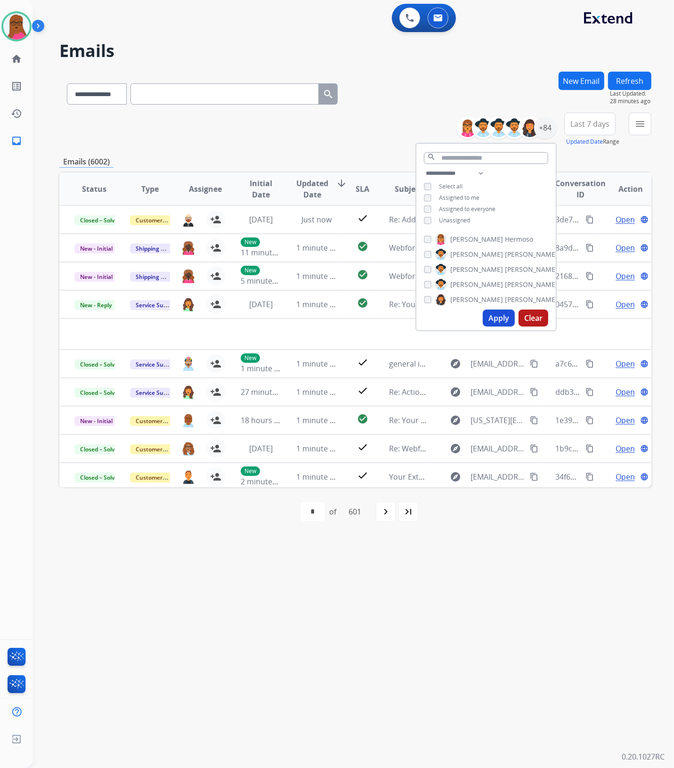
click at [459, 194] on span "Assigned to me" at bounding box center [459, 198] width 40 height 8
click at [505, 320] on button "Apply" at bounding box center [499, 317] width 32 height 17
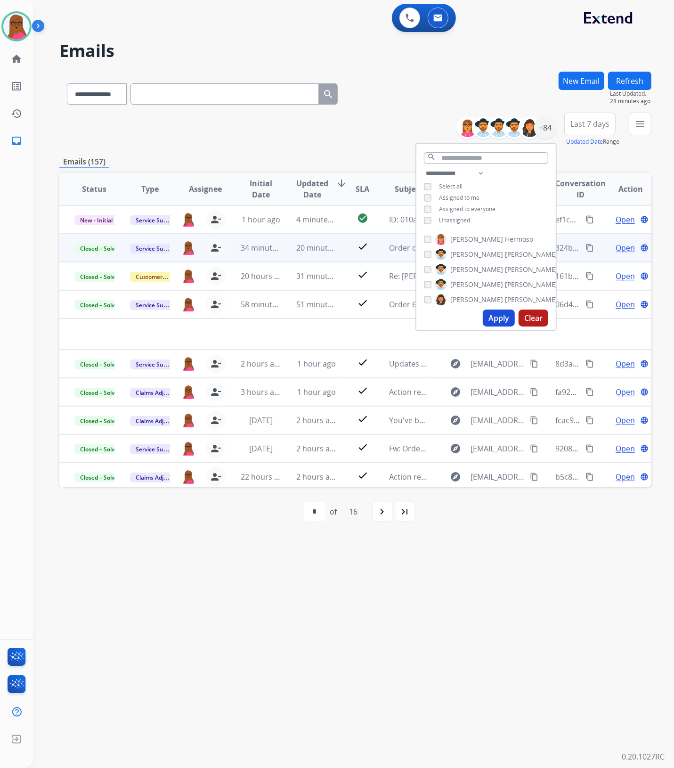
click at [525, 578] on div "**********" at bounding box center [342, 401] width 618 height 734
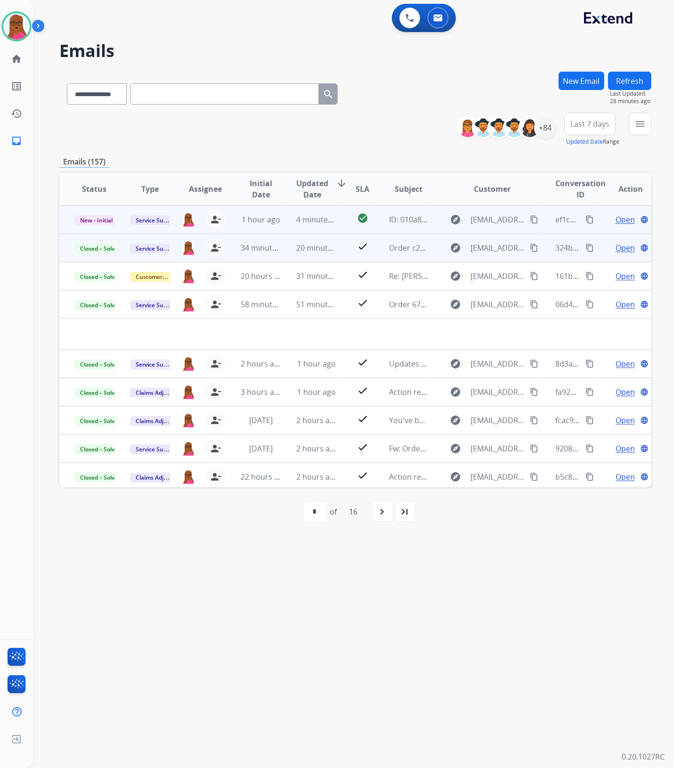
click at [618, 217] on span "Open" at bounding box center [624, 219] width 19 height 11
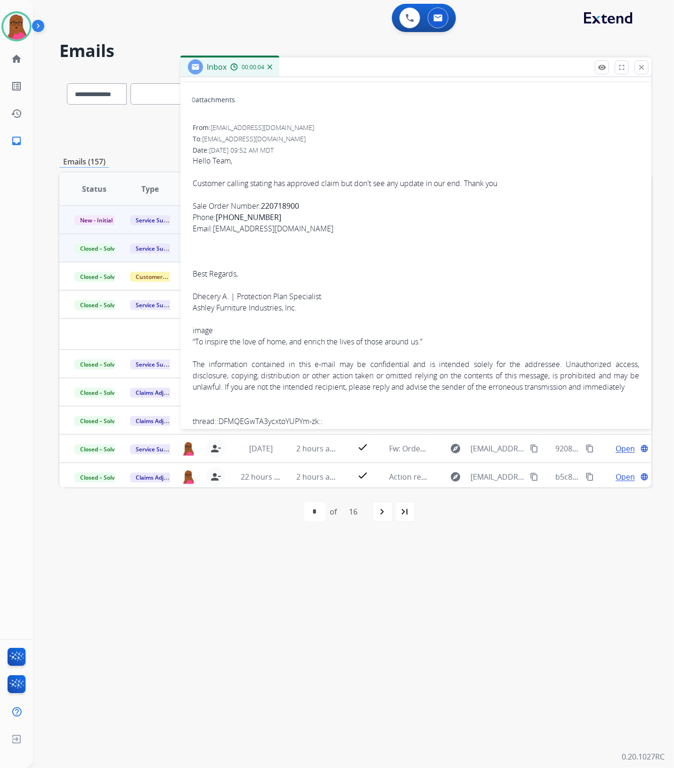
scroll to position [110, 0]
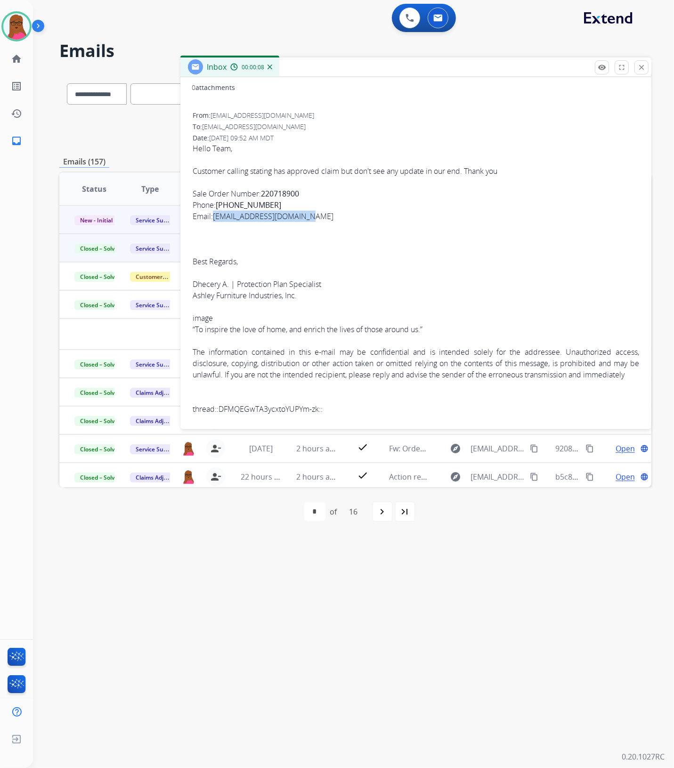
drag, startPoint x: 317, startPoint y: 218, endPoint x: 215, endPoint y: 218, distance: 101.7
click at [215, 218] on span "Hello Team, Customer calling stating has approved claim but don't see any updat…" at bounding box center [416, 279] width 446 height 272
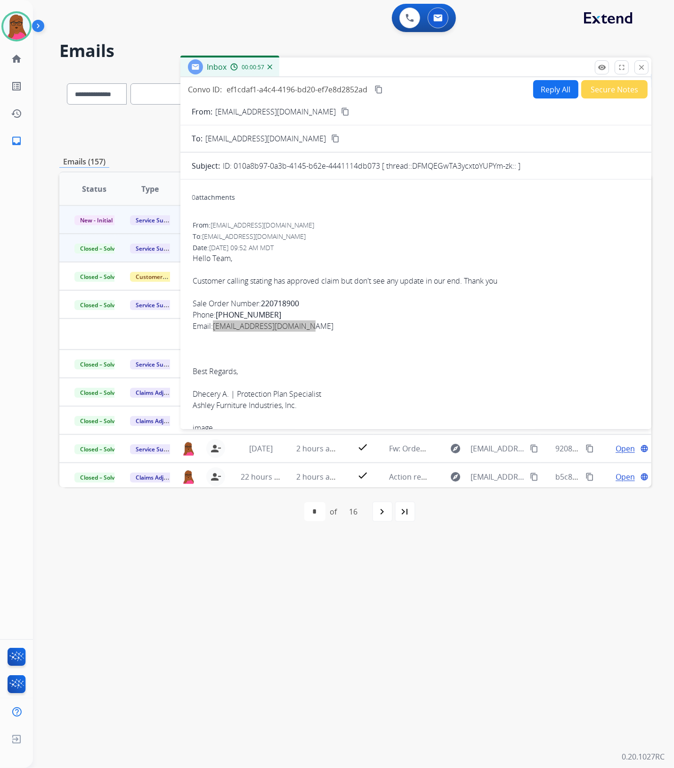
click at [545, 88] on button "Reply All" at bounding box center [555, 89] width 45 height 18
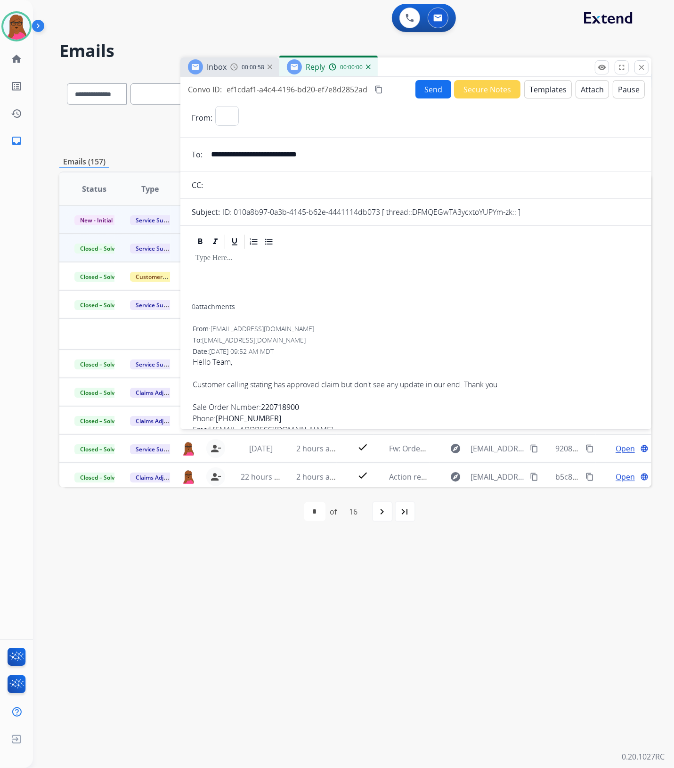
select select "**********"
click at [236, 269] on div at bounding box center [416, 277] width 448 height 54
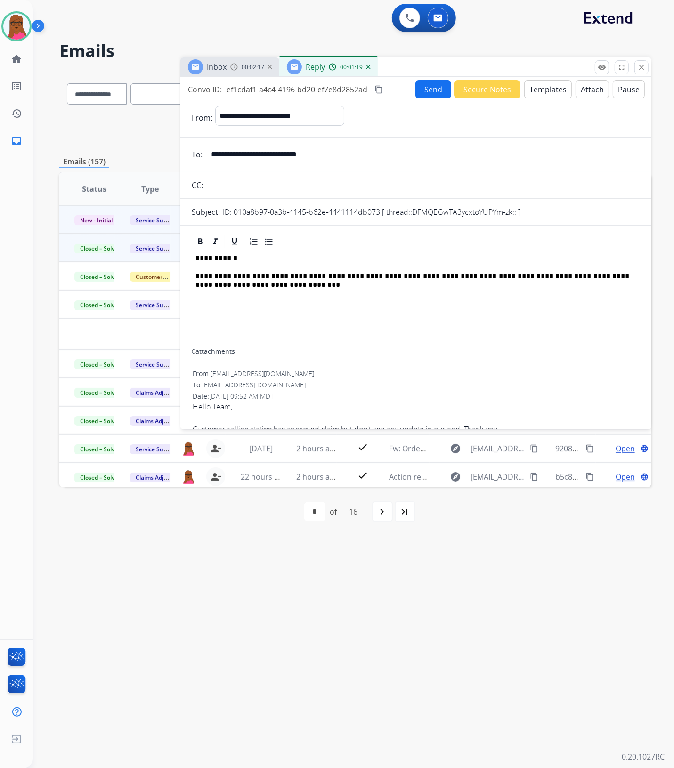
click at [242, 290] on div "**********" at bounding box center [416, 299] width 448 height 98
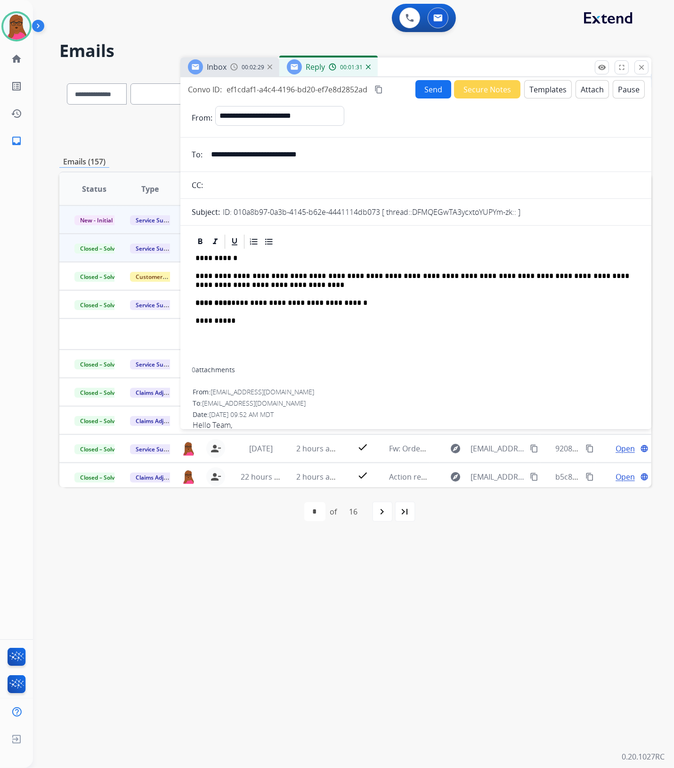
click at [497, 277] on p "**********" at bounding box center [412, 280] width 434 height 17
click at [498, 277] on p "**********" at bounding box center [412, 280] width 434 height 17
click at [447, 355] on div "**********" at bounding box center [416, 308] width 448 height 117
click at [430, 77] on div "**********" at bounding box center [415, 251] width 471 height 348
click at [425, 80] on button "Send" at bounding box center [433, 89] width 36 height 18
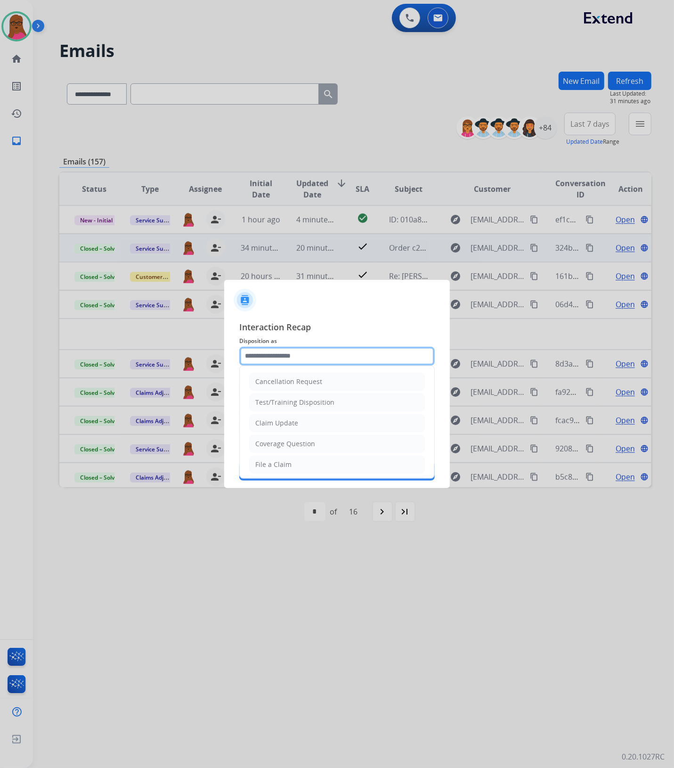
drag, startPoint x: 293, startPoint y: 354, endPoint x: 302, endPoint y: 451, distance: 96.9
click at [293, 354] on input "text" at bounding box center [336, 356] width 195 height 19
click at [294, 421] on div "Claim Update" at bounding box center [276, 422] width 43 height 9
type input "**********"
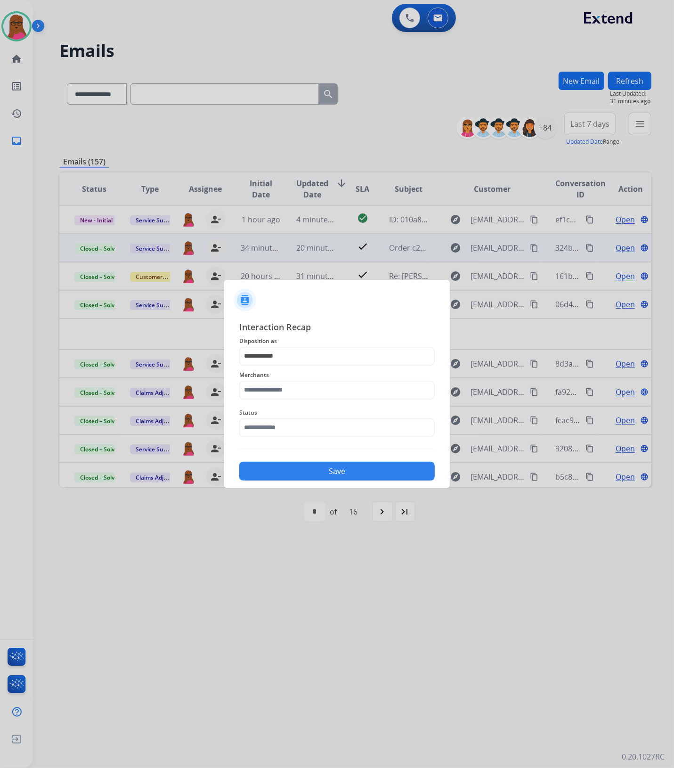
drag, startPoint x: 284, startPoint y: 399, endPoint x: 285, endPoint y: 392, distance: 7.7
click at [284, 399] on div "Merchants" at bounding box center [336, 384] width 195 height 38
click at [286, 389] on input "text" at bounding box center [336, 389] width 195 height 19
click at [305, 420] on div "[PERSON_NAME]" at bounding box center [282, 416] width 53 height 9
type input "**********"
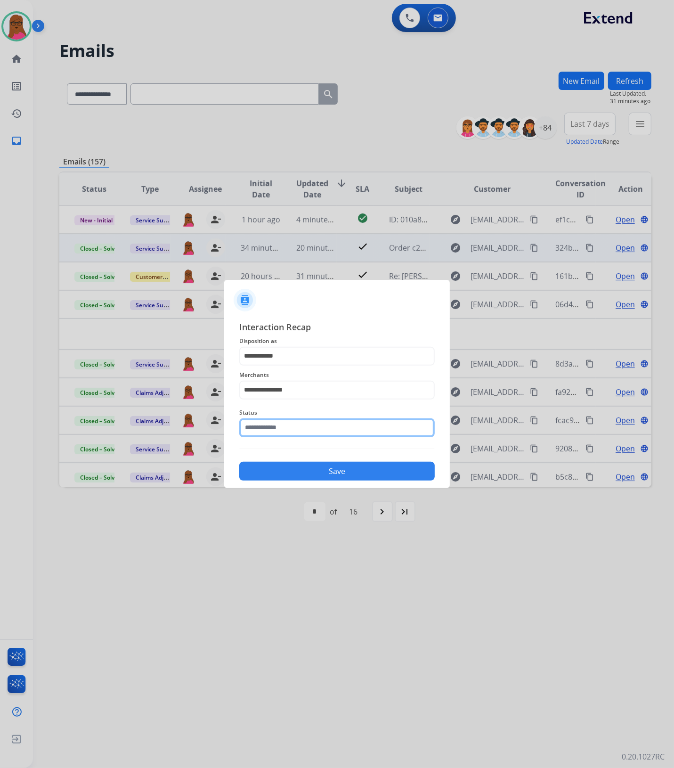
click at [305, 428] on input "text" at bounding box center [336, 427] width 195 height 19
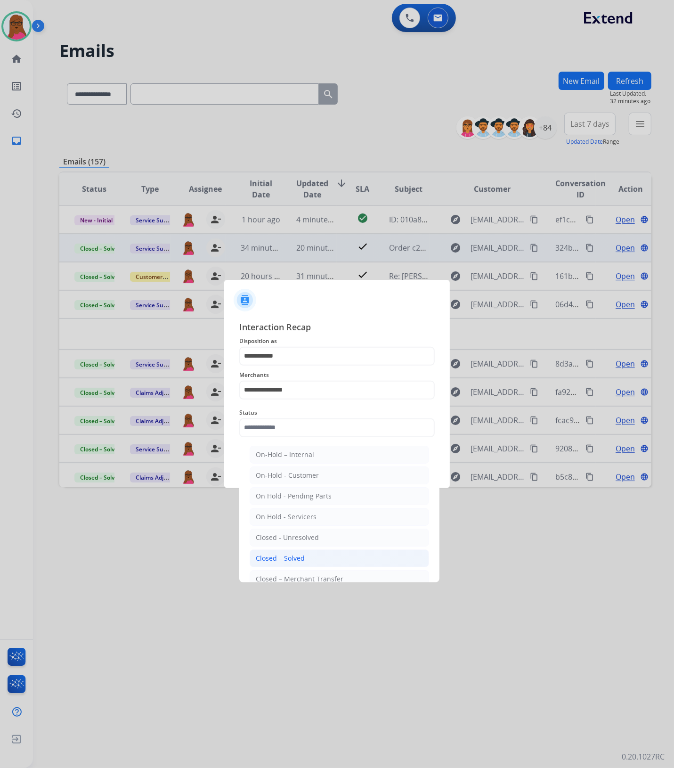
click at [302, 558] on div "Closed – Solved" at bounding box center [280, 557] width 49 height 9
type input "**********"
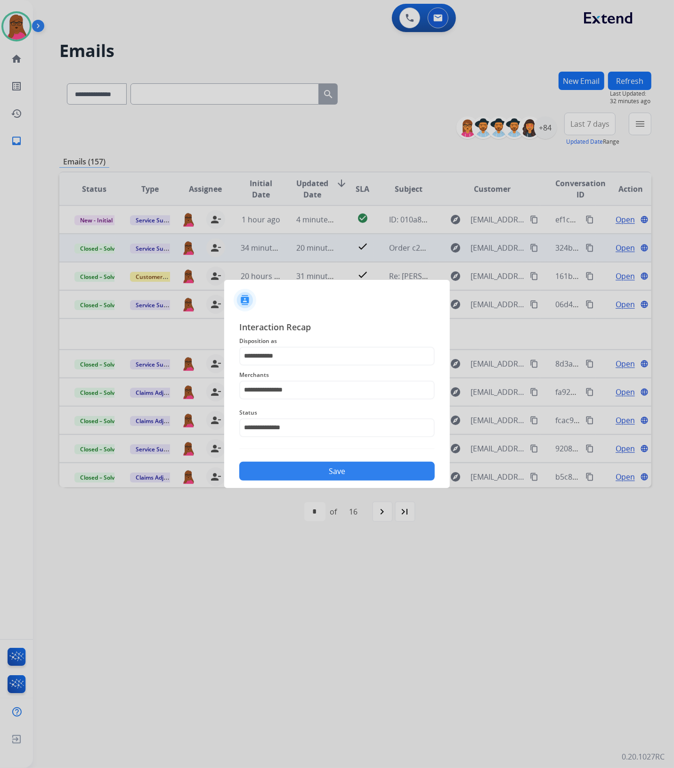
click at [309, 471] on button "Save" at bounding box center [336, 470] width 195 height 19
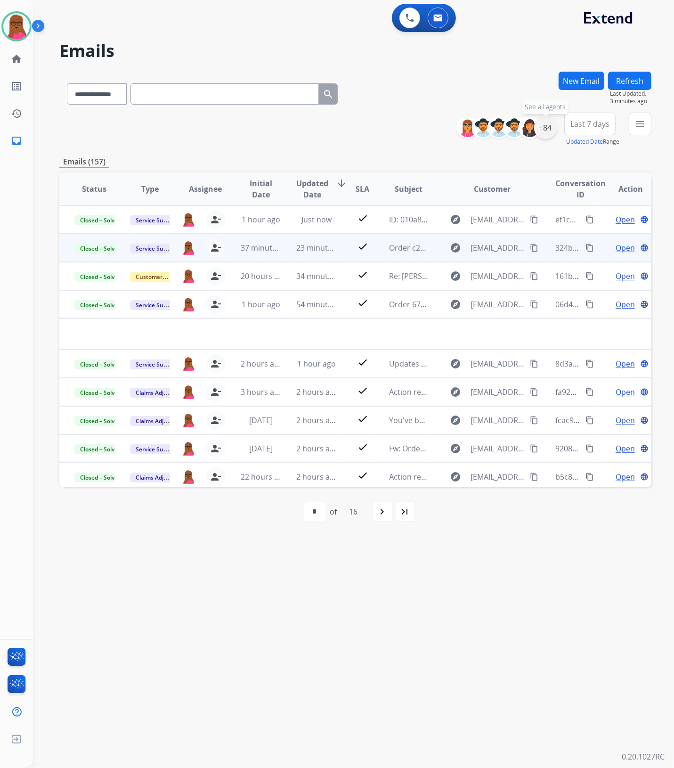
click at [552, 126] on div "+84" at bounding box center [545, 127] width 23 height 23
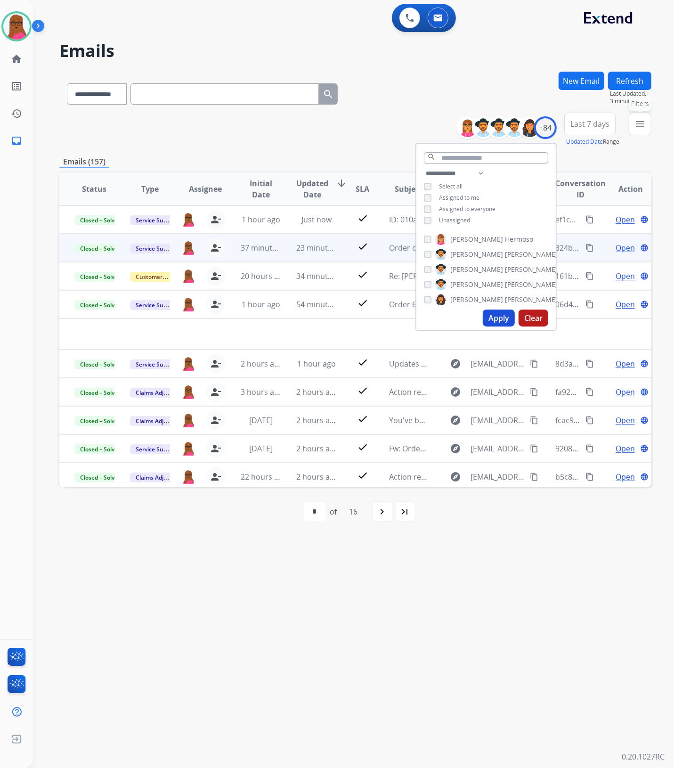
click at [637, 131] on button "menu Filters" at bounding box center [640, 124] width 23 height 23
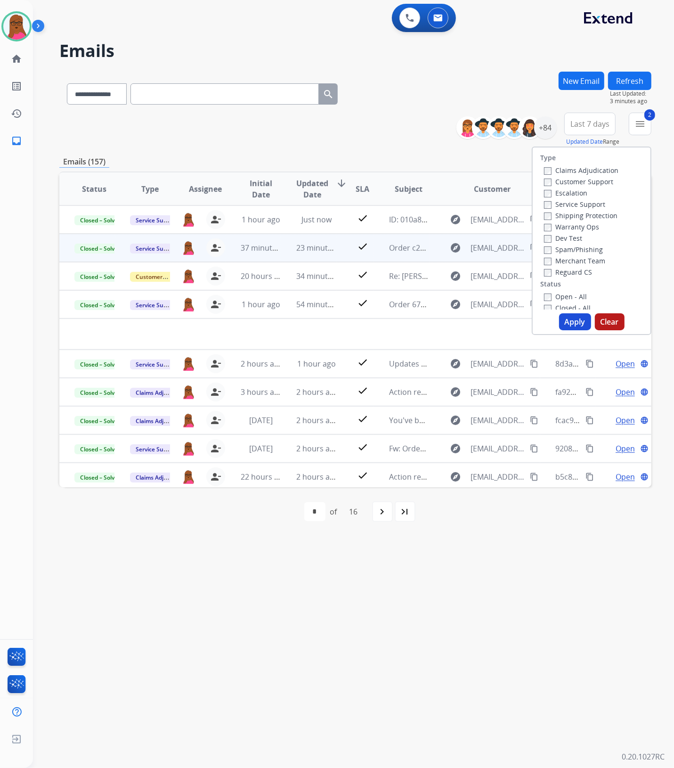
click at [569, 321] on button "Apply" at bounding box center [575, 321] width 32 height 17
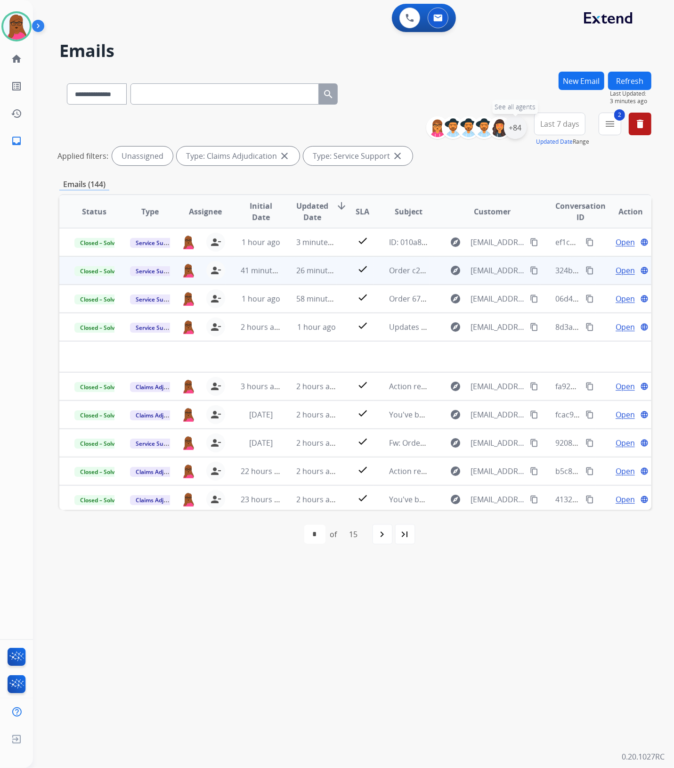
click at [521, 125] on div "+84" at bounding box center [515, 127] width 23 height 23
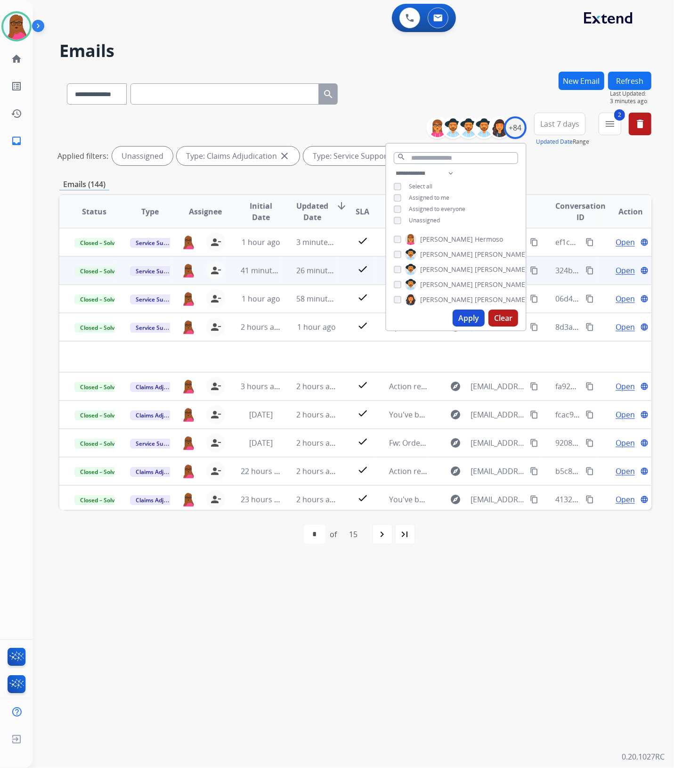
click at [465, 316] on button "Apply" at bounding box center [469, 317] width 32 height 17
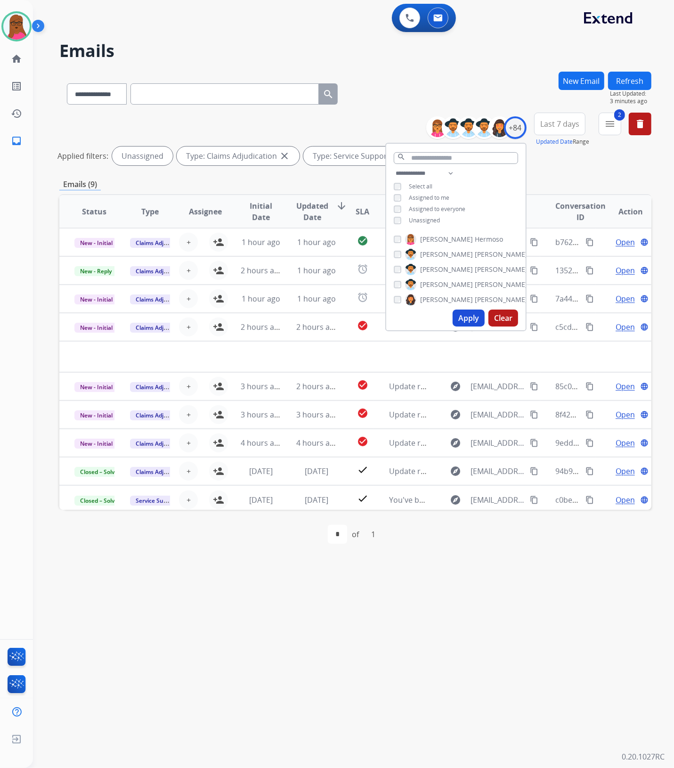
click at [468, 573] on div "**********" at bounding box center [342, 401] width 618 height 734
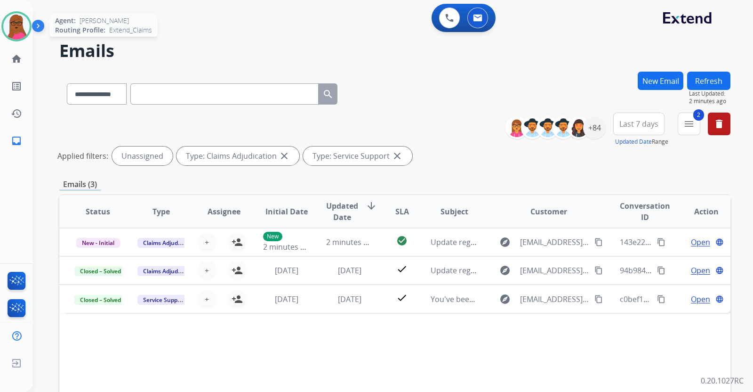
click at [20, 26] on img at bounding box center [16, 26] width 26 height 26
